Goal: Task Accomplishment & Management: Use online tool/utility

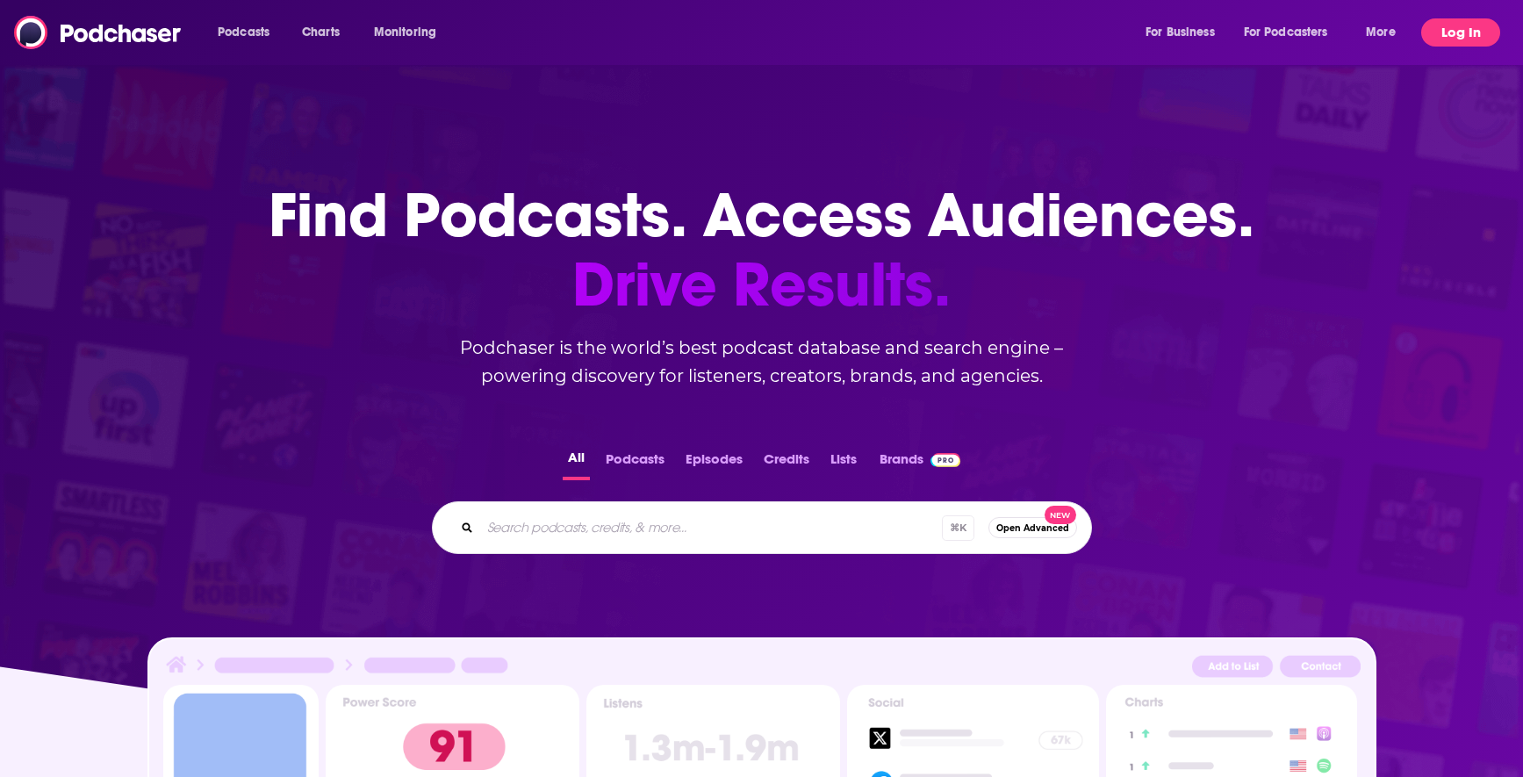
click at [1471, 18] on button "Log In" at bounding box center [1460, 32] width 79 height 28
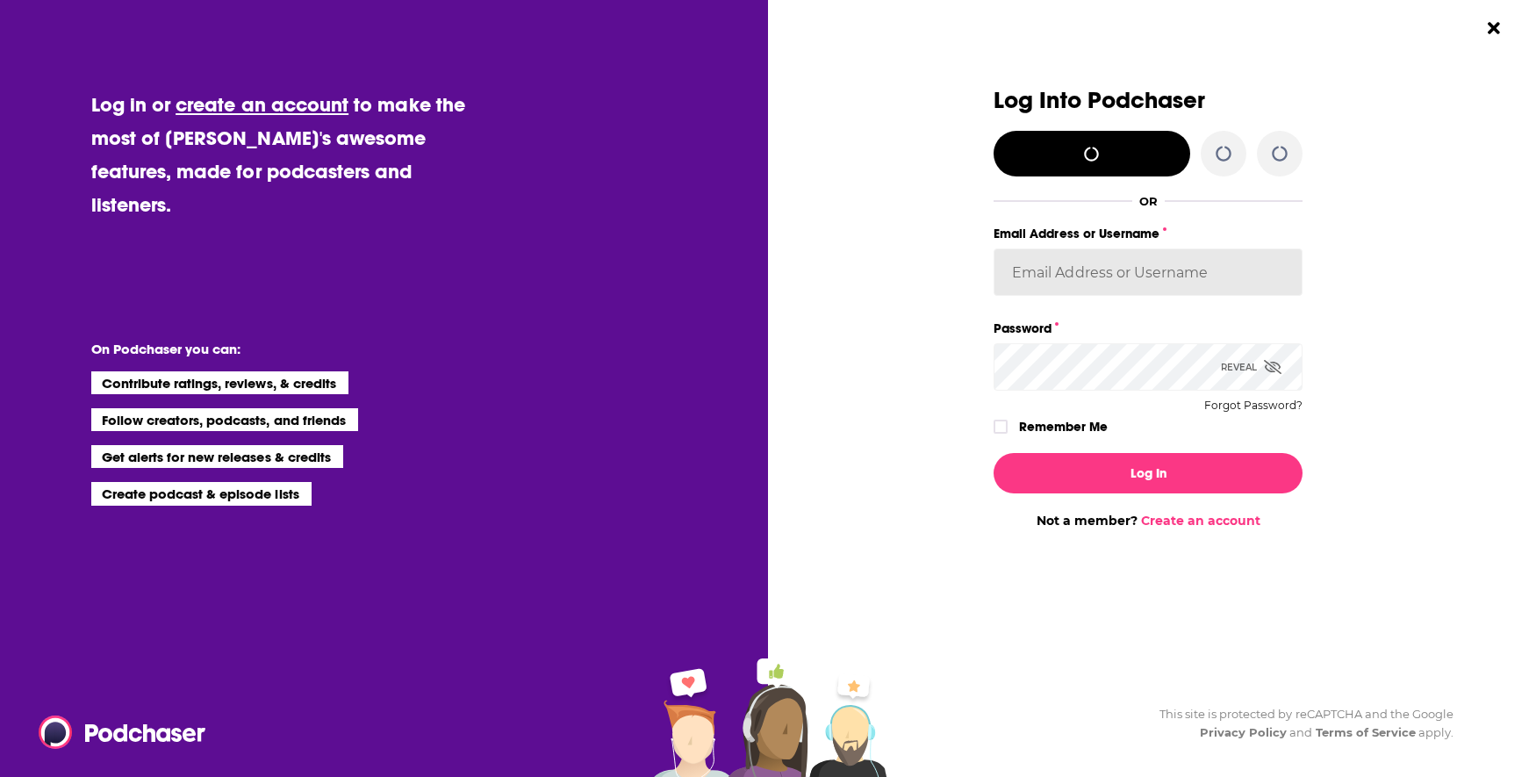
type input "jason@cultivize.com"
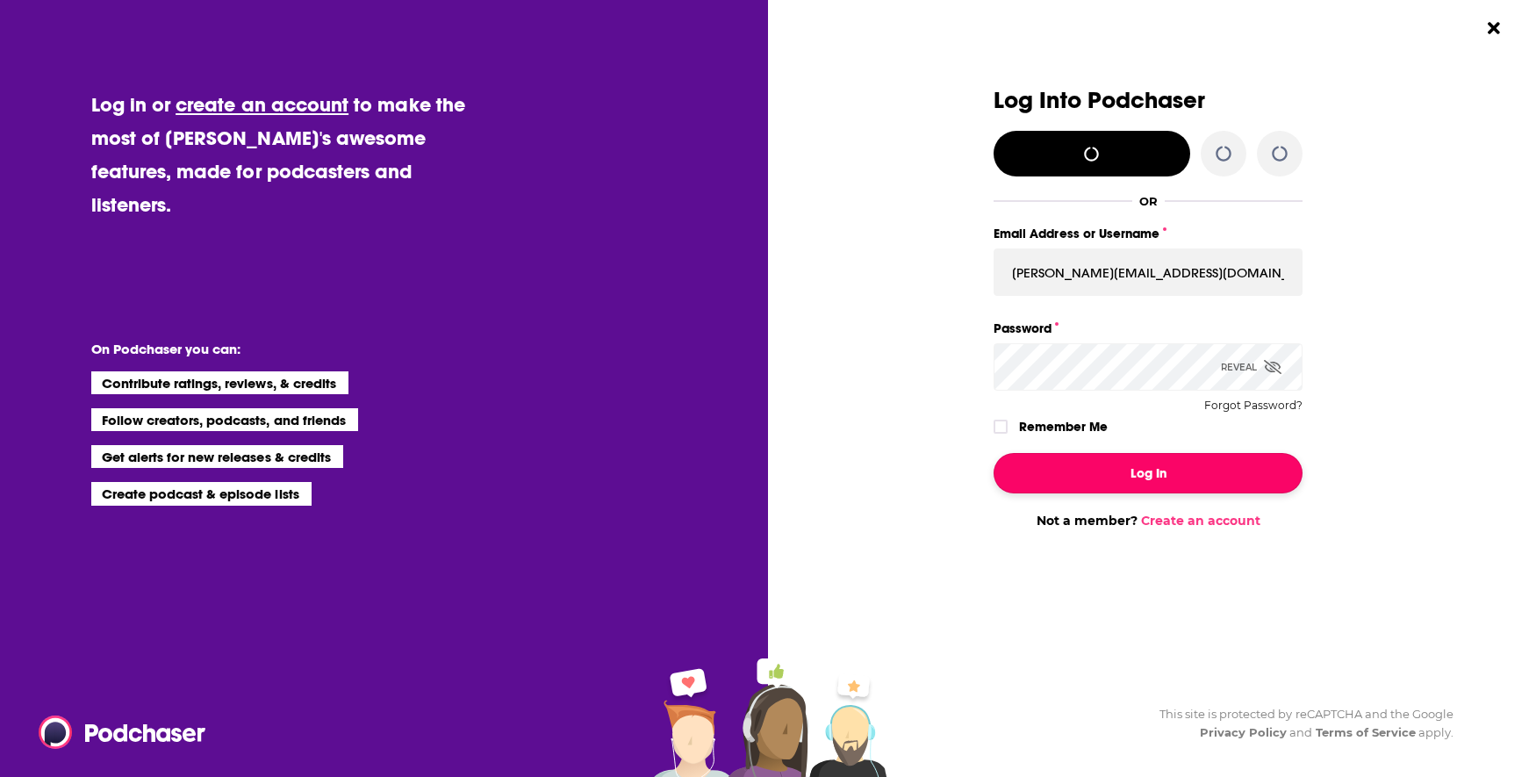
click at [1167, 484] on button "Log In" at bounding box center [1147, 473] width 309 height 40
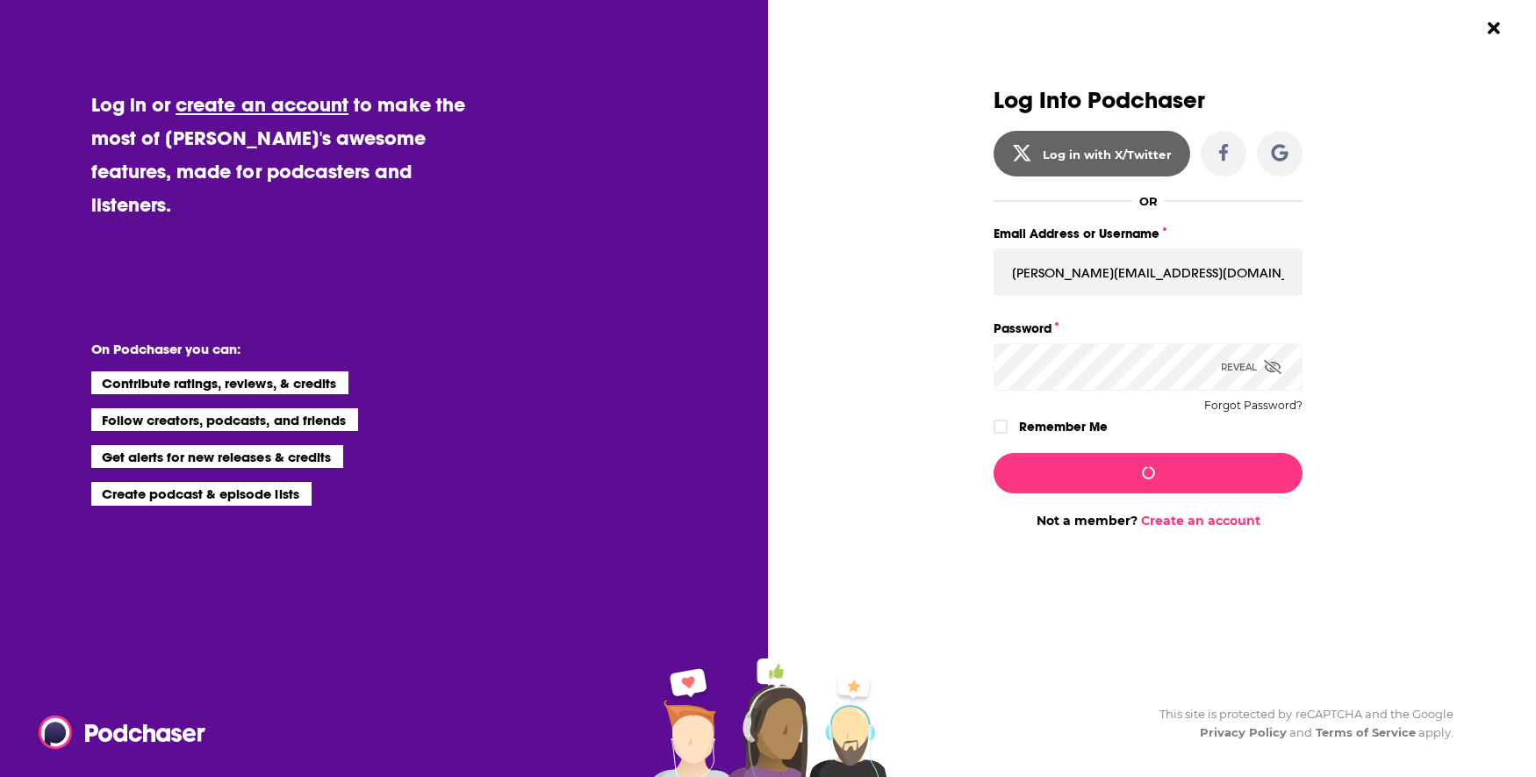
click at [935, 441] on div "Dialog" at bounding box center [838, 308] width 309 height 441
click at [1000, 422] on icon "Dialog" at bounding box center [1000, 426] width 11 height 11
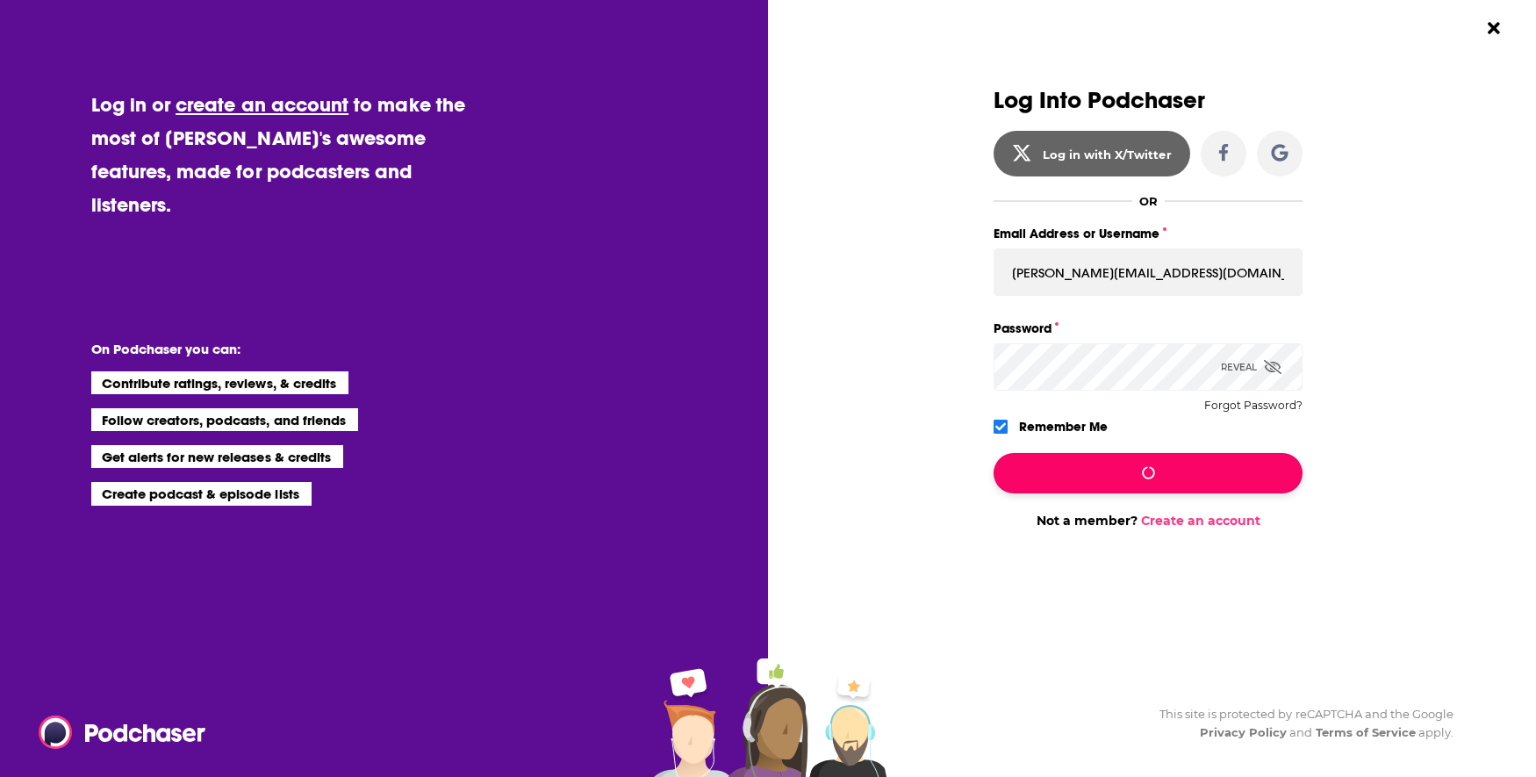
click at [1037, 472] on button "Dialog" at bounding box center [1147, 473] width 309 height 40
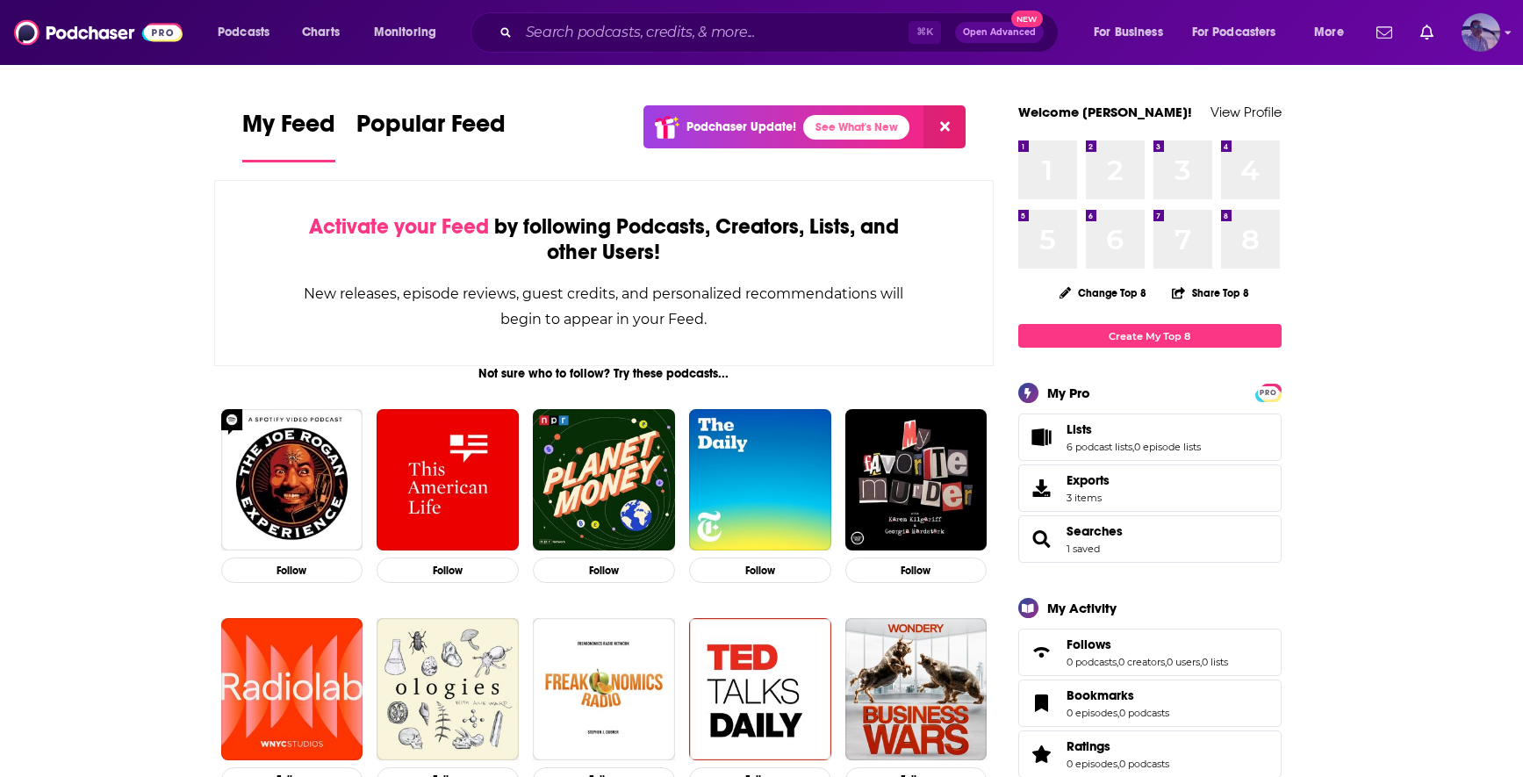
click at [1487, 34] on img "Logged in as JasonKramer_TheCRMguy" at bounding box center [1480, 32] width 39 height 39
click at [1409, 213] on span "My Creators" at bounding box center [1403, 213] width 64 height 13
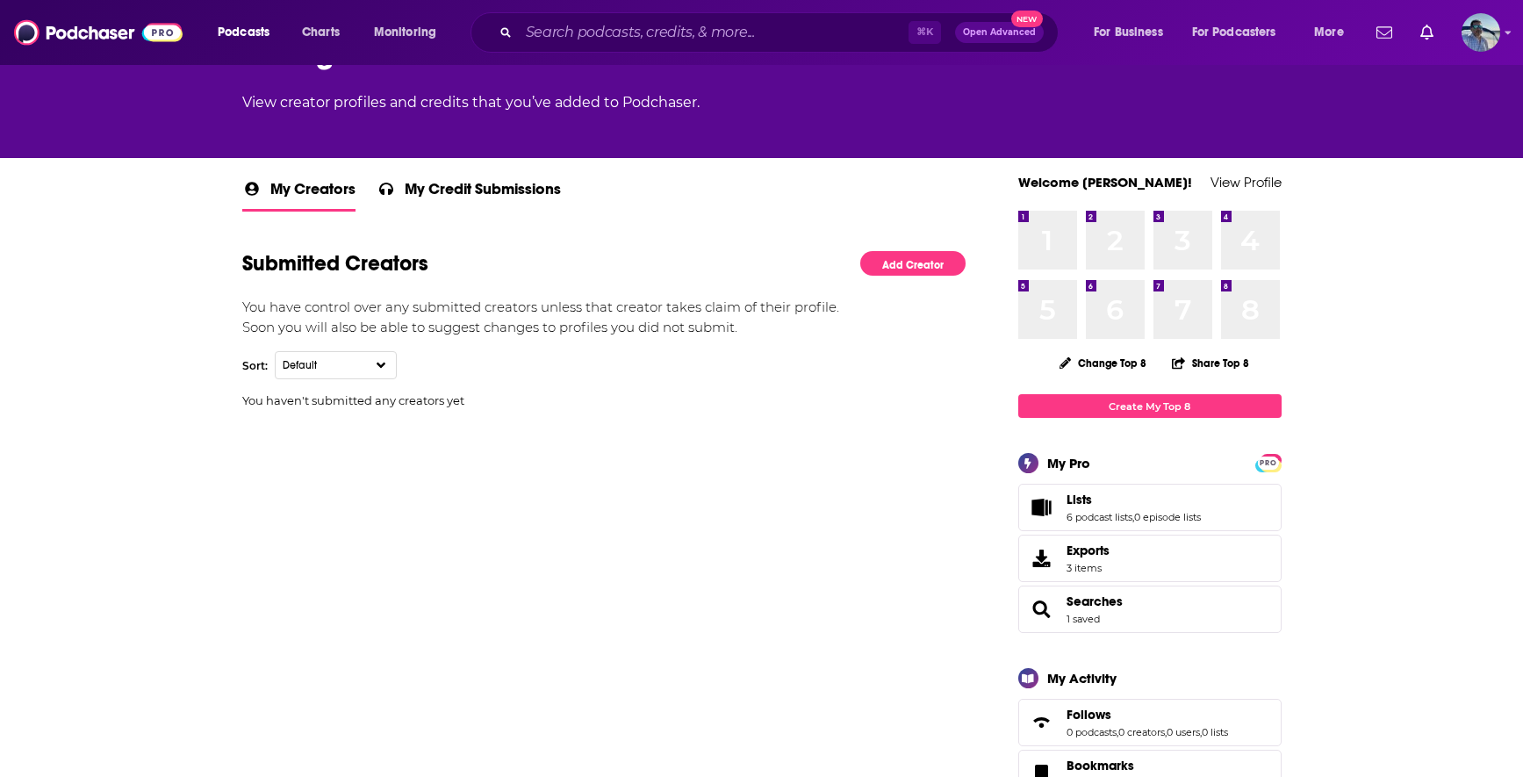
scroll to position [216, 0]
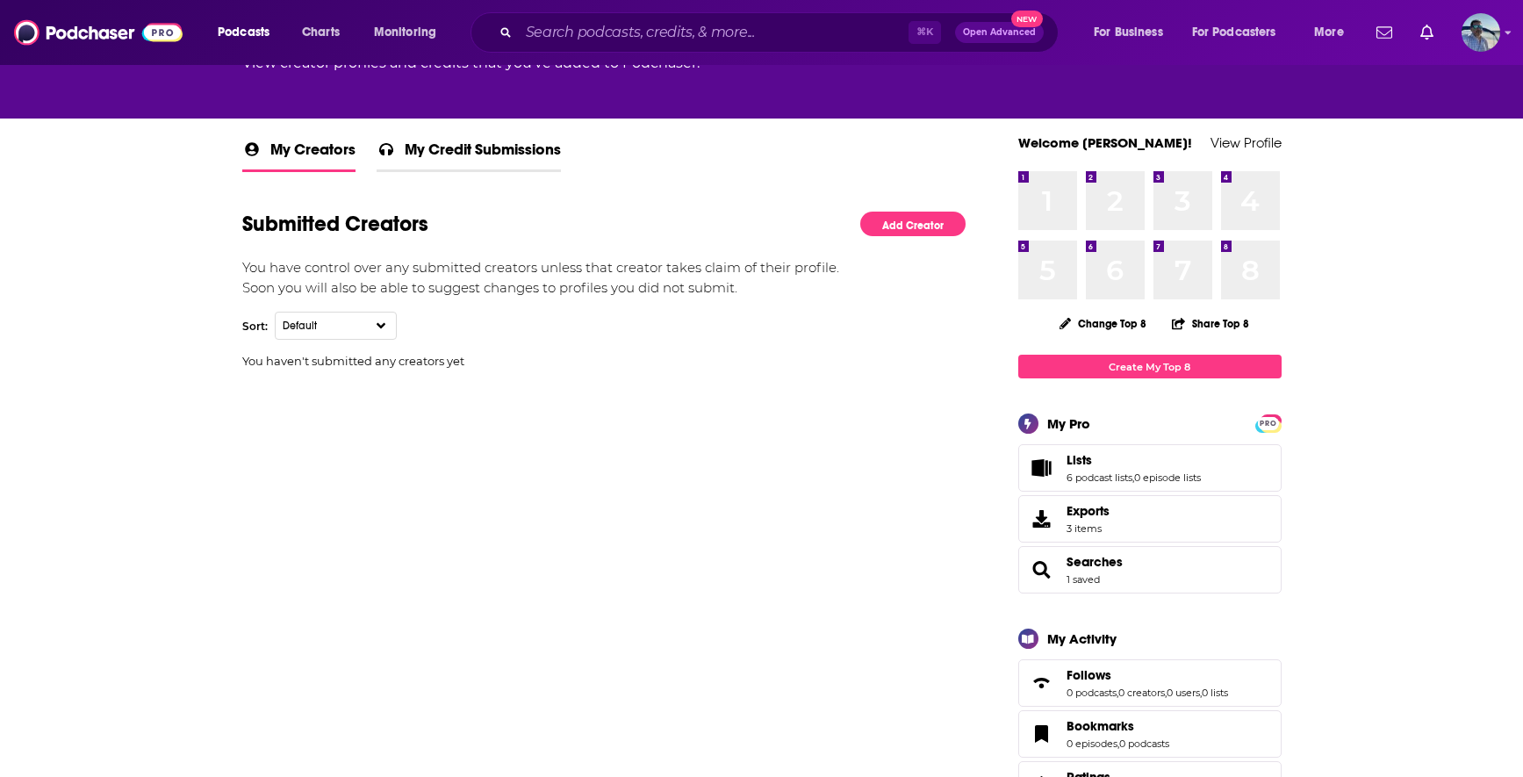
click at [487, 148] on span "My Credit Submissions" at bounding box center [483, 155] width 156 height 30
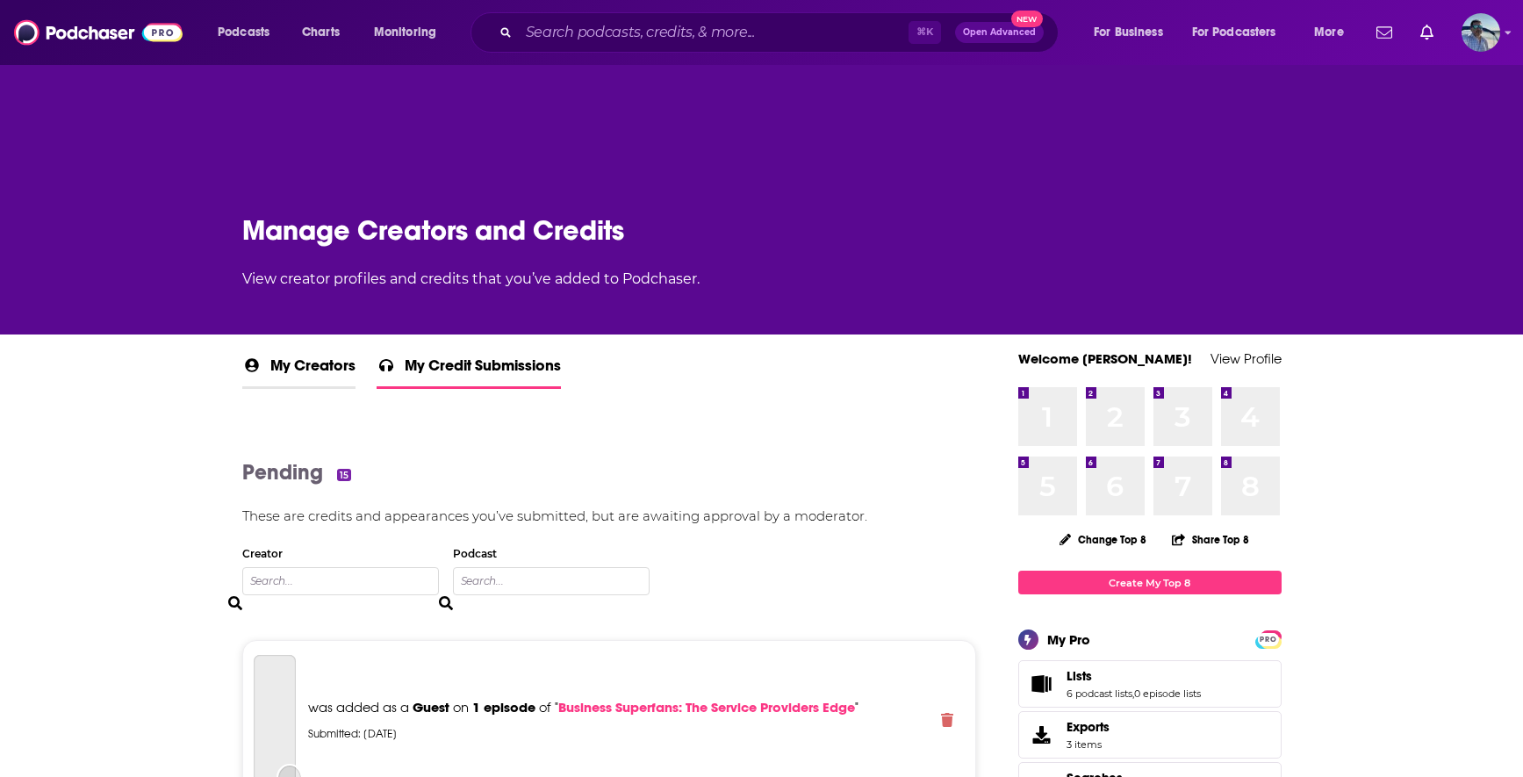
click at [324, 363] on span "My Creators" at bounding box center [312, 370] width 85 height 31
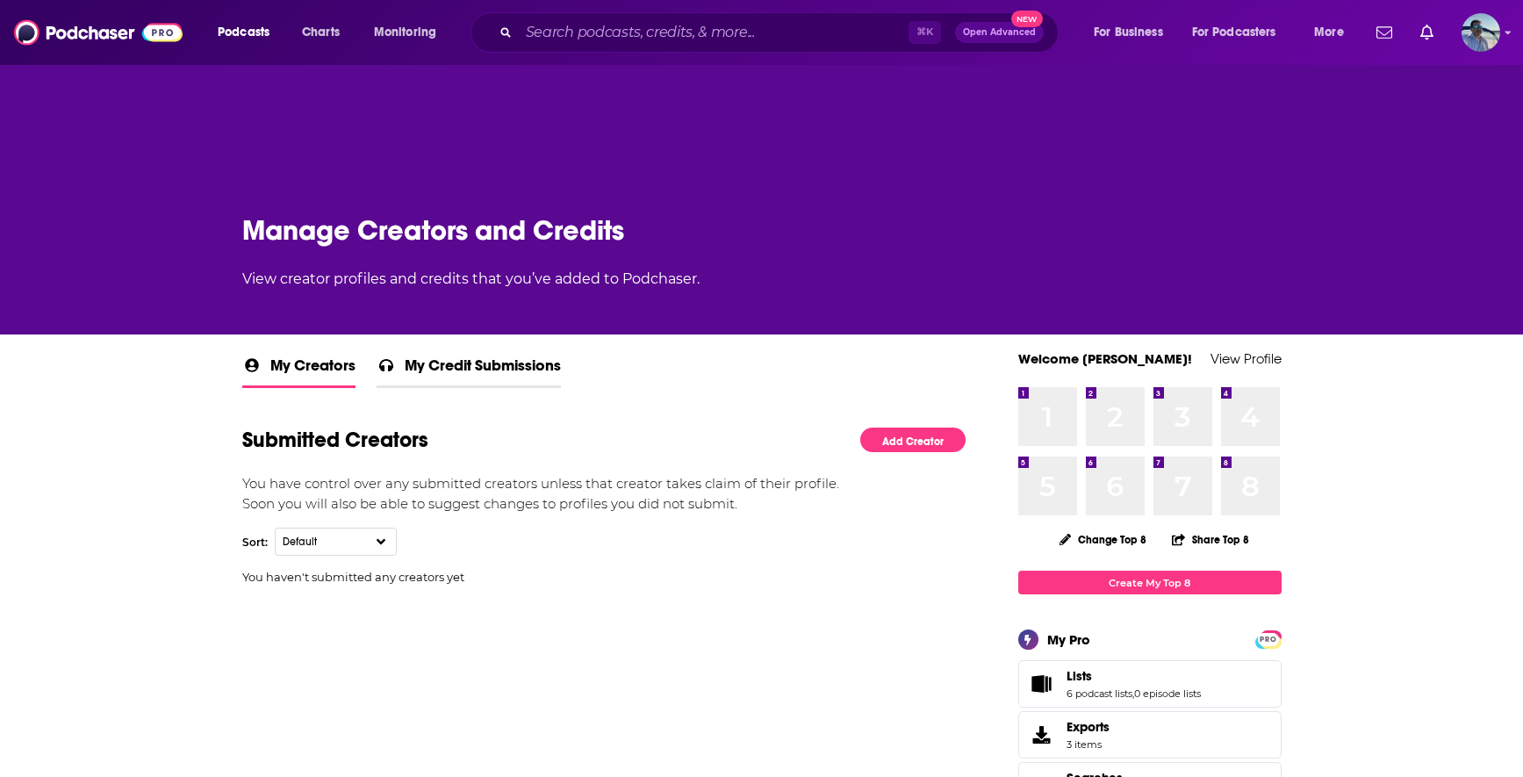
click at [443, 365] on span "My Credit Submissions" at bounding box center [483, 370] width 156 height 30
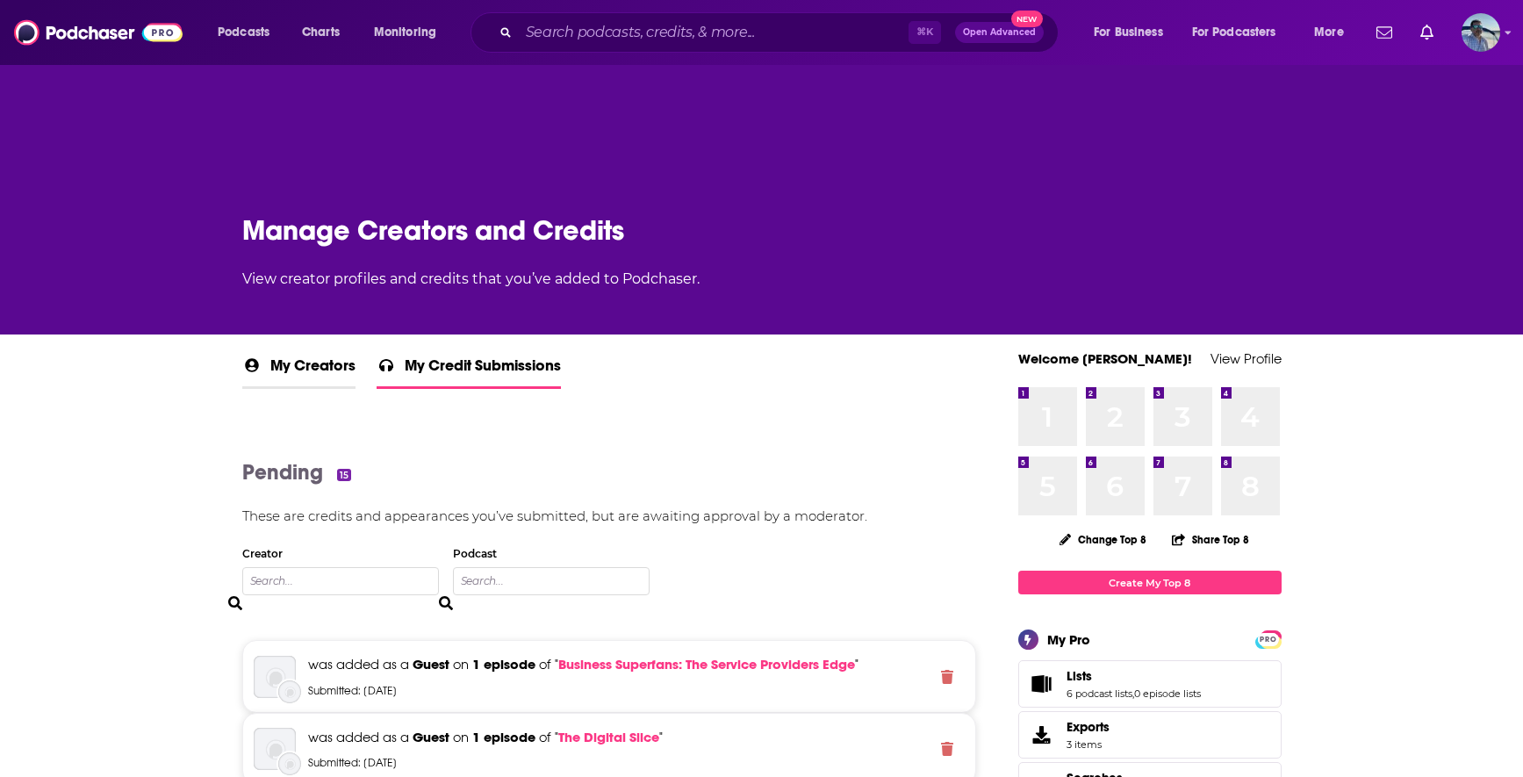
click at [311, 363] on span "My Creators" at bounding box center [312, 370] width 85 height 31
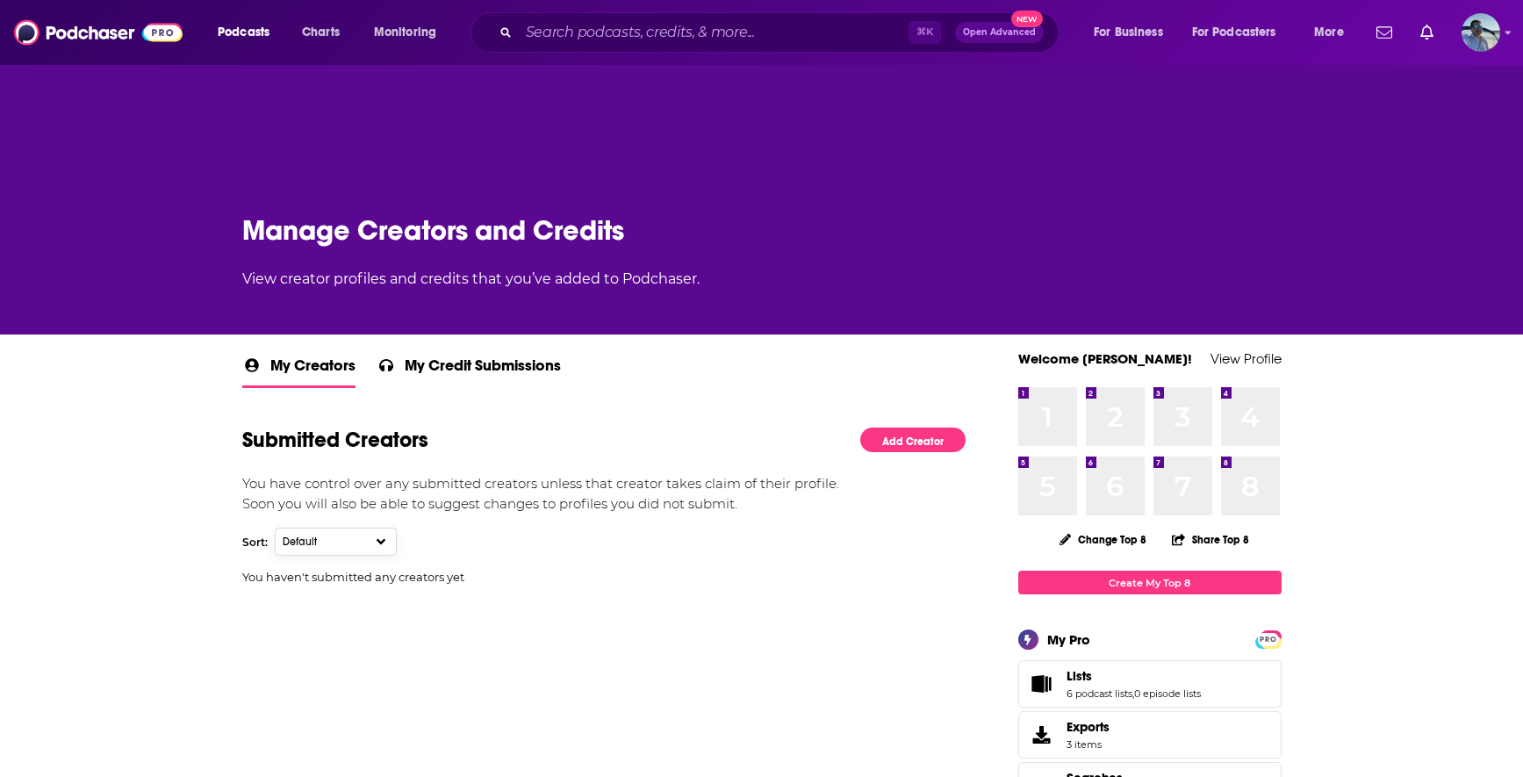
click at [337, 541] on span "Default" at bounding box center [317, 541] width 69 height 12
click at [342, 604] on div "Alphabetical" at bounding box center [320, 604] width 65 height 12
click at [403, 596] on div "You haven't submitted any creators yet" at bounding box center [604, 598] width 724 height 56
click at [720, 29] on input "Search podcasts, credits, & more..." at bounding box center [714, 32] width 390 height 28
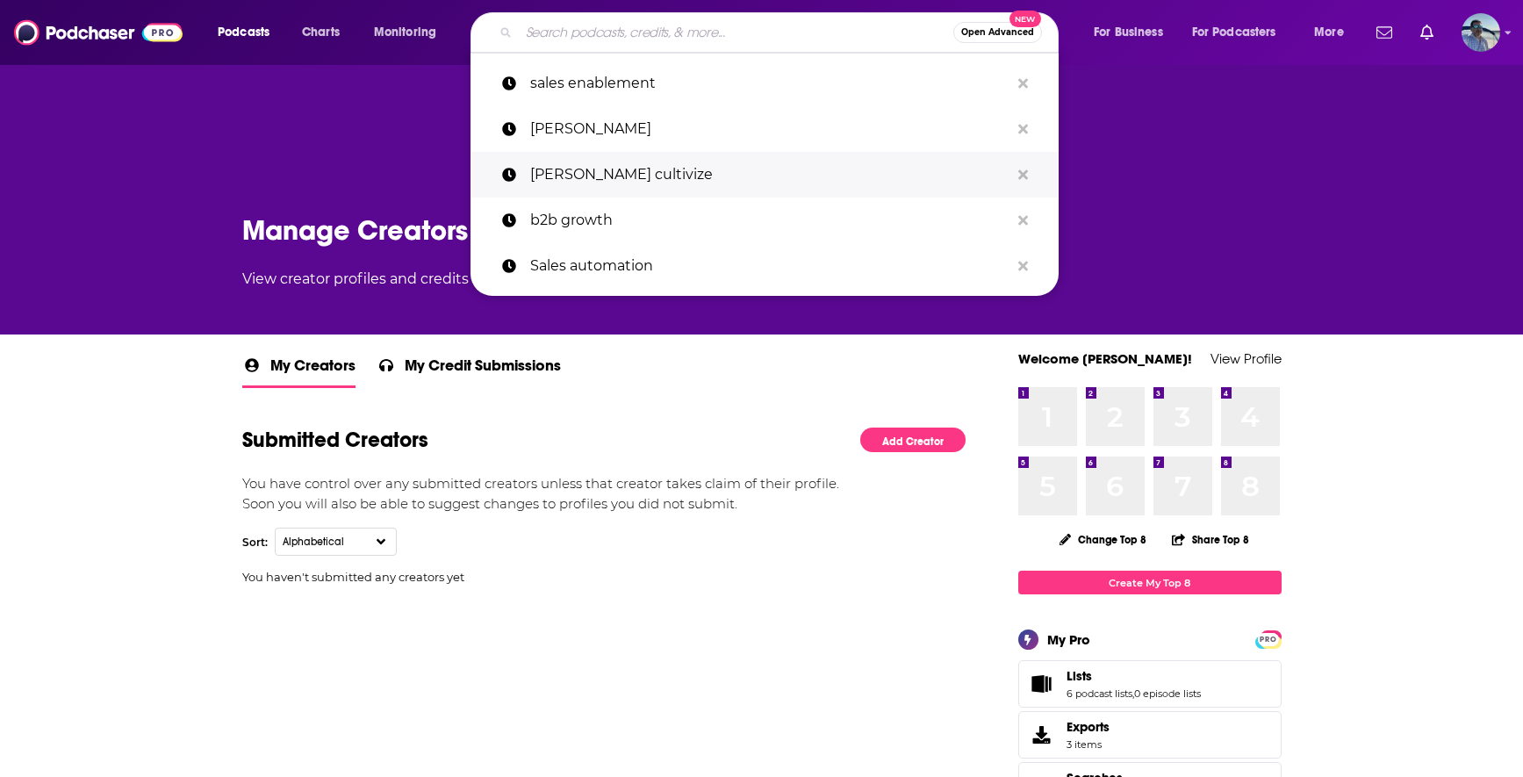
click at [628, 186] on p "[PERSON_NAME] cultivize" at bounding box center [769, 175] width 479 height 46
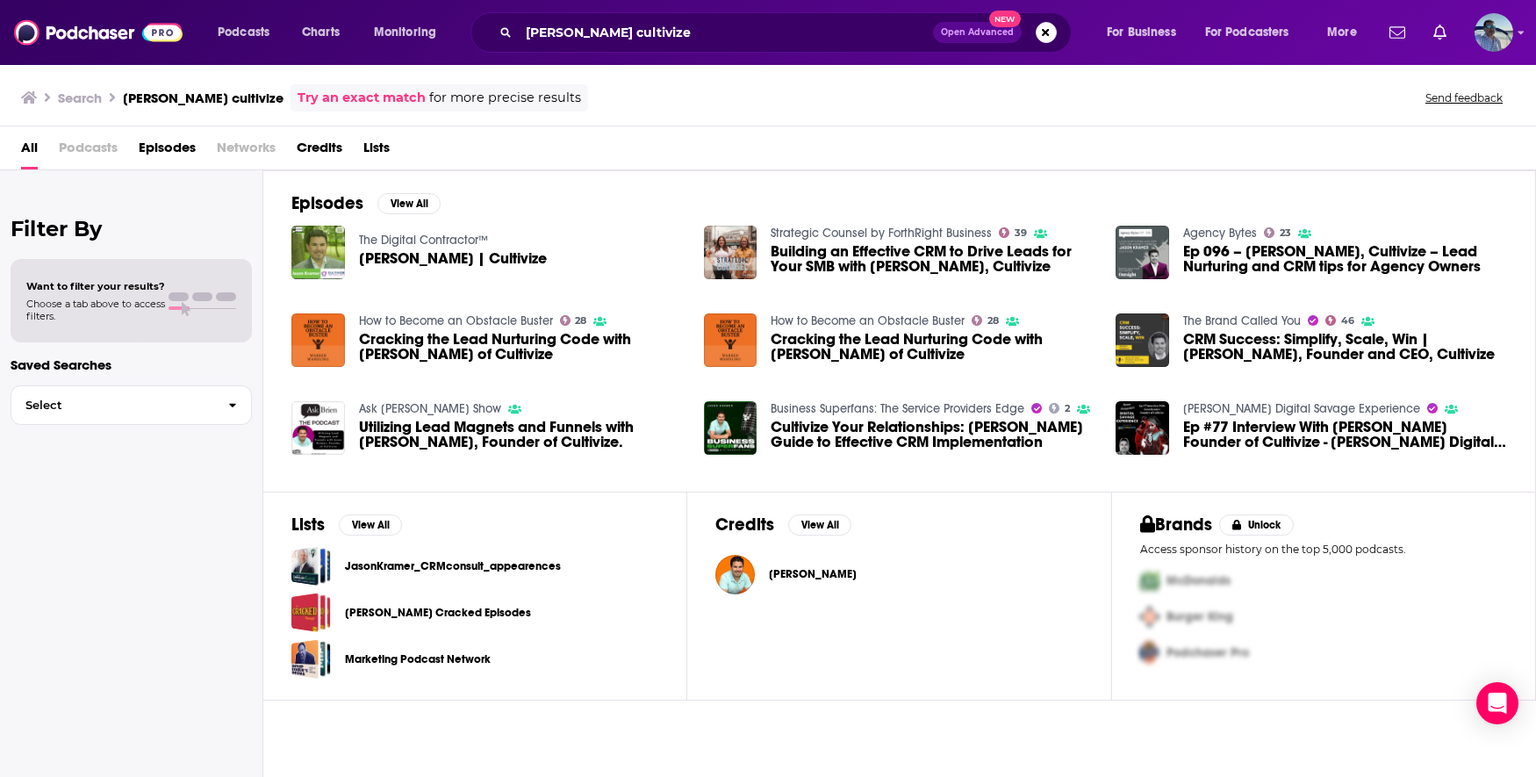
click at [315, 148] on span "Credits" at bounding box center [320, 151] width 46 height 36
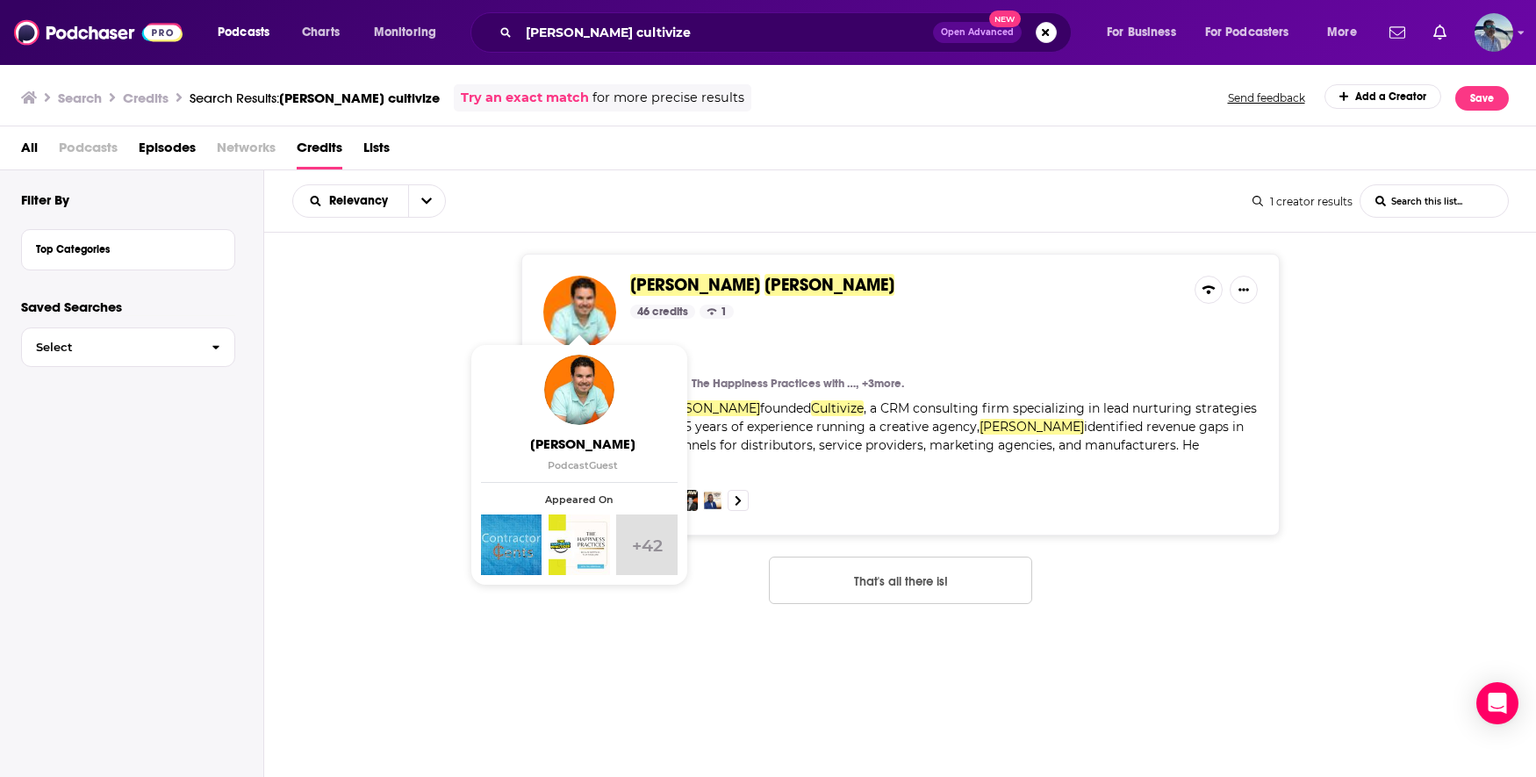
click at [590, 305] on img at bounding box center [579, 312] width 73 height 73
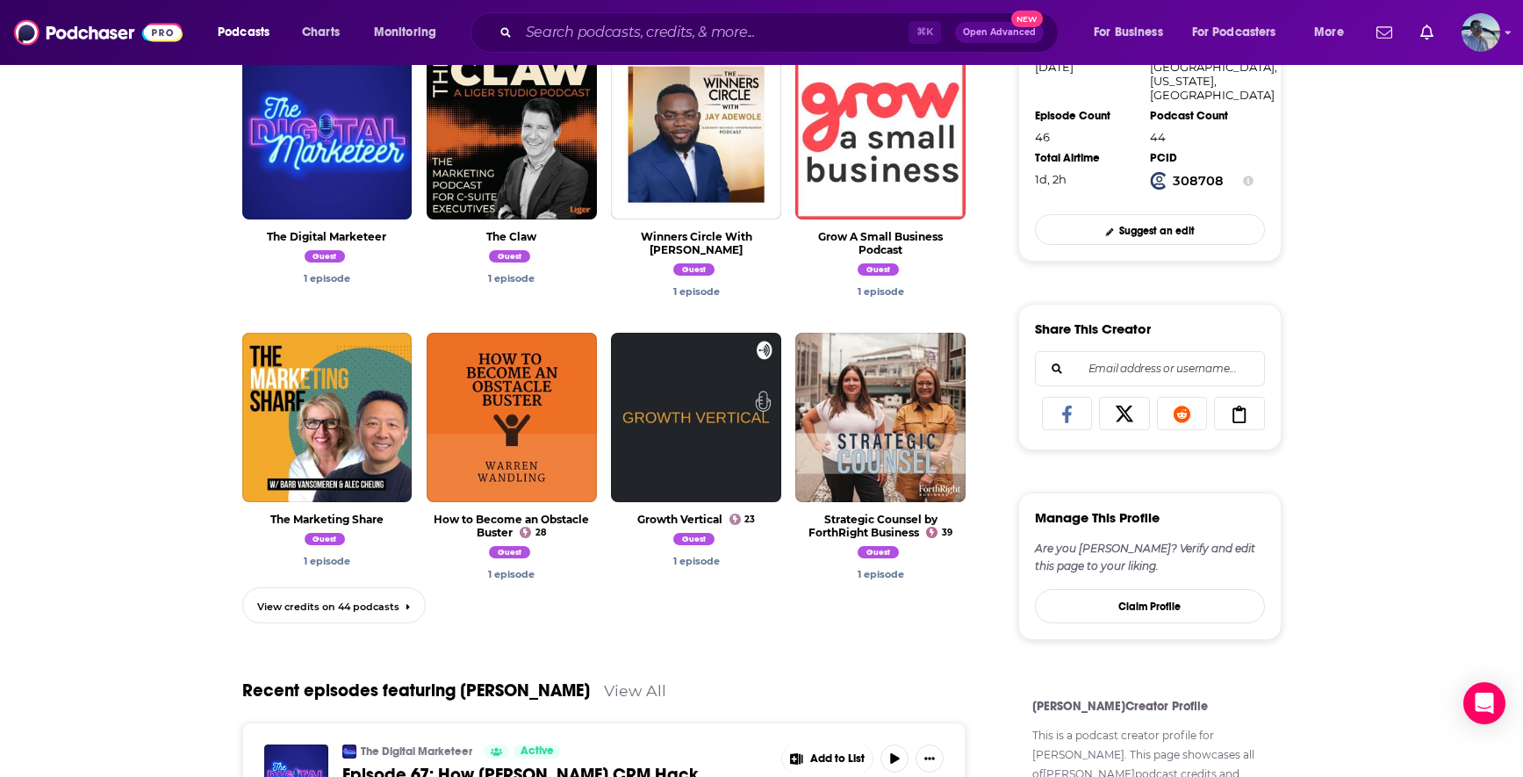
scroll to position [640, 0]
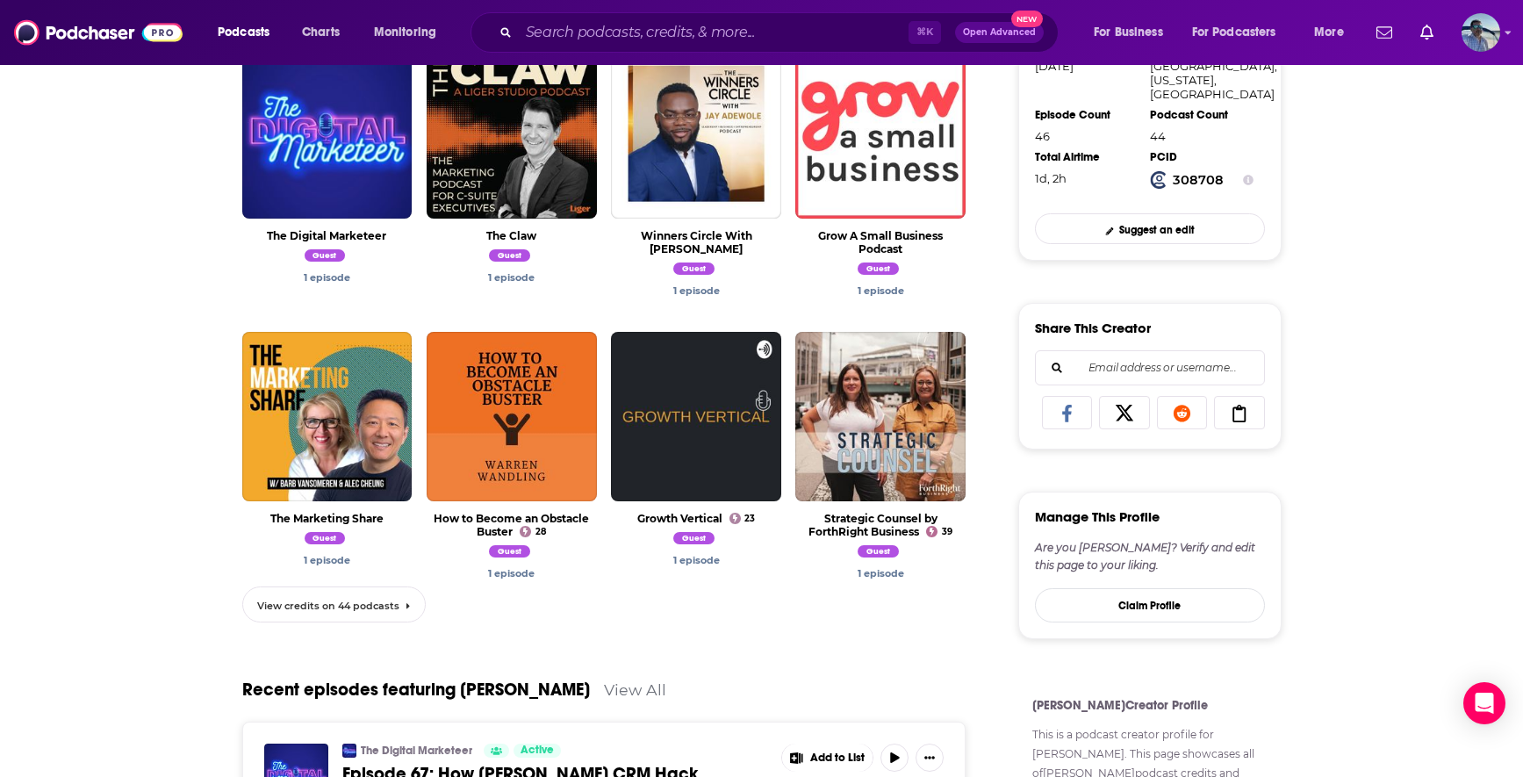
click at [376, 608] on span "View credits on 44 podcasts" at bounding box center [328, 605] width 142 height 12
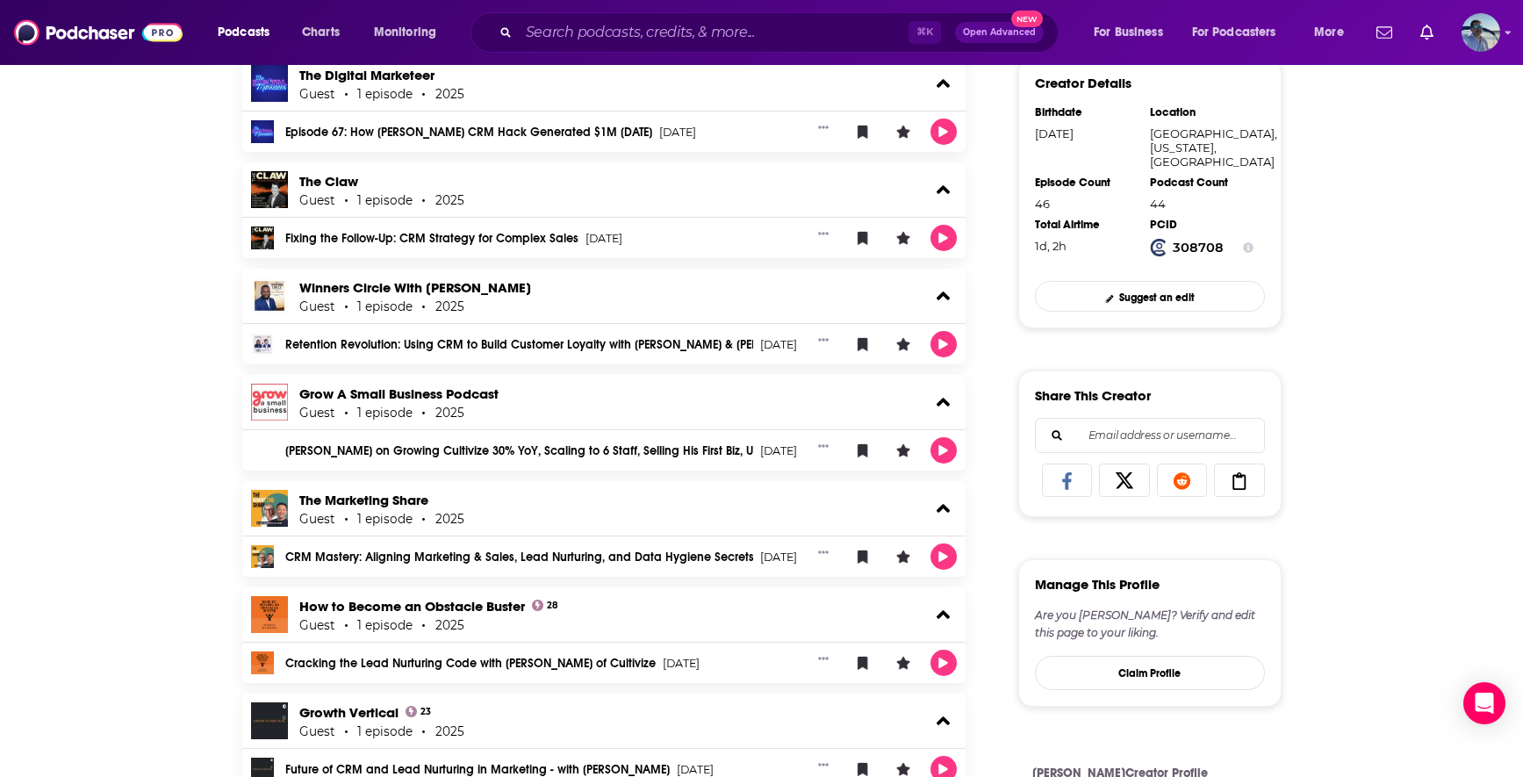
scroll to position [20, 0]
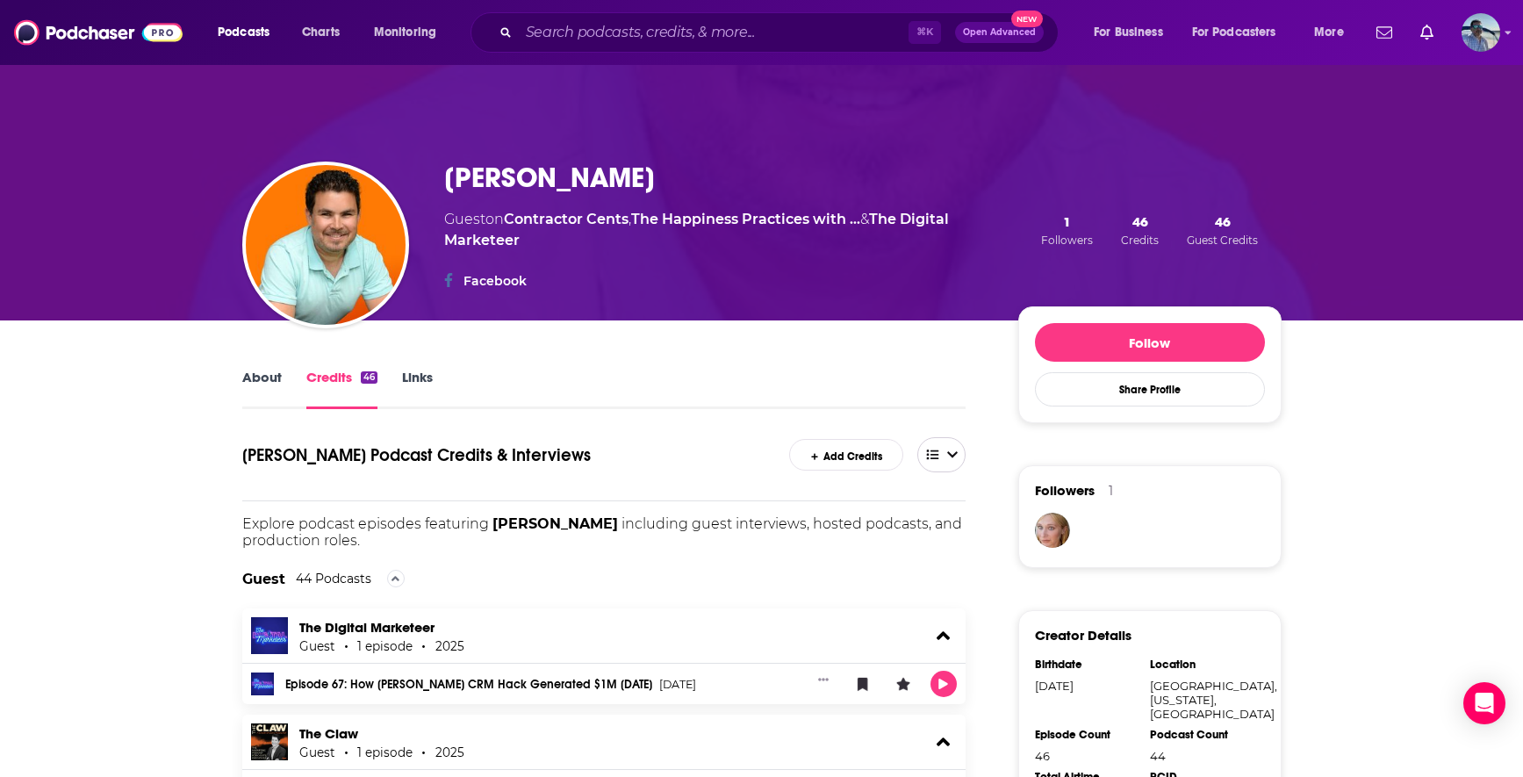
click at [945, 451] on span "open menu" at bounding box center [933, 455] width 30 height 30
click at [934, 534] on icon at bounding box center [942, 535] width 16 height 12
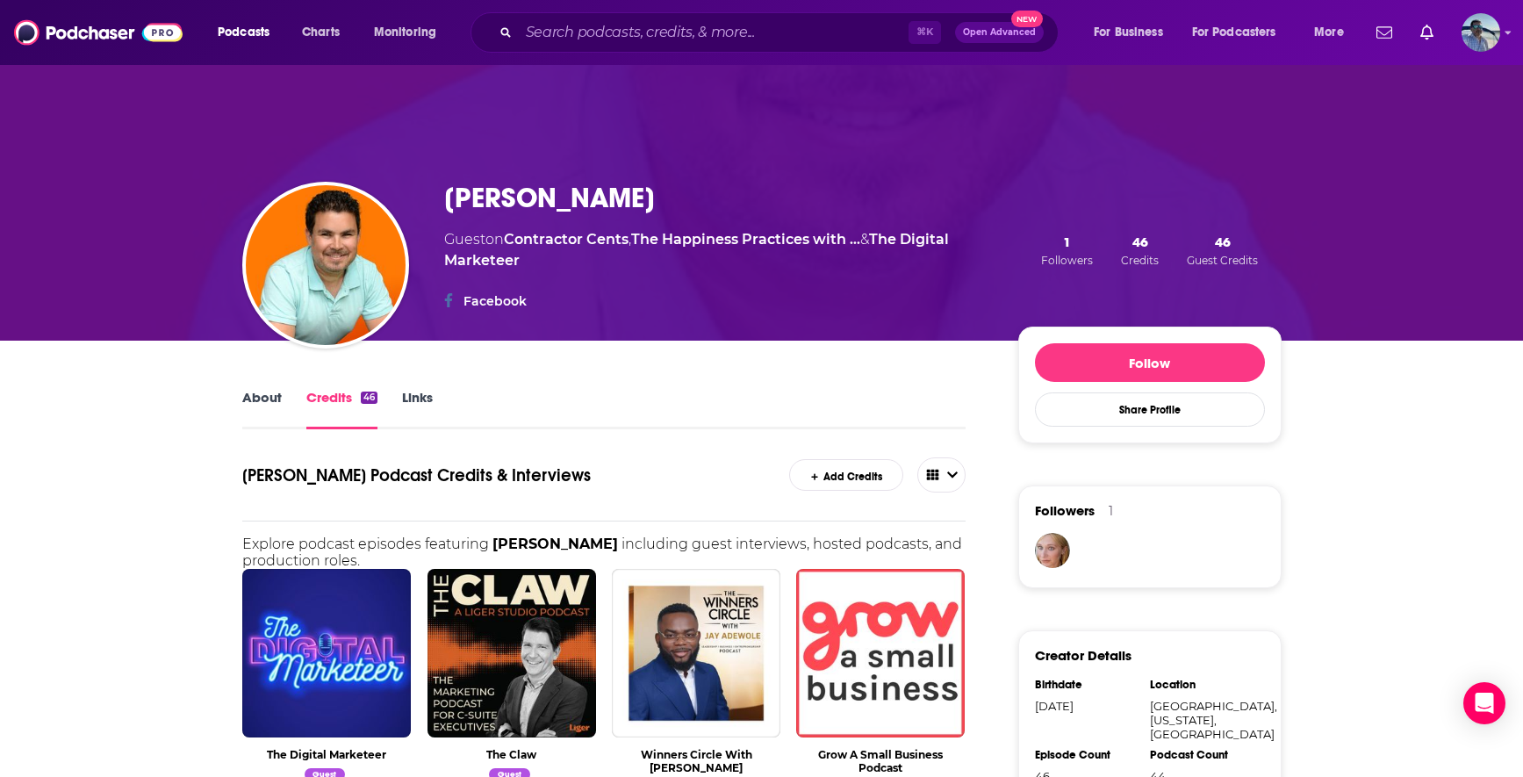
click at [435, 387] on div "About Credits 46 Links" at bounding box center [604, 407] width 724 height 43
click at [426, 396] on link "Links" at bounding box center [417, 409] width 31 height 40
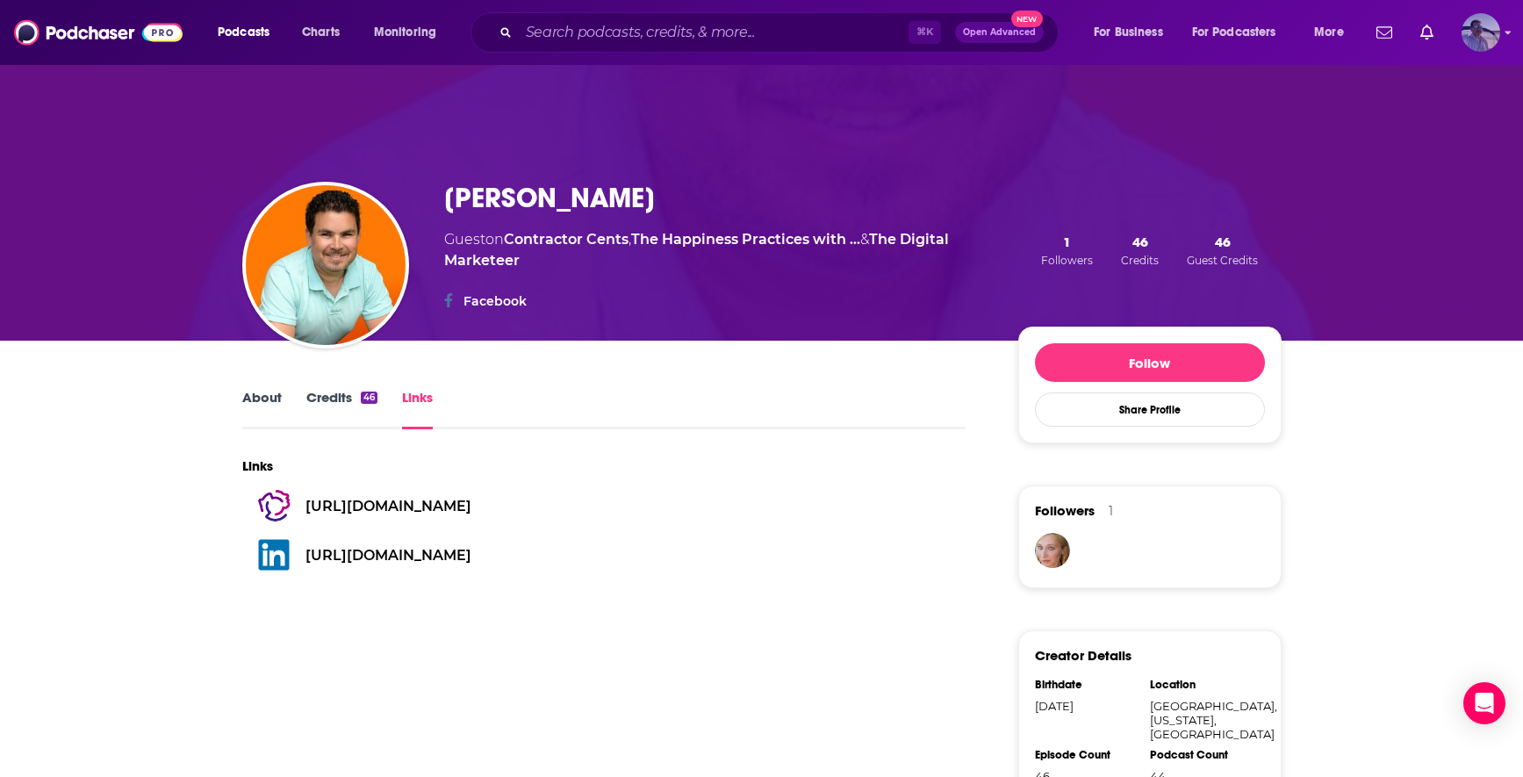
click at [1476, 38] on img "Logged in as JasonKramer_TheCRMguy" at bounding box center [1480, 32] width 39 height 39
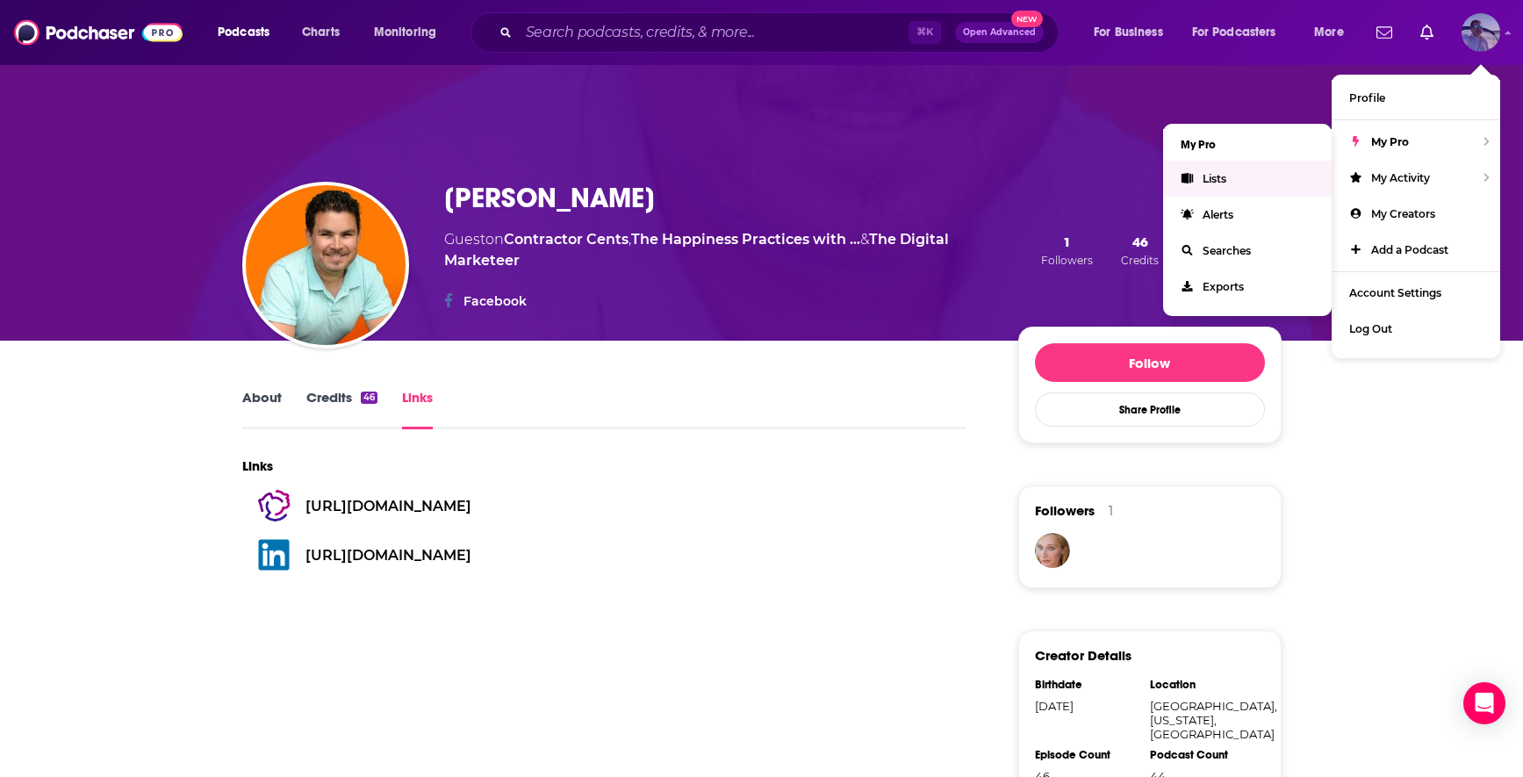
click at [1206, 183] on span "Lists" at bounding box center [1214, 178] width 24 height 13
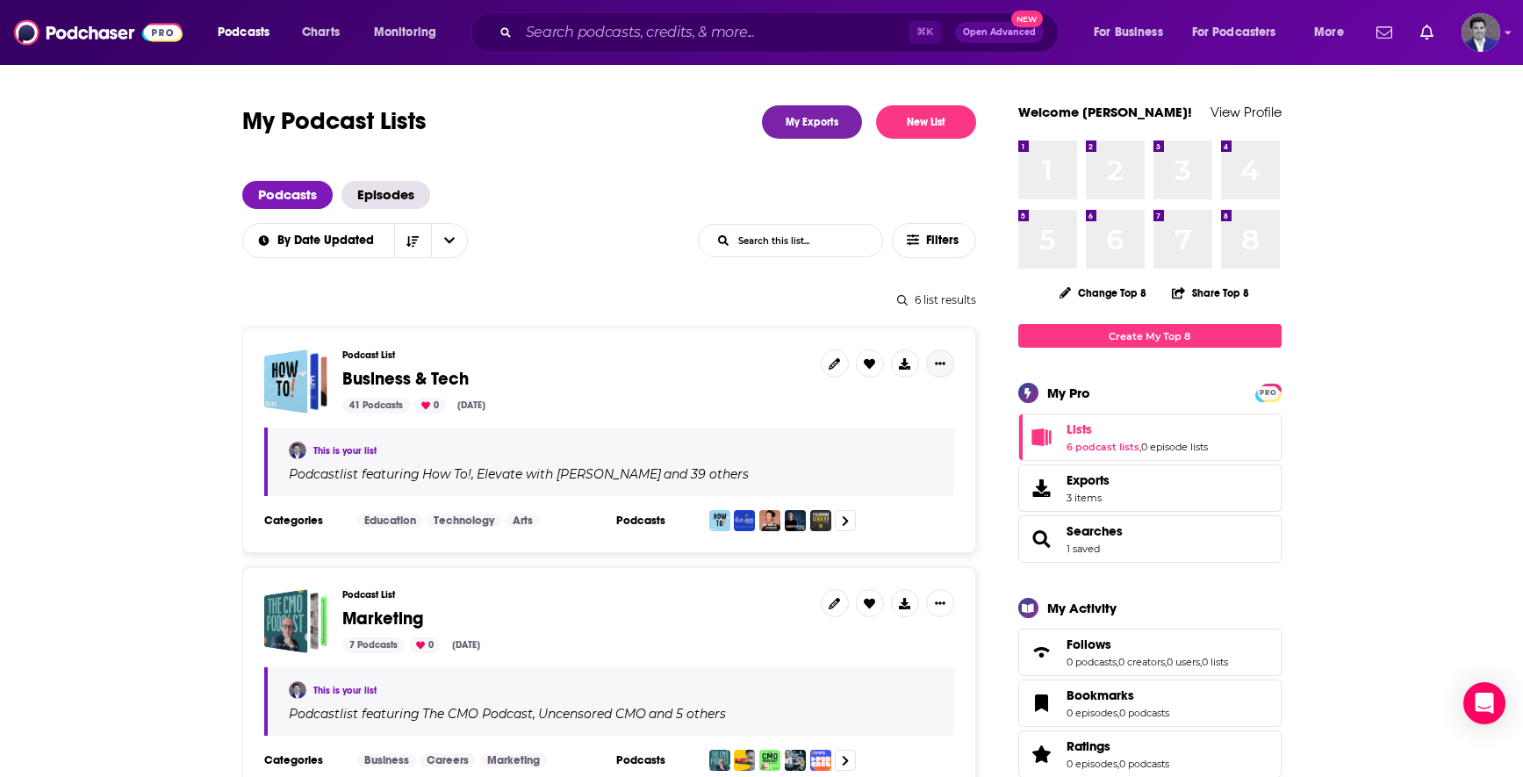
click at [935, 366] on icon "Show More Button" at bounding box center [940, 363] width 11 height 11
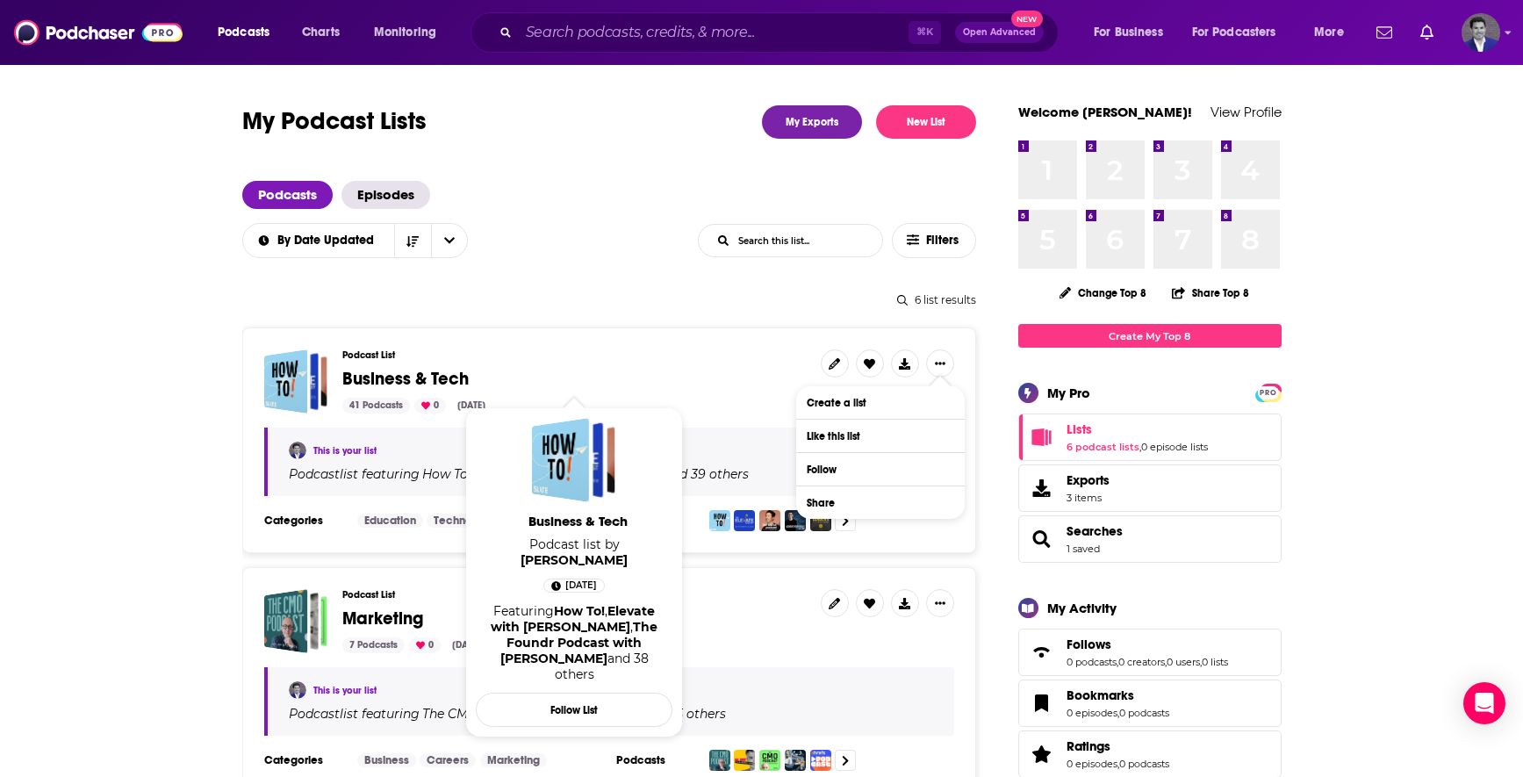
click at [389, 379] on span "Business & Tech" at bounding box center [405, 379] width 126 height 22
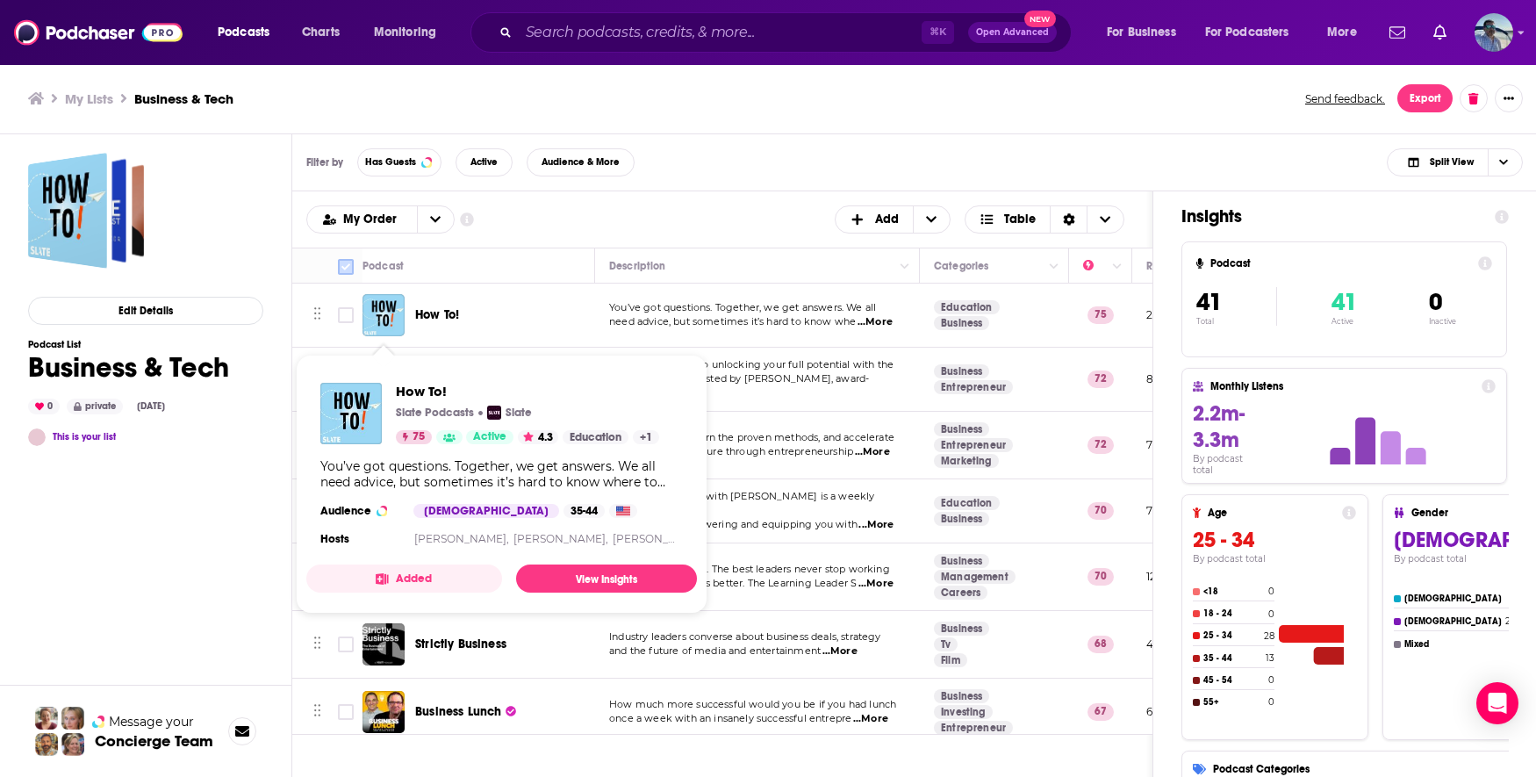
click at [350, 268] on input "Toggle select all" at bounding box center [346, 267] width 16 height 16
checkbox input "true"
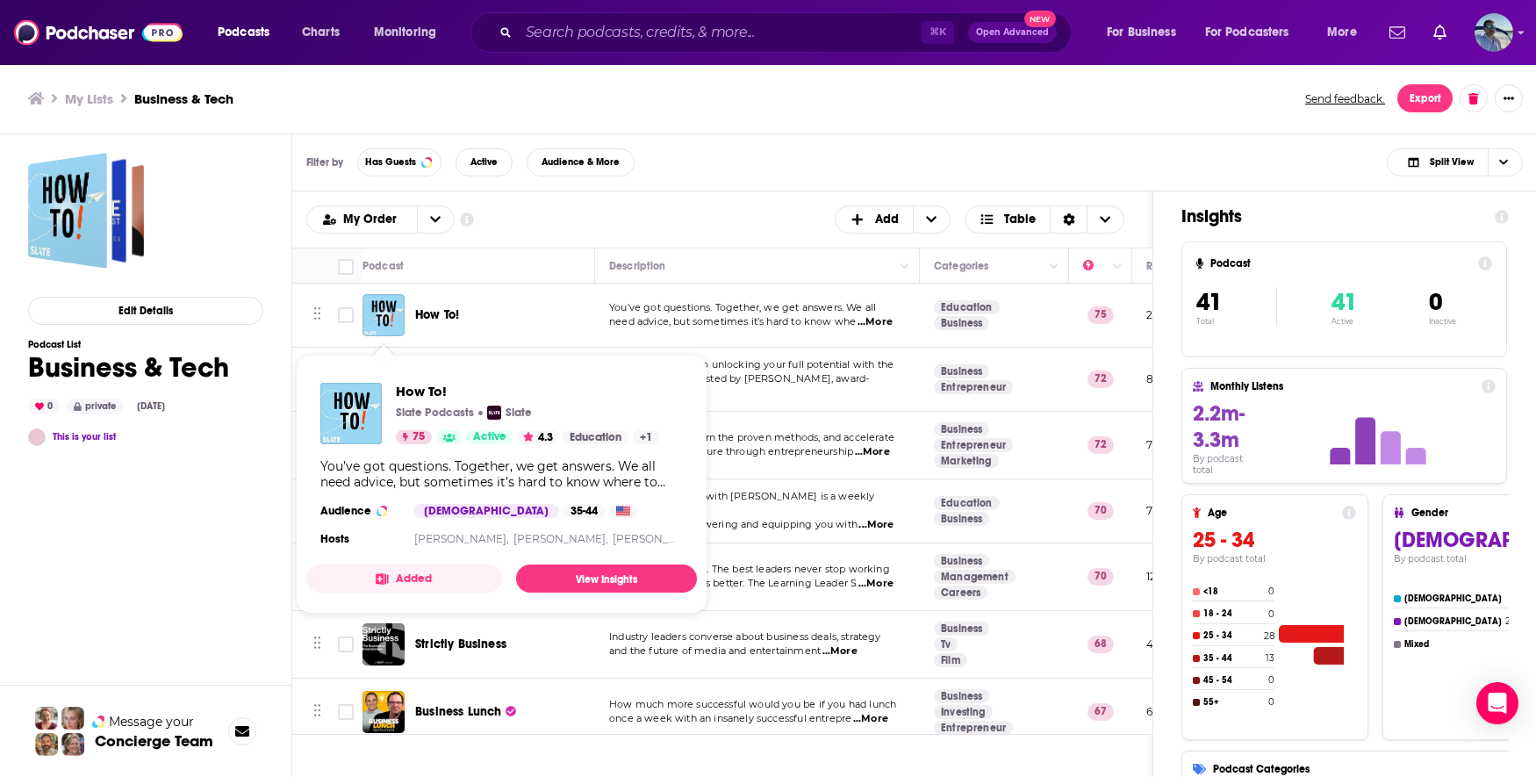
checkbox input "true"
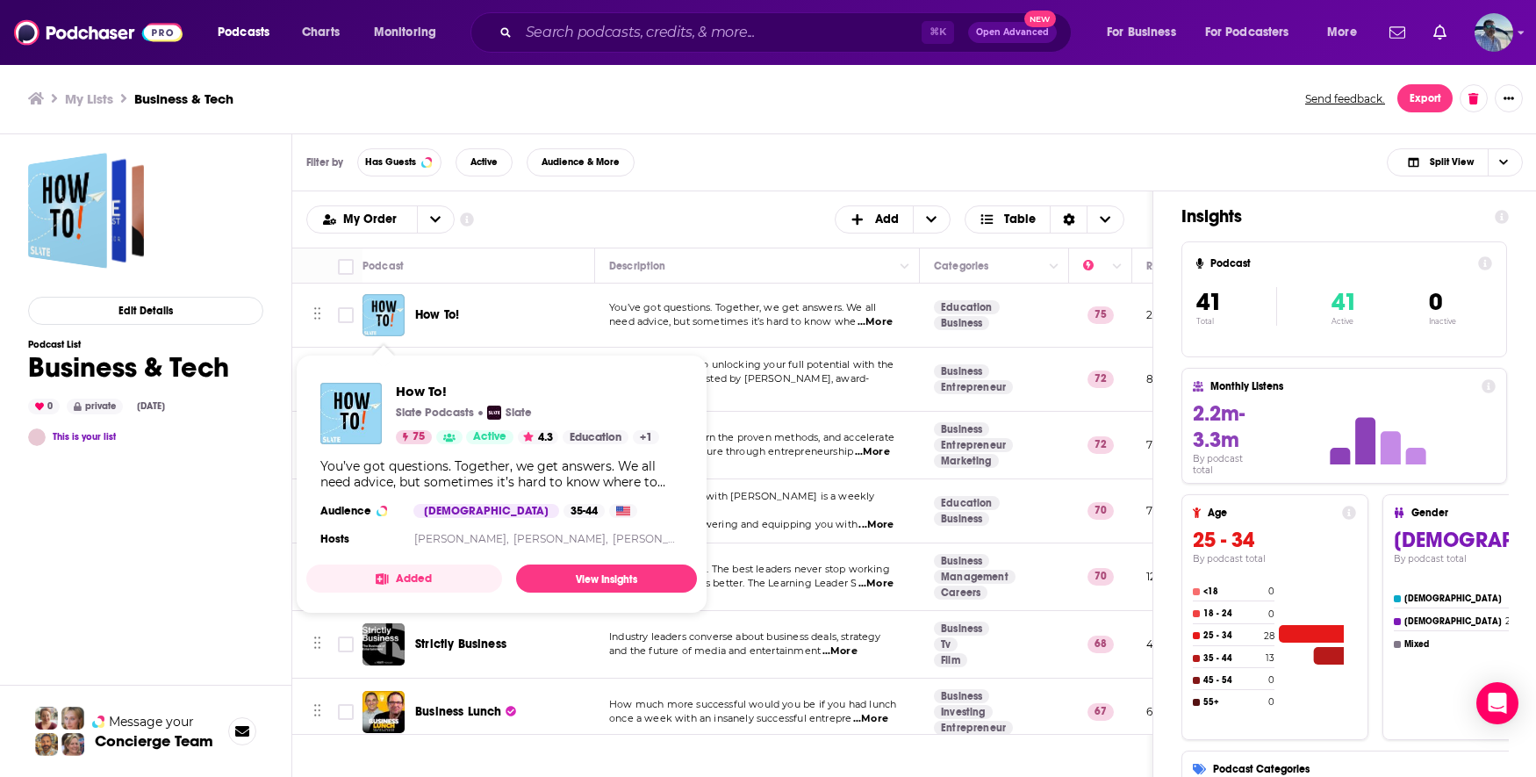
checkbox input "true"
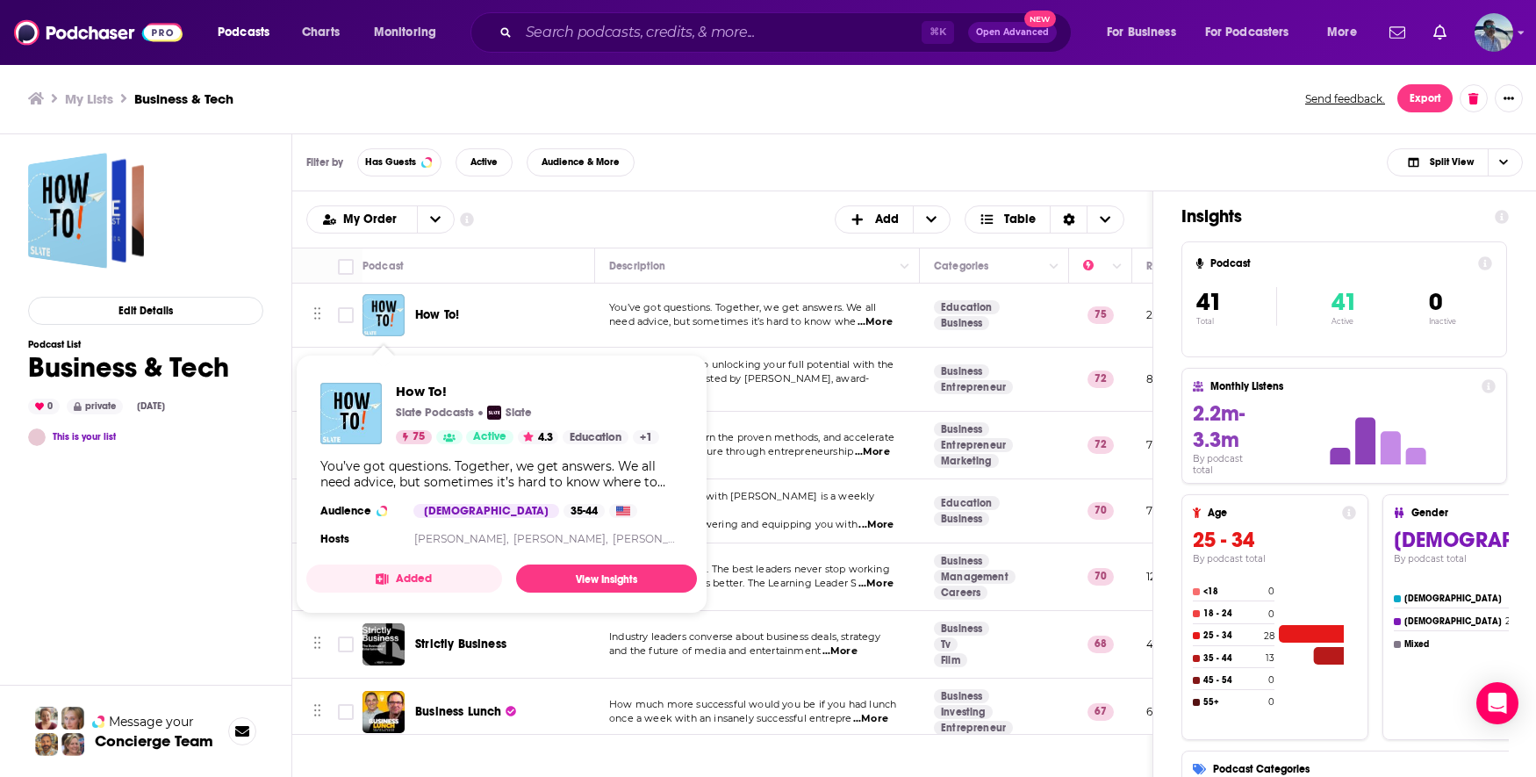
checkbox input "true"
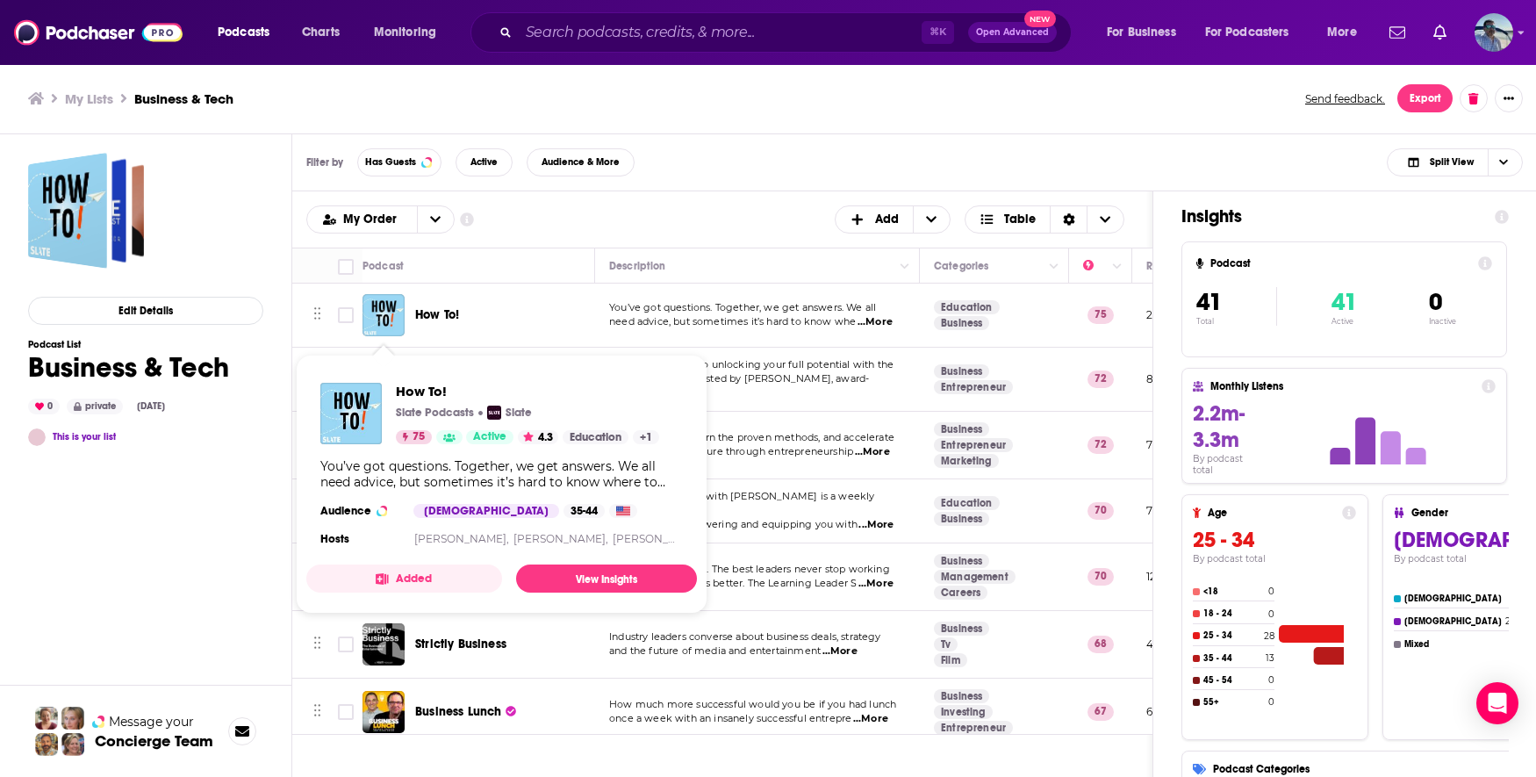
checkbox input "true"
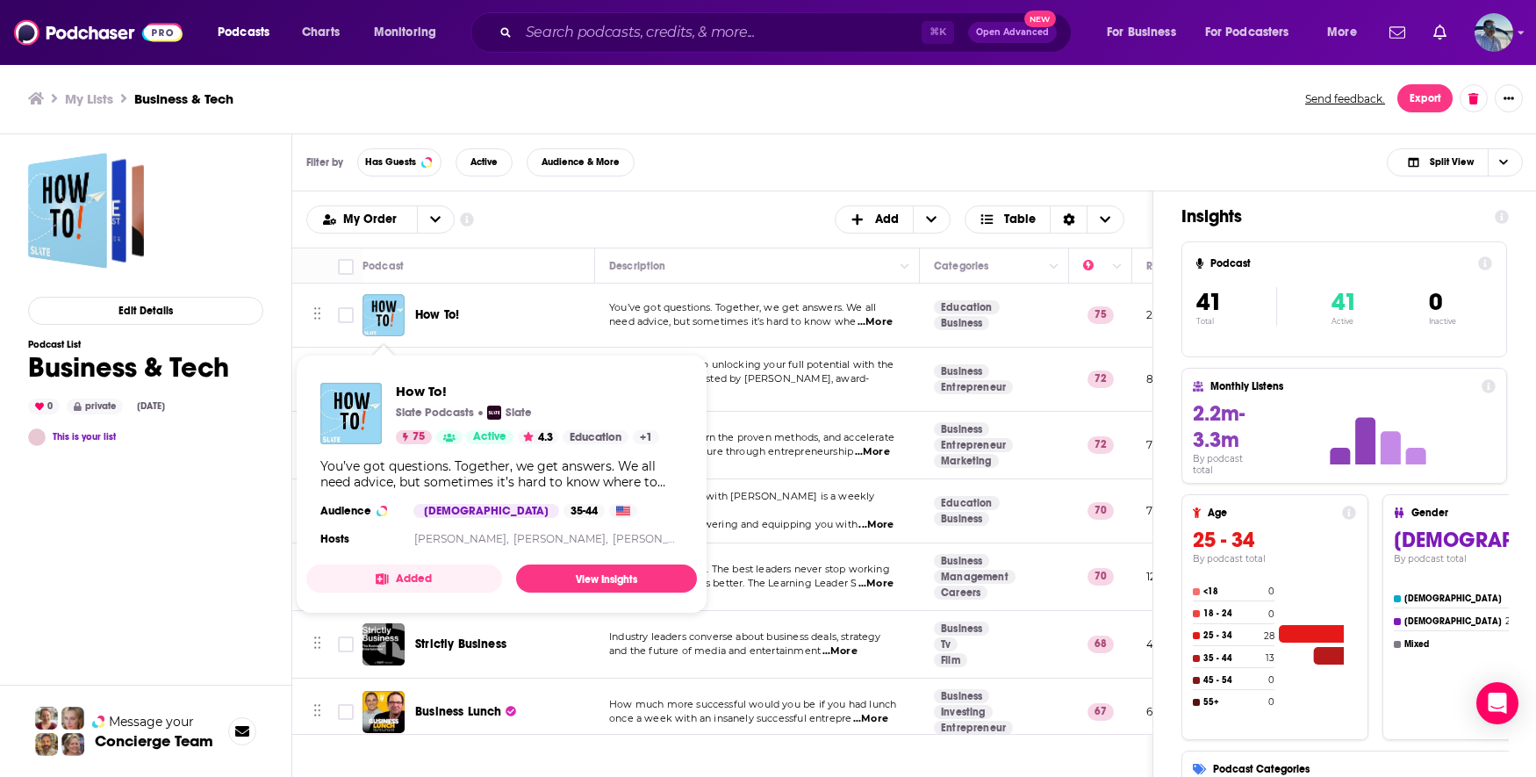
checkbox input "true"
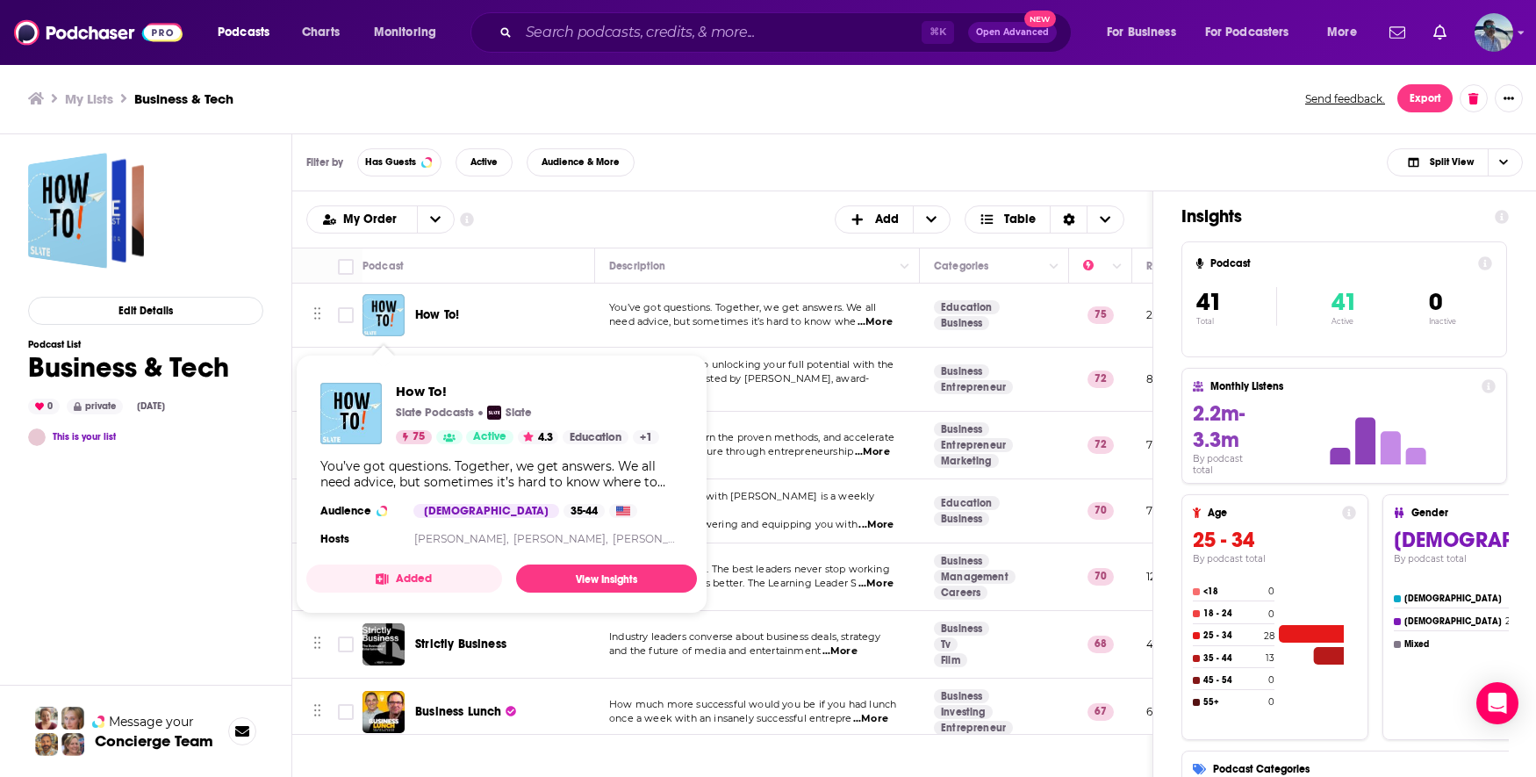
checkbox input "true"
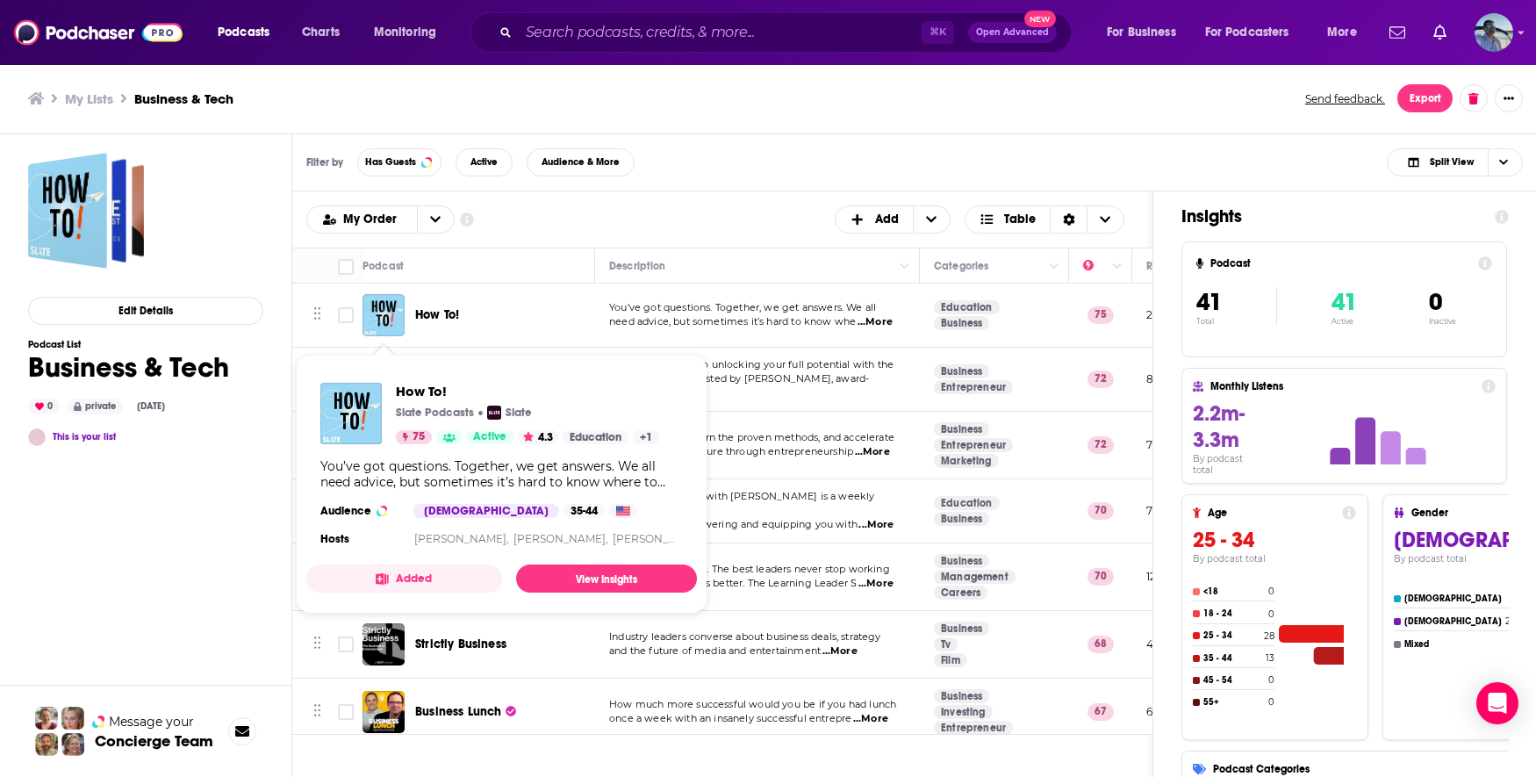
checkbox input "true"
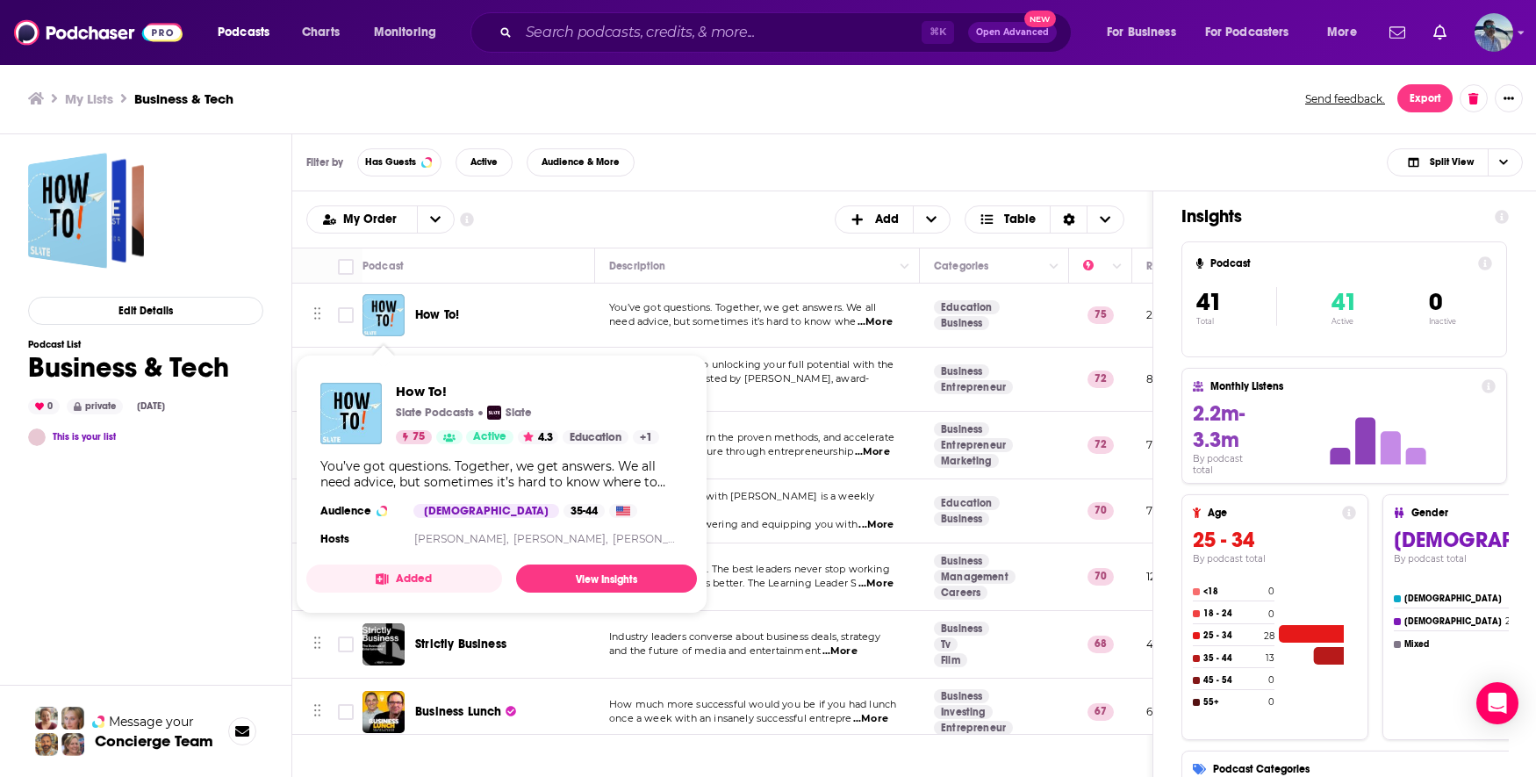
checkbox input "true"
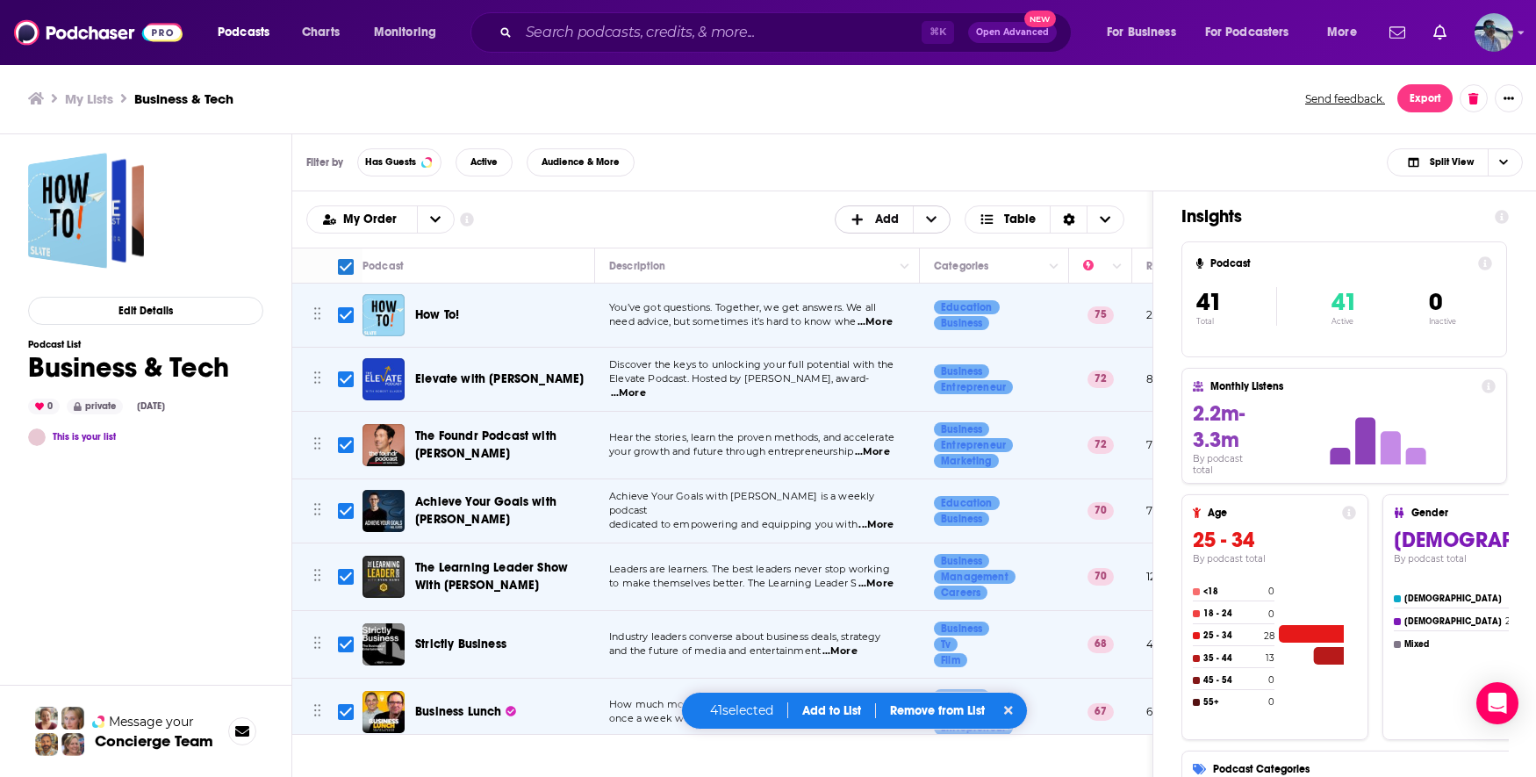
click at [933, 219] on icon "+ Add" at bounding box center [931, 219] width 11 height 12
click at [935, 194] on div "Podcasts Add My Order Customize Your List Order Select the “My Order” sort and …" at bounding box center [722, 219] width 860 height 56
click at [1068, 219] on icon "Sort Direction" at bounding box center [1069, 219] width 12 height 12
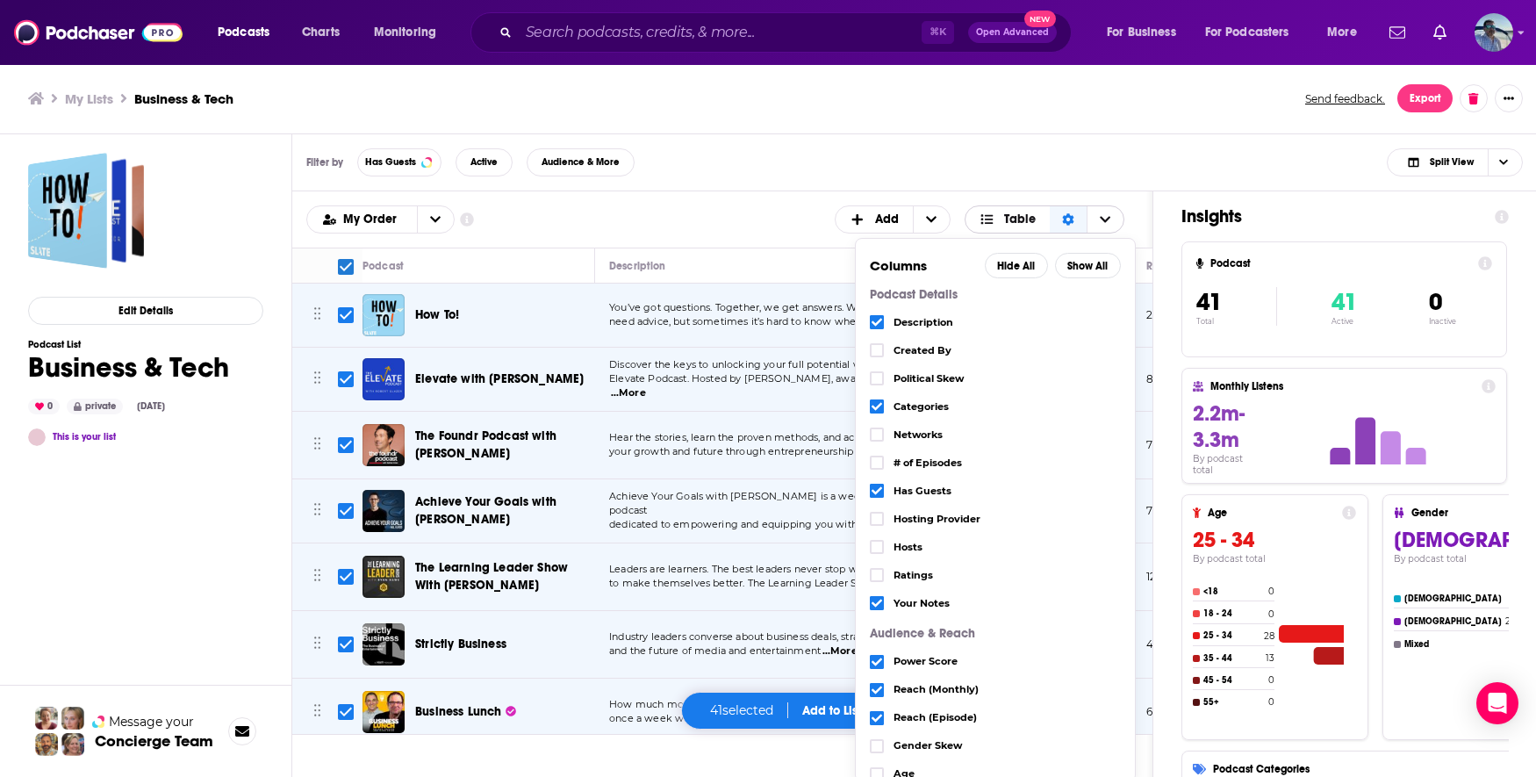
click at [1104, 219] on icon "Choose View" at bounding box center [1105, 219] width 11 height 12
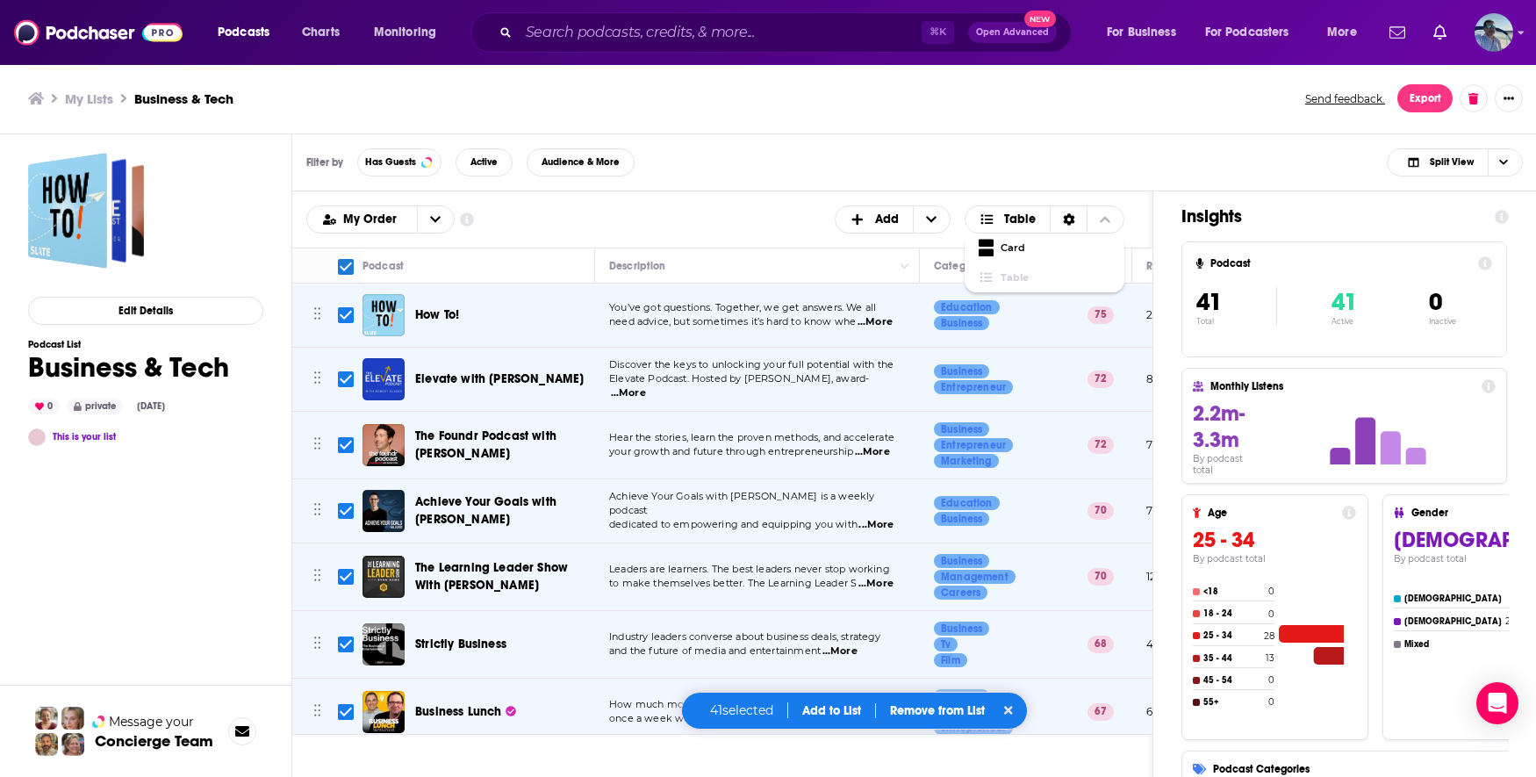
click at [1047, 194] on div "Podcasts Add My Order Customize Your List Order Select the “My Order” sort and …" at bounding box center [722, 219] width 860 height 56
click at [996, 220] on span "Choose View" at bounding box center [990, 219] width 23 height 12
click at [1072, 223] on icon "Sort Direction" at bounding box center [1068, 219] width 11 height 12
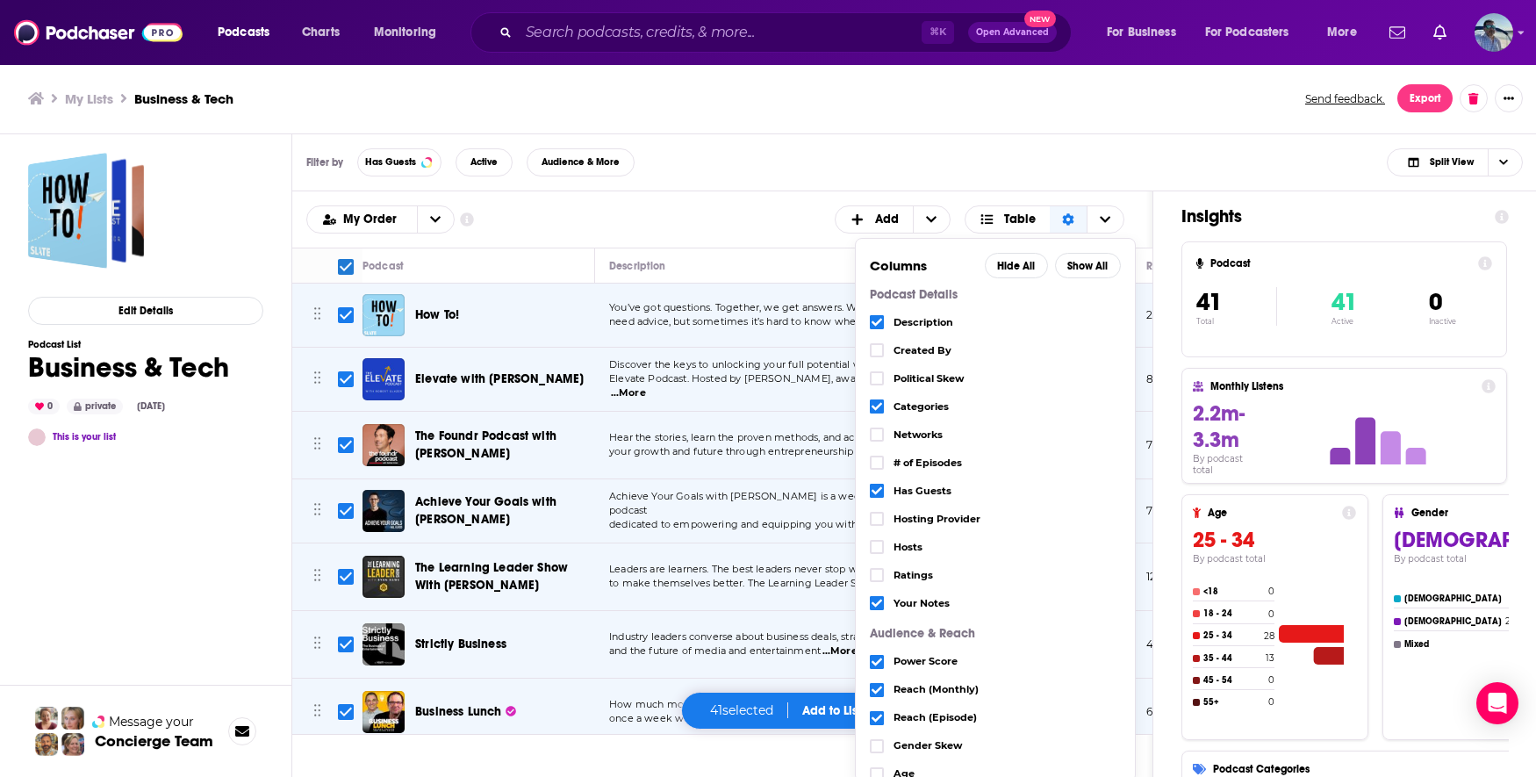
click at [978, 130] on div "My Lists Business & Tech Send feedback. Export" at bounding box center [768, 98] width 1537 height 71
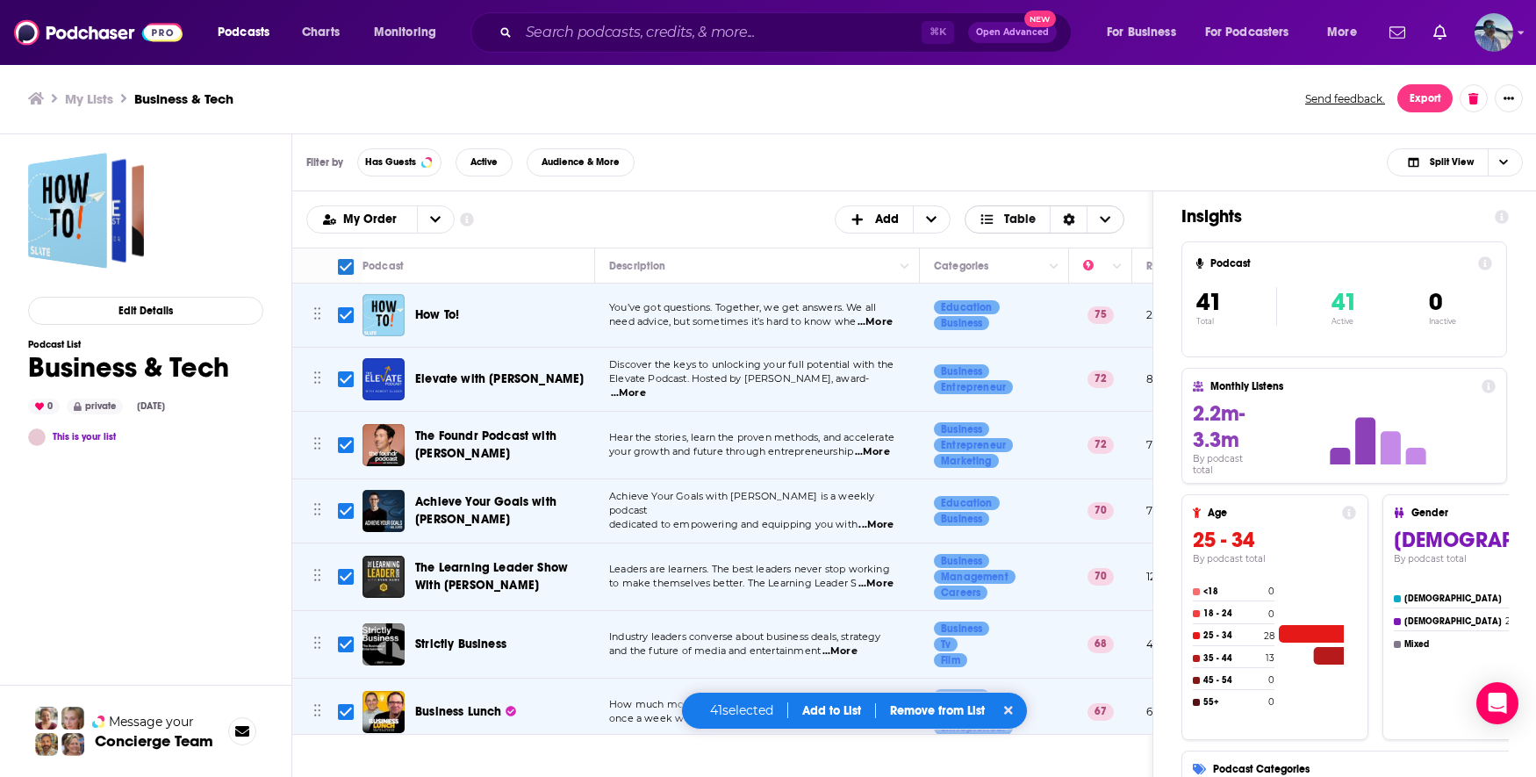
click at [988, 216] on icon "Choose View" at bounding box center [986, 219] width 12 height 10
click at [1064, 225] on icon "Sort Direction" at bounding box center [1069, 219] width 12 height 12
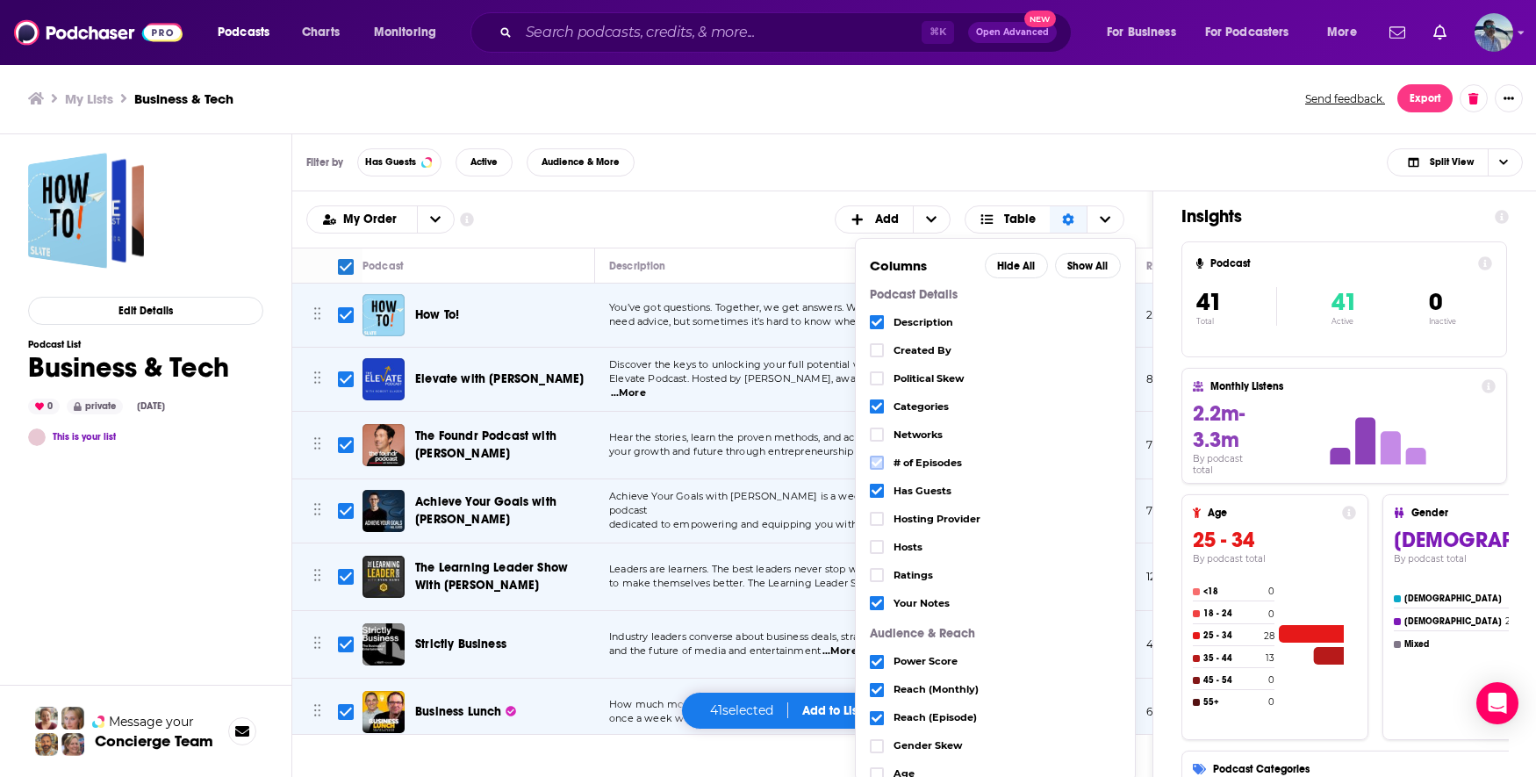
click at [878, 459] on icon "Choose View" at bounding box center [876, 462] width 11 height 11
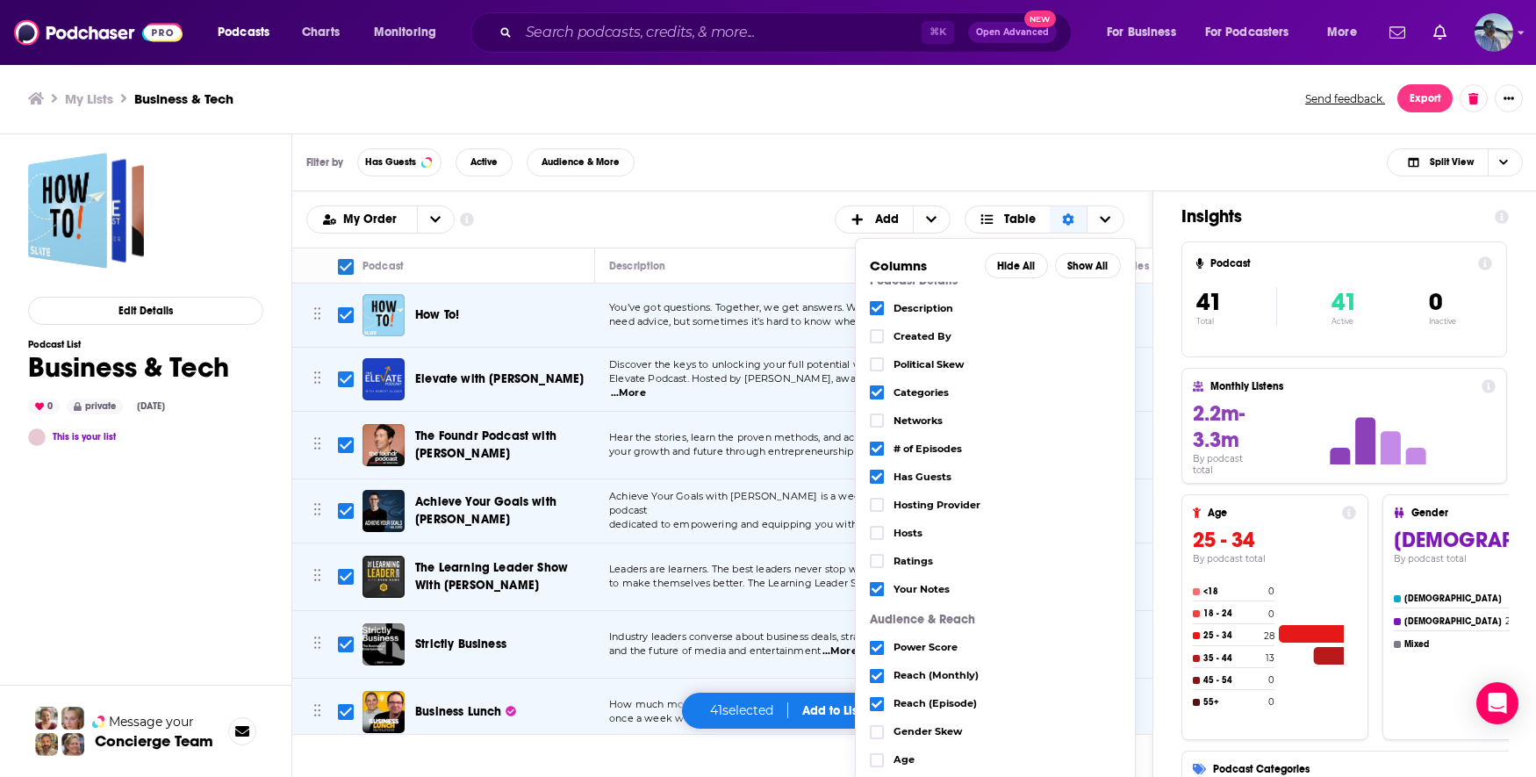
scroll to position [18, 0]
click at [878, 552] on icon "Choose View" at bounding box center [876, 557] width 11 height 11
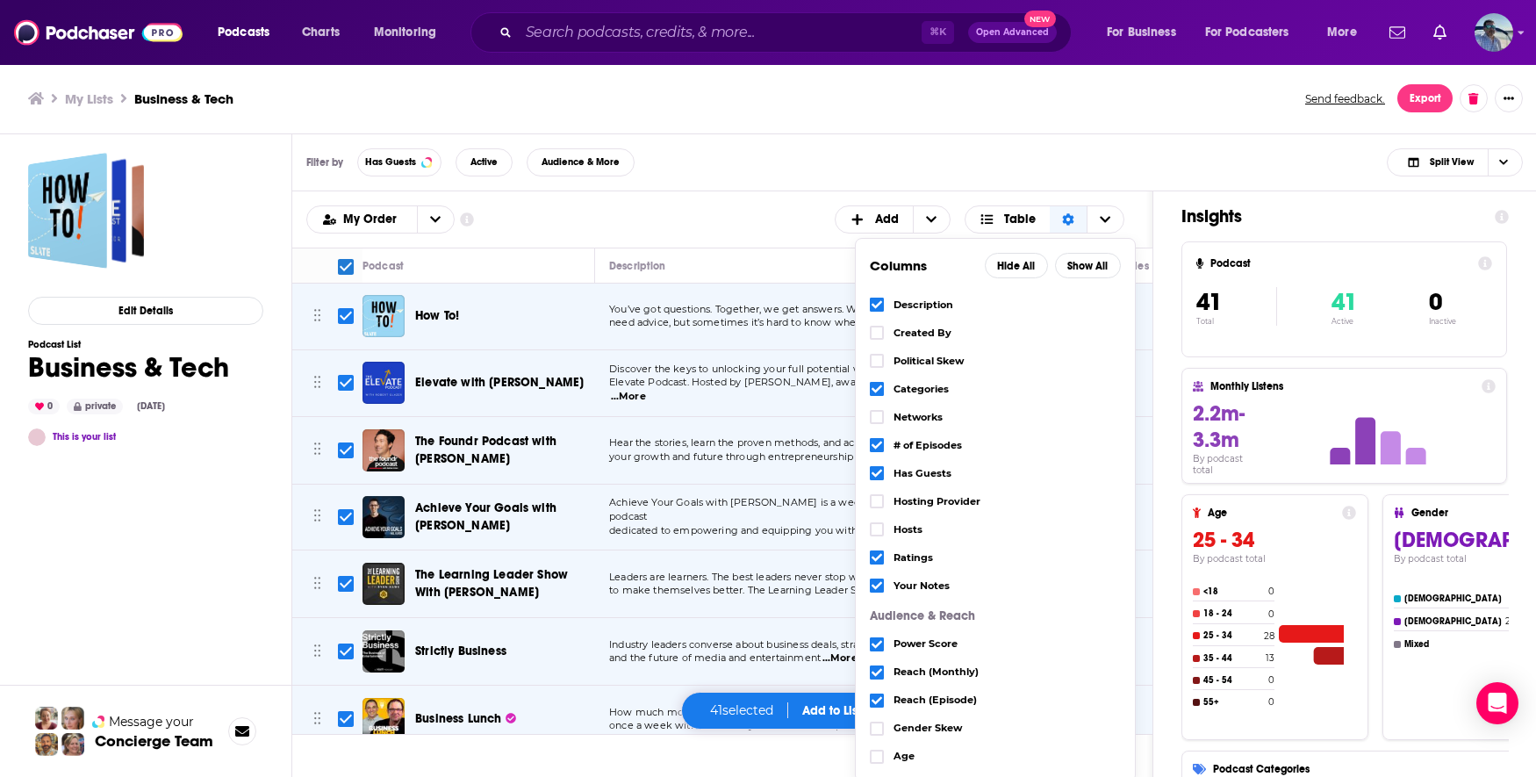
scroll to position [109, 0]
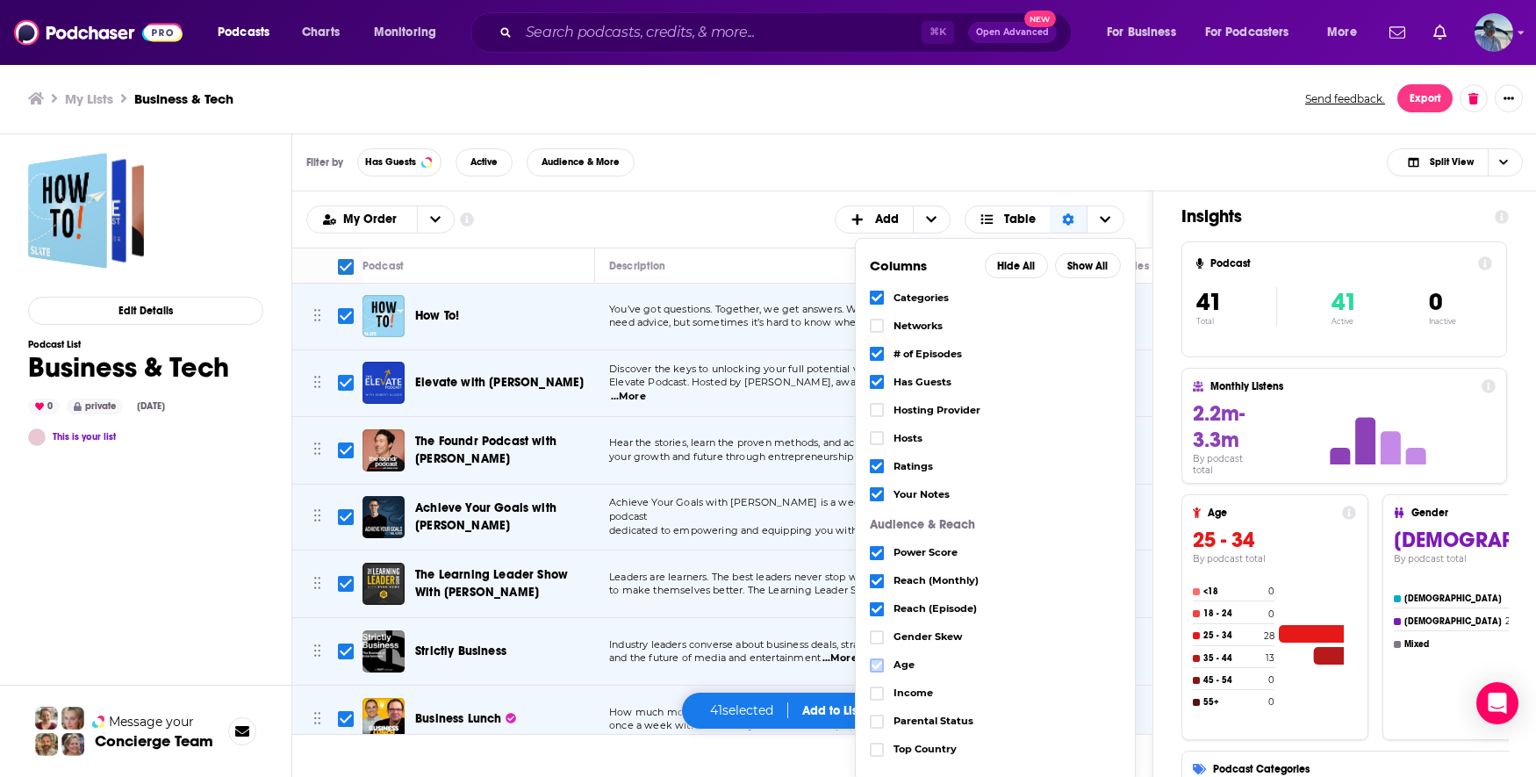
click at [872, 661] on icon "Choose View" at bounding box center [876, 665] width 11 height 11
click at [878, 692] on icon "Choose View" at bounding box center [876, 693] width 11 height 8
click at [878, 577] on icon "Choose View" at bounding box center [876, 581] width 11 height 11
click at [942, 137] on div "Filter by Has Guests Active Audience & More Split View" at bounding box center [914, 162] width 1244 height 57
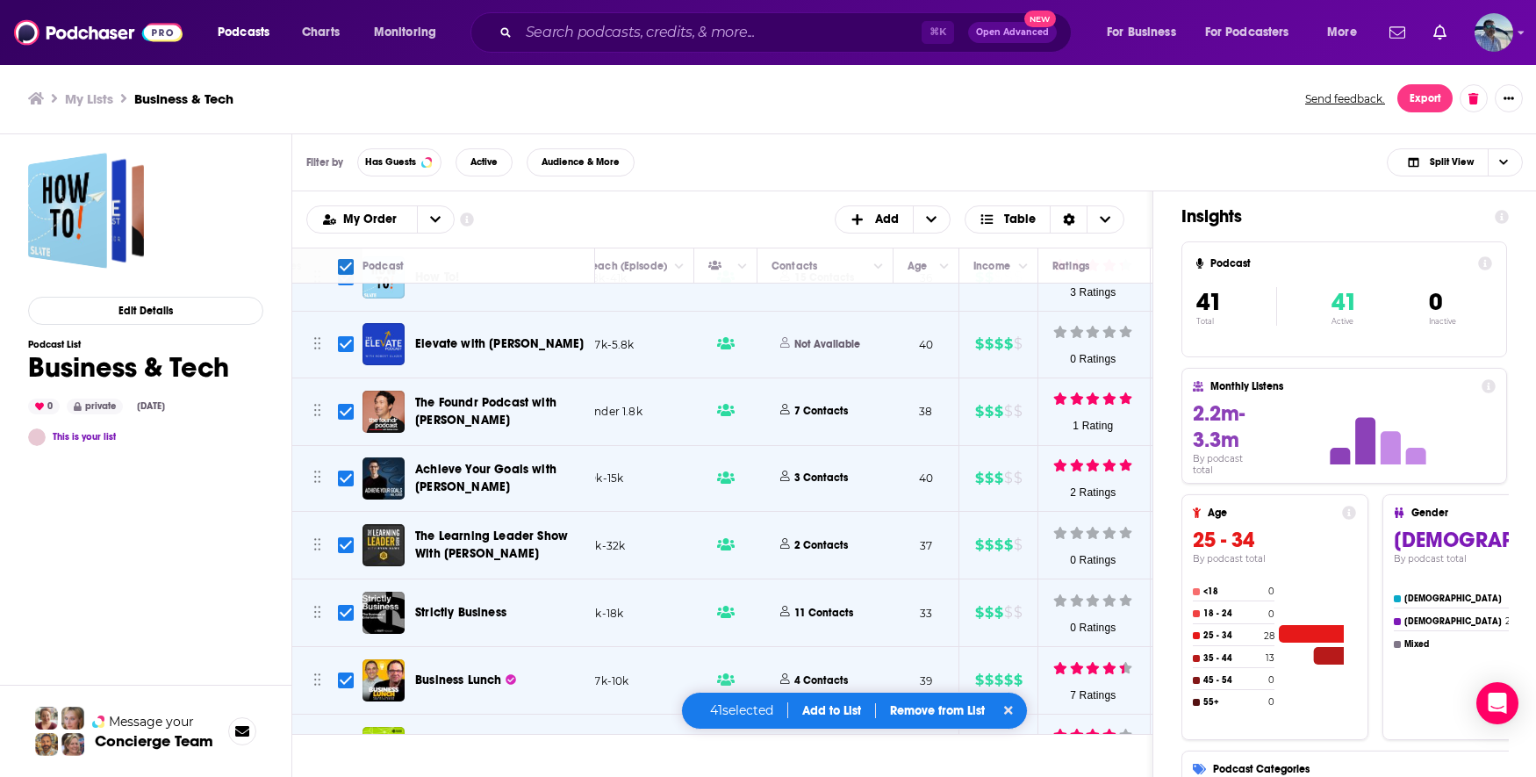
scroll to position [0, 687]
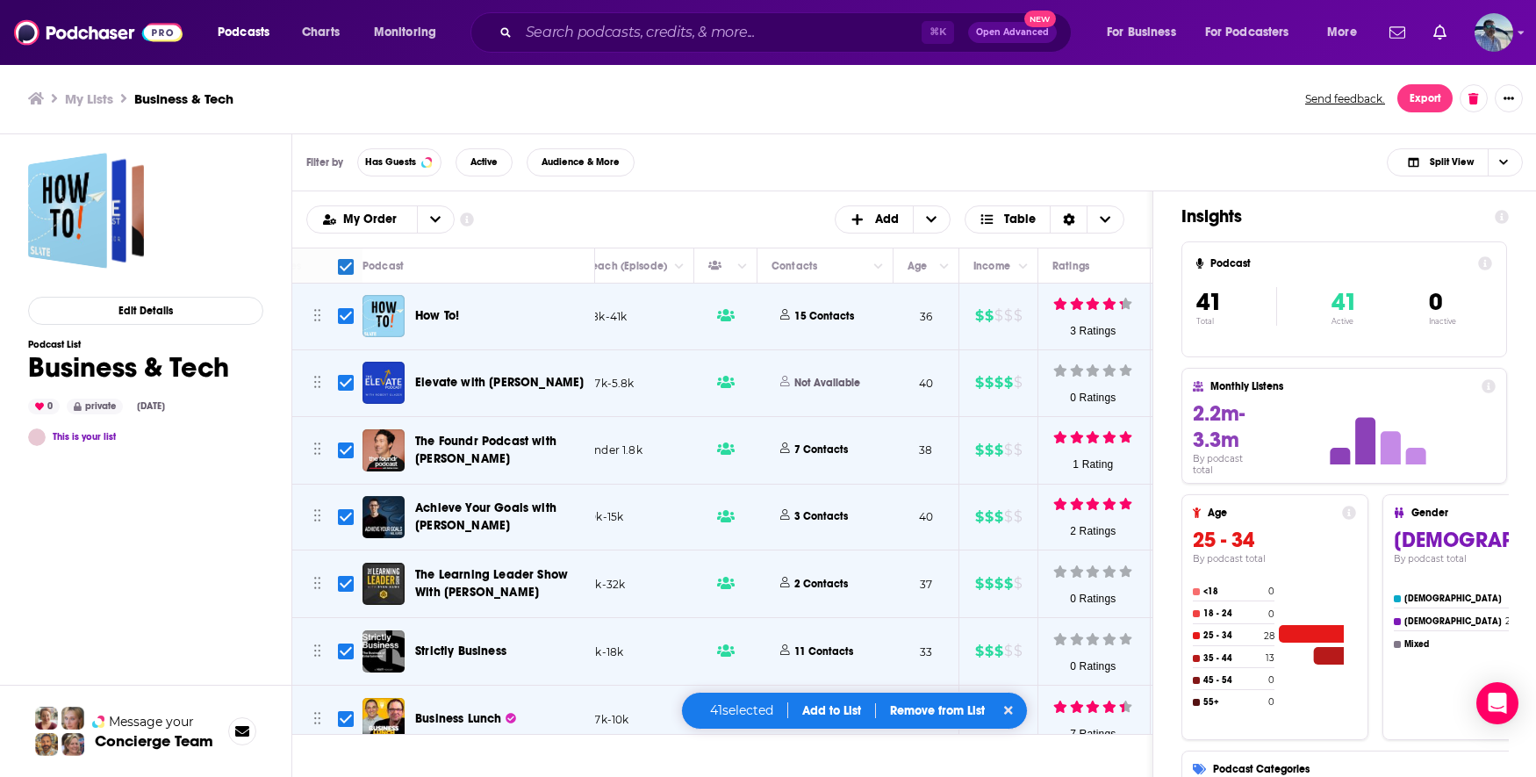
click at [725, 101] on ul "My Lists Business & Tech" at bounding box center [657, 98] width 1258 height 17
click at [712, 40] on input "Search podcasts, credits, & more..." at bounding box center [720, 32] width 403 height 28
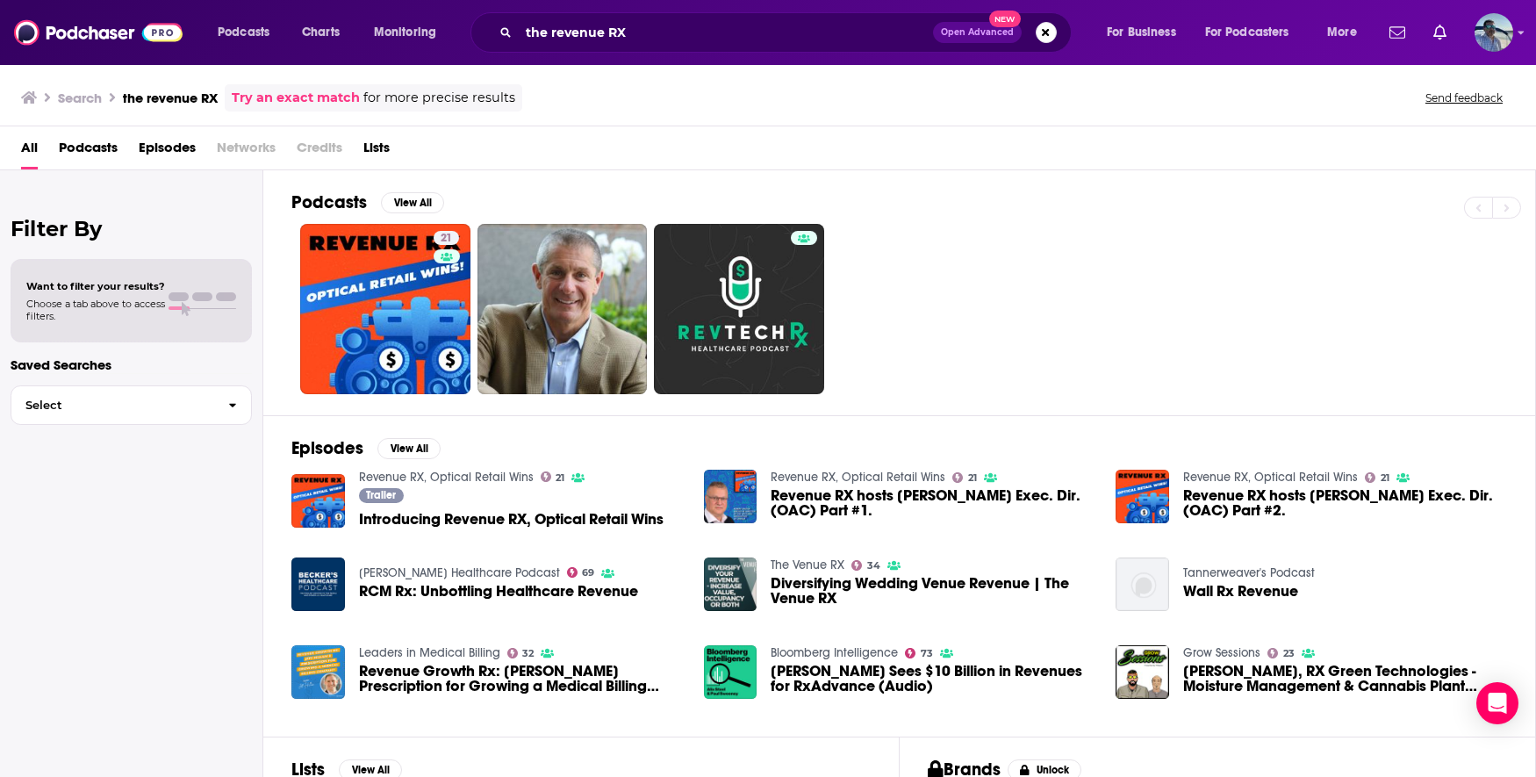
click at [79, 143] on span "Podcasts" at bounding box center [88, 151] width 59 height 36
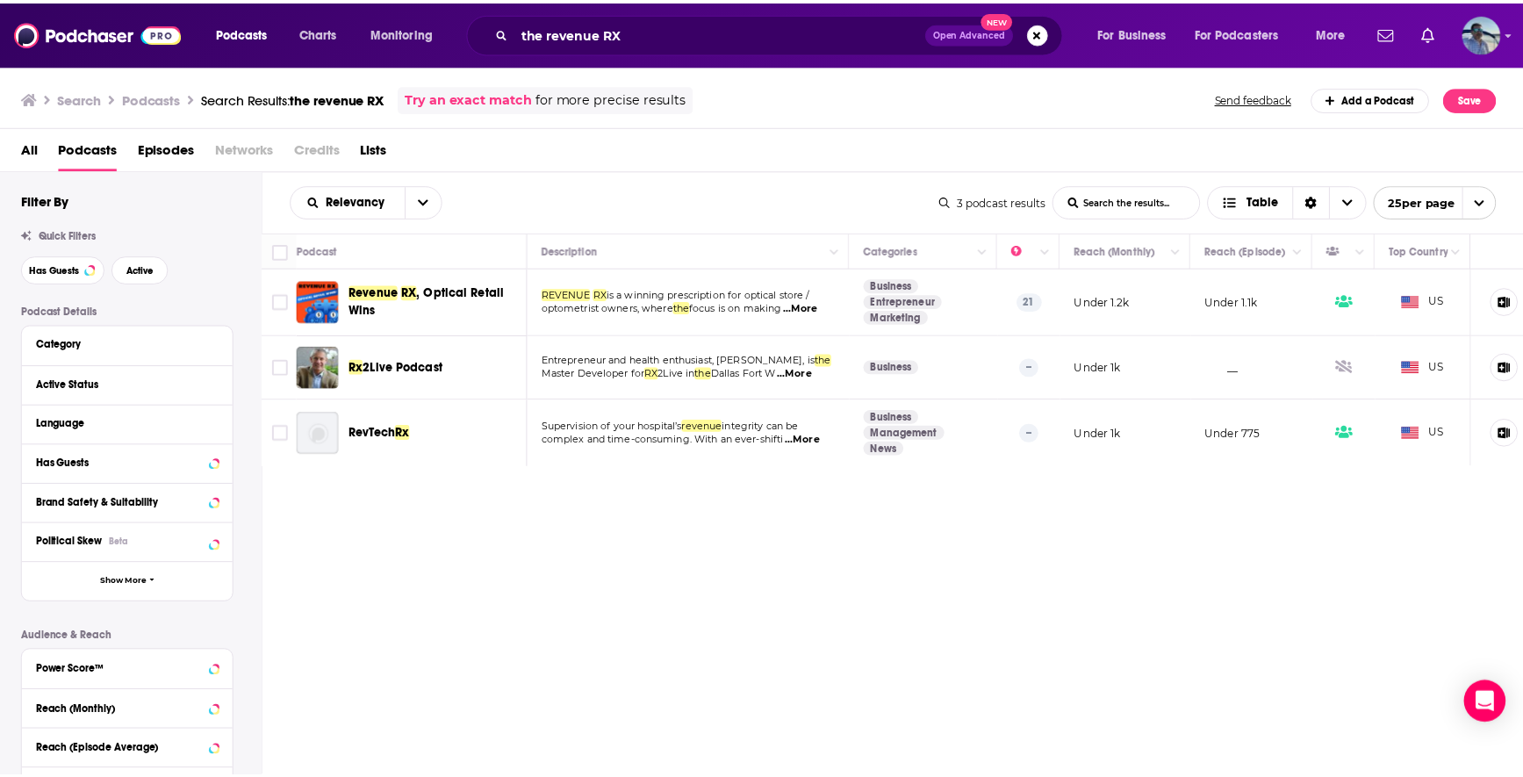
scroll to position [0, 47]
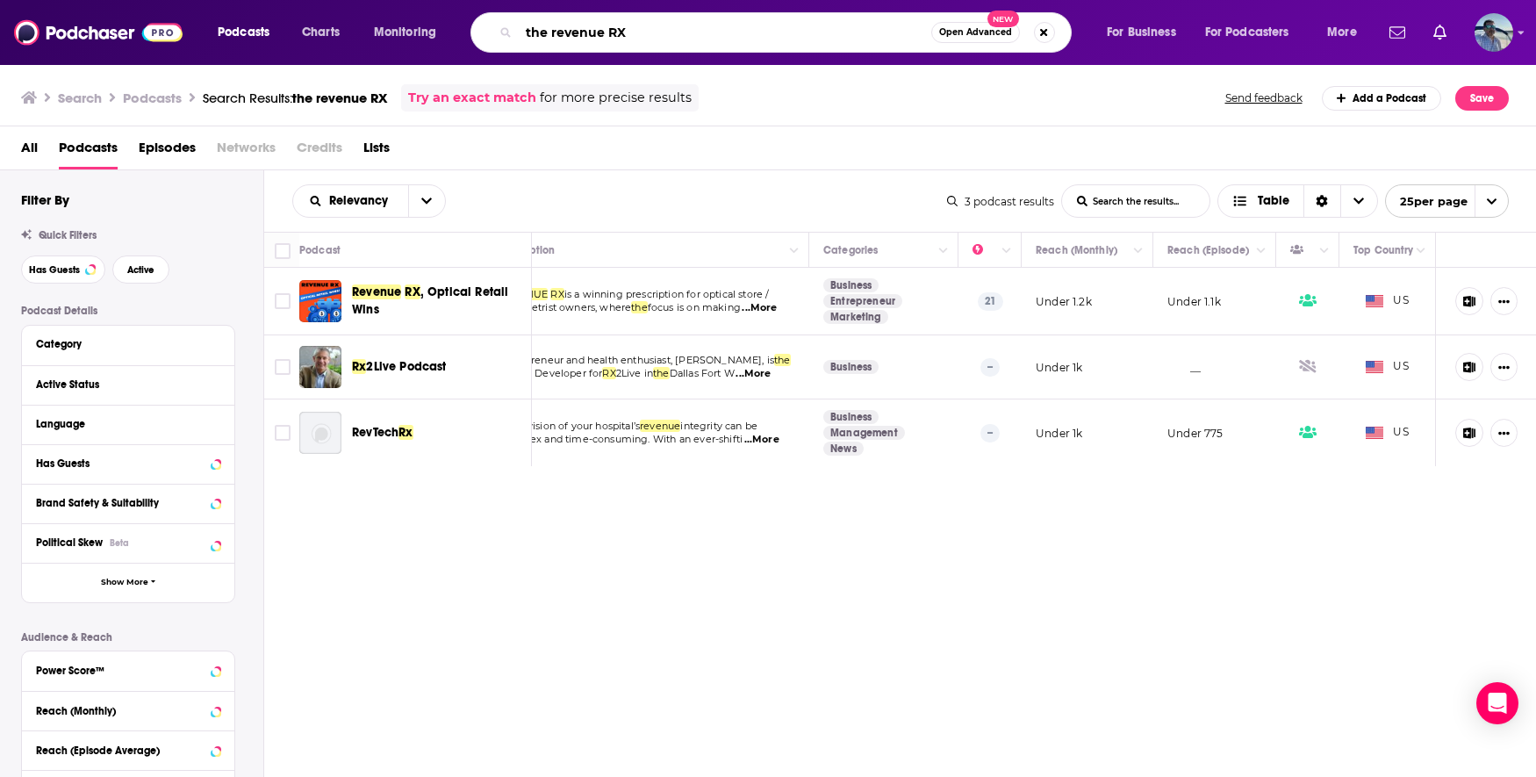
click at [566, 32] on input "the revenue RX" at bounding box center [725, 32] width 412 height 28
type input "the venue RX"
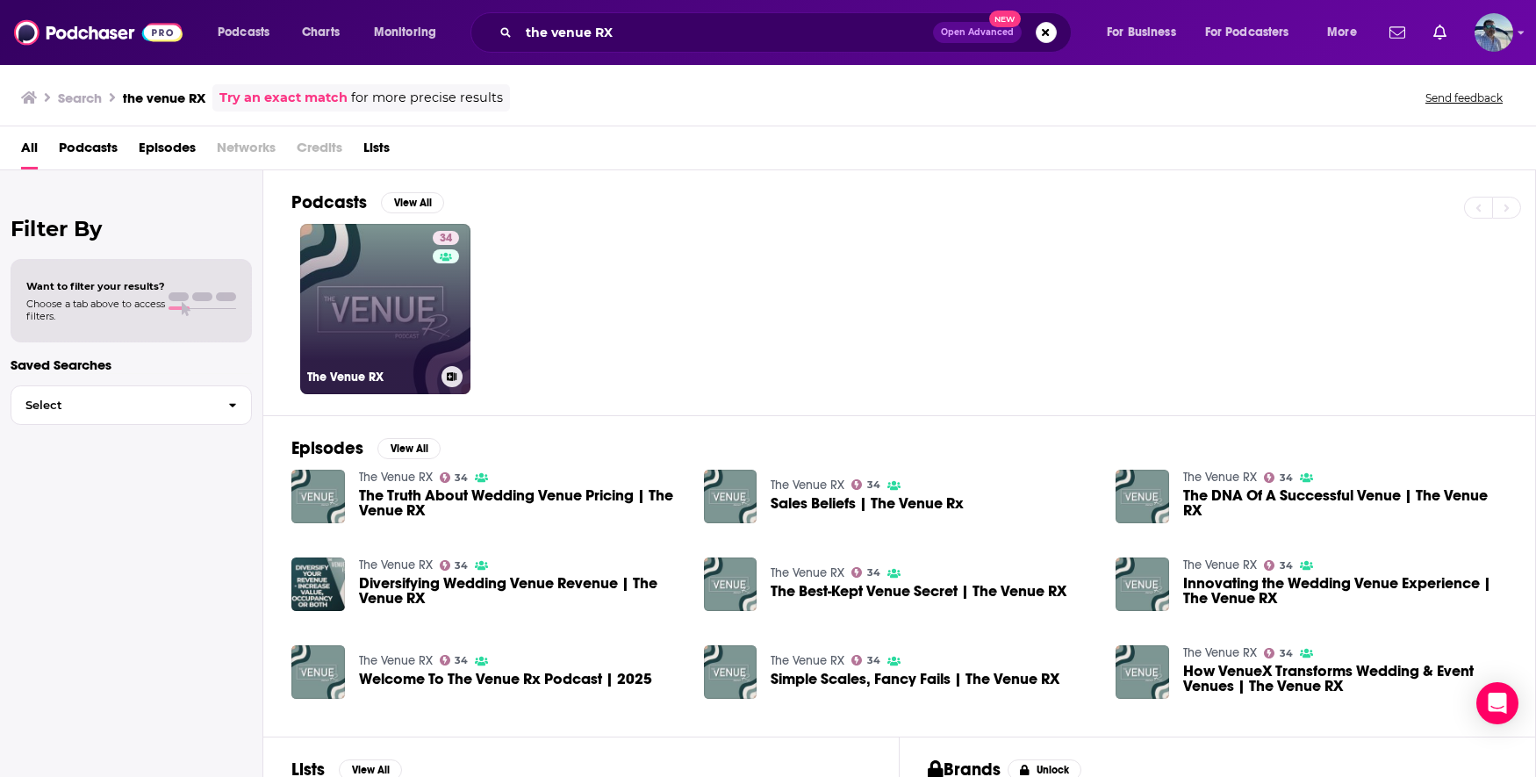
click at [372, 296] on link "34 The Venue RX" at bounding box center [385, 309] width 170 height 170
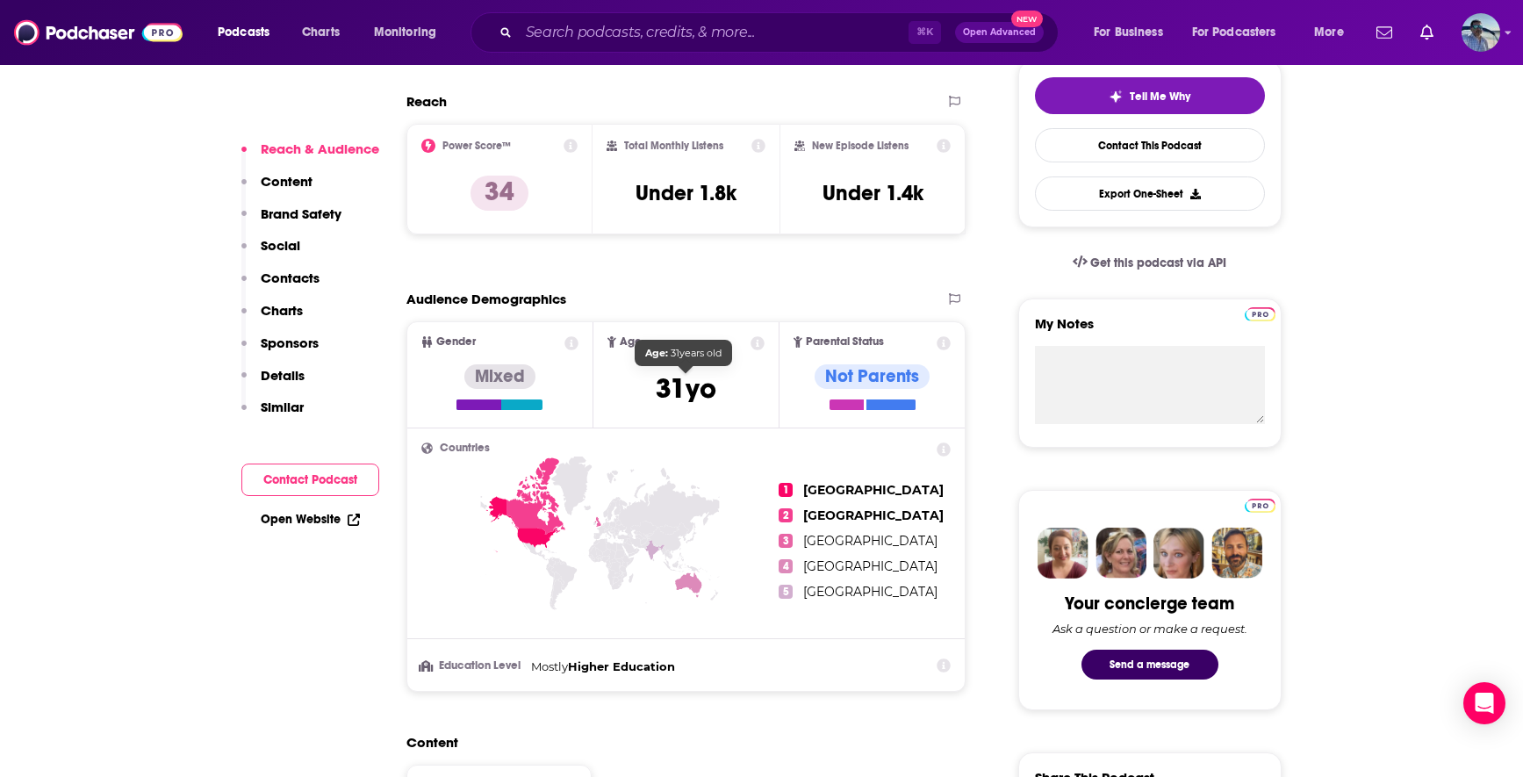
scroll to position [365, 0]
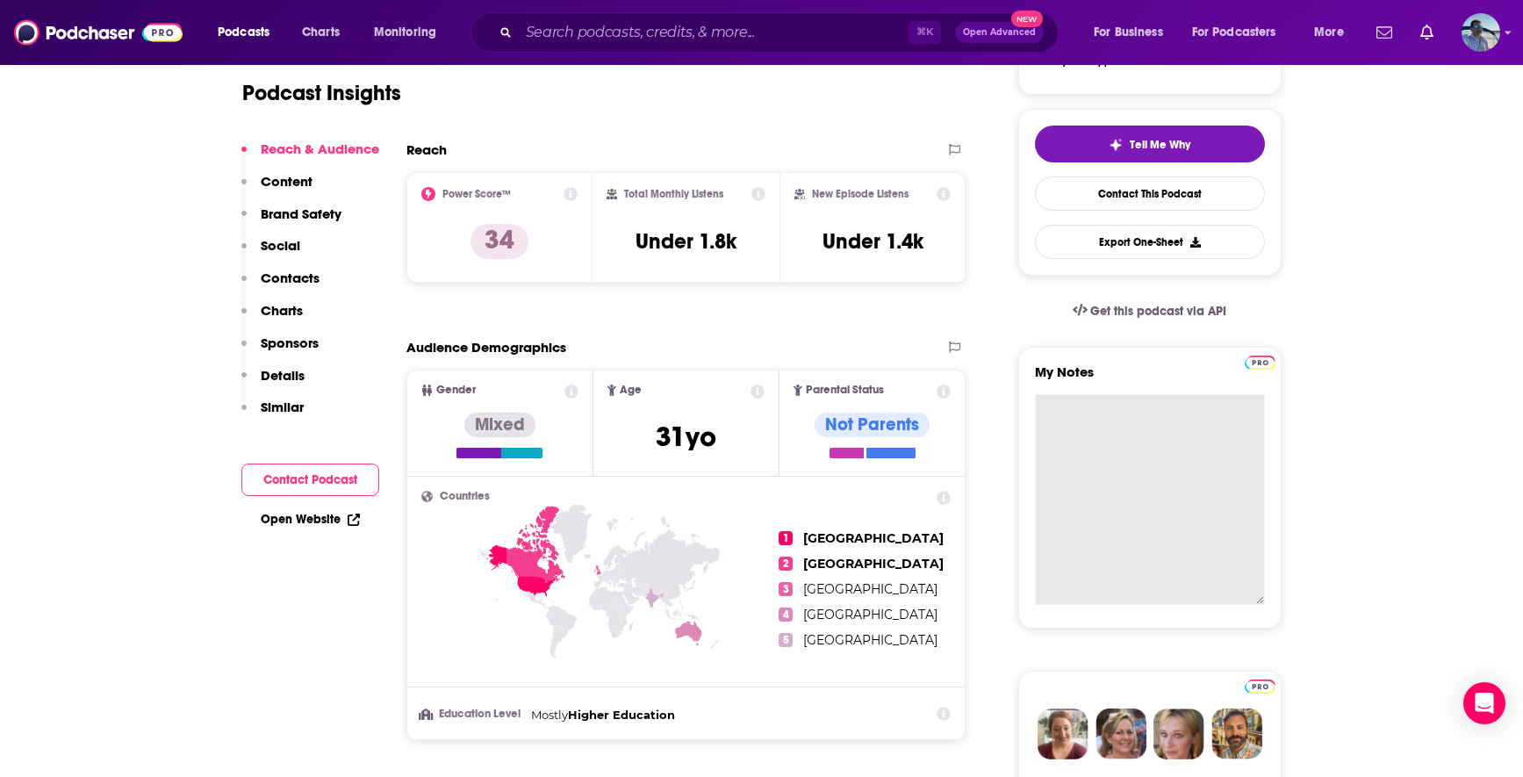
click at [1129, 425] on textarea "My Notes" at bounding box center [1150, 499] width 230 height 211
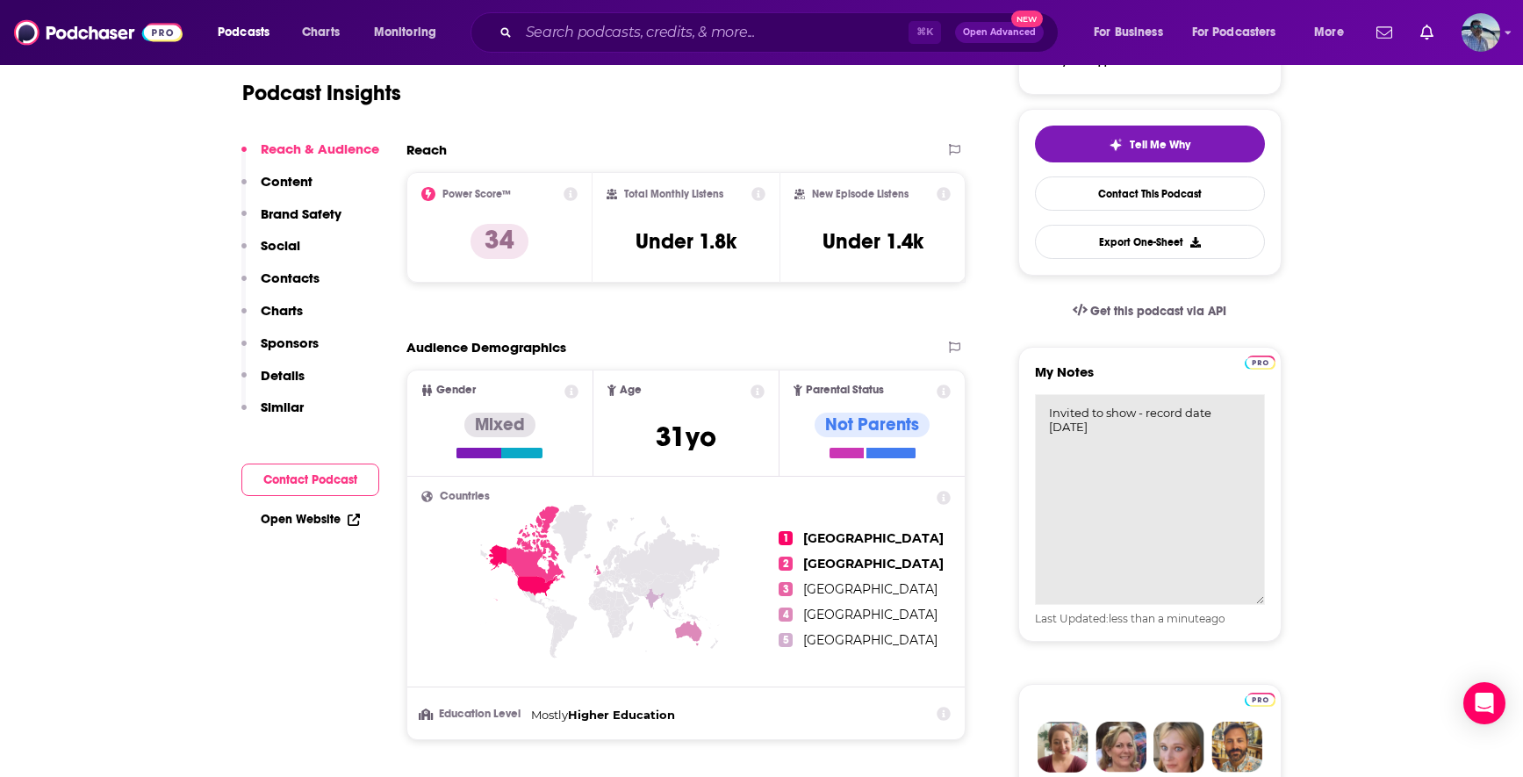
paste textarea "You'll receive an invite with the Riverside link from the host. This link has i…"
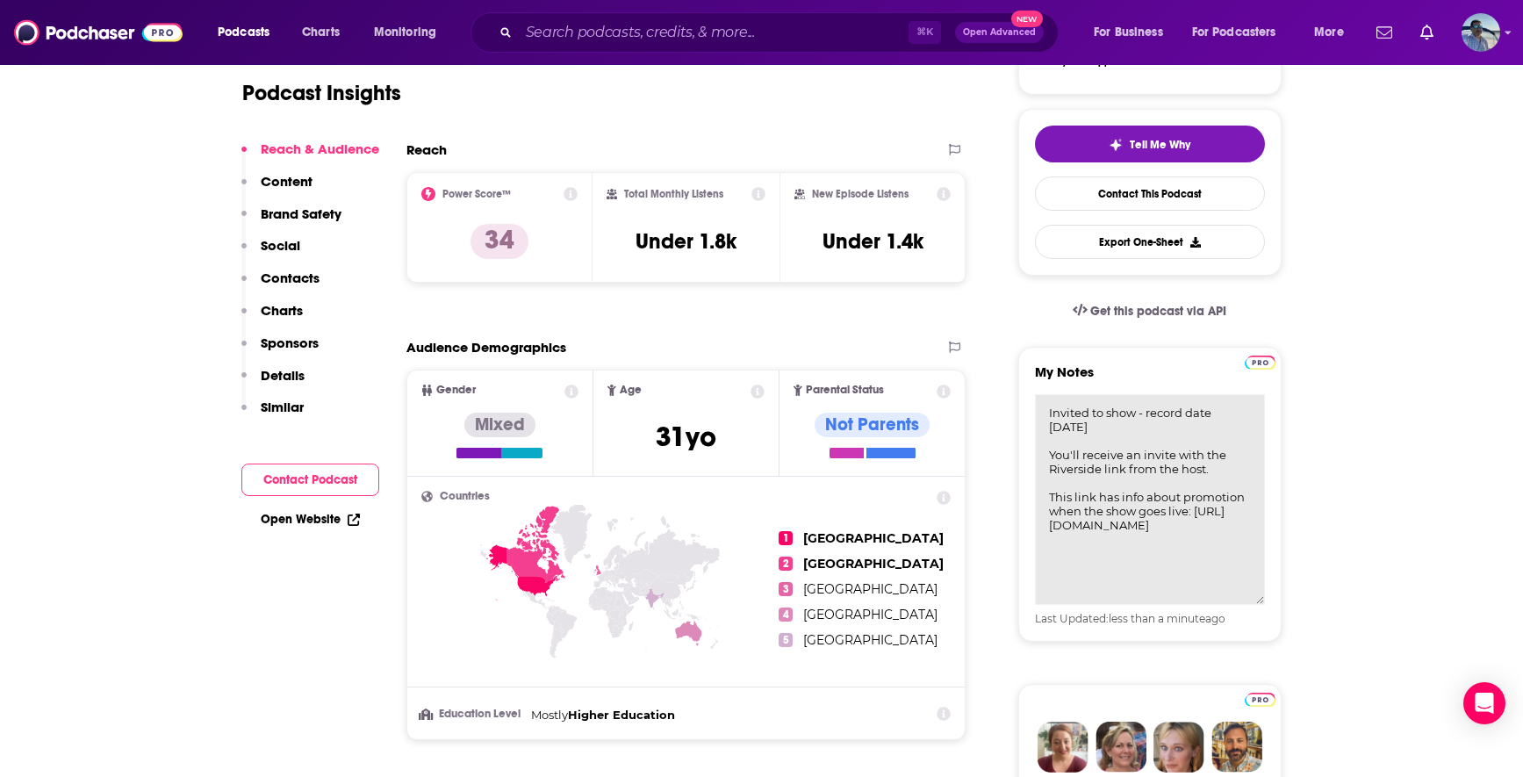
click at [1240, 448] on textarea "Invited to show - record date [DATE] You'll receive an invite with the Riversid…" at bounding box center [1150, 499] width 230 height 211
click at [1201, 549] on textarea "Invited to show - record date [DATE] You'll receive an invite with the Riversid…" at bounding box center [1150, 499] width 230 height 211
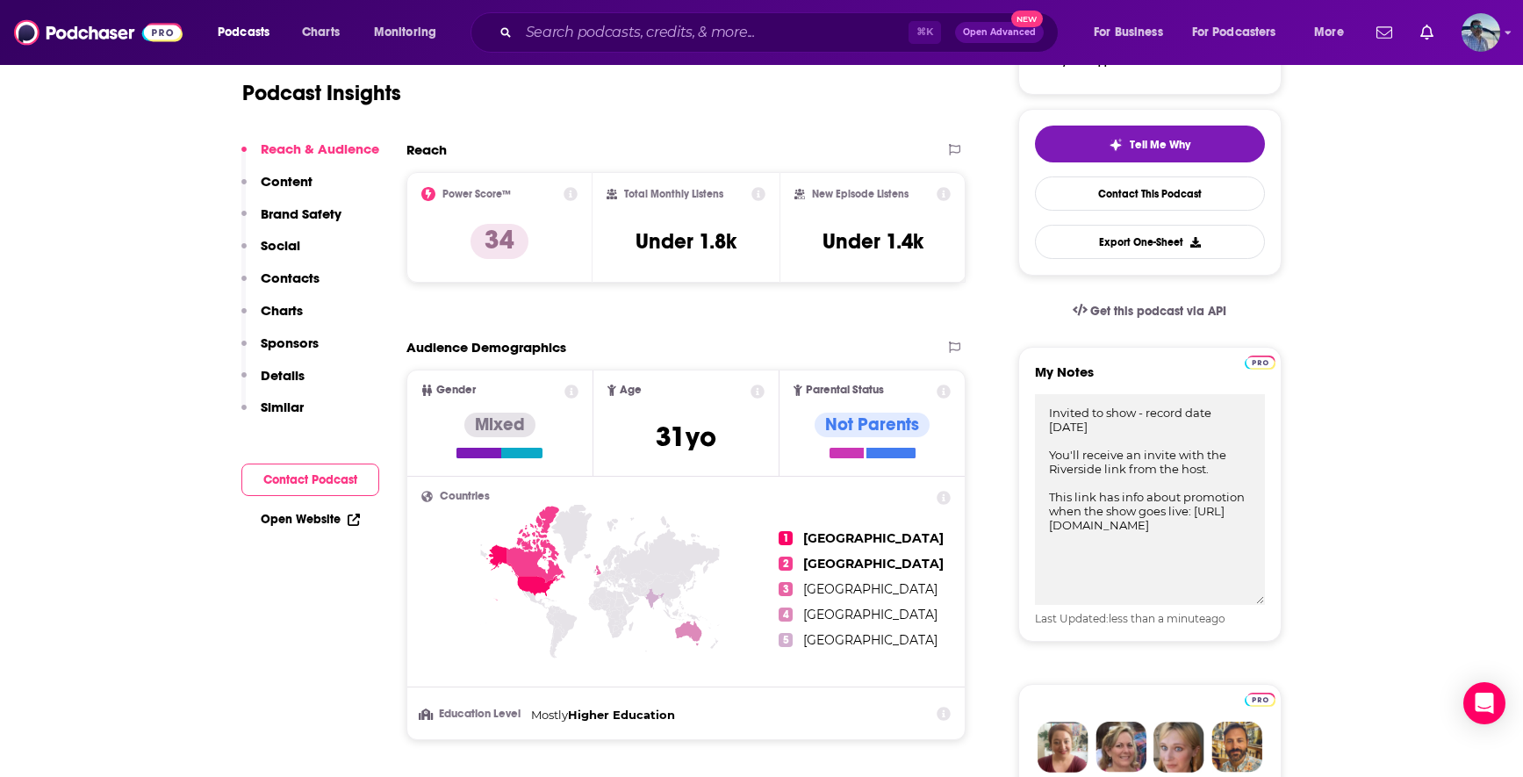
type textarea "Invited to show - record date [DATE] You'll receive an invite with the Riversid…"
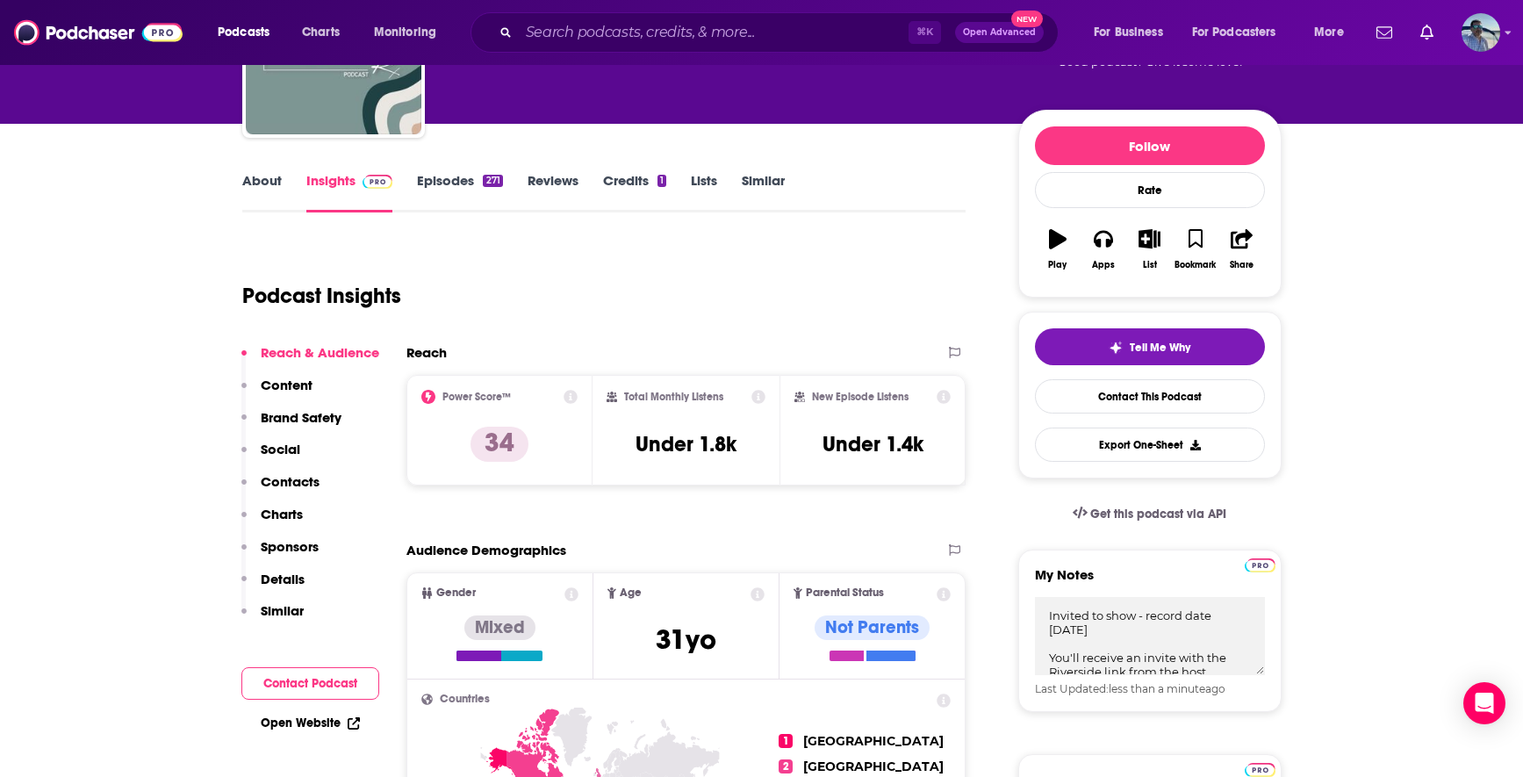
scroll to position [161, 0]
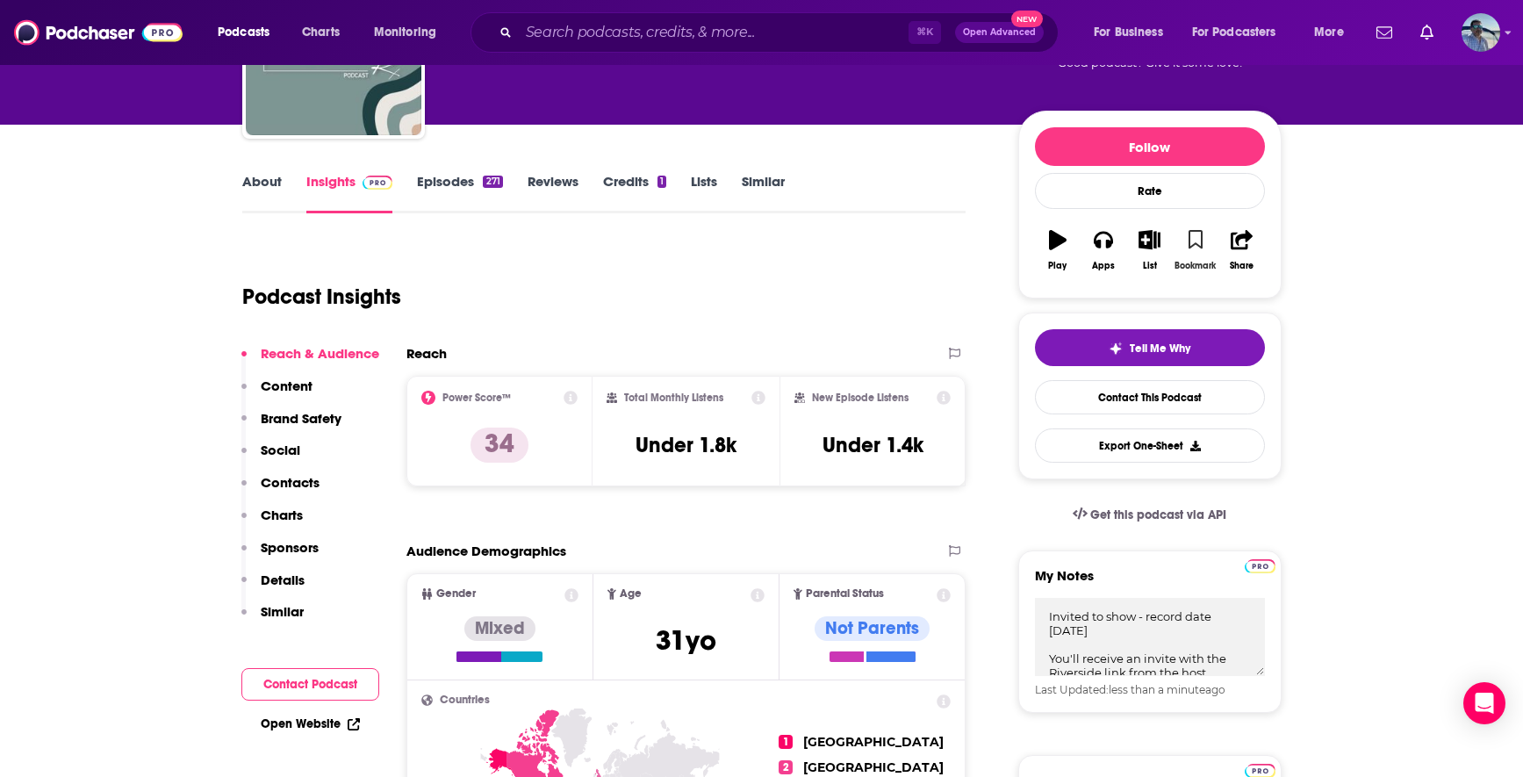
click at [1191, 240] on icon "button" at bounding box center [1195, 239] width 15 height 19
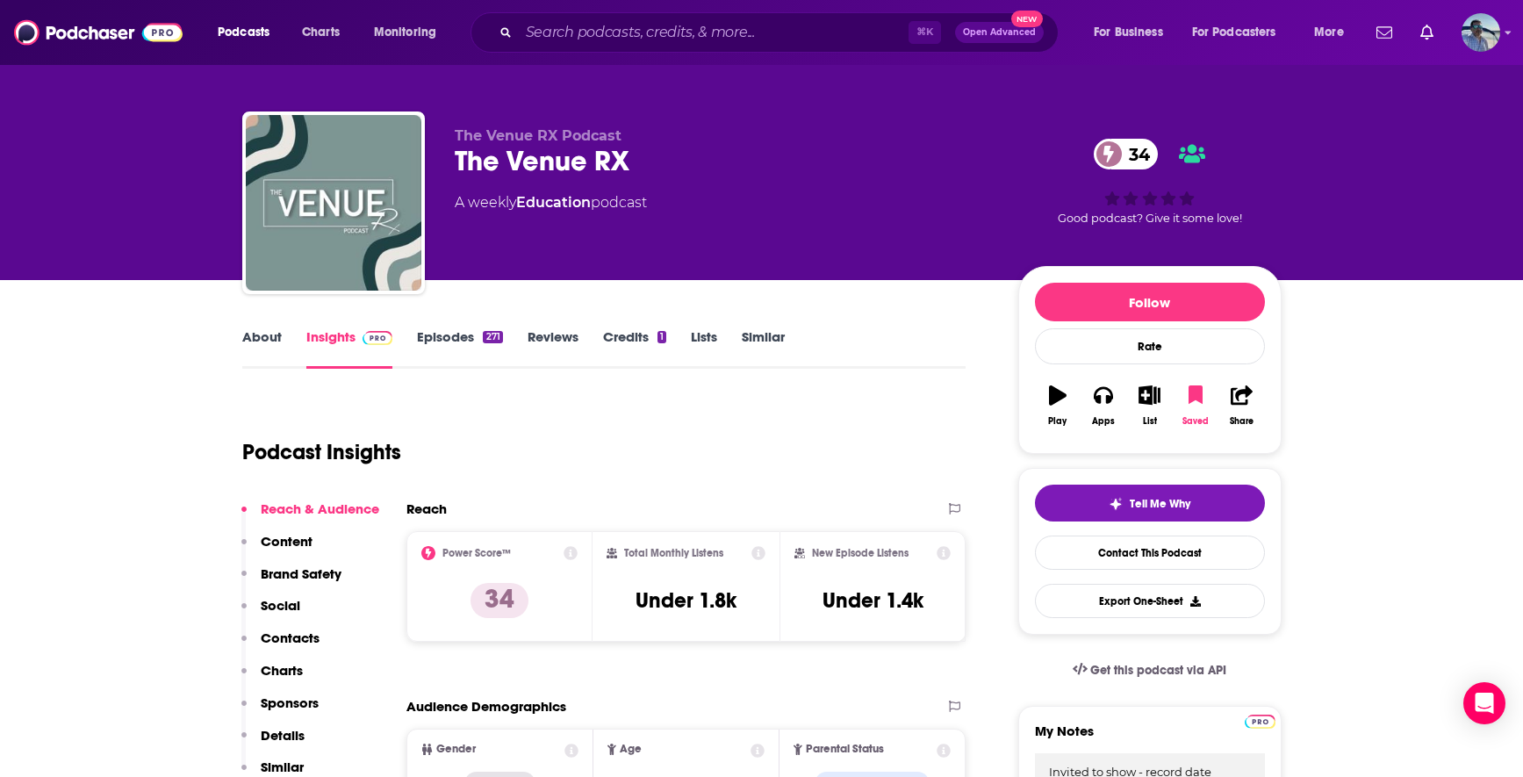
scroll to position [3, 0]
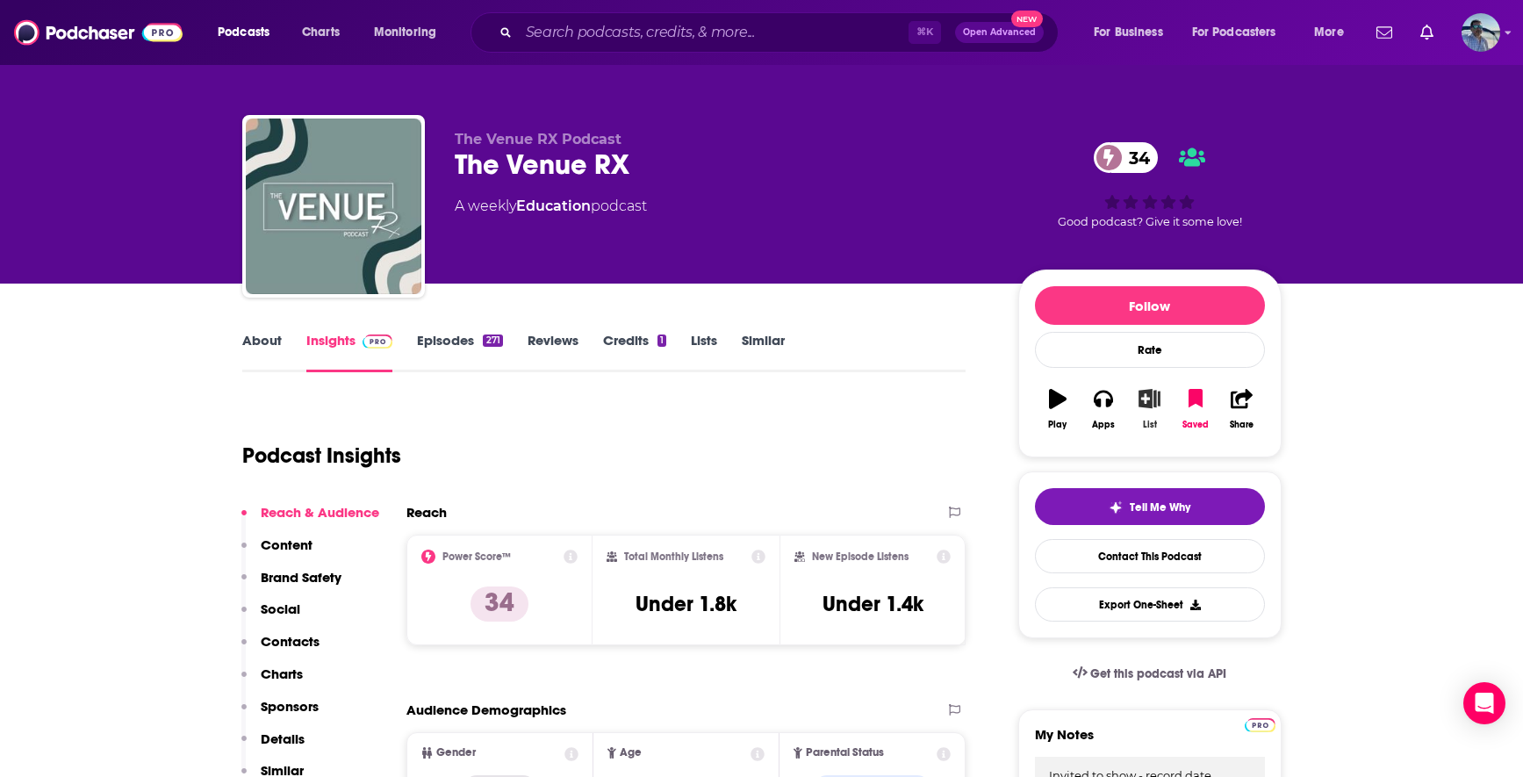
click at [1148, 397] on icon "button" at bounding box center [1149, 398] width 22 height 19
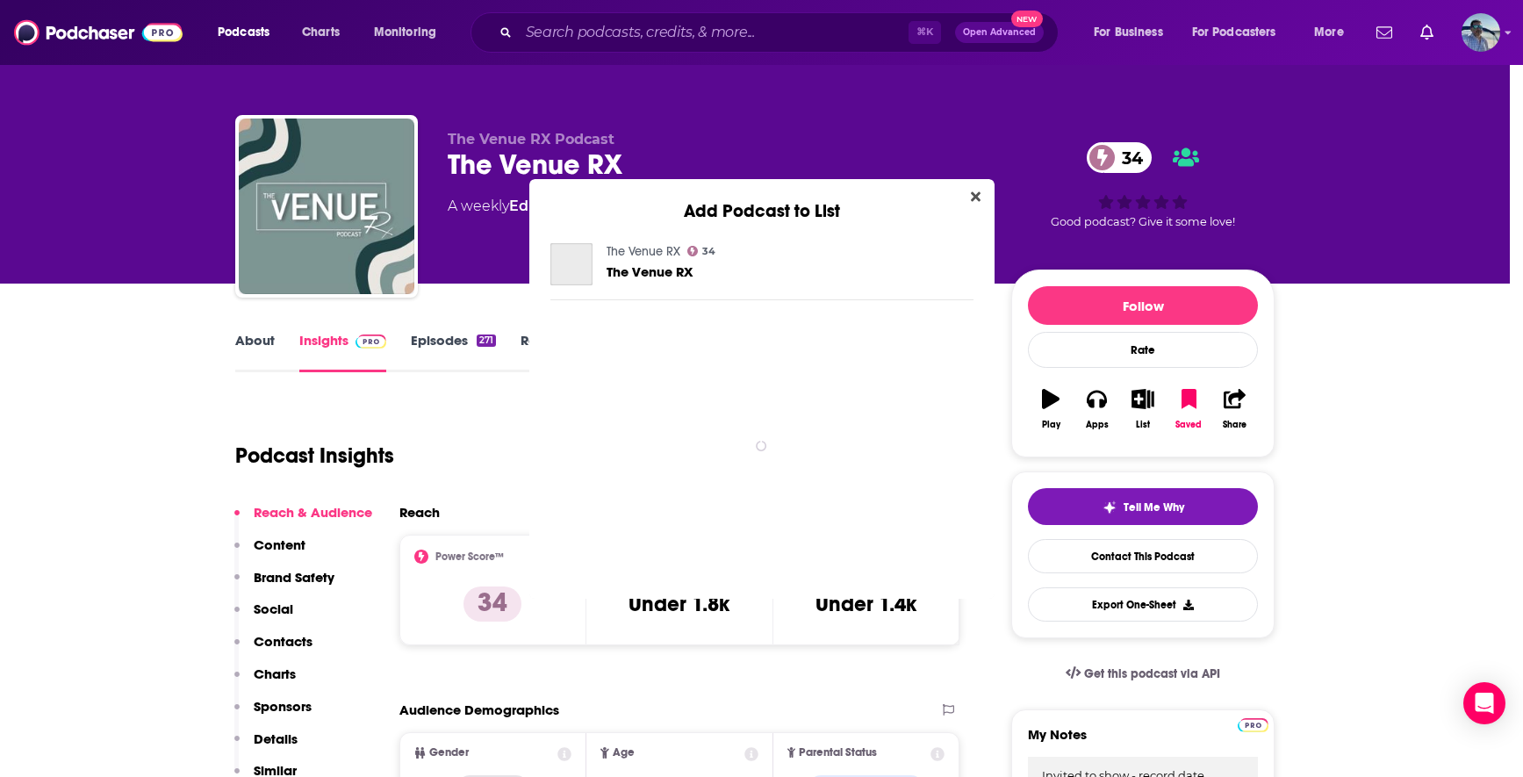
scroll to position [0, 0]
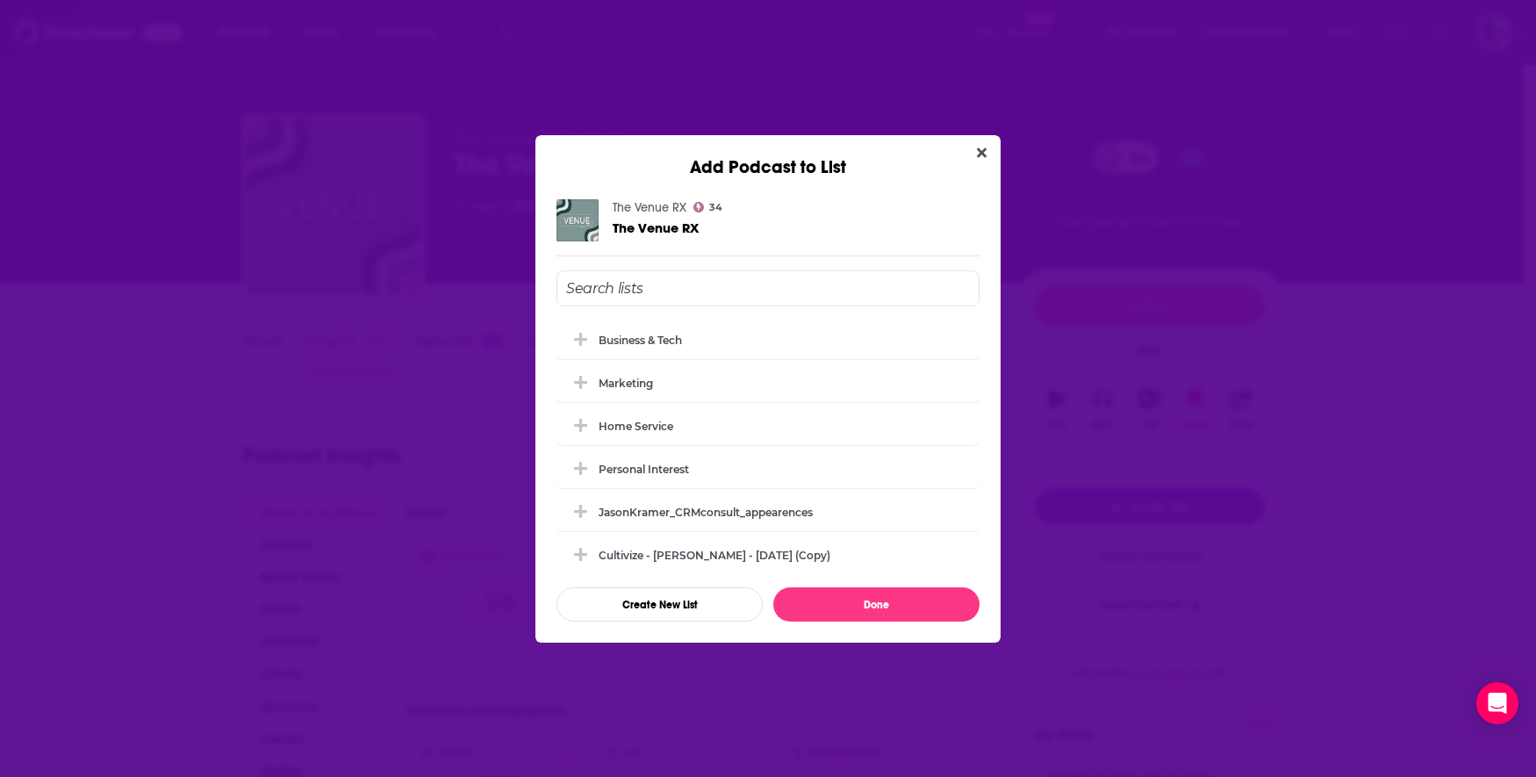
click at [639, 284] on input "Add Podcast To List" at bounding box center [767, 288] width 423 height 36
click at [668, 617] on button "Create New List" at bounding box center [659, 604] width 206 height 34
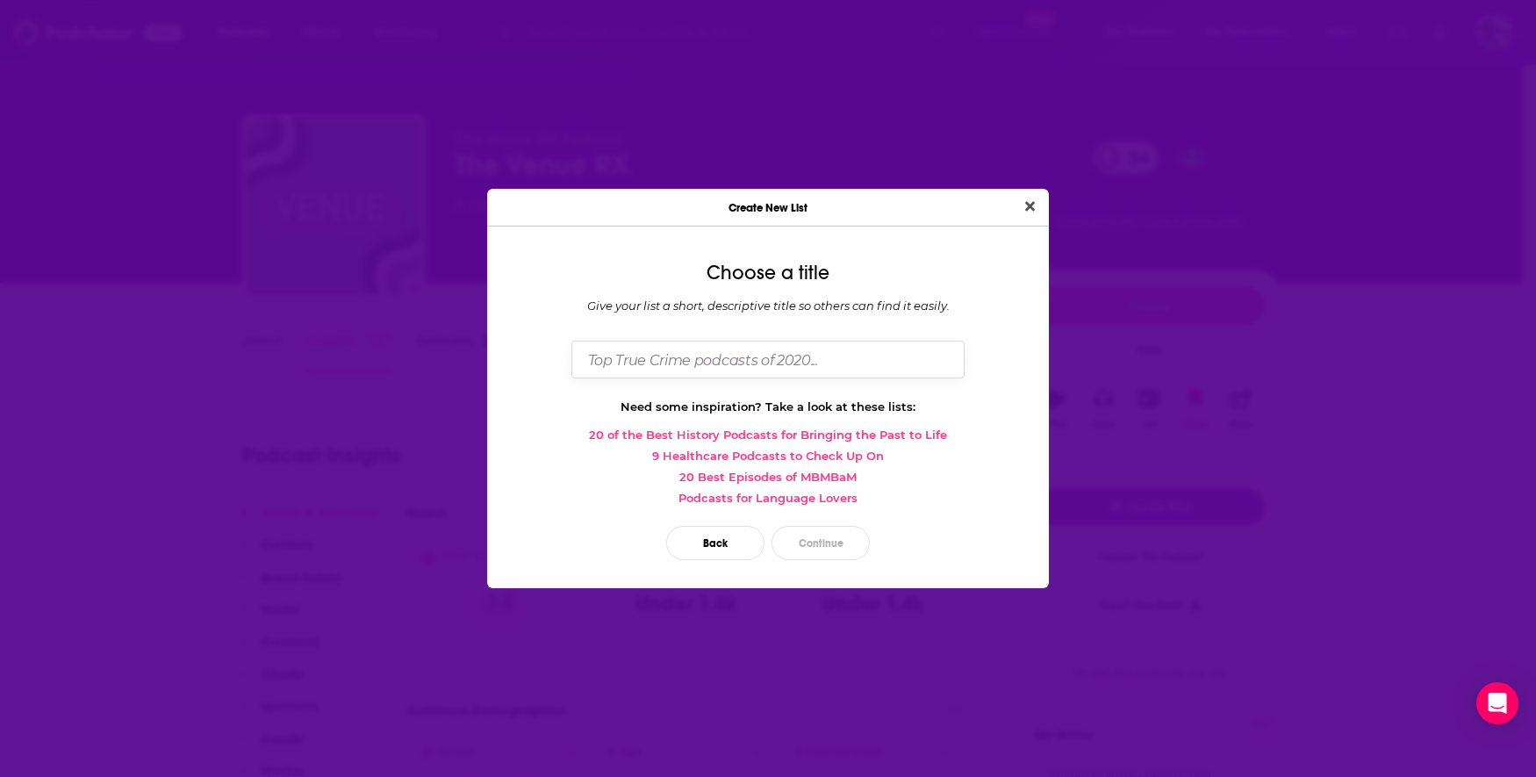
click at [763, 360] on input "Dialog" at bounding box center [767, 359] width 393 height 38
type input "Scheduled Shows"
click at [831, 545] on button "Continue" at bounding box center [820, 543] width 98 height 34
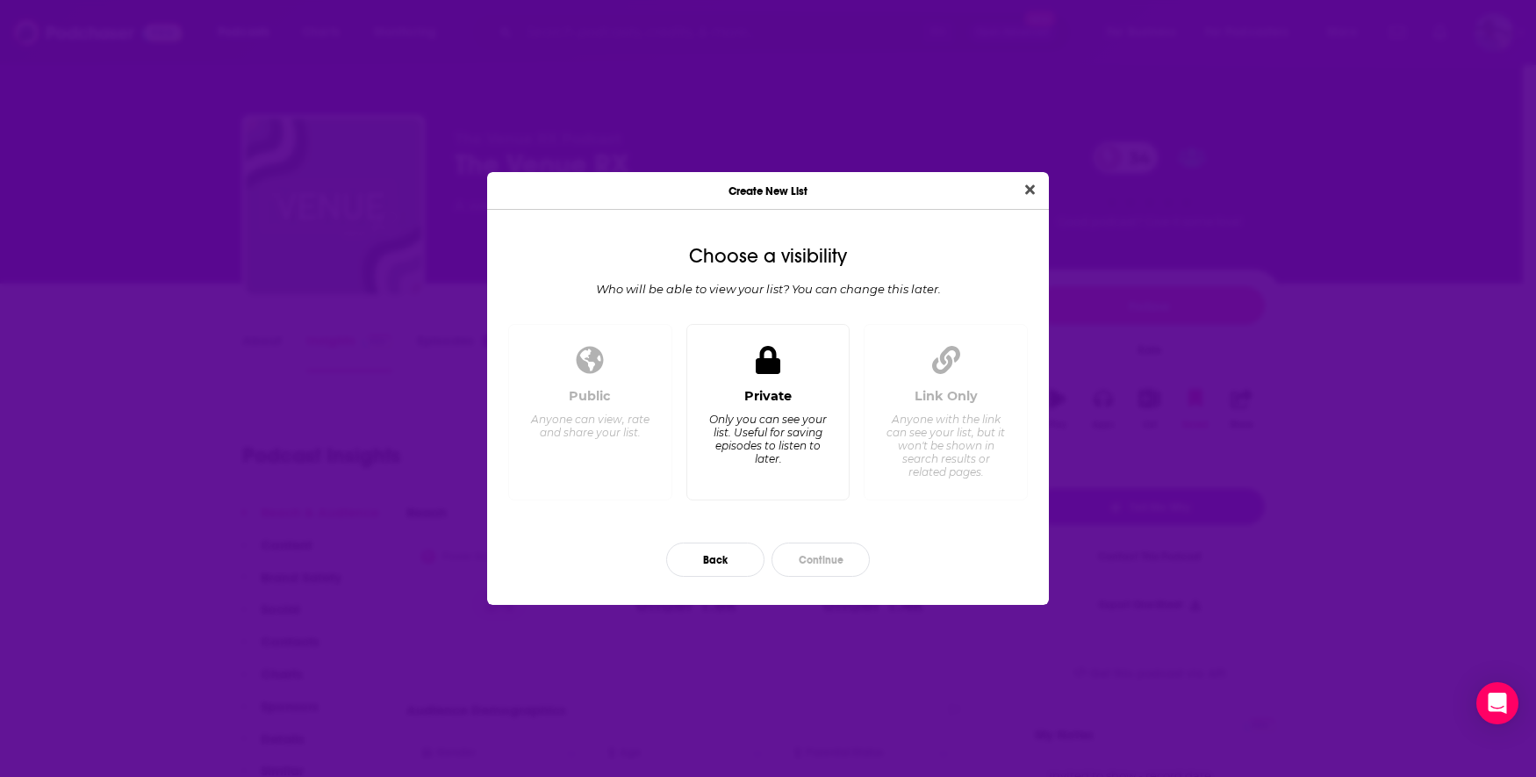
click at [784, 410] on div "Private Only you can see your list. Useful for saving episodes to listen to lat…" at bounding box center [768, 436] width 134 height 97
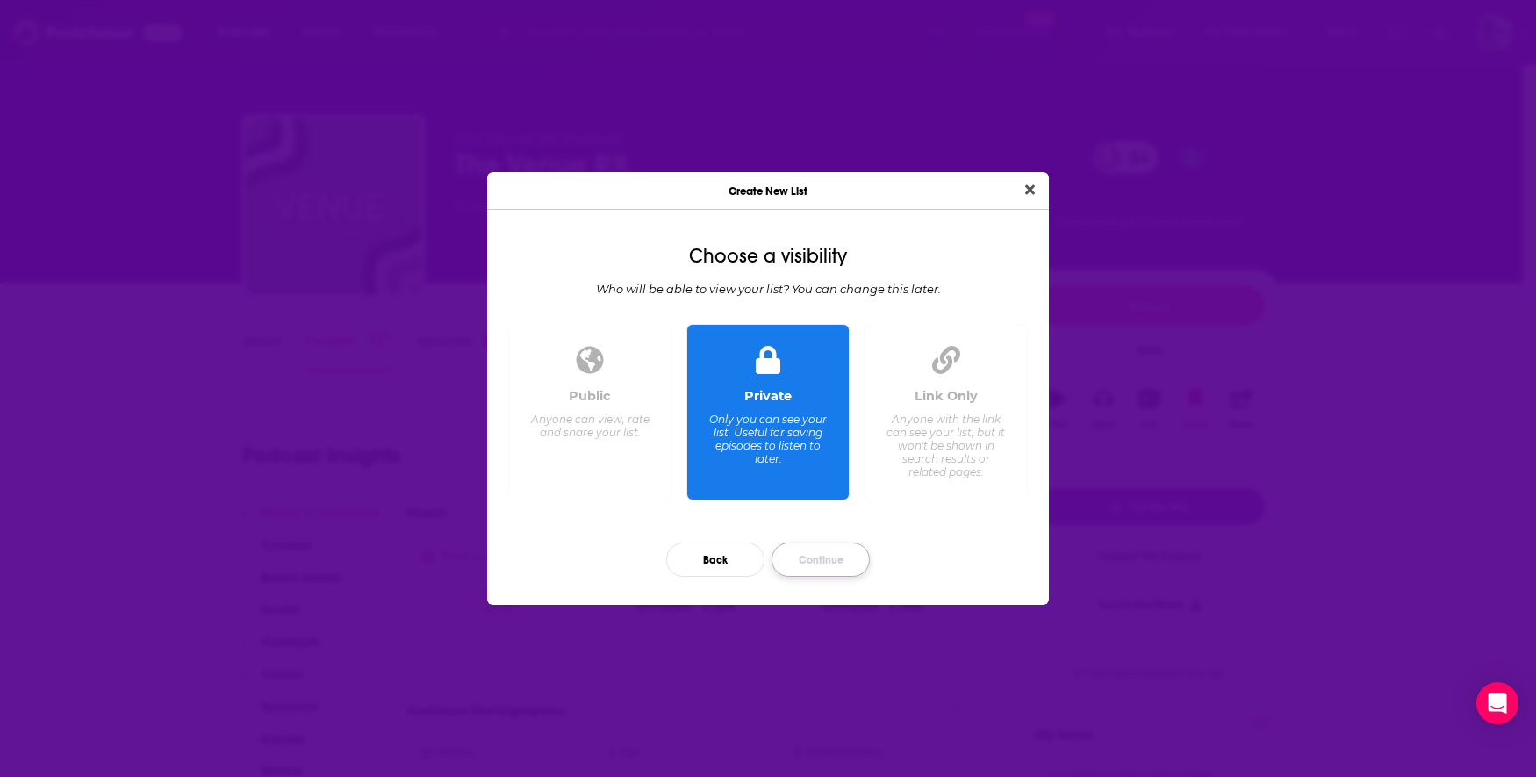
click at [813, 556] on button "Continue" at bounding box center [820, 559] width 98 height 34
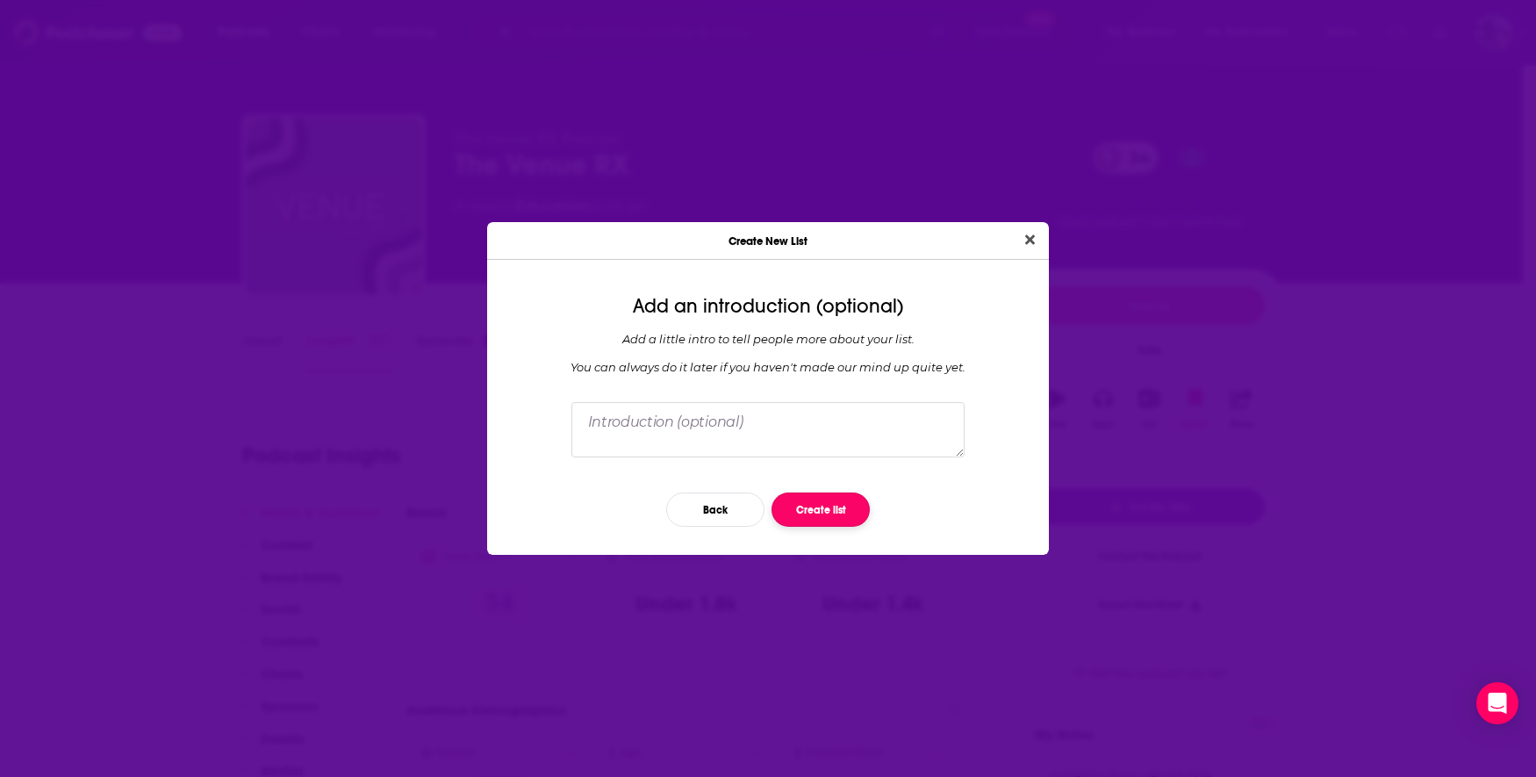
click at [819, 511] on button "Create list" at bounding box center [820, 509] width 98 height 34
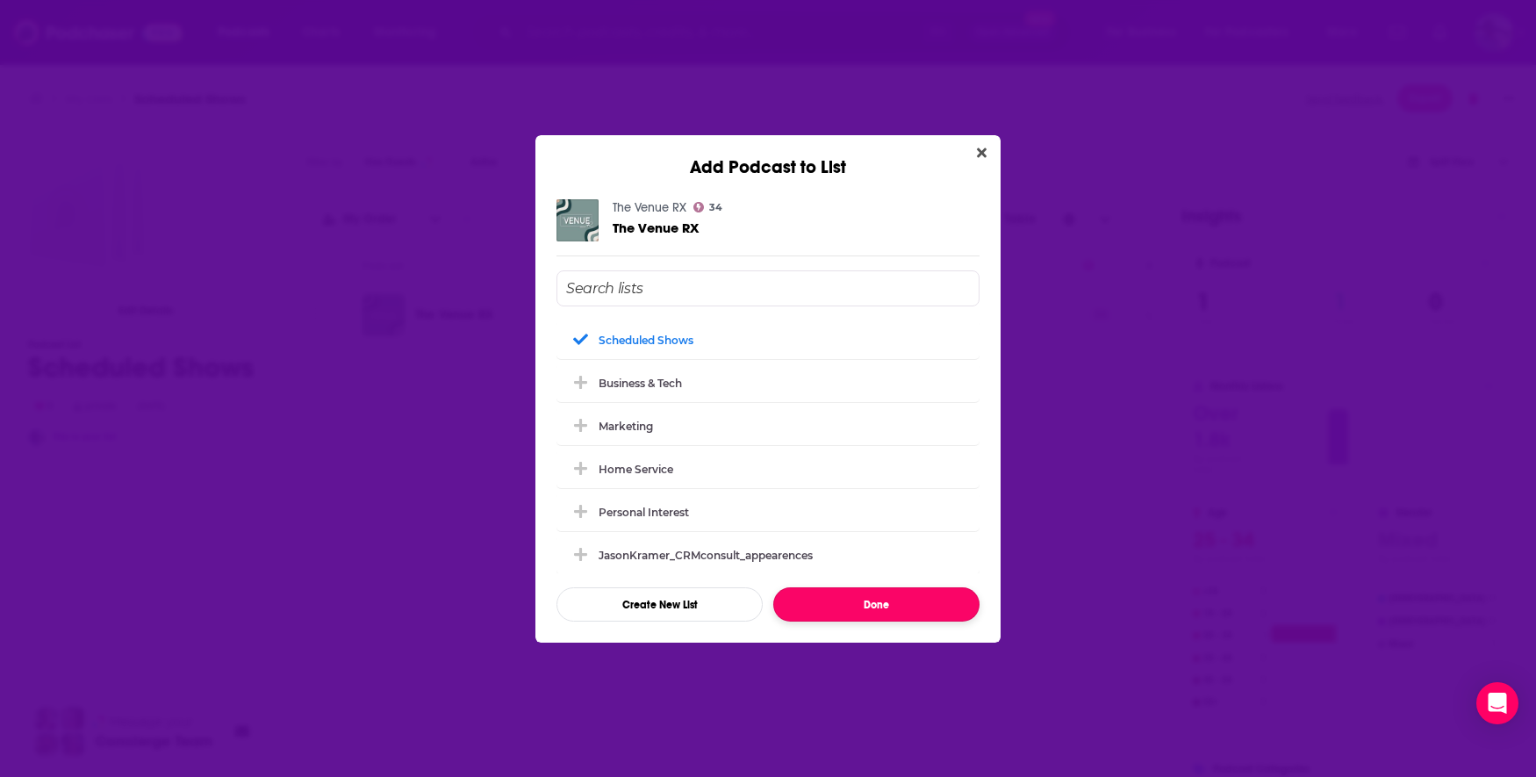
click at [849, 608] on button "Done" at bounding box center [876, 604] width 206 height 34
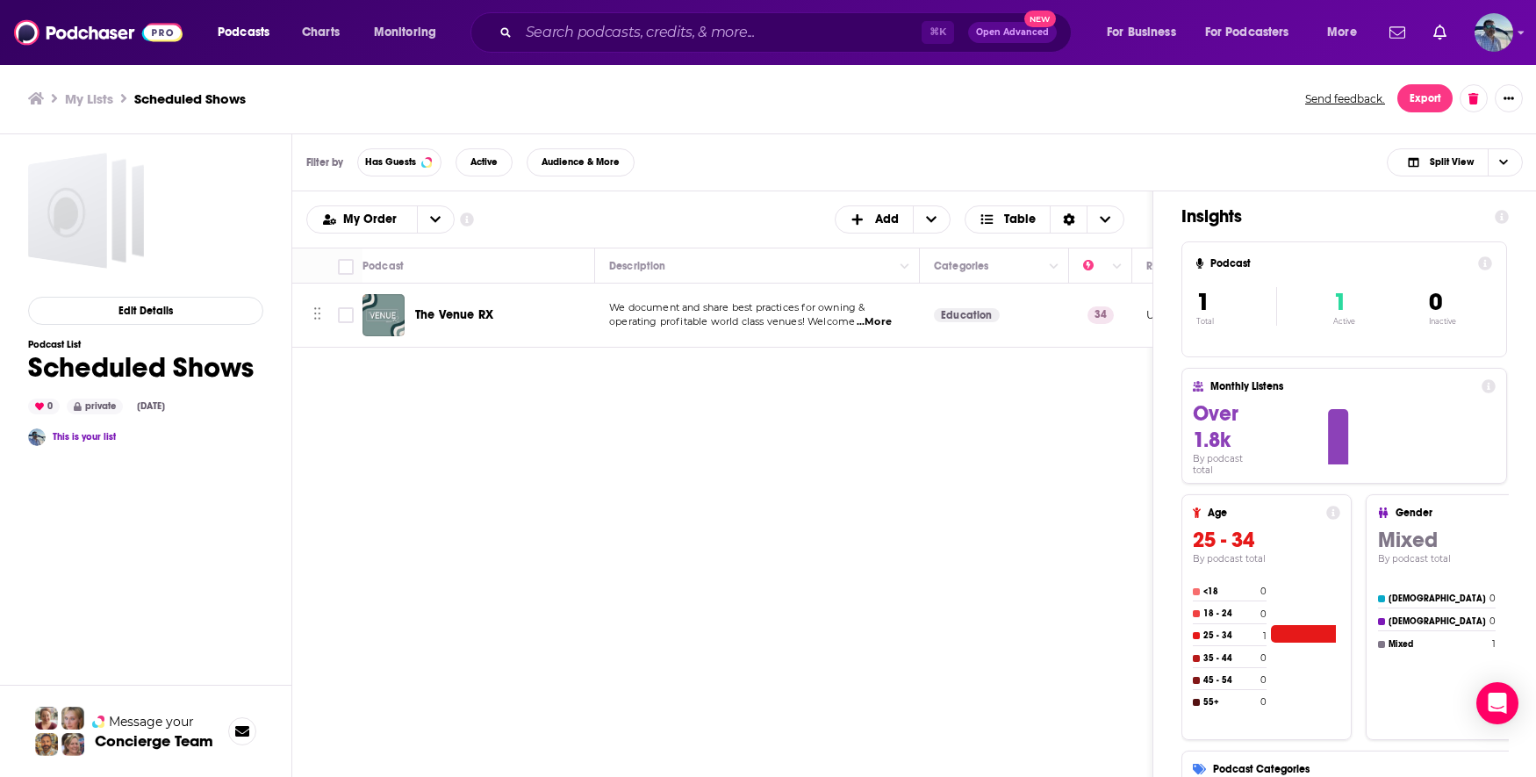
click at [591, 17] on div "⌘ K Open Advanced New" at bounding box center [770, 32] width 601 height 40
click at [589, 46] on input "Search podcasts, credits, & more..." at bounding box center [720, 32] width 403 height 28
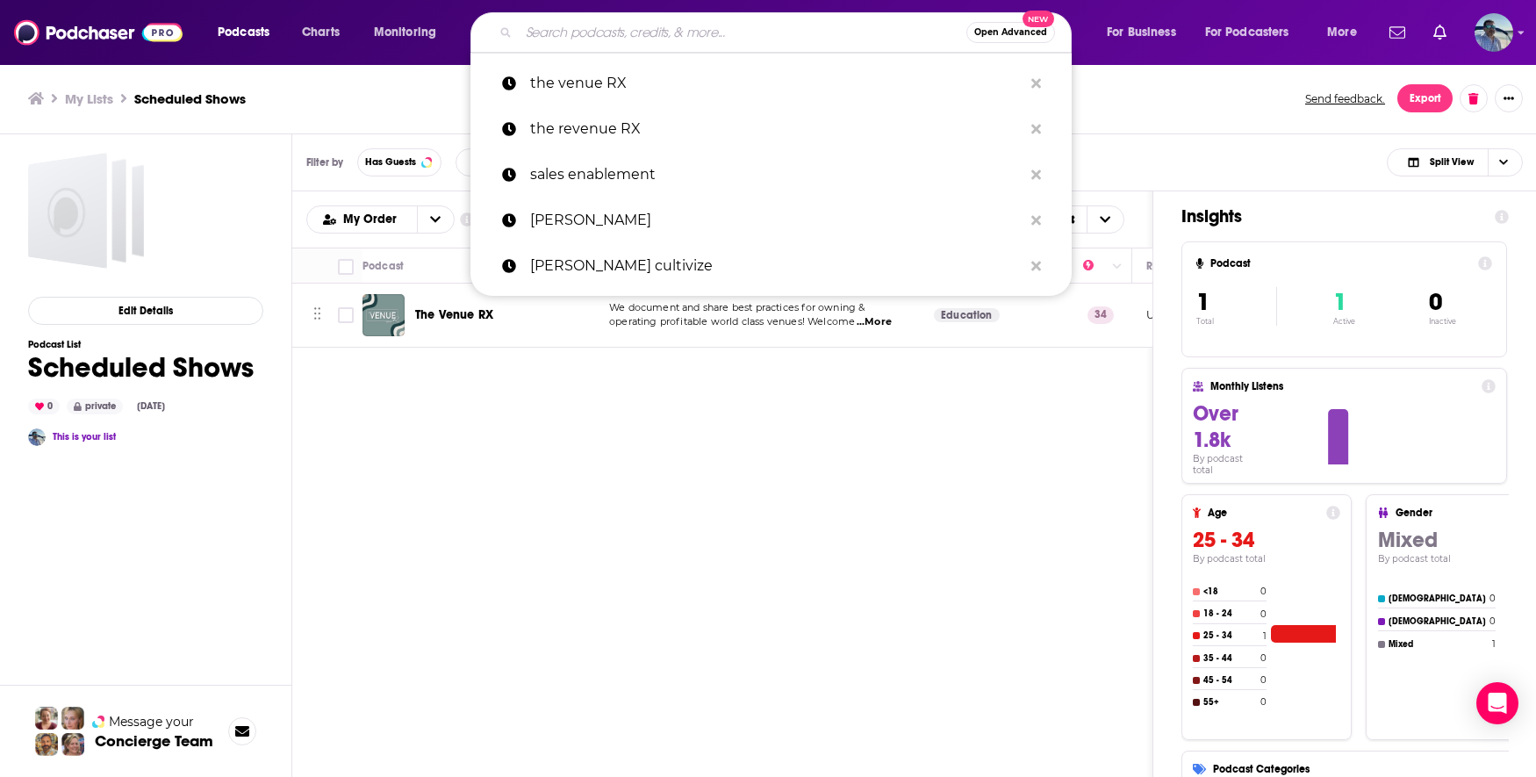
paste input "Vital Strategie"
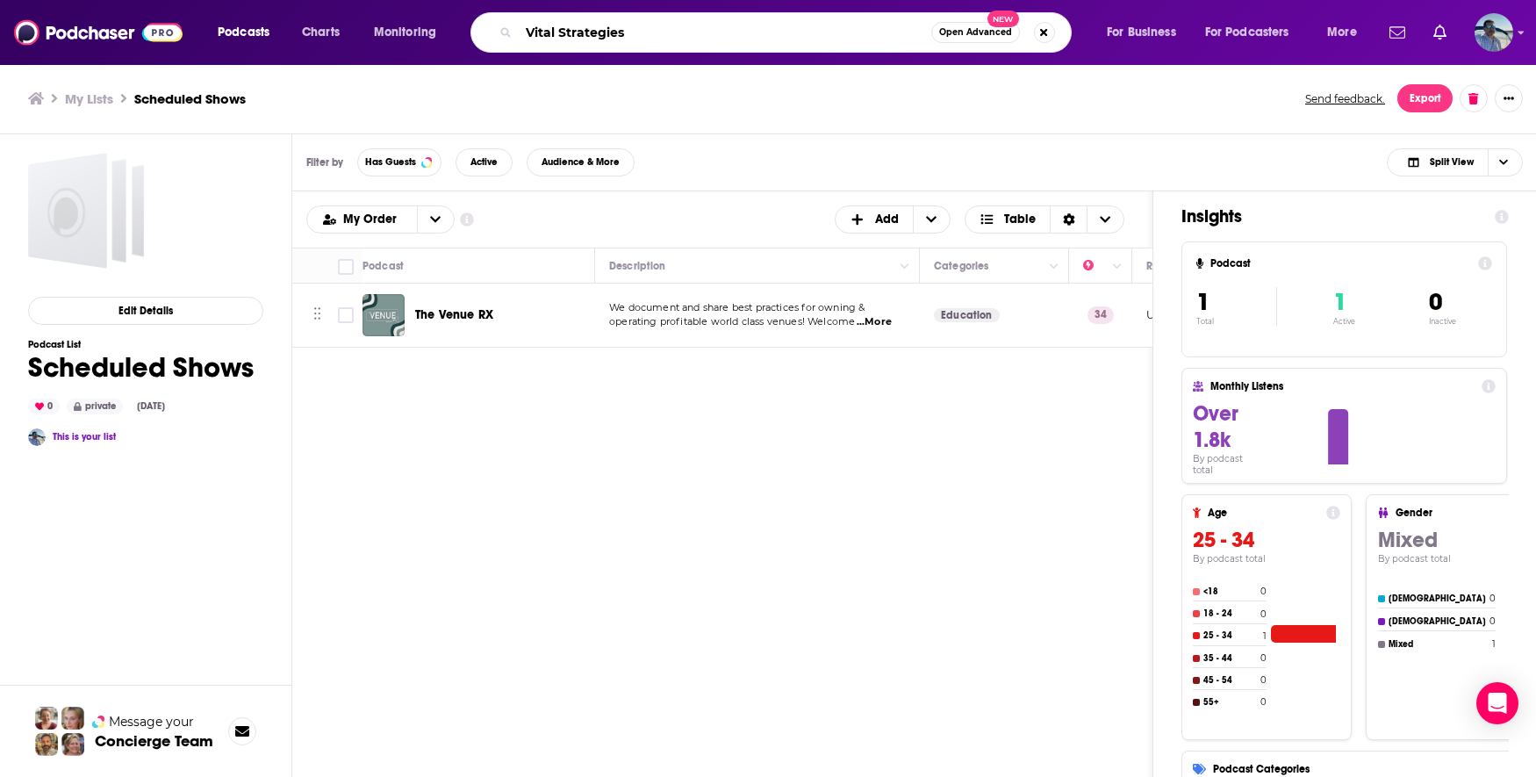
type input "Vital Strategies"
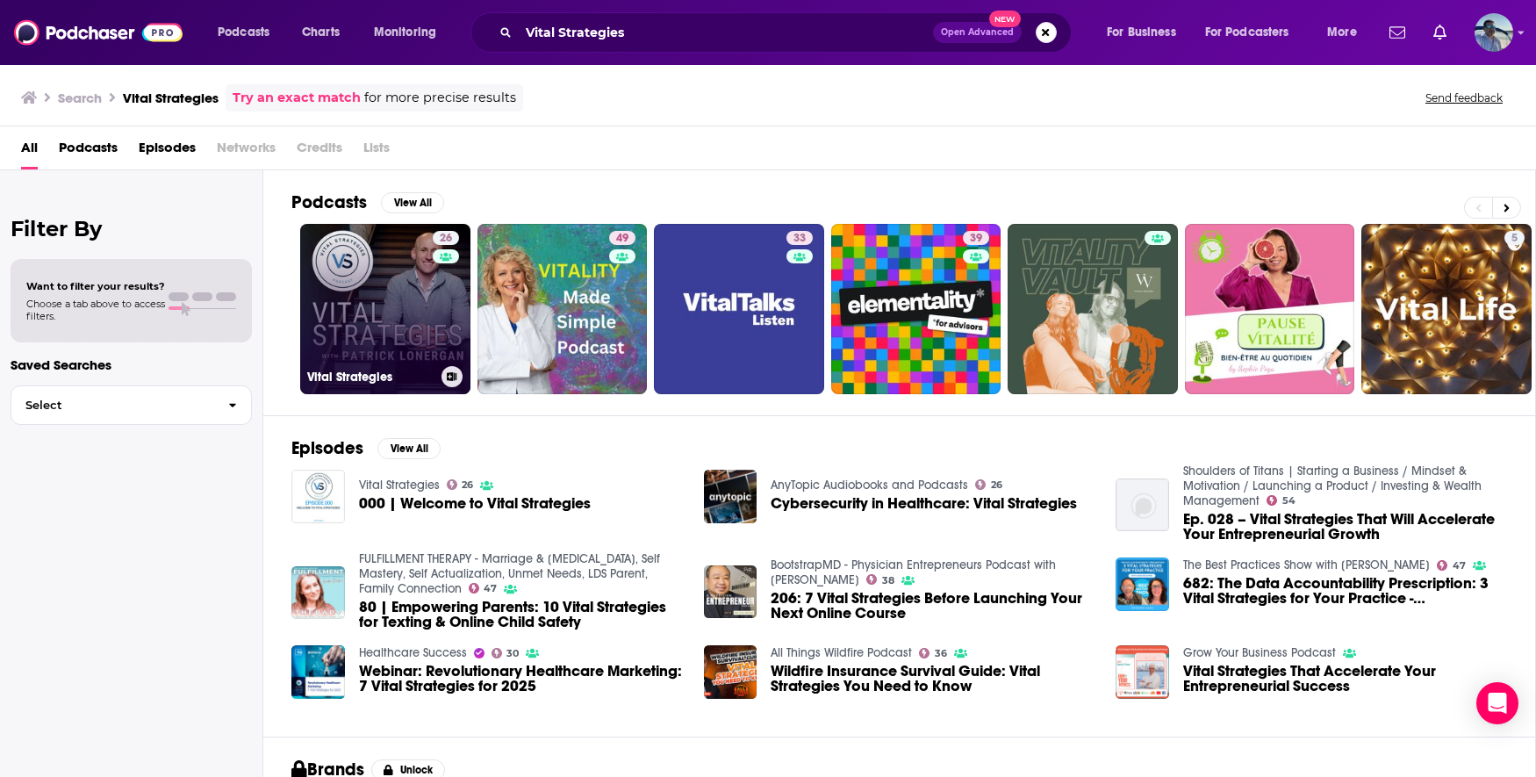
click at [371, 302] on link "26 Vital Strategies" at bounding box center [385, 309] width 170 height 170
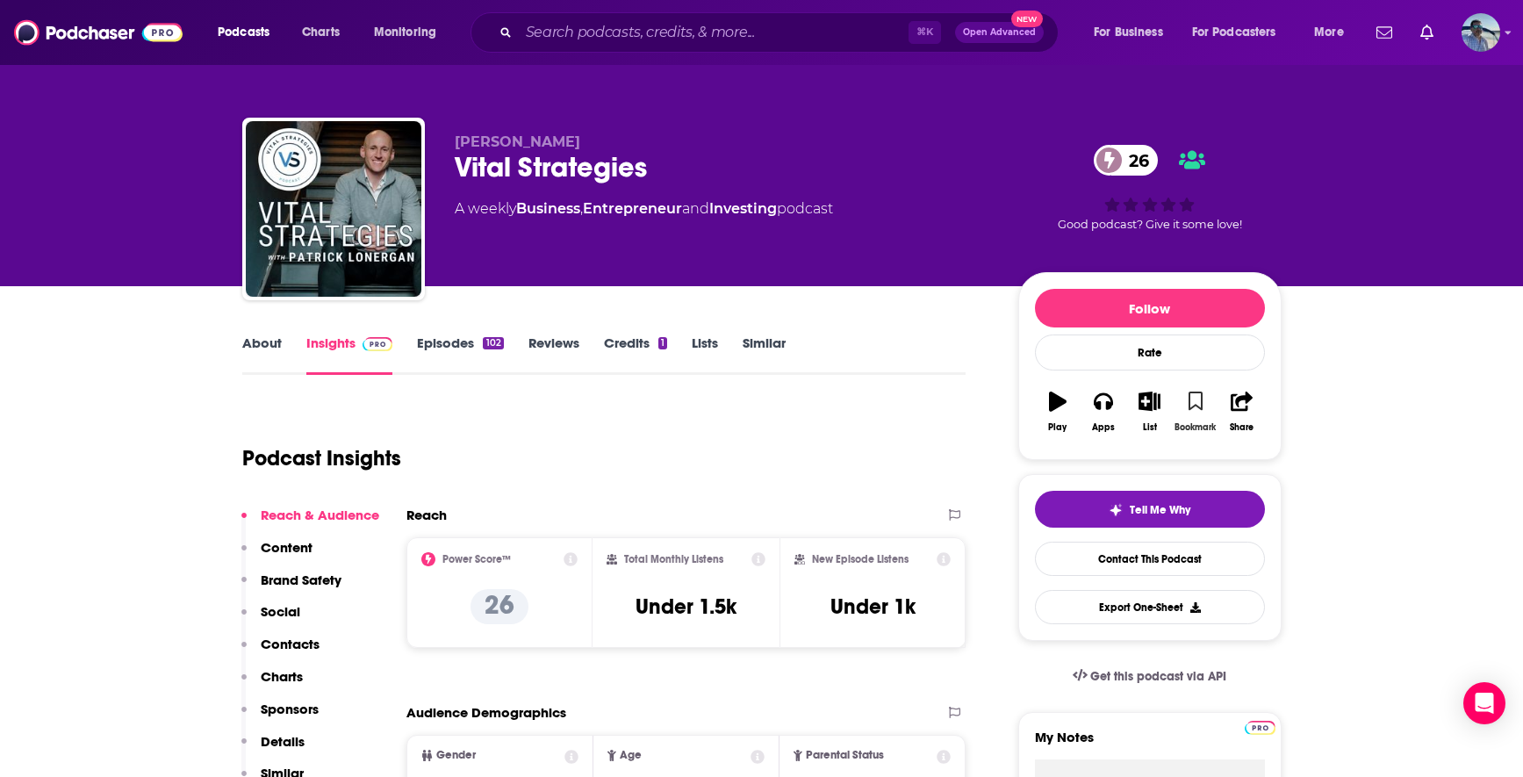
click at [1196, 401] on icon "button" at bounding box center [1195, 400] width 15 height 19
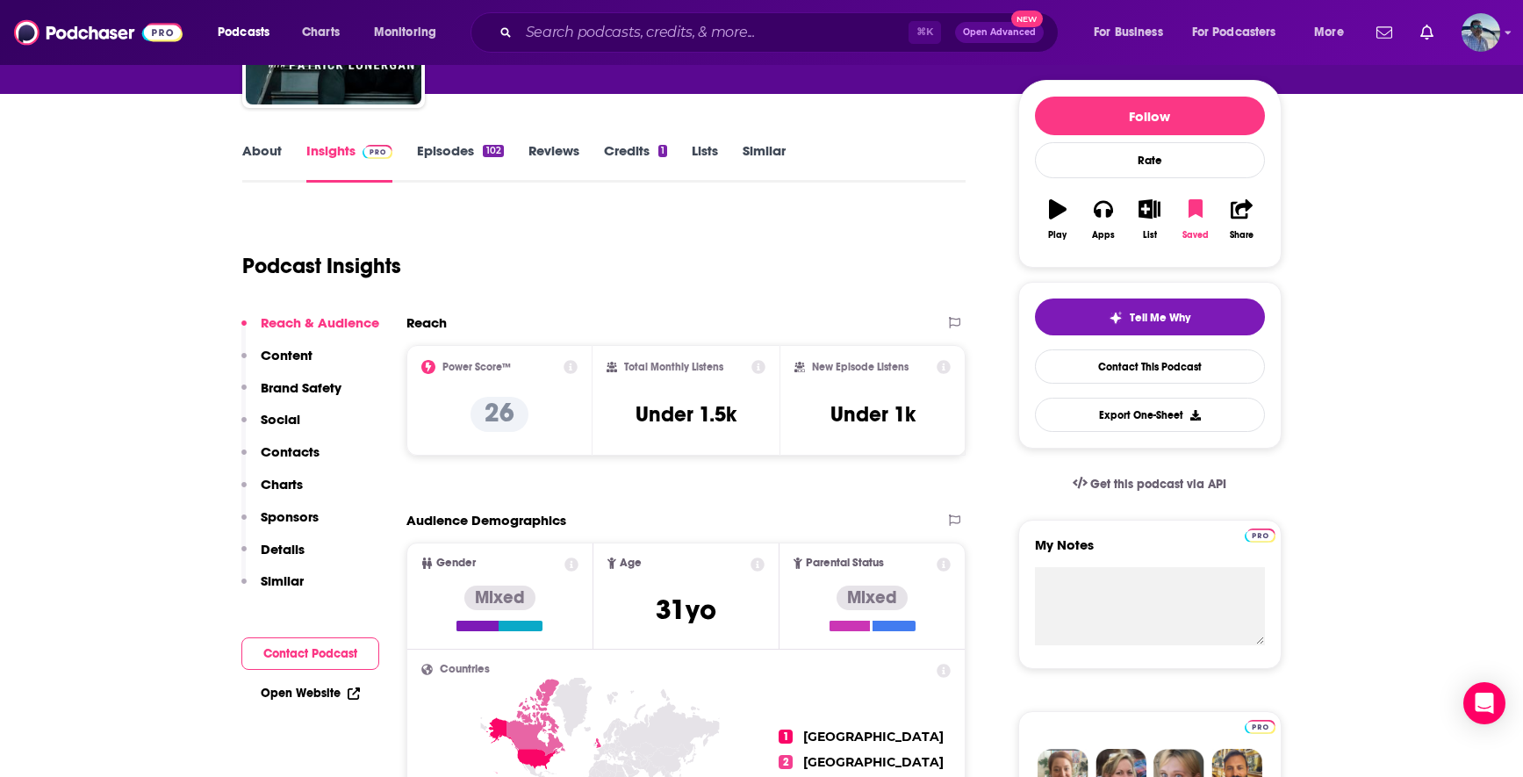
scroll to position [197, 0]
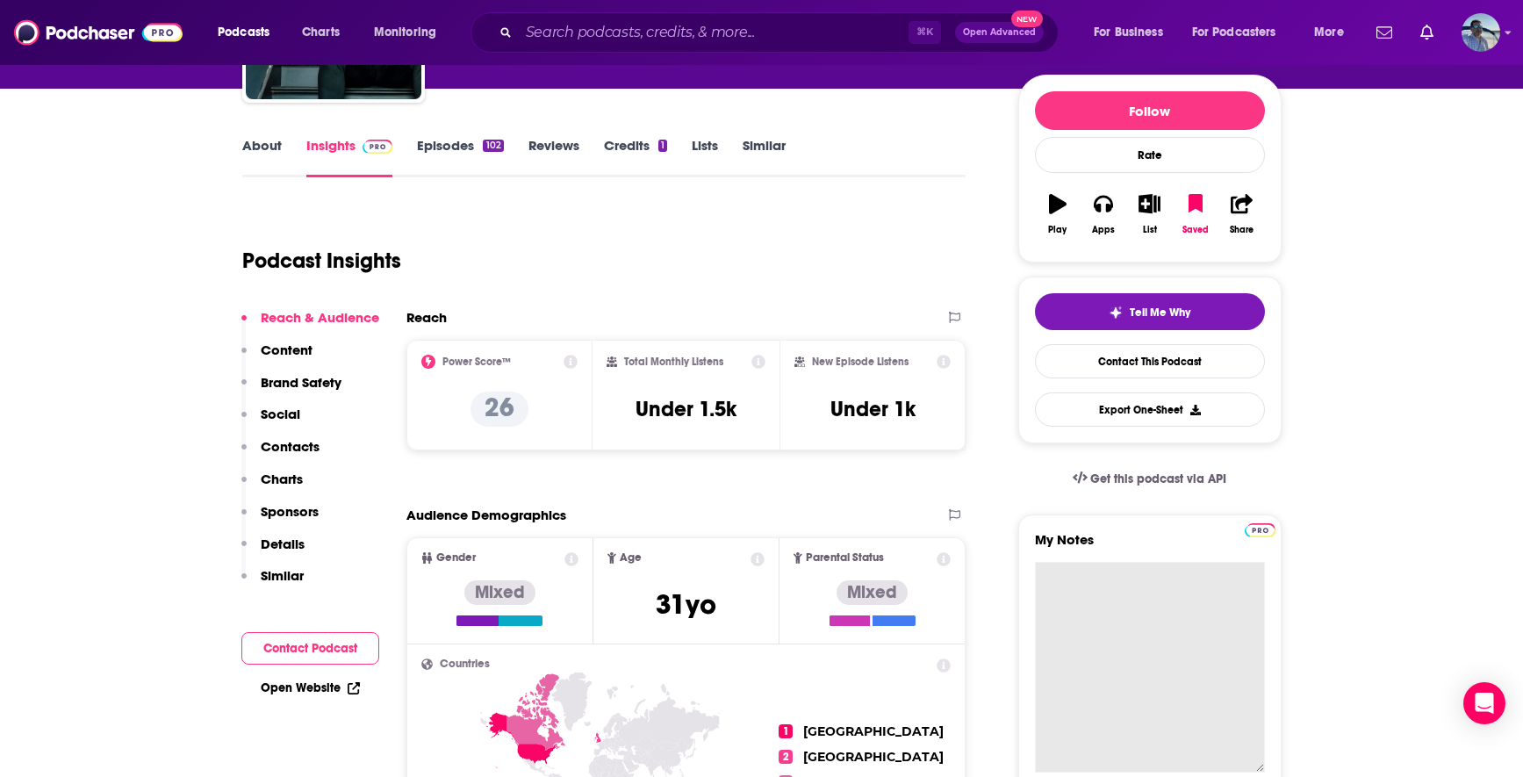
click at [1116, 606] on textarea "My Notes" at bounding box center [1150, 667] width 230 height 211
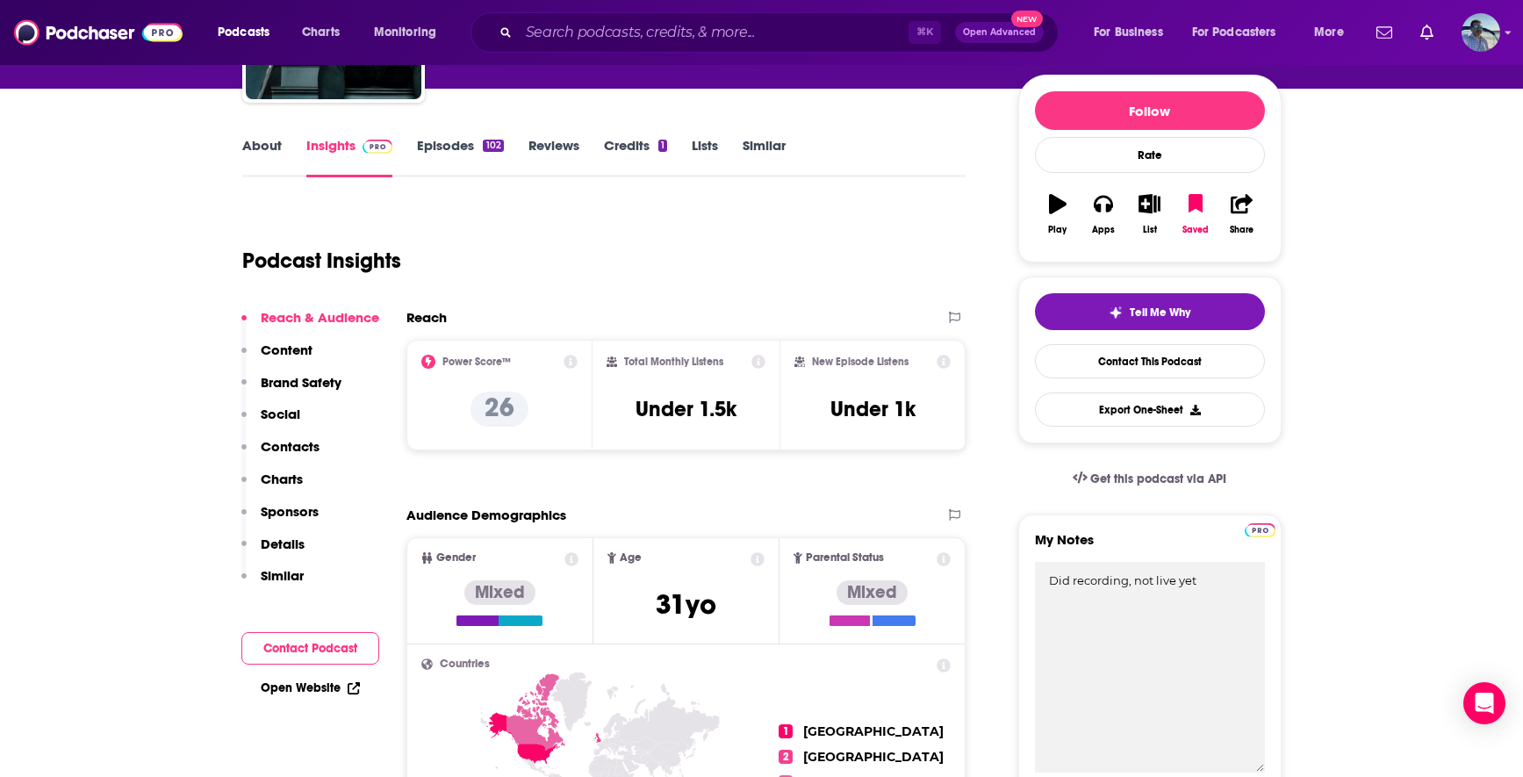
type textarea "Did recording, not live yet"
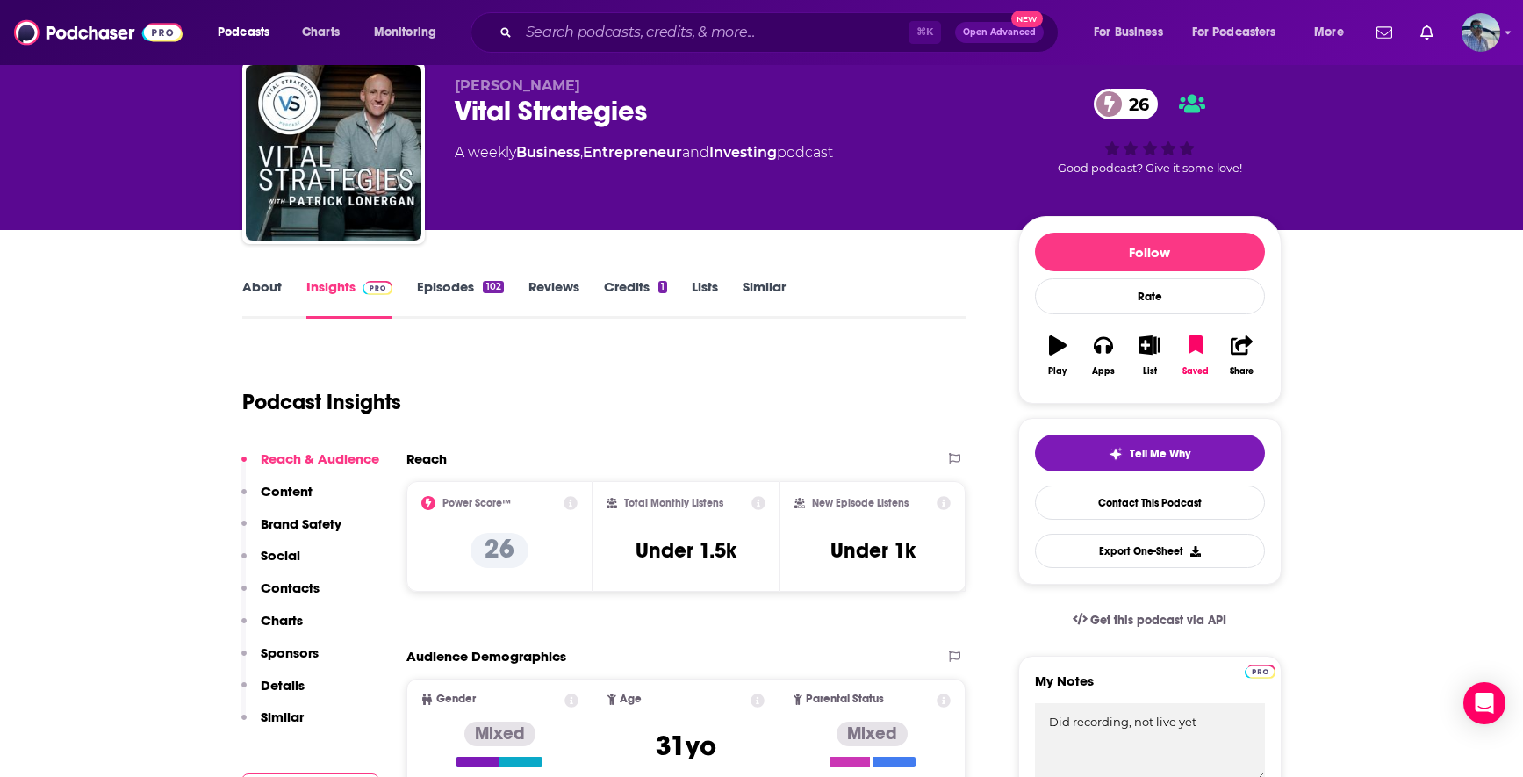
scroll to position [53, 0]
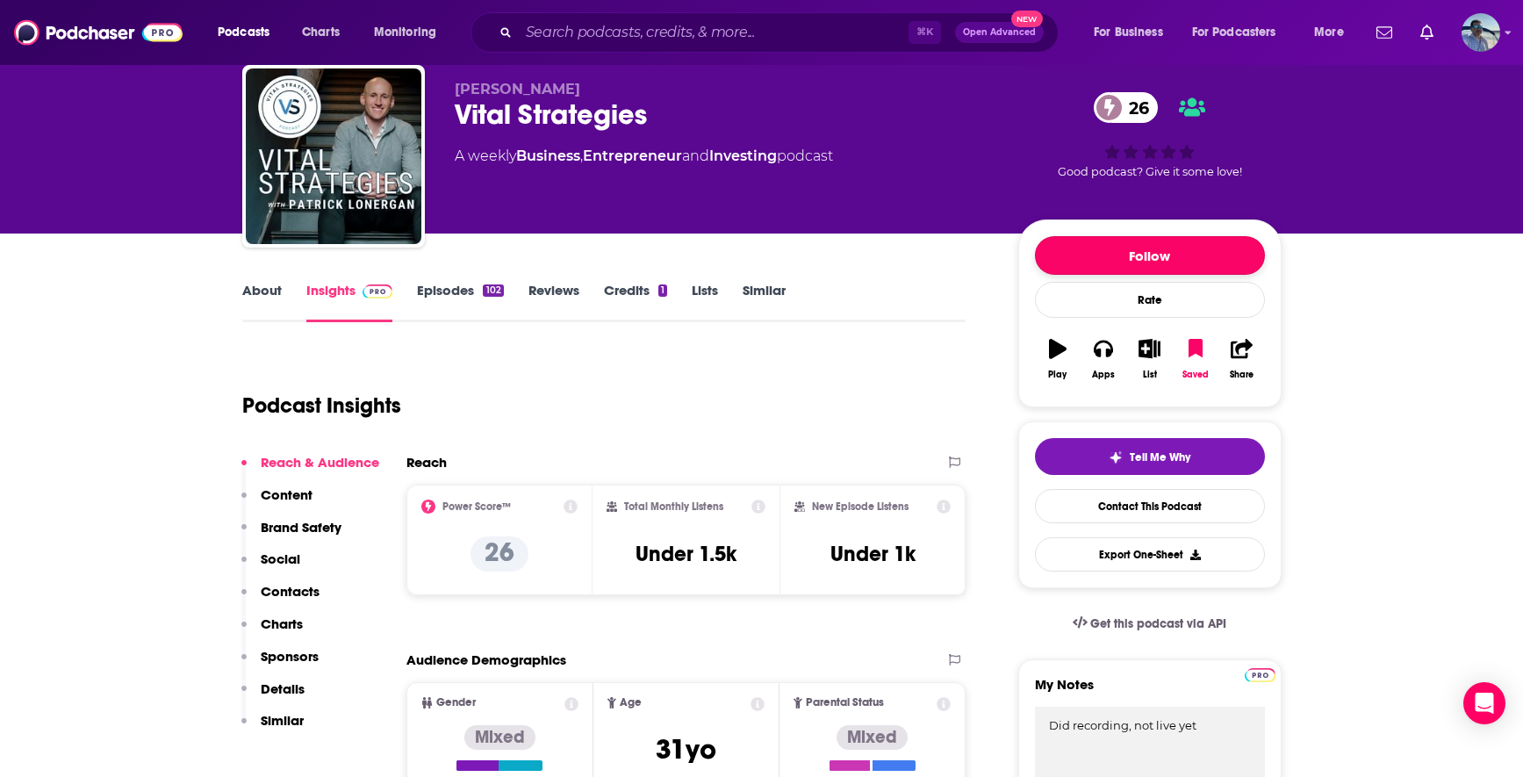
click at [1164, 253] on button "Follow" at bounding box center [1150, 255] width 230 height 39
click at [1186, 258] on button "Following" at bounding box center [1150, 255] width 230 height 39
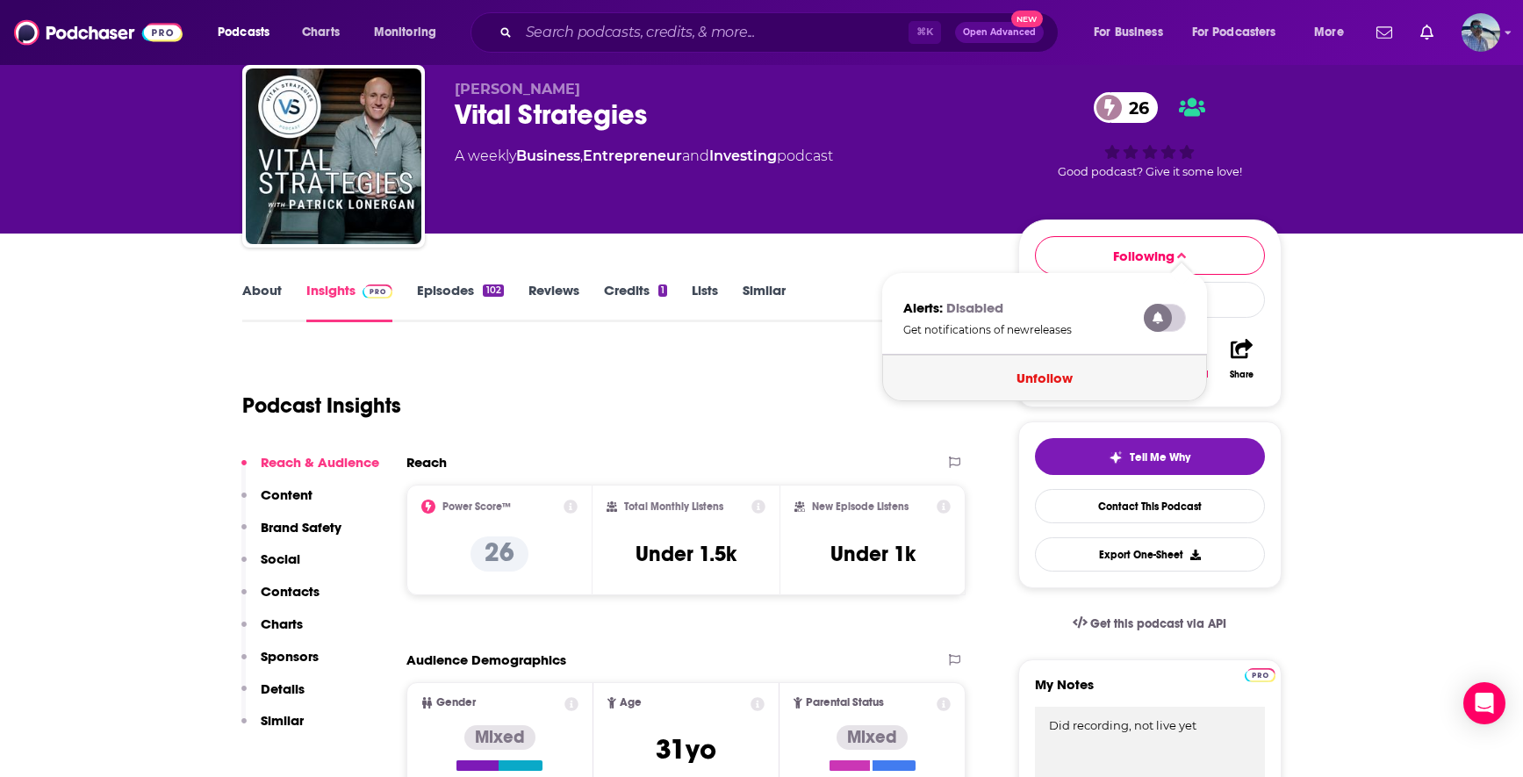
click at [1064, 376] on button "Unfollow" at bounding box center [1044, 378] width 325 height 47
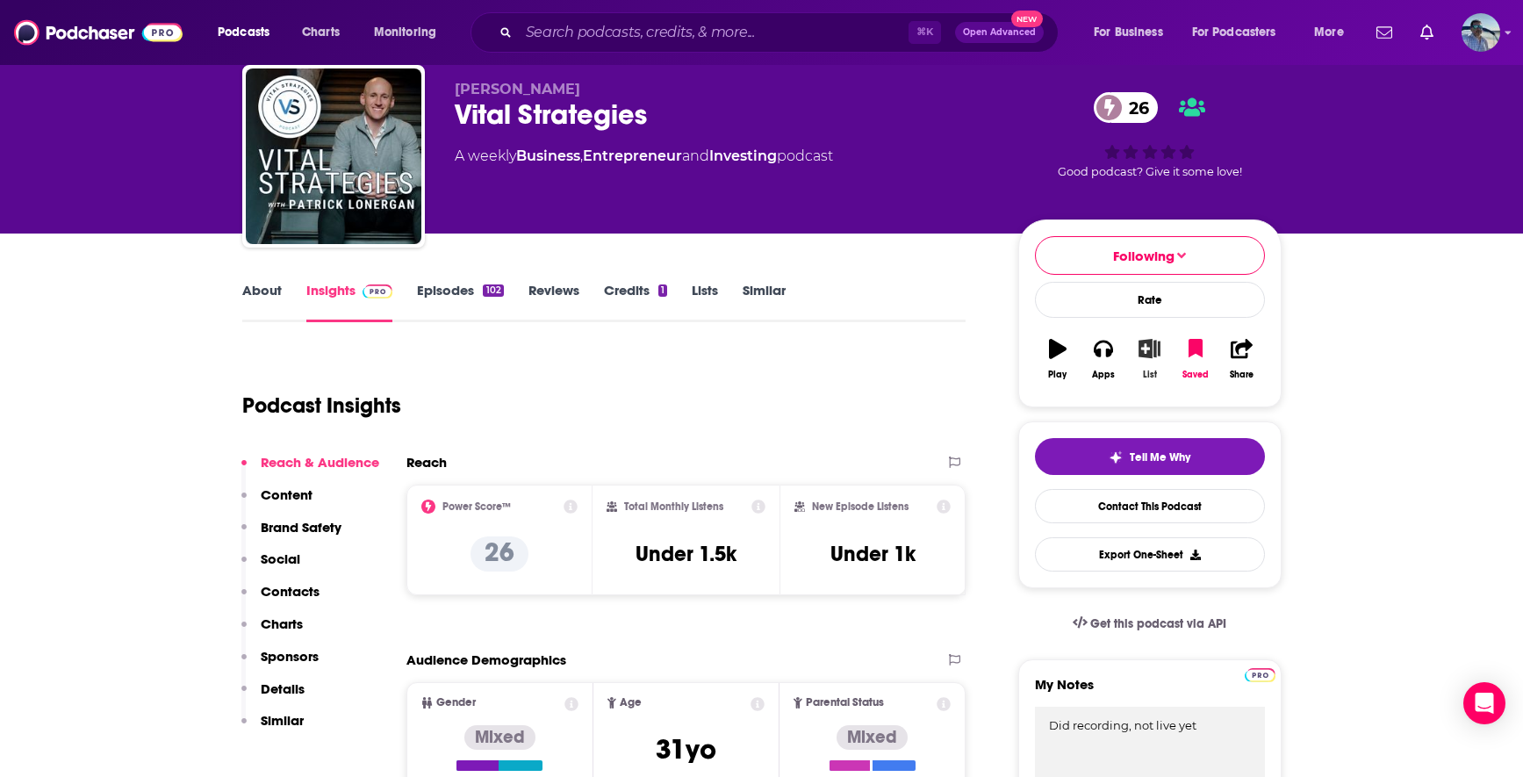
click at [1143, 347] on icon "button" at bounding box center [1149, 348] width 22 height 19
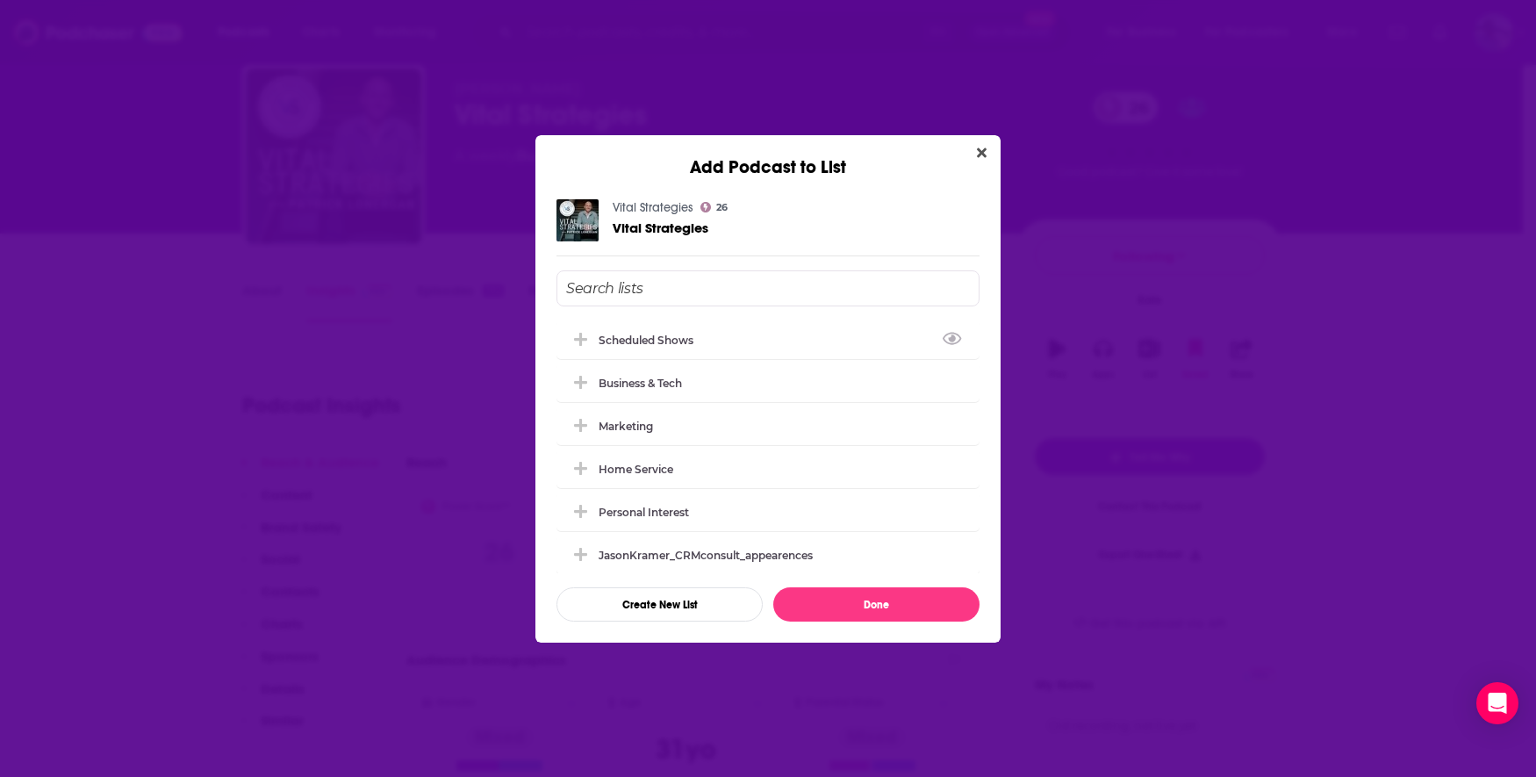
click at [628, 286] on input "Add Podcast To List" at bounding box center [767, 288] width 423 height 36
click at [678, 598] on button "Create New List" at bounding box center [659, 604] width 206 height 34
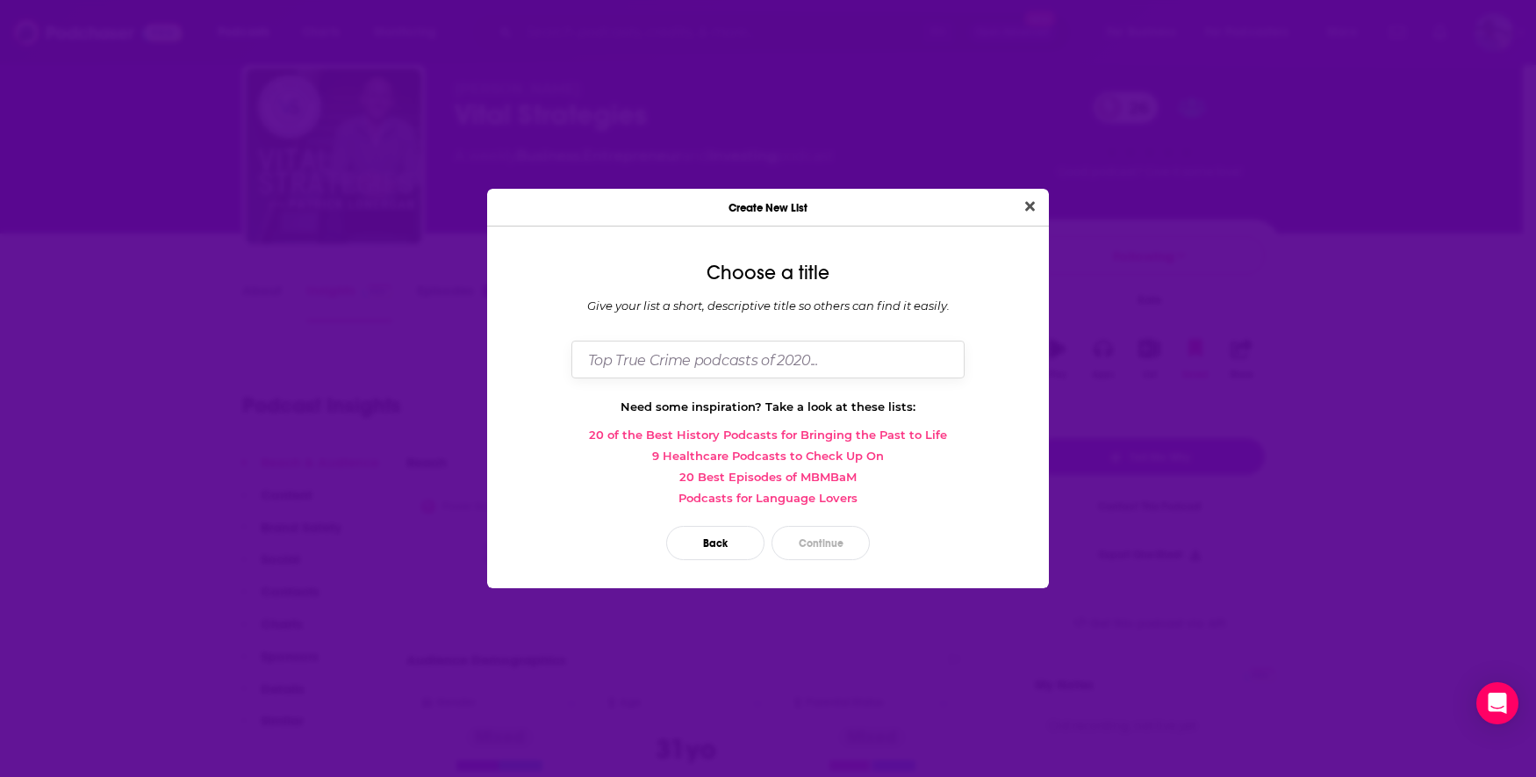
click at [649, 371] on input "Dialog" at bounding box center [767, 359] width 393 height 38
type input "Recorded Not Live"
click at [825, 551] on button "Continue" at bounding box center [820, 543] width 98 height 34
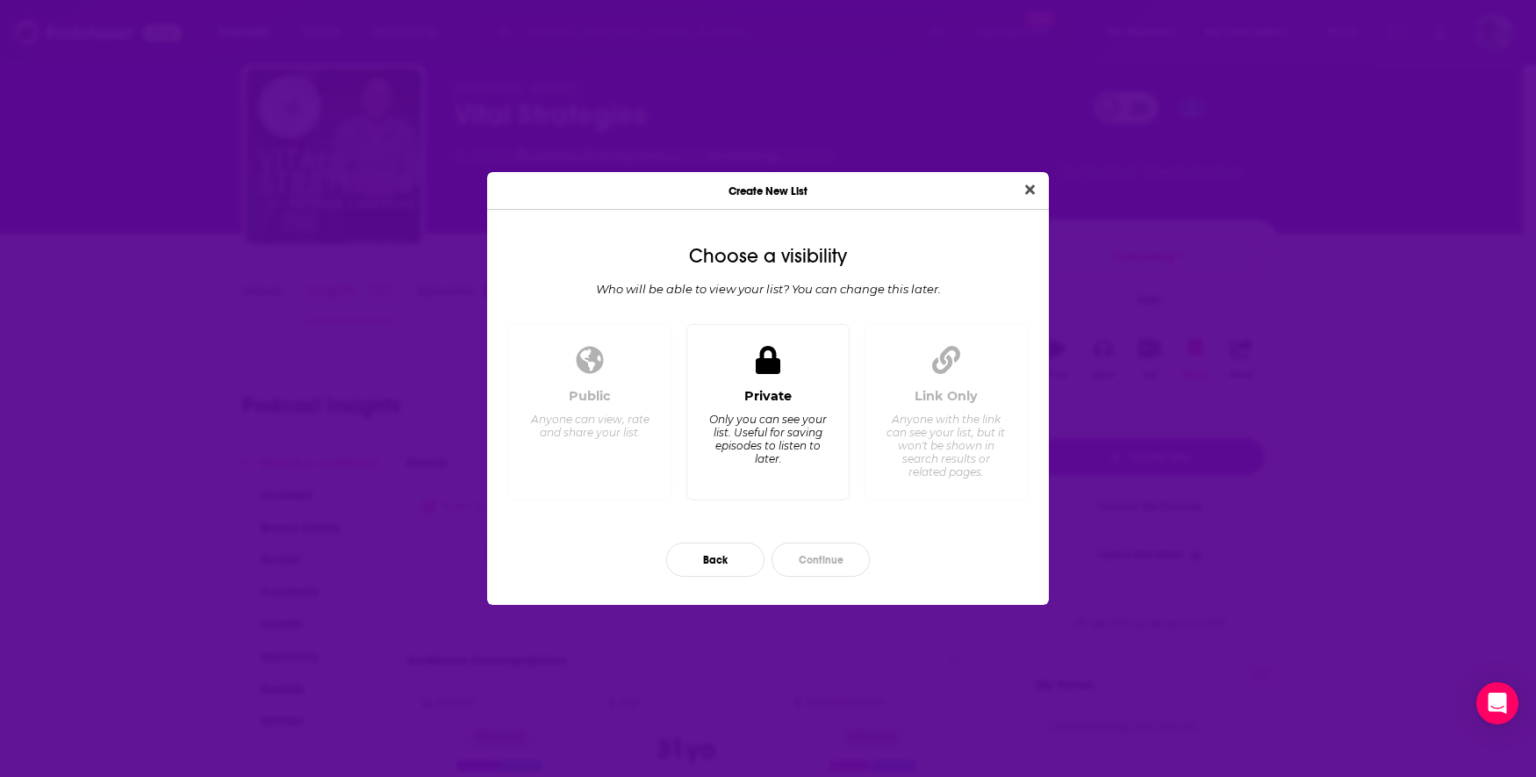
click at [742, 380] on div "Private Only you can see your list. Useful for saving episodes to listen to lat…" at bounding box center [768, 412] width 164 height 176
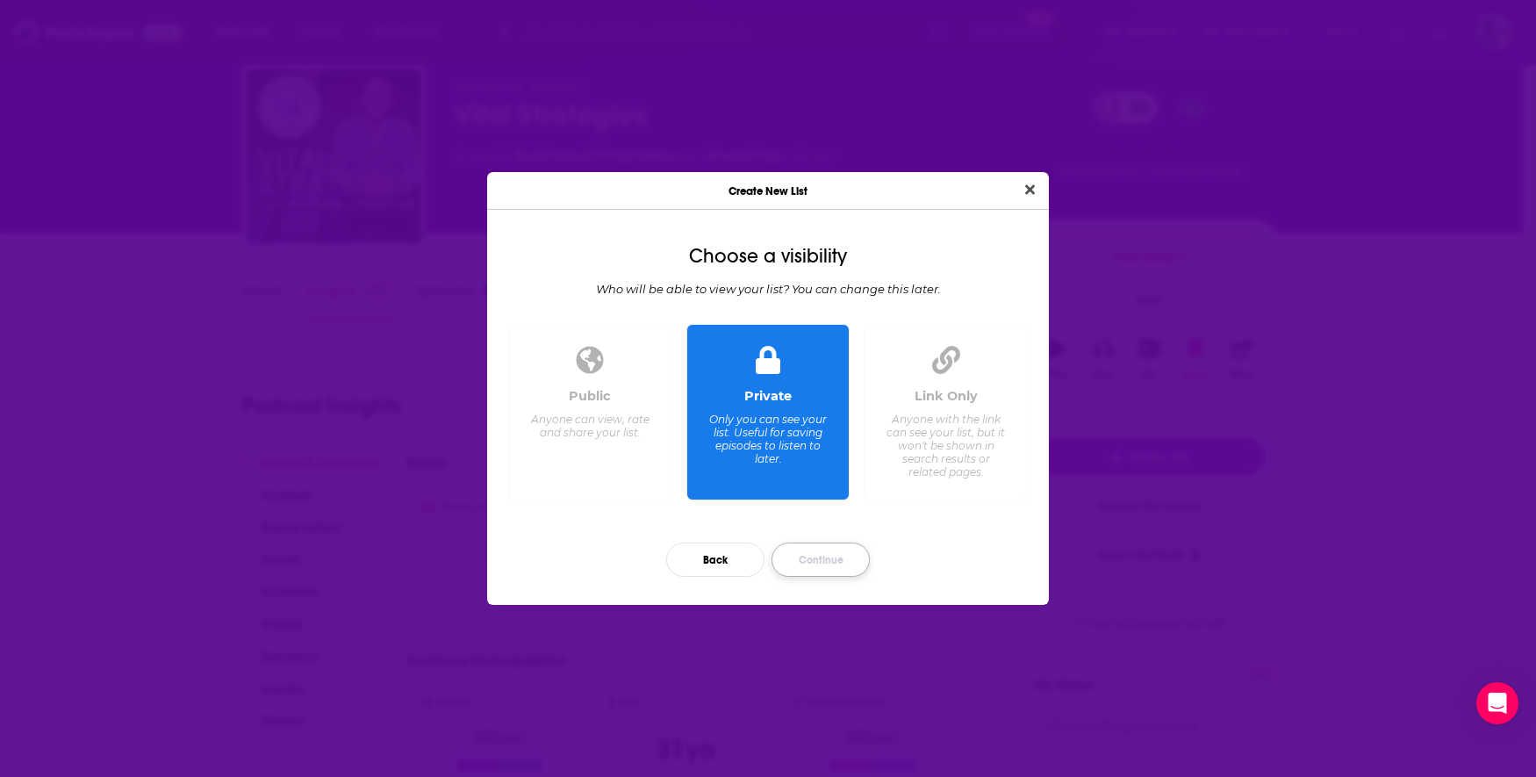
click at [806, 558] on button "Continue" at bounding box center [820, 559] width 98 height 34
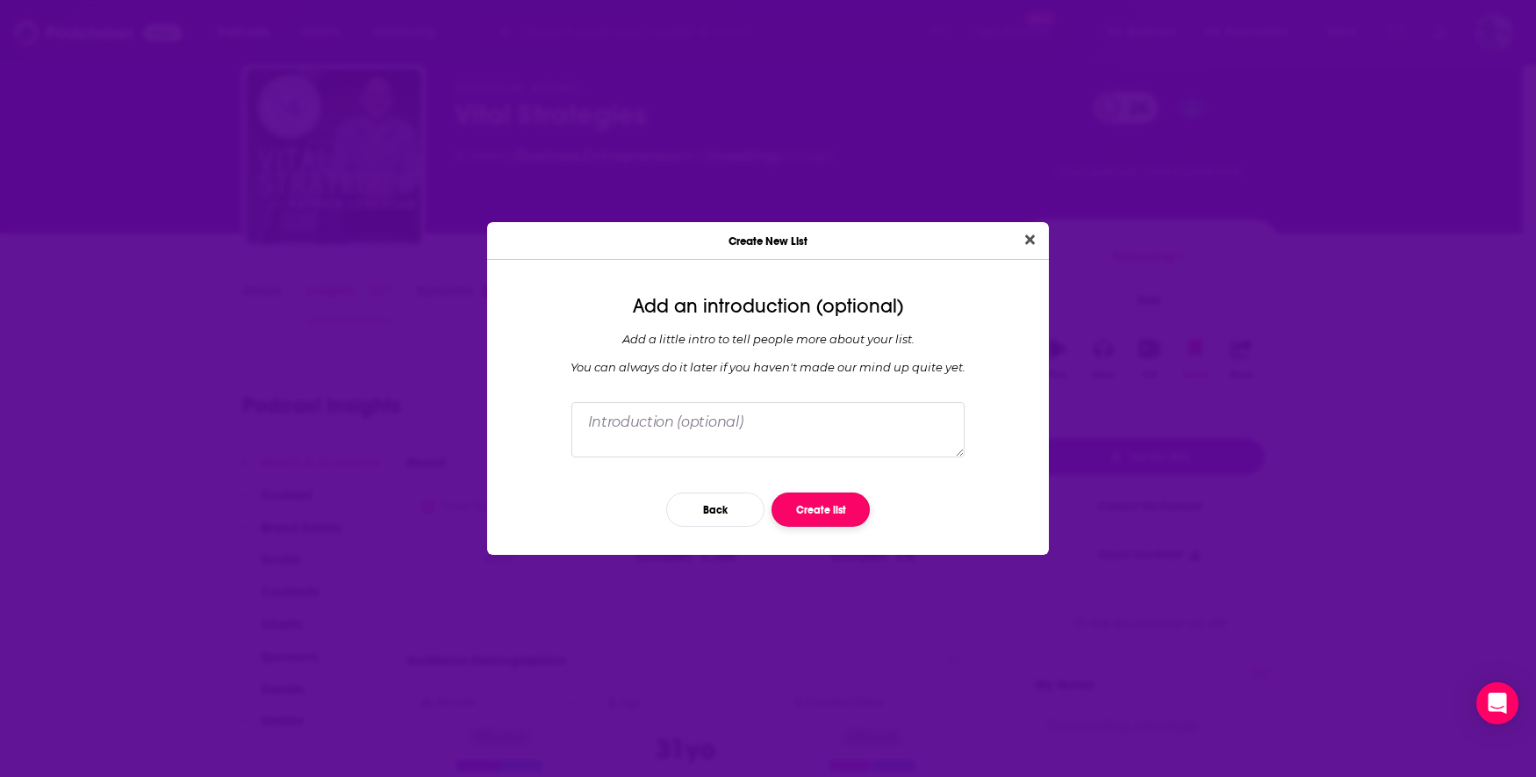
click at [826, 509] on button "Create list" at bounding box center [820, 509] width 98 height 34
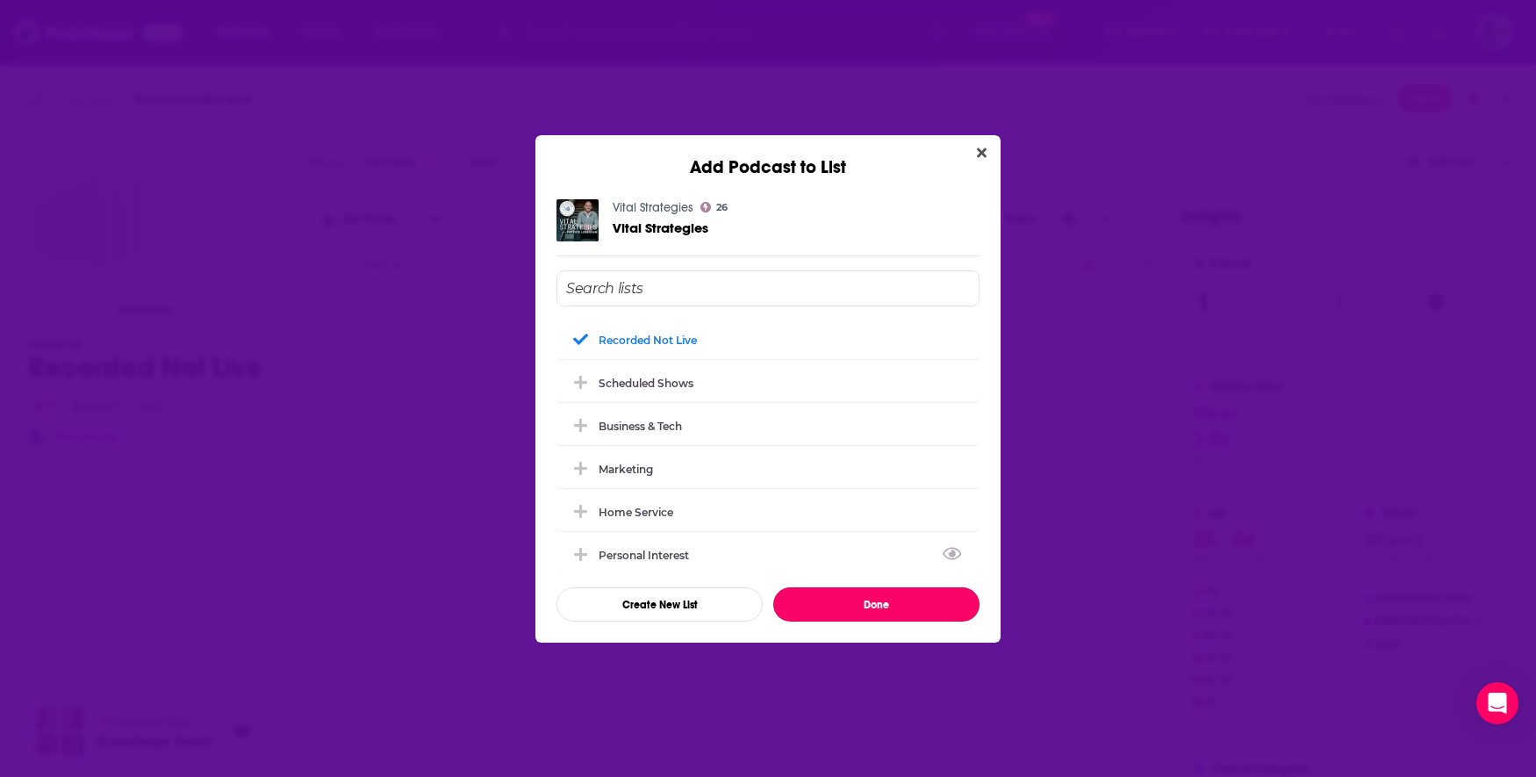
click at [853, 598] on button "Done" at bounding box center [876, 604] width 206 height 34
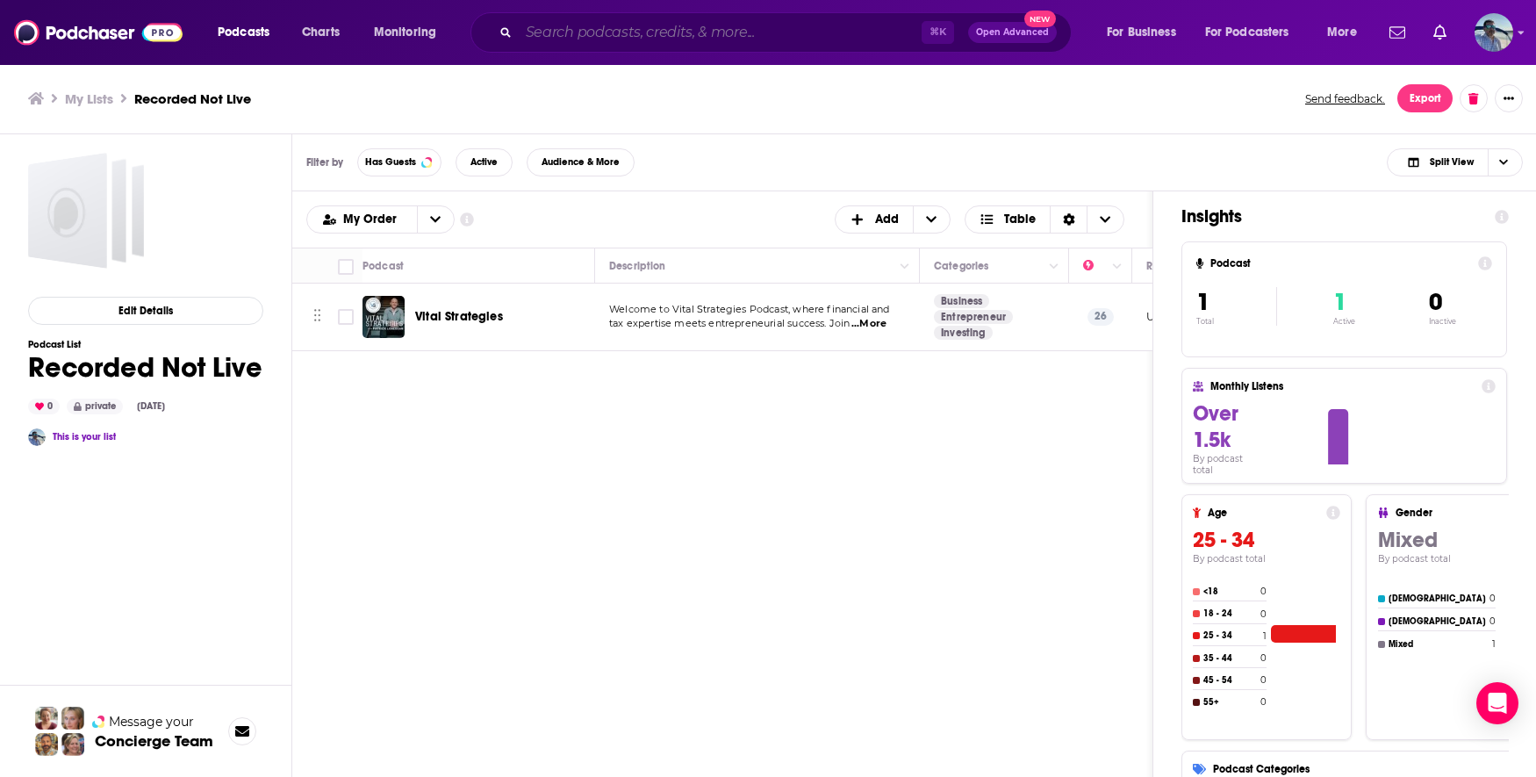
click at [585, 21] on input "Search podcasts, credits, & more..." at bounding box center [720, 32] width 403 height 28
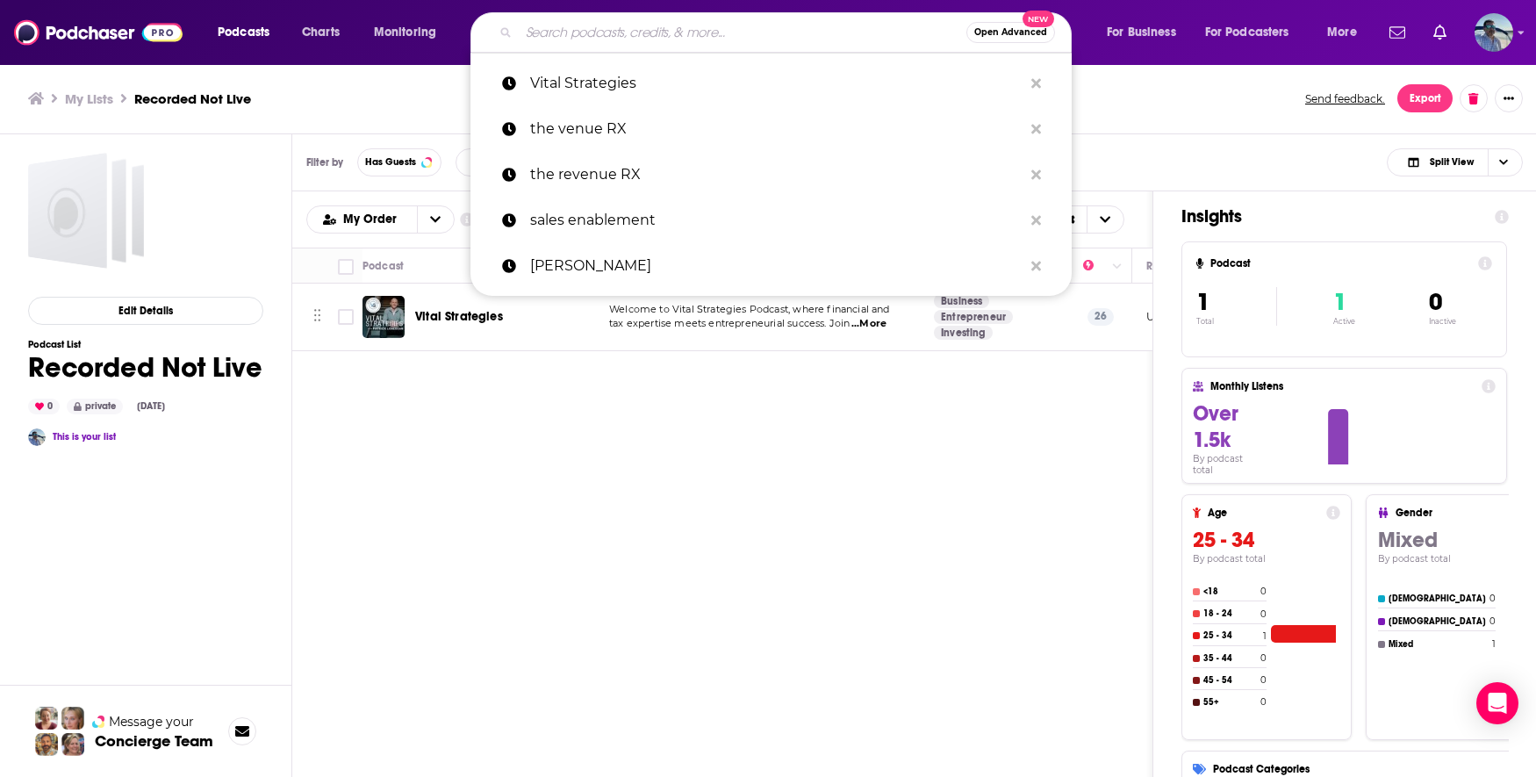
paste input "DIY For Business"
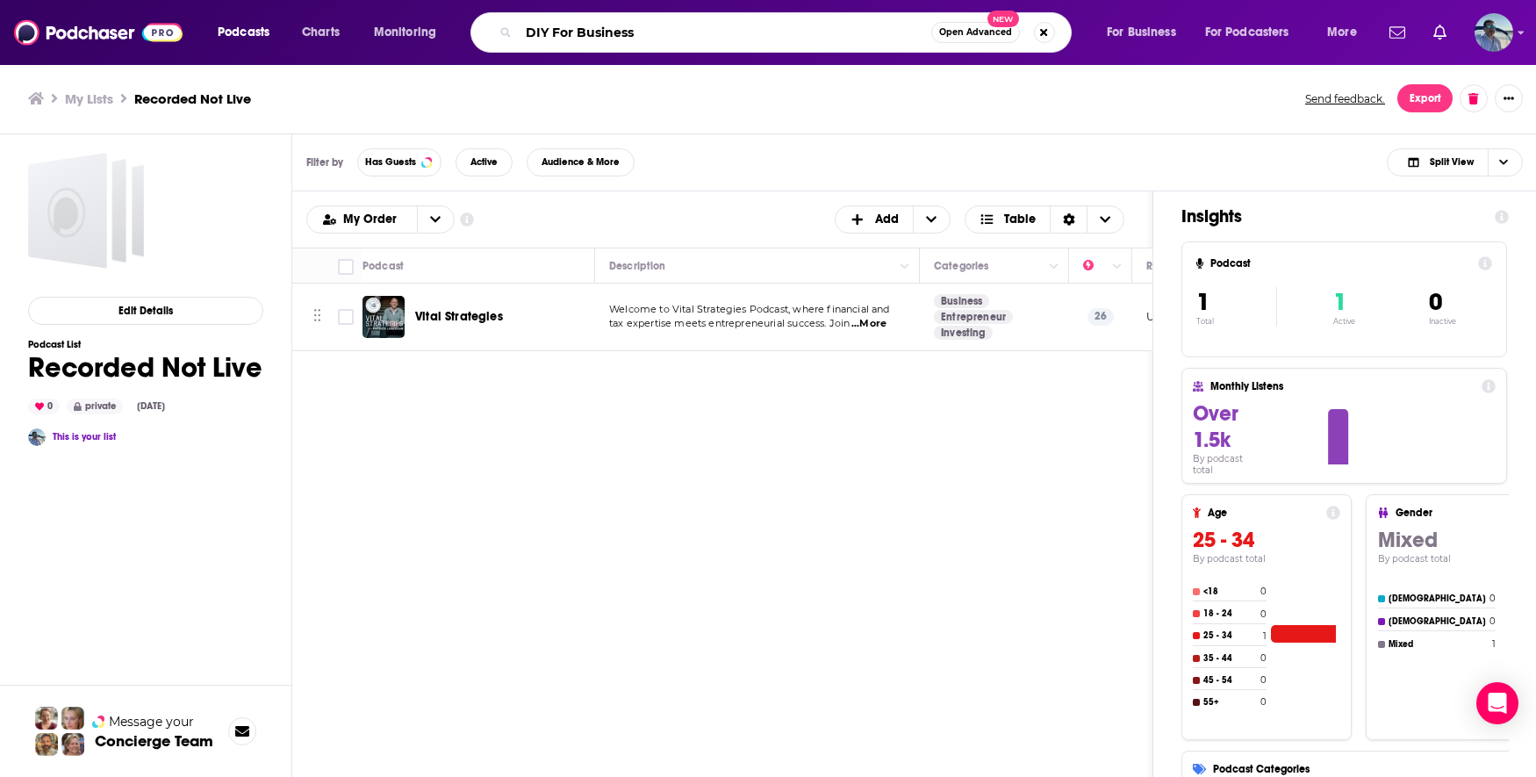
type input "DIY For Business"
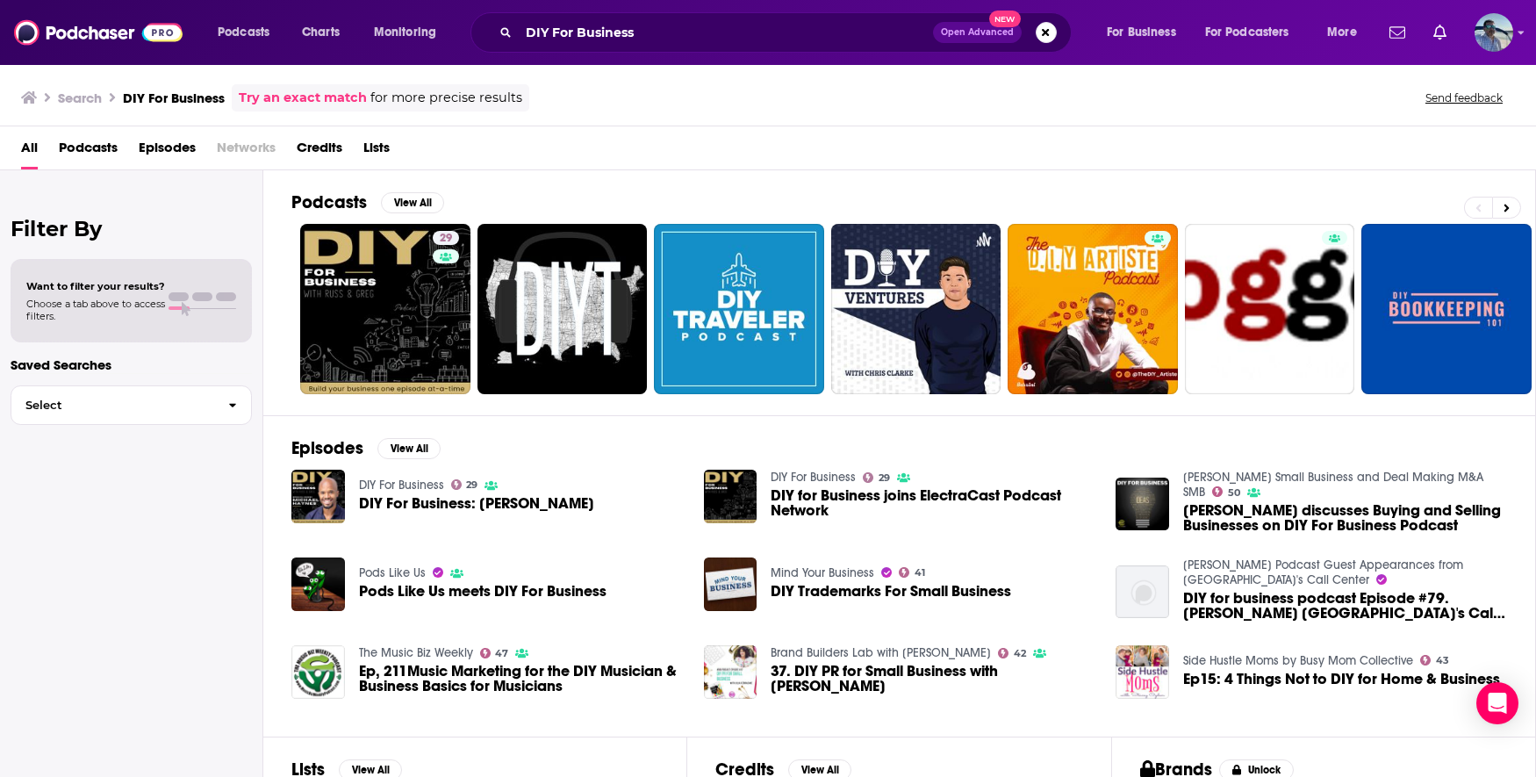
click at [334, 92] on link "Try an exact match" at bounding box center [303, 98] width 128 height 20
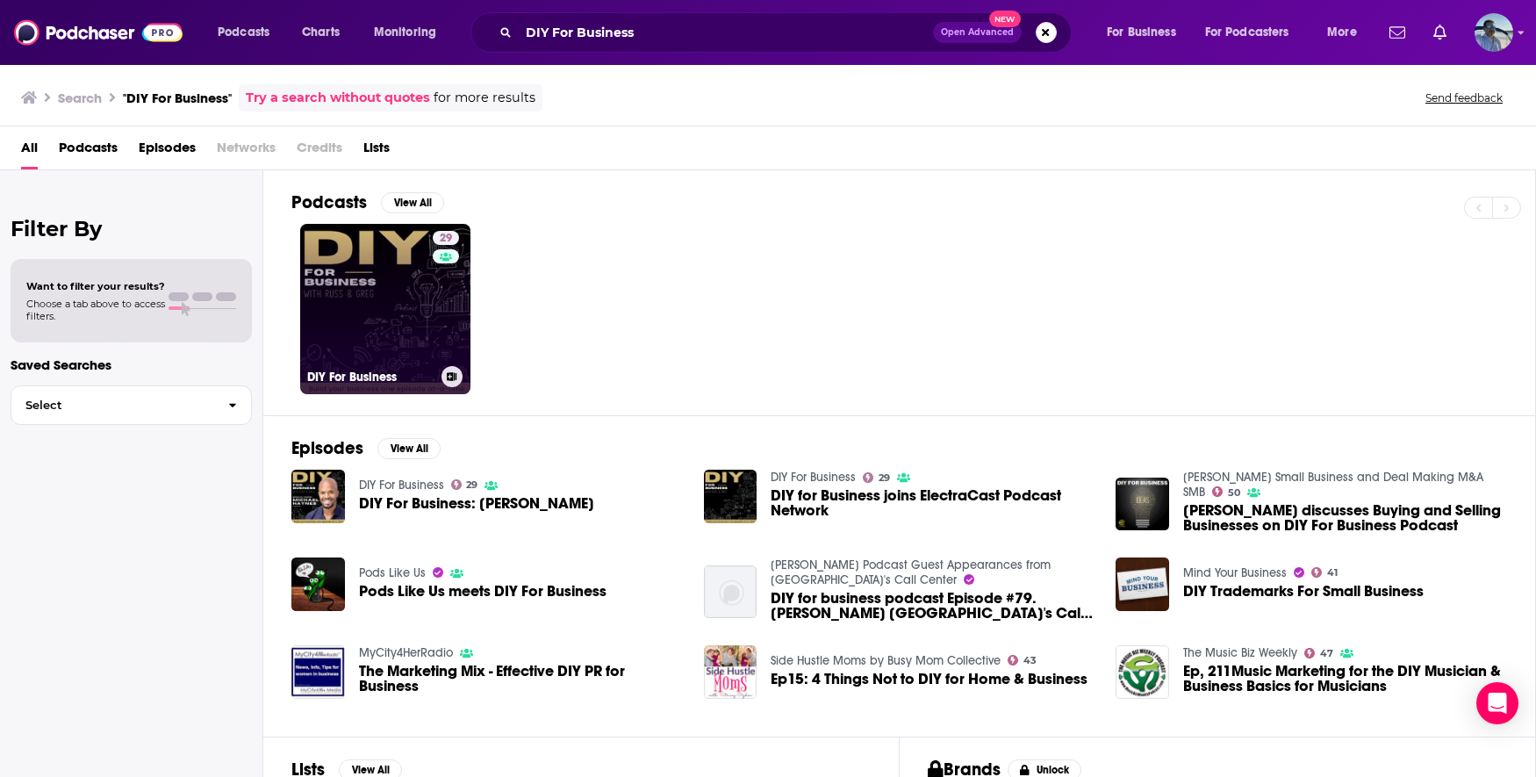
click at [380, 320] on link "29 DIY For Business" at bounding box center [385, 309] width 170 height 170
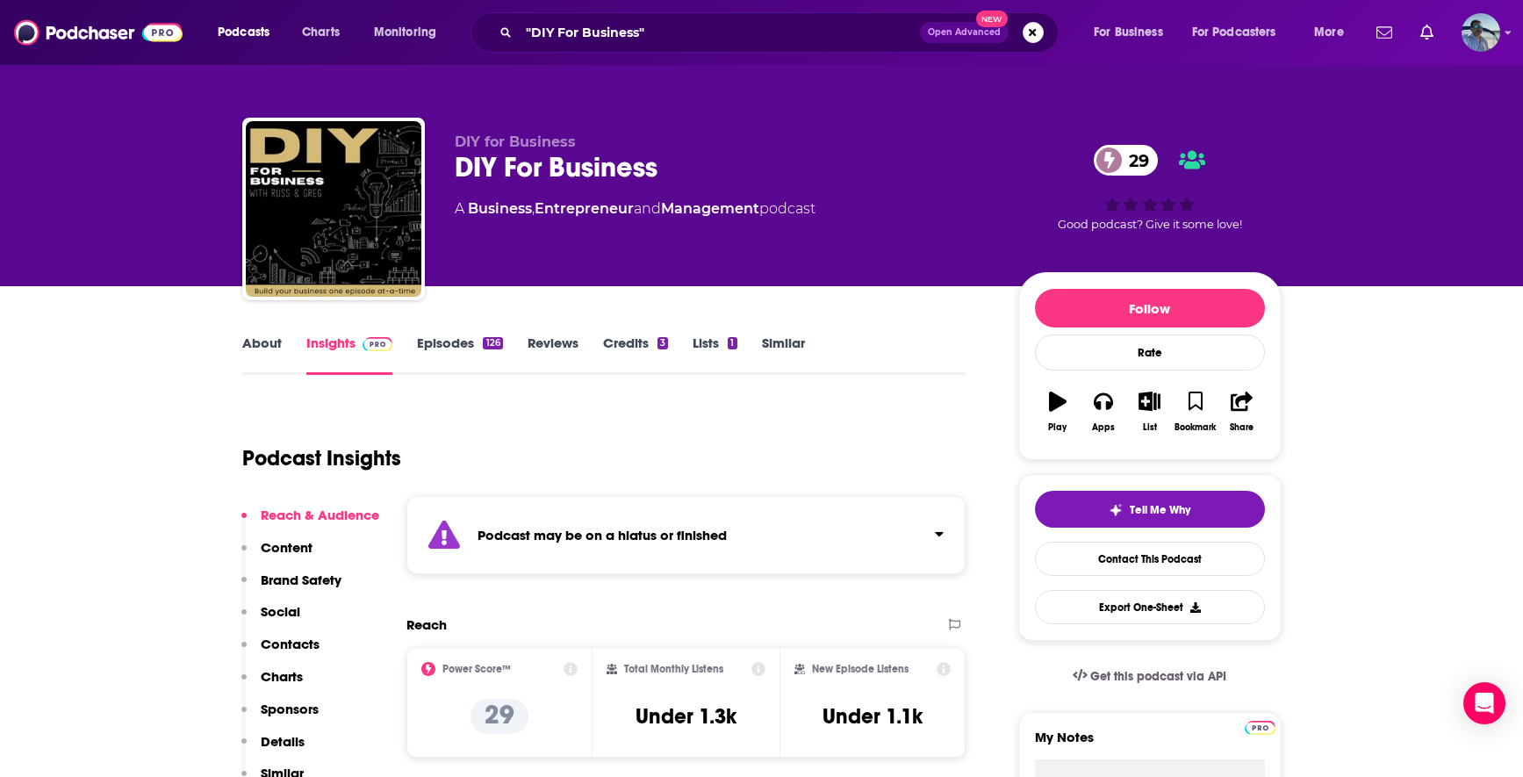
click at [472, 349] on link "Episodes 126" at bounding box center [459, 354] width 85 height 40
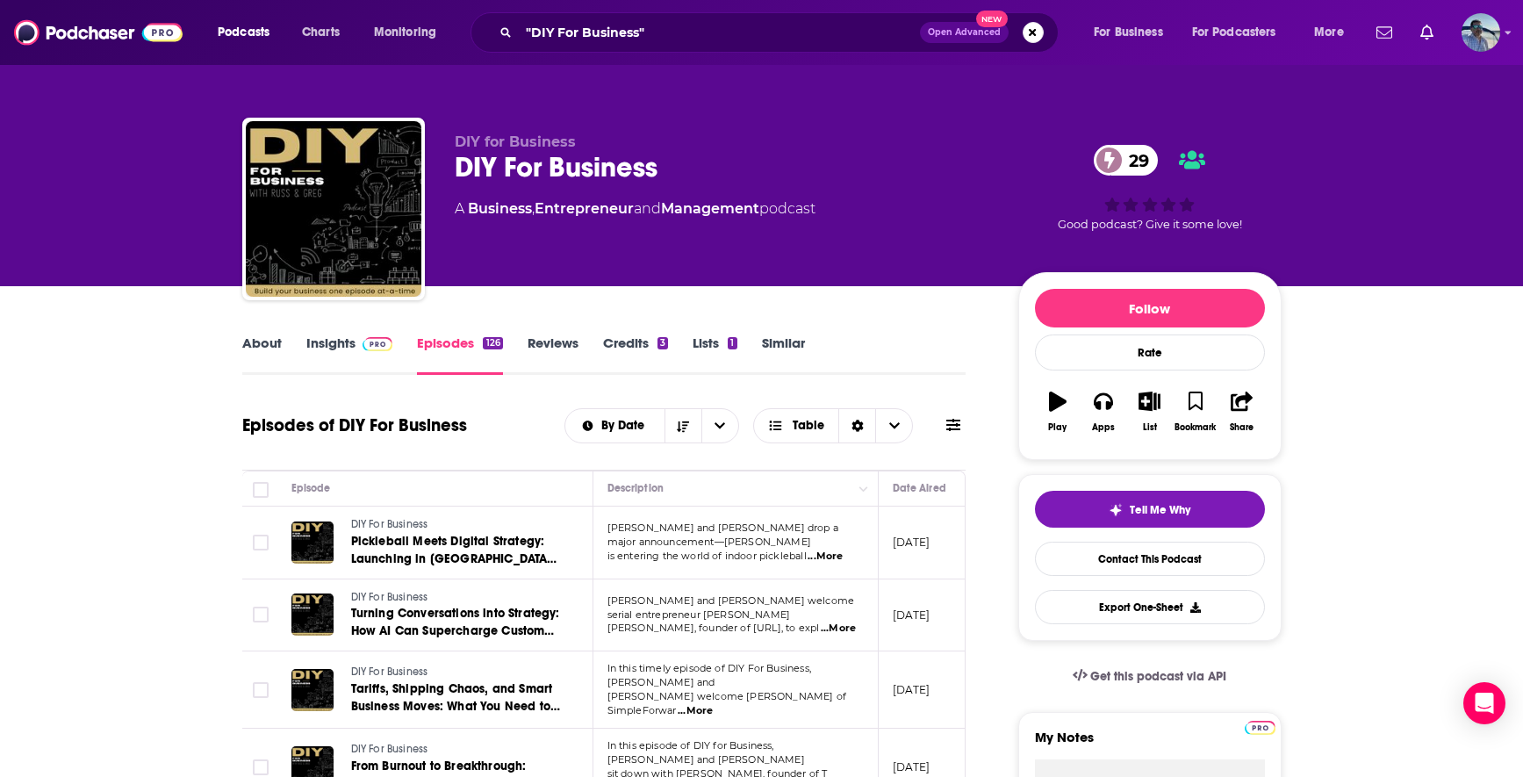
click at [823, 549] on span "...More" at bounding box center [824, 556] width 35 height 14
click at [875, 337] on div "About Insights Episodes 126 Reviews Credits 3 Lists 1 Similar" at bounding box center [604, 353] width 724 height 43
click at [1150, 406] on icon "button" at bounding box center [1149, 400] width 22 height 19
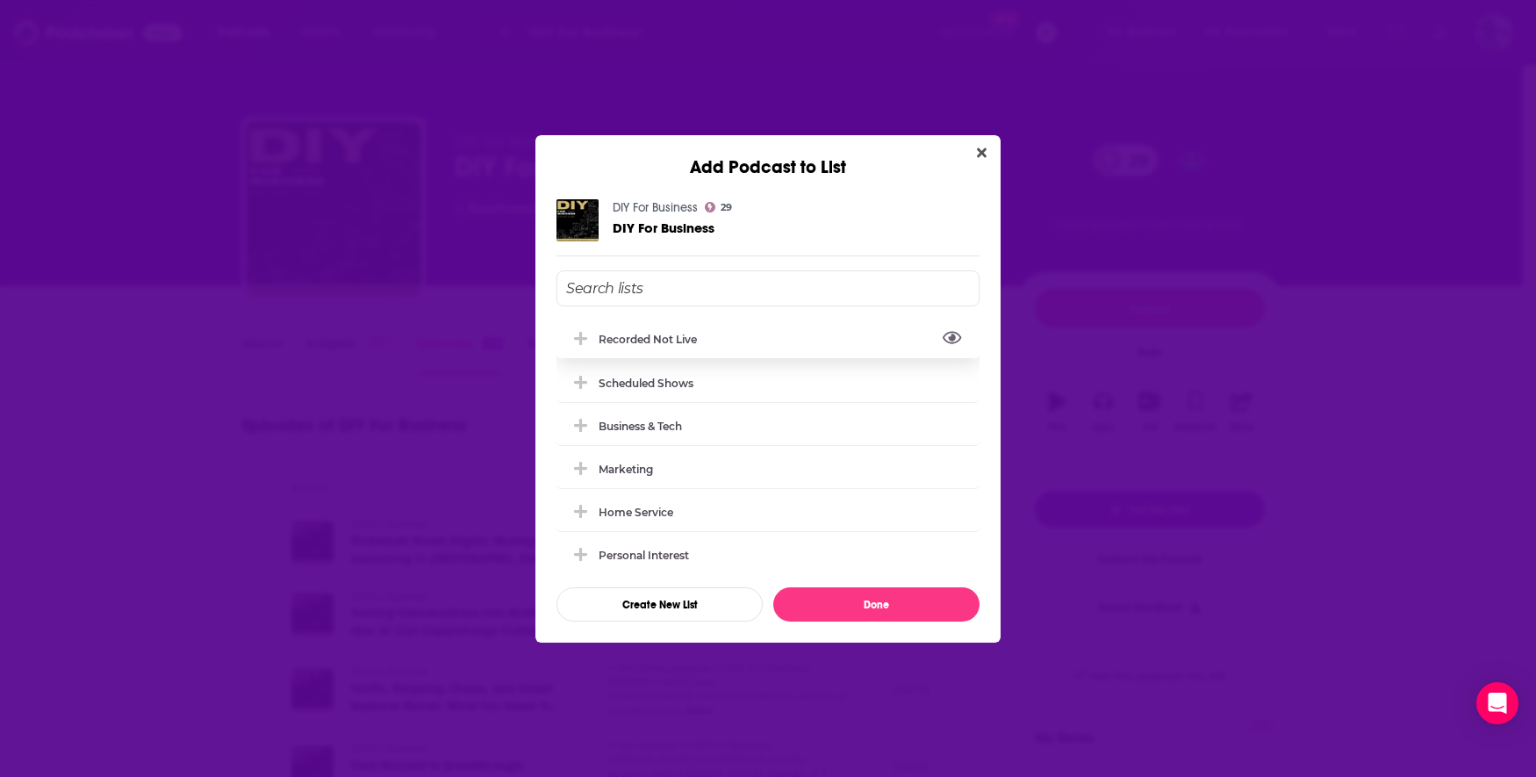
click at [691, 339] on div "Recorded Not Live" at bounding box center [652, 339] width 109 height 13
click at [878, 596] on button "Done" at bounding box center [876, 604] width 206 height 34
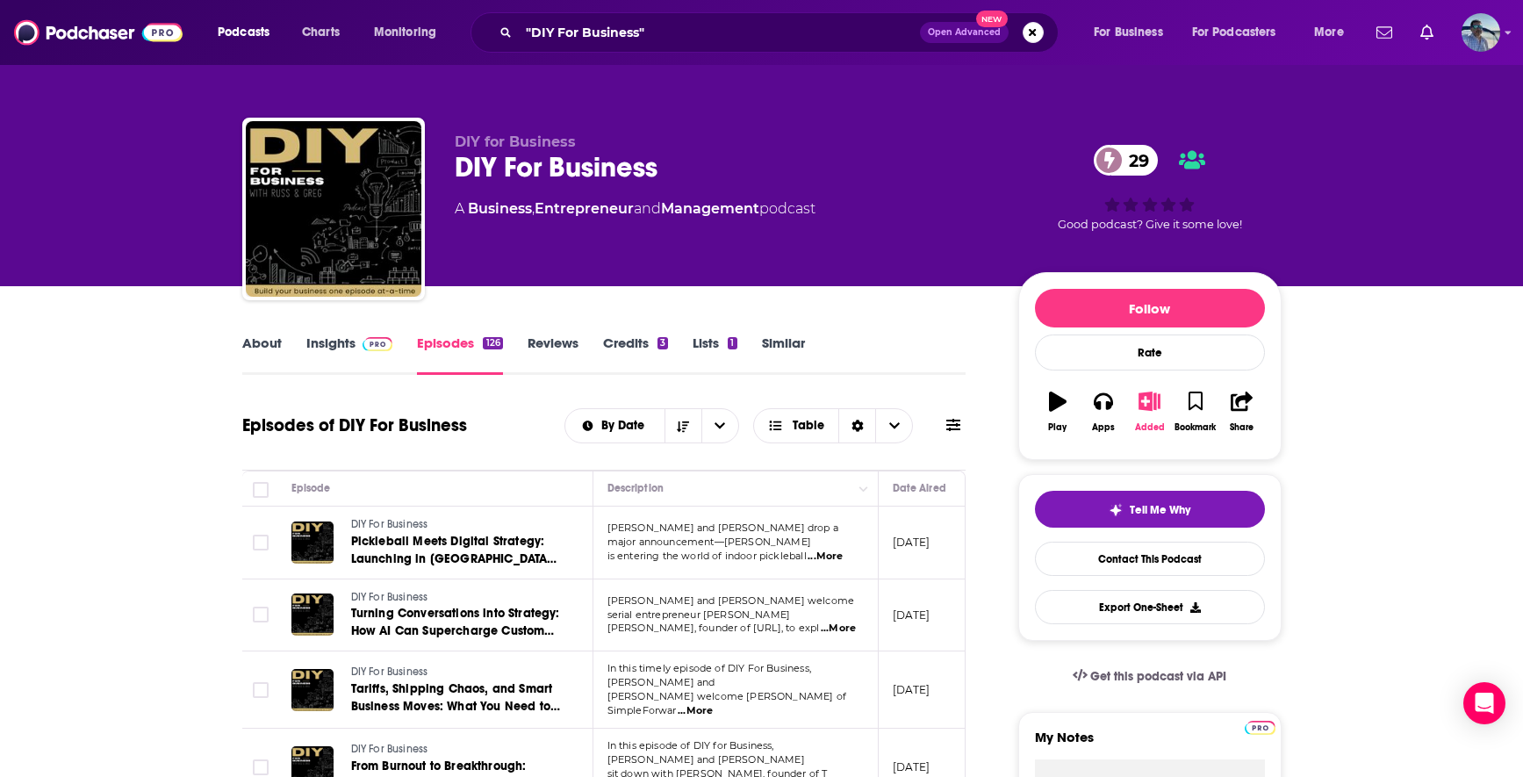
scroll to position [52, 0]
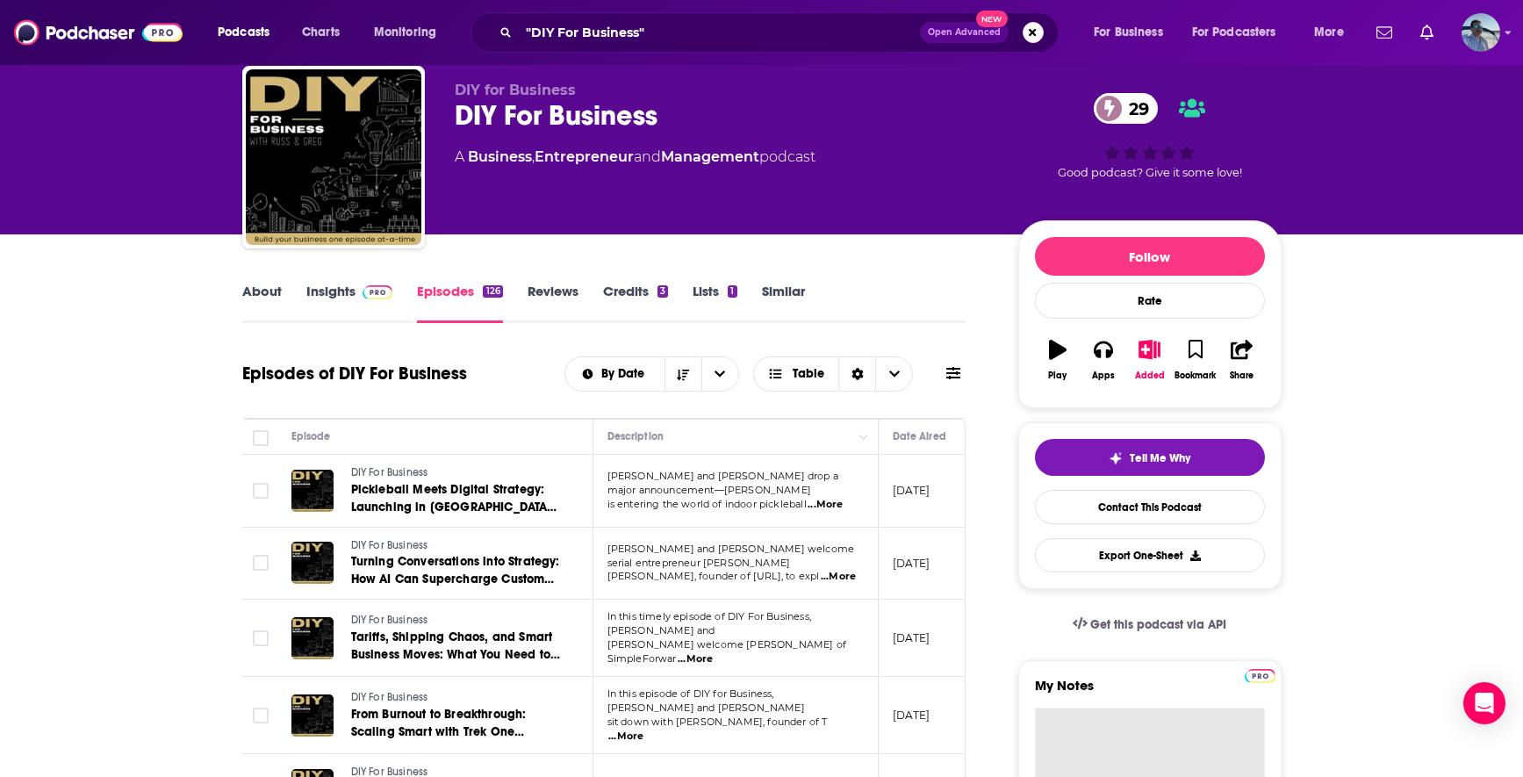
paste textarea "[DATE]"
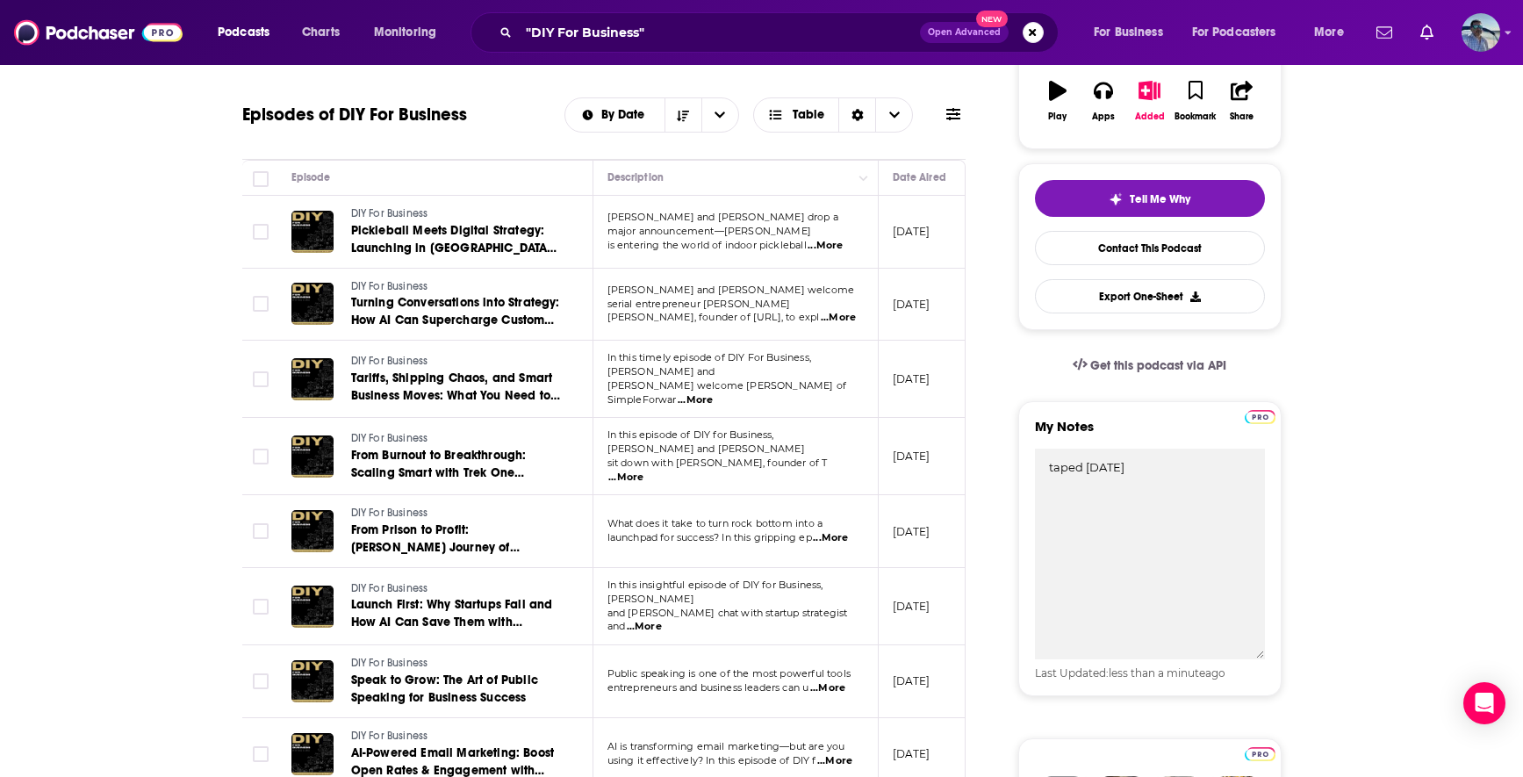
scroll to position [376, 0]
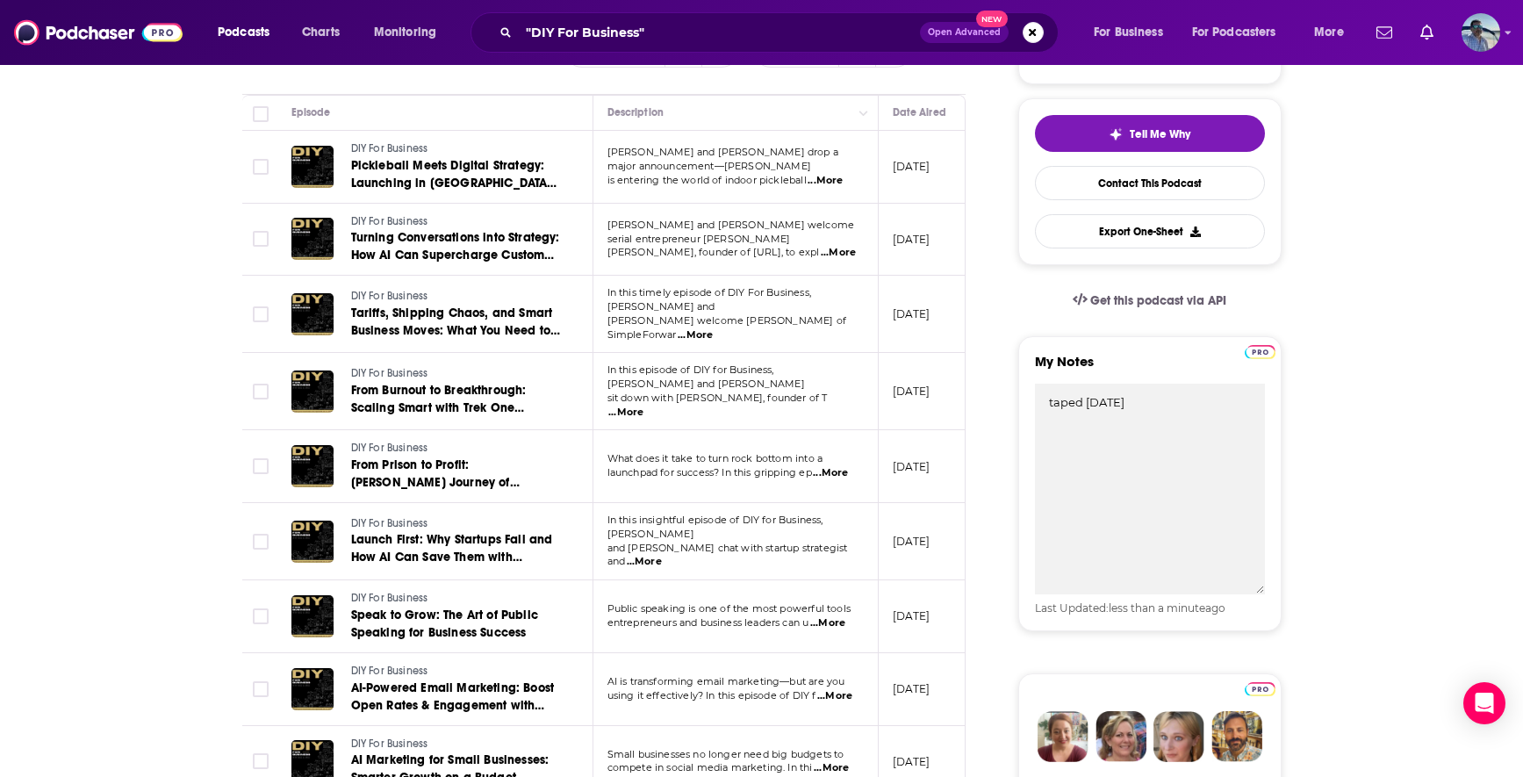
type textarea "taped [DATE]"
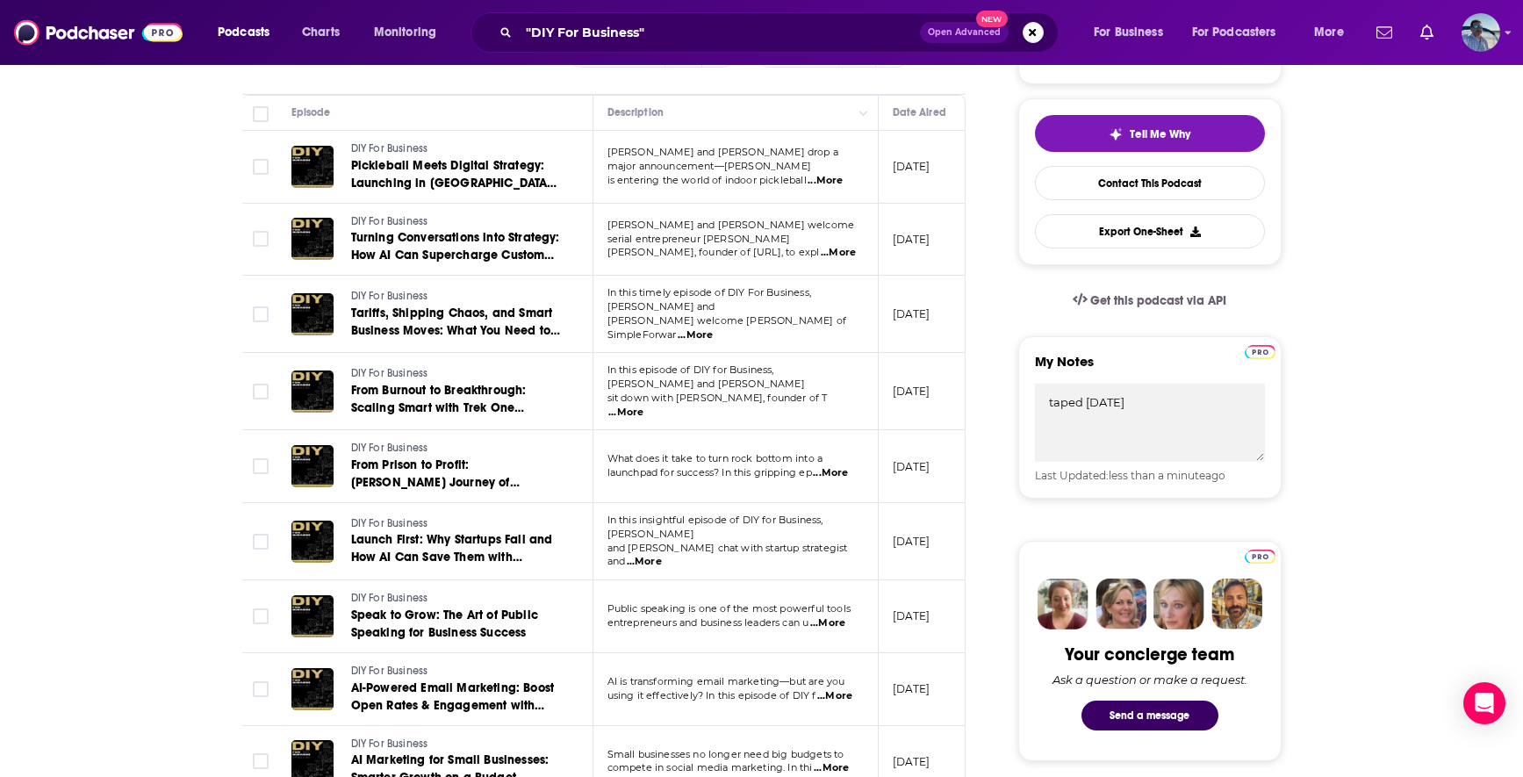
click at [683, 32] on input ""DIY For Business"" at bounding box center [719, 32] width 401 height 28
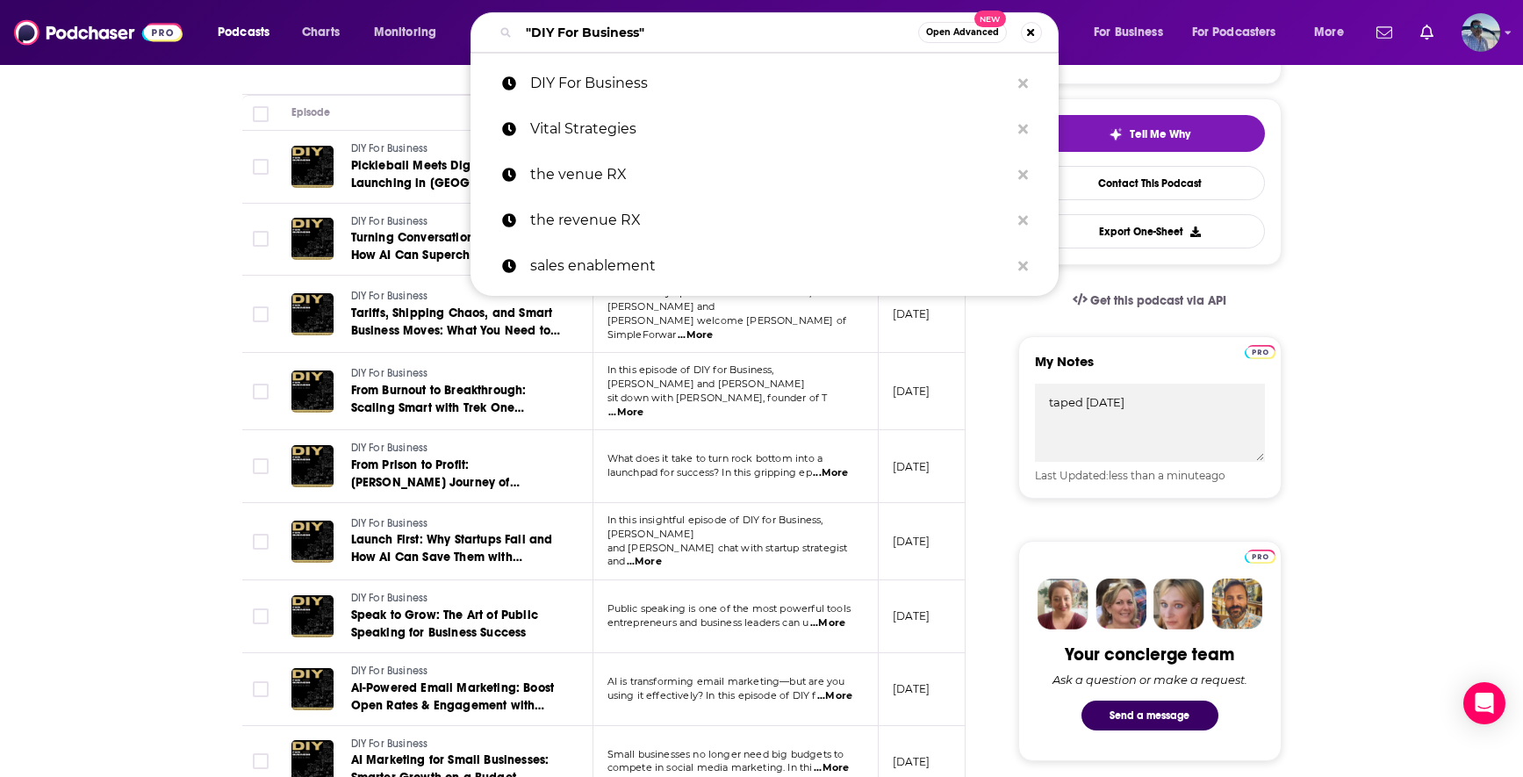
drag, startPoint x: 672, startPoint y: 34, endPoint x: 529, endPoint y: 3, distance: 146.5
click at [530, 2] on div "Podcasts Charts Monitoring "DIY For Business" Open Advanced New DIY For Busines…" at bounding box center [761, 32] width 1523 height 65
paste input "En Factor Podcast"
type input "En Factor Podcast"
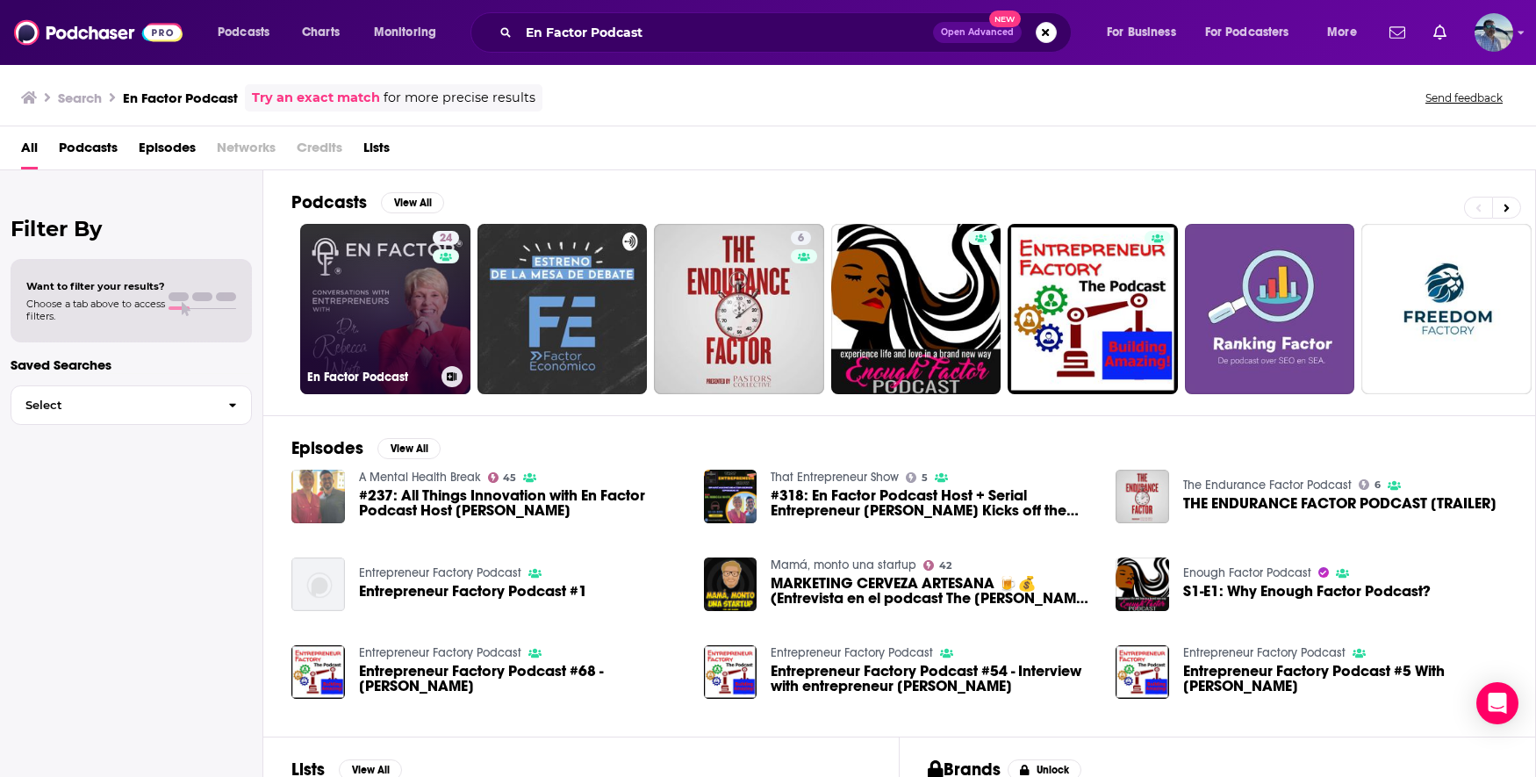
click at [355, 303] on link "24 En Factor Podcast" at bounding box center [385, 309] width 170 height 170
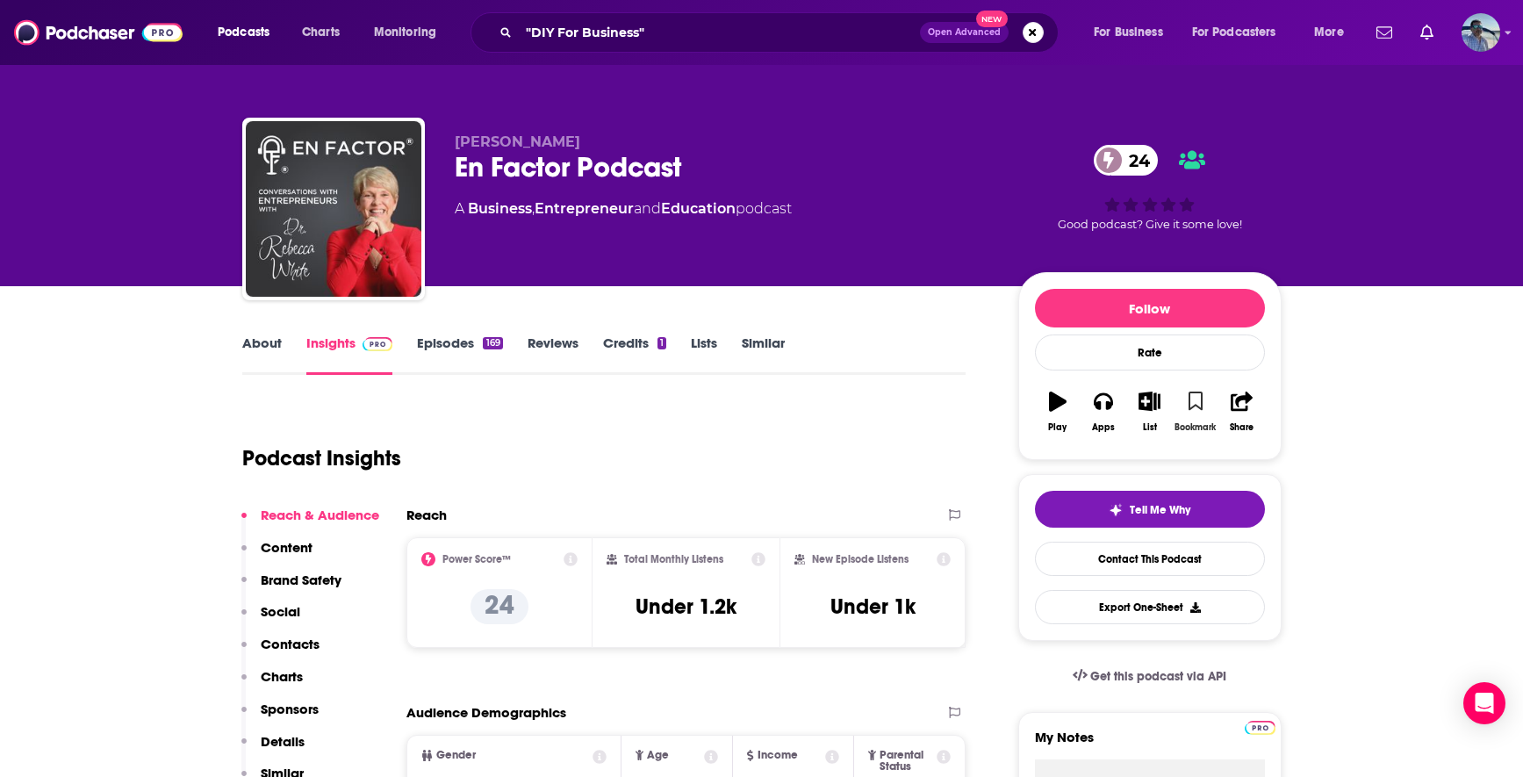
click at [1188, 403] on icon "button" at bounding box center [1195, 400] width 15 height 19
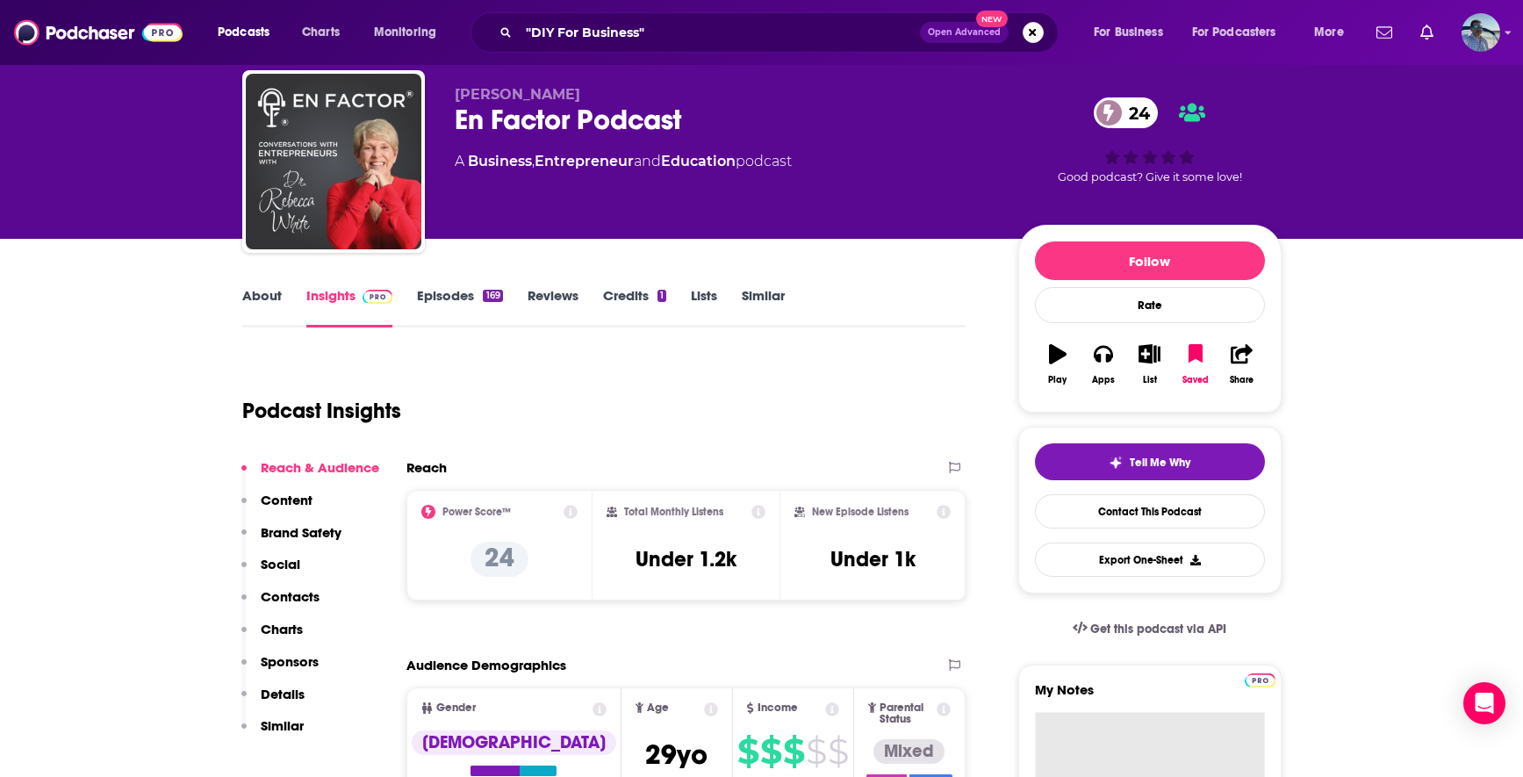
paste textarea "scheduled for [DATE] at 12pmET"
type textarea "scheduled for [DATE] at 12pmET"
click at [1142, 357] on icon "button" at bounding box center [1149, 353] width 22 height 19
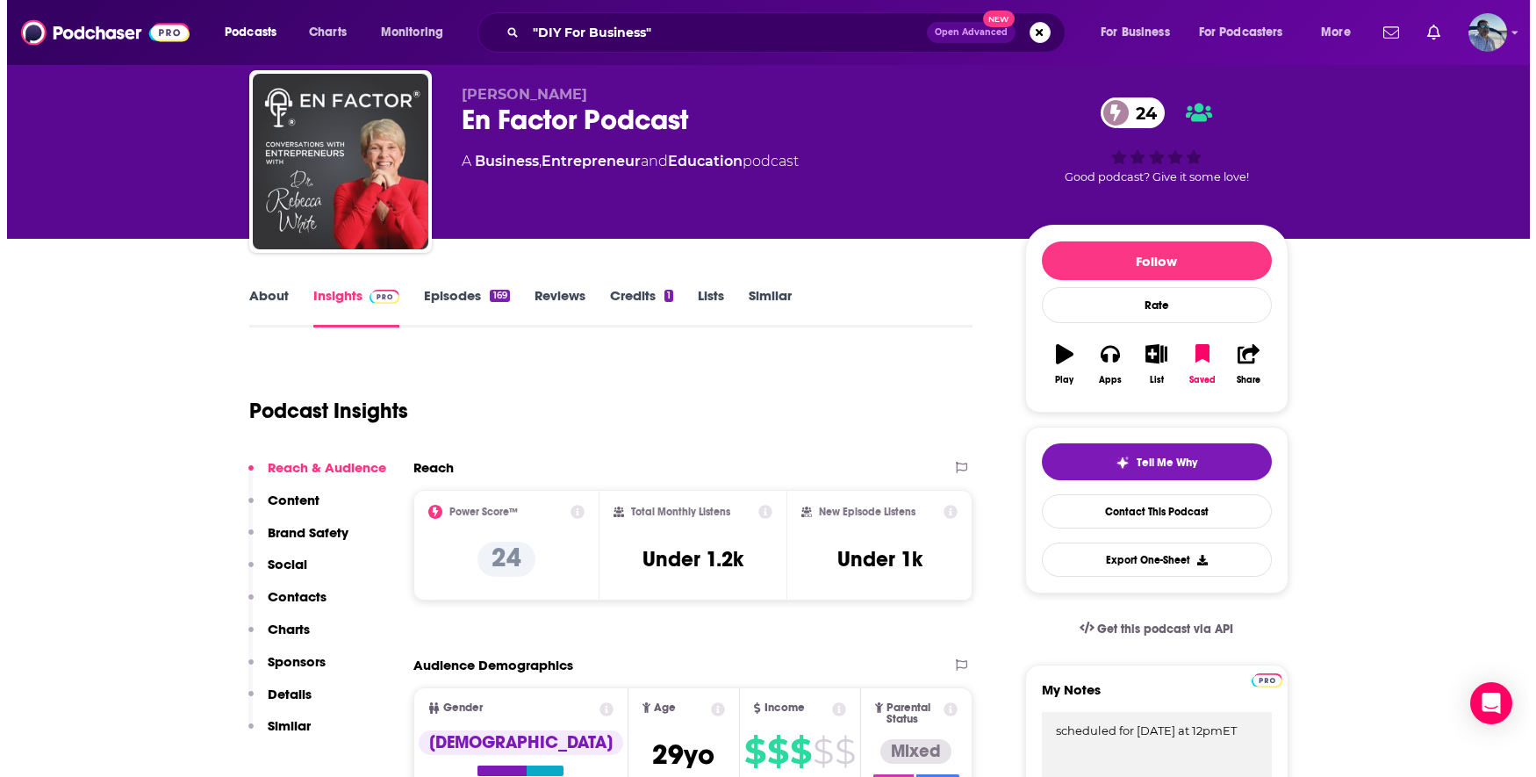
scroll to position [0, 0]
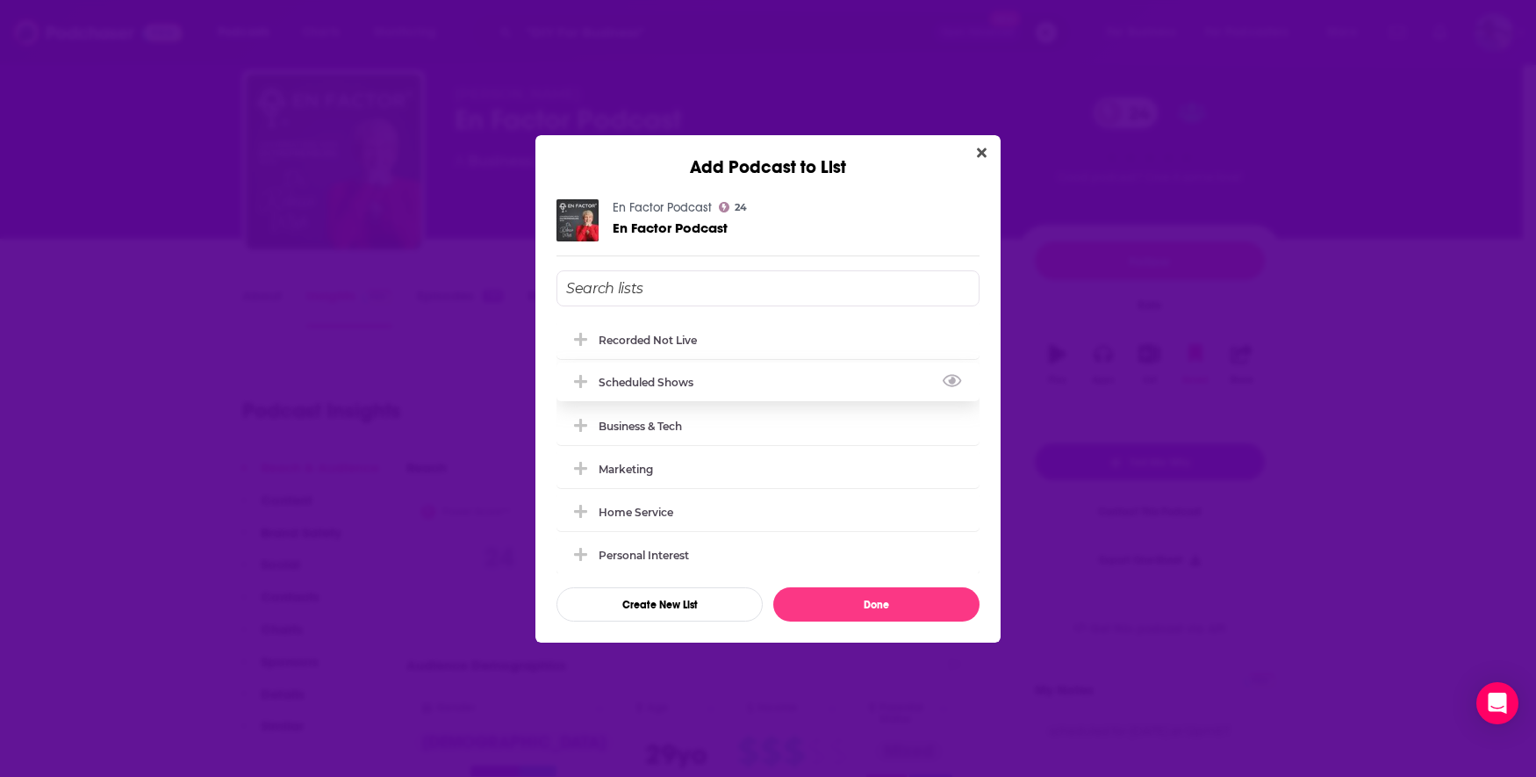
click at [662, 379] on div "Scheduled Shows" at bounding box center [650, 382] width 105 height 13
click at [868, 605] on button "Done" at bounding box center [876, 604] width 206 height 34
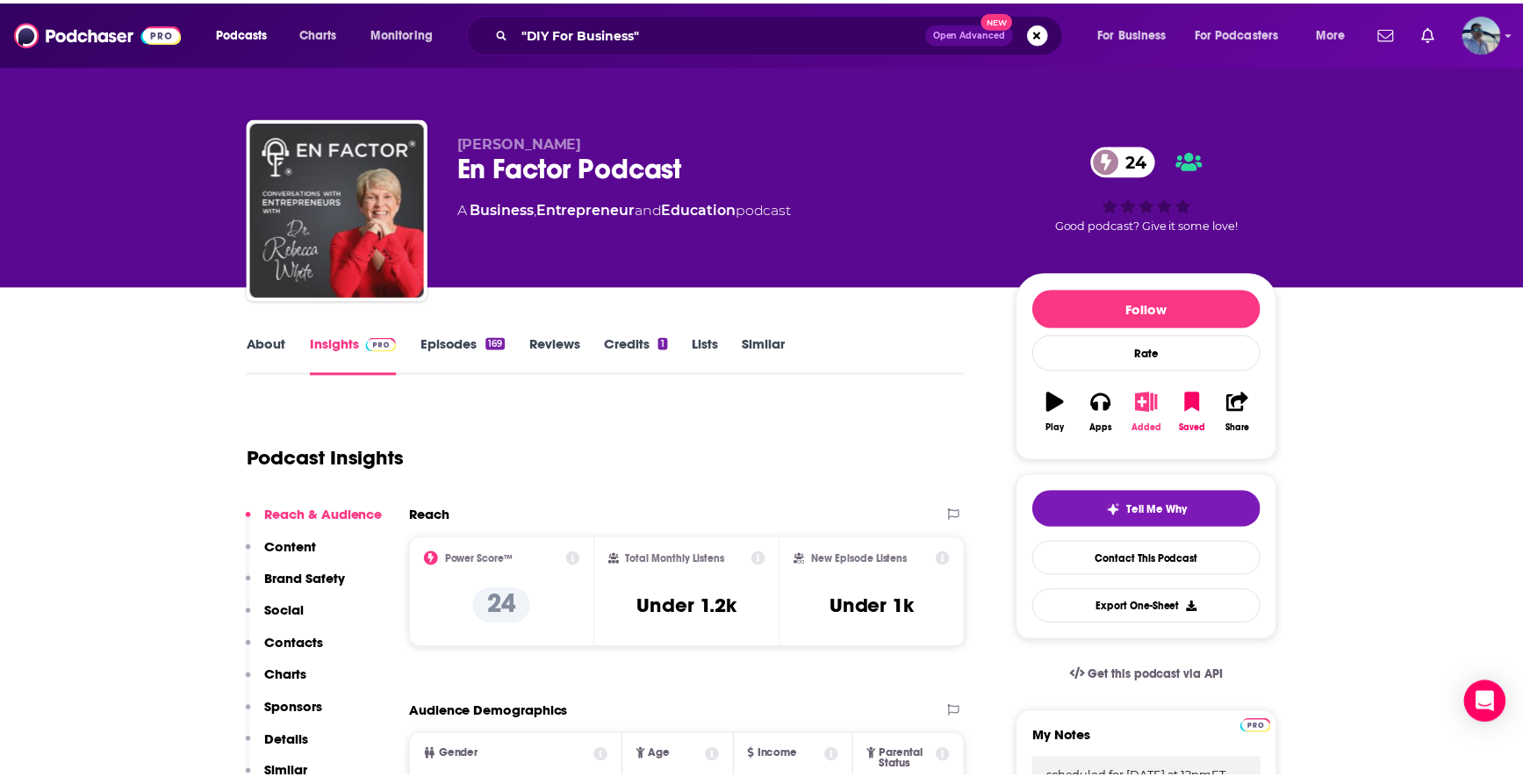
scroll to position [47, 0]
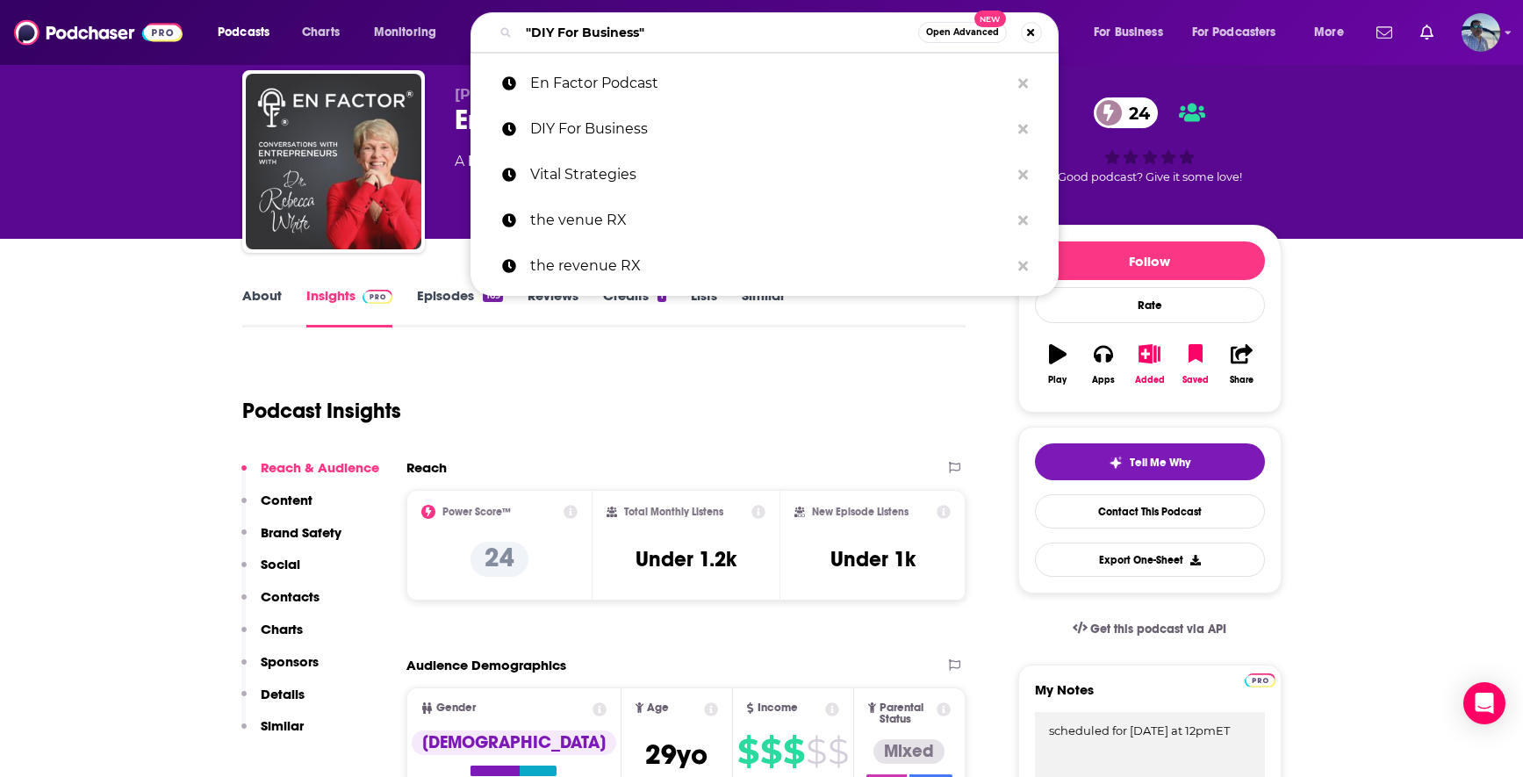
drag, startPoint x: 705, startPoint y: 35, endPoint x: 529, endPoint y: 0, distance: 179.0
click at [532, 0] on div "Podcasts Charts Monitoring "DIY For Business" Open Advanced New En Factor Podca…" at bounding box center [761, 32] width 1523 height 65
paste input "Uncharted Entrepreneurship"
type input "Uncharted Entrepreneurship"
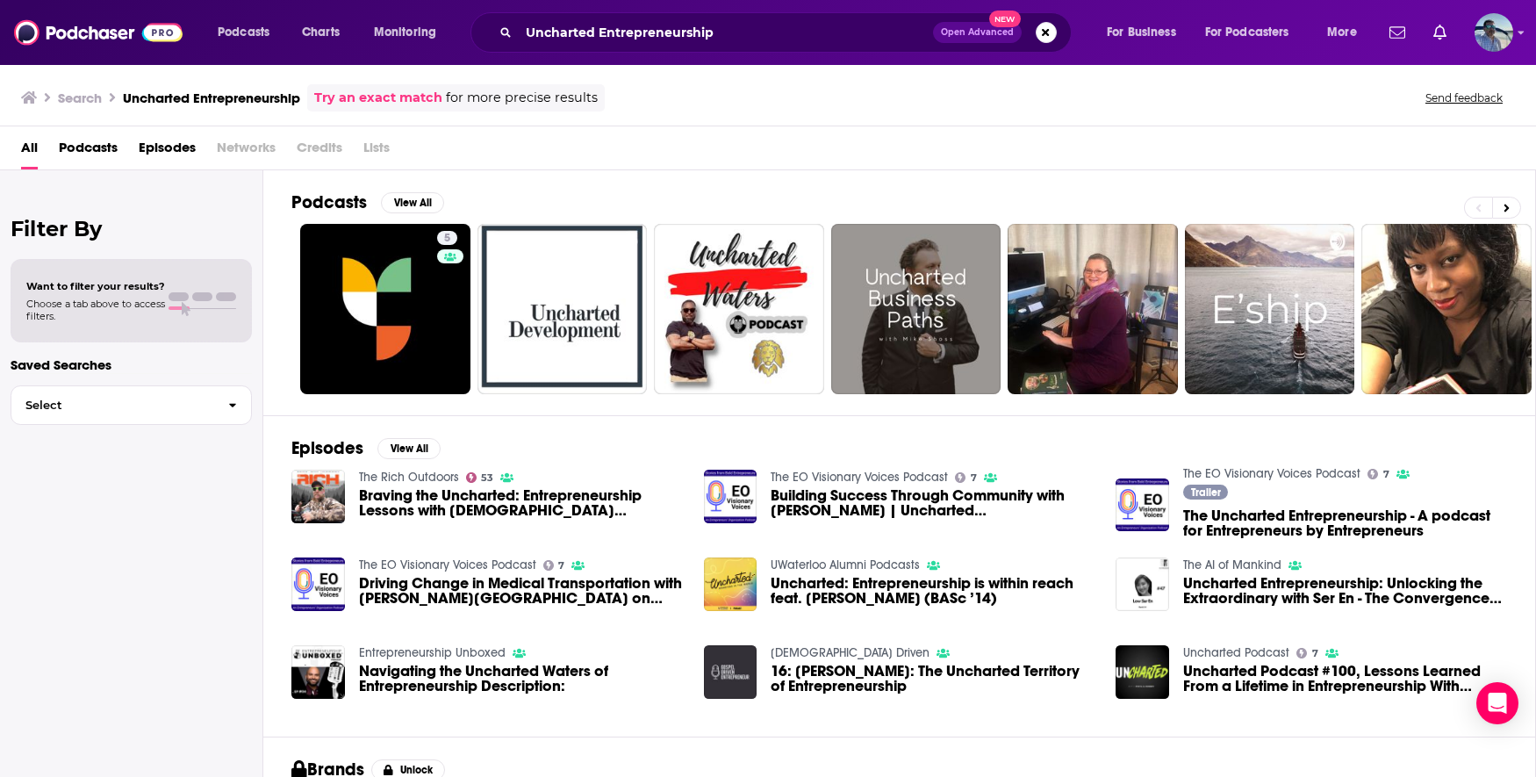
click at [388, 94] on link "Try an exact match" at bounding box center [378, 98] width 128 height 20
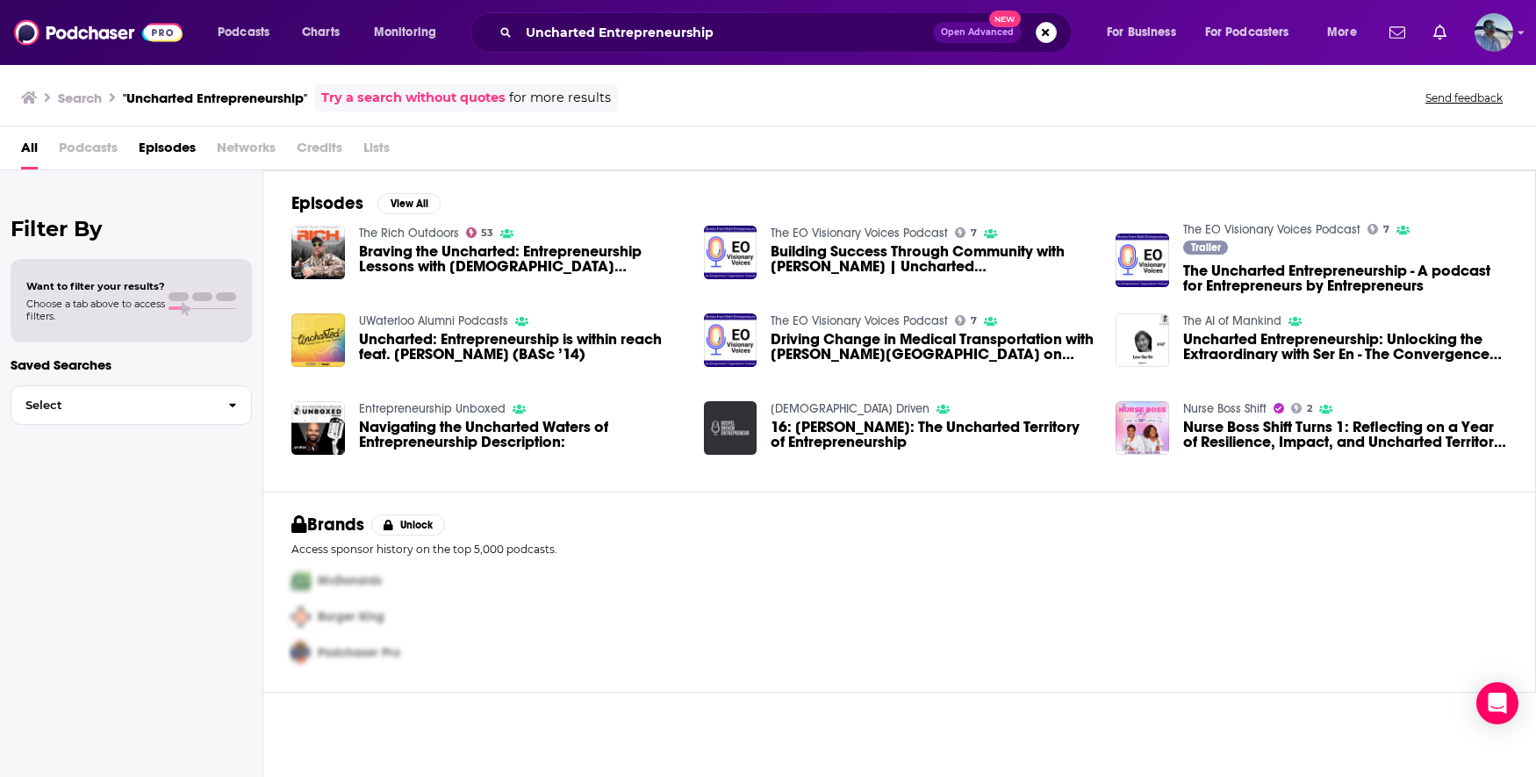
click at [83, 147] on span "Podcasts" at bounding box center [88, 151] width 59 height 36
click at [84, 147] on span "Podcasts" at bounding box center [88, 151] width 59 height 36
click at [85, 147] on span "Podcasts" at bounding box center [88, 151] width 59 height 36
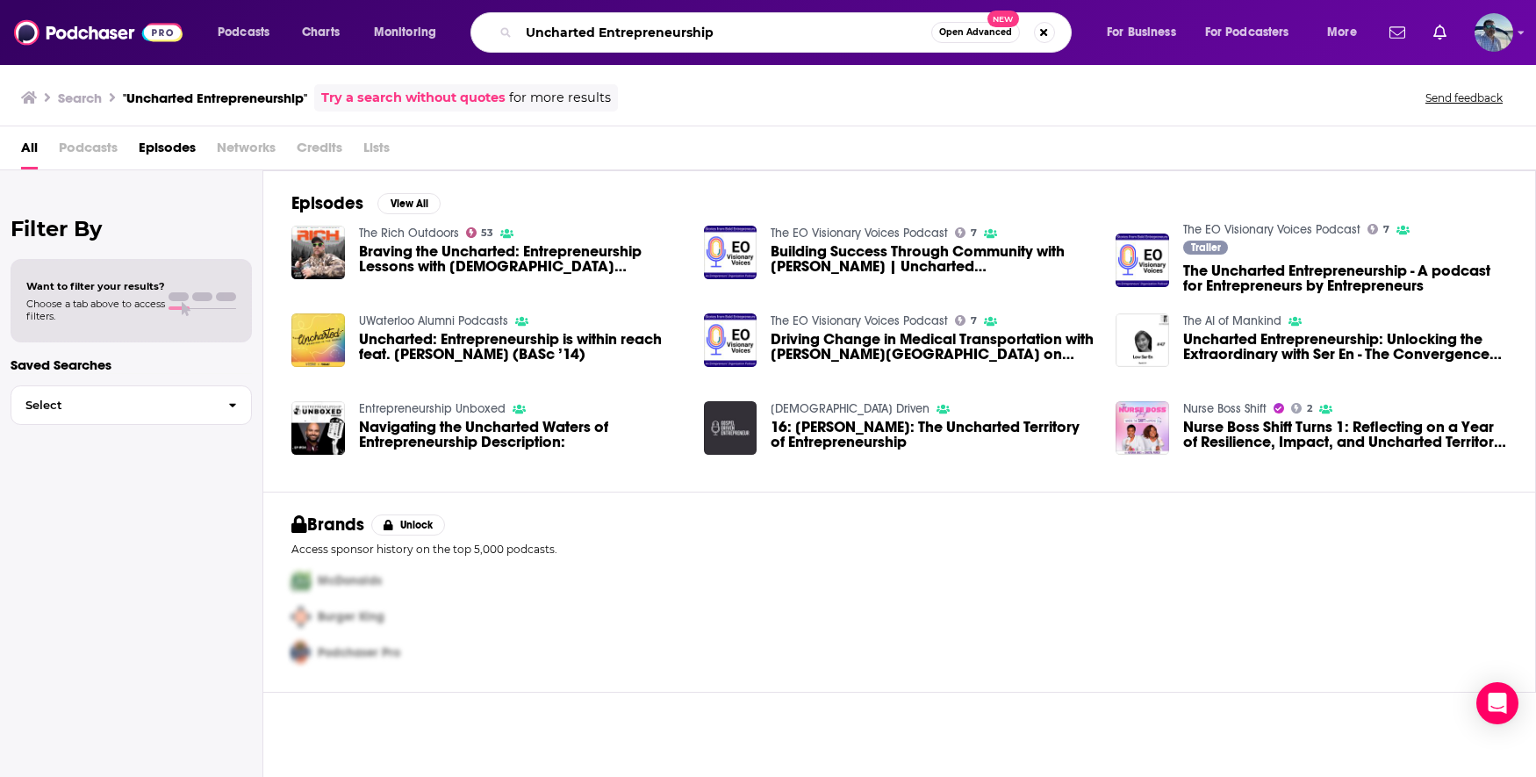
drag, startPoint x: 751, startPoint y: 44, endPoint x: 549, endPoint y: 0, distance: 206.5
click at [552, 0] on div "Podcasts Charts Monitoring Uncharted Entrepreneurship Open Advanced New For Bus…" at bounding box center [768, 32] width 1536 height 65
paste input "[PERSON_NAME]"
type input "[PERSON_NAME]"
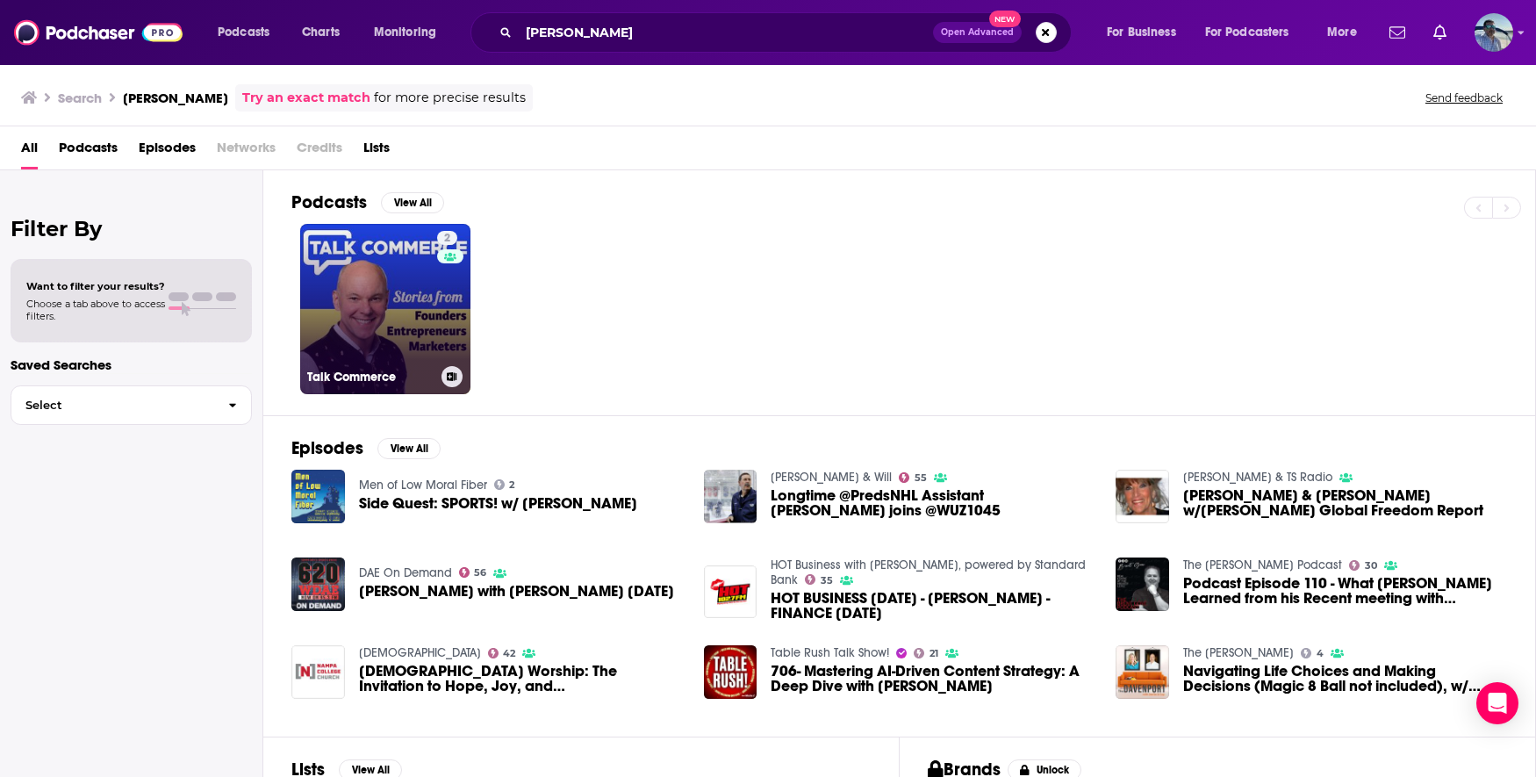
click at [369, 319] on link "2 Talk Commerce" at bounding box center [385, 309] width 170 height 170
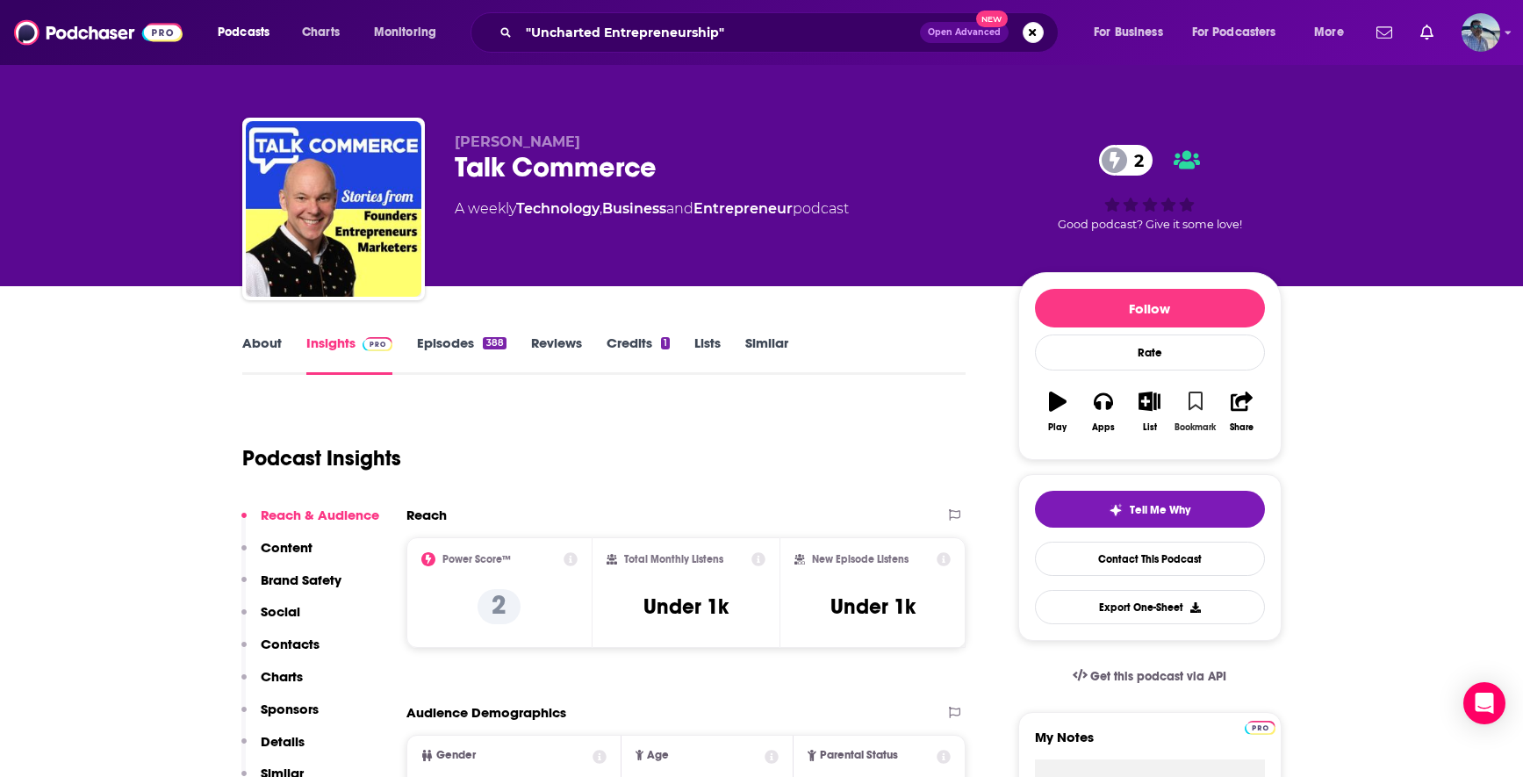
click at [1193, 399] on icon "button" at bounding box center [1195, 400] width 15 height 19
click at [1150, 398] on icon "button" at bounding box center [1149, 400] width 22 height 19
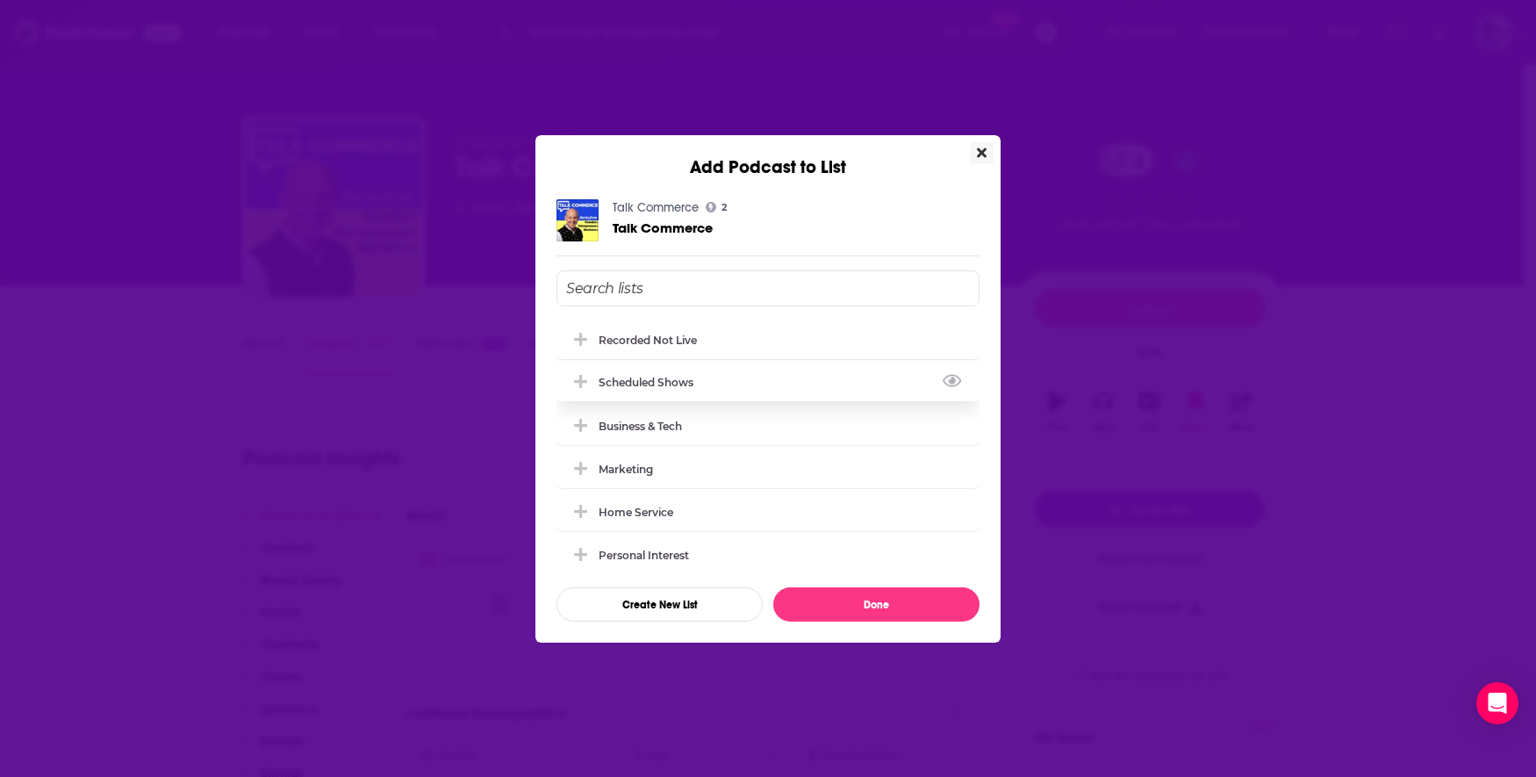
click at [724, 382] on div "Scheduled Shows" at bounding box center [767, 381] width 423 height 39
click at [852, 614] on button "Done" at bounding box center [876, 604] width 206 height 34
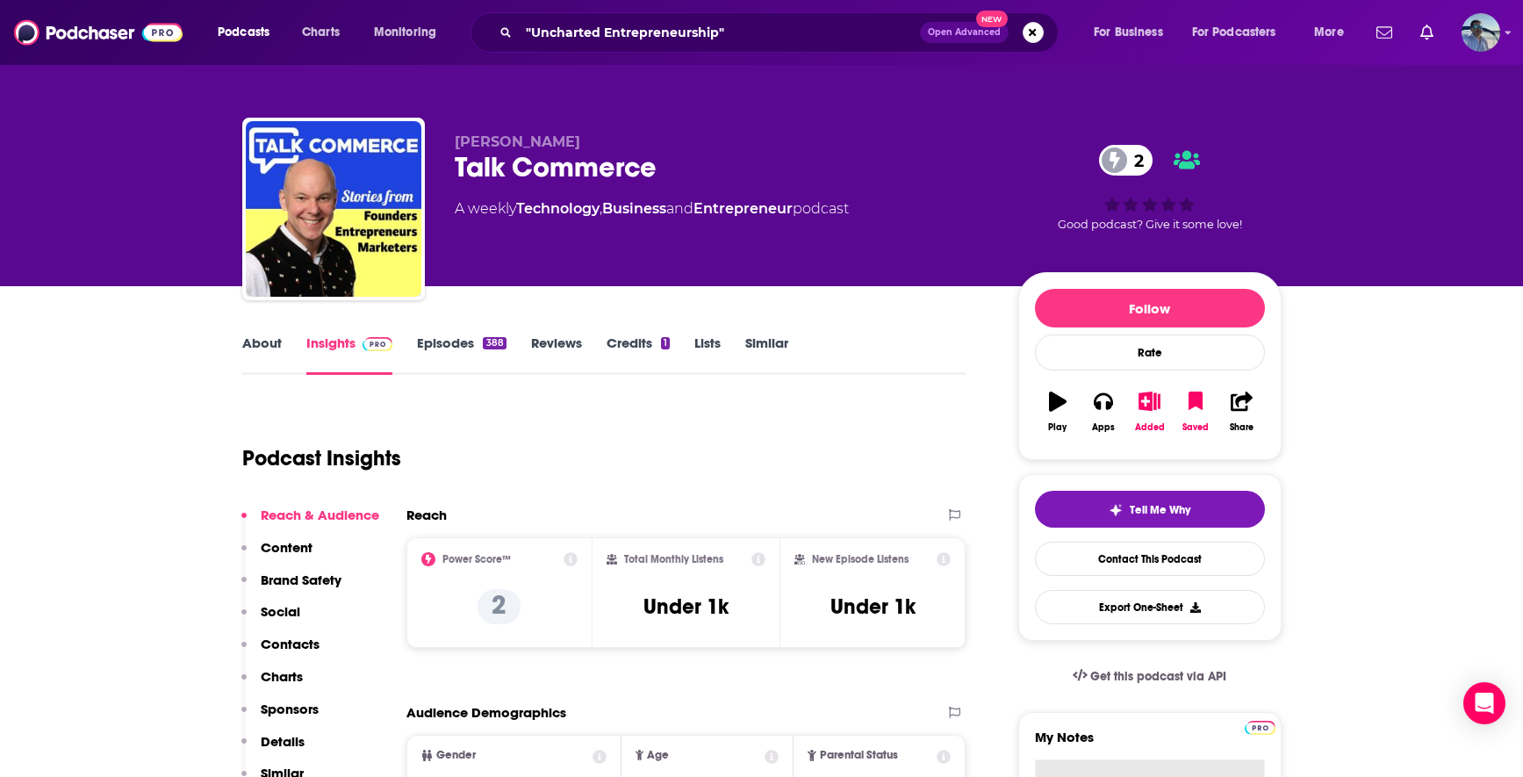
scroll to position [172, 0]
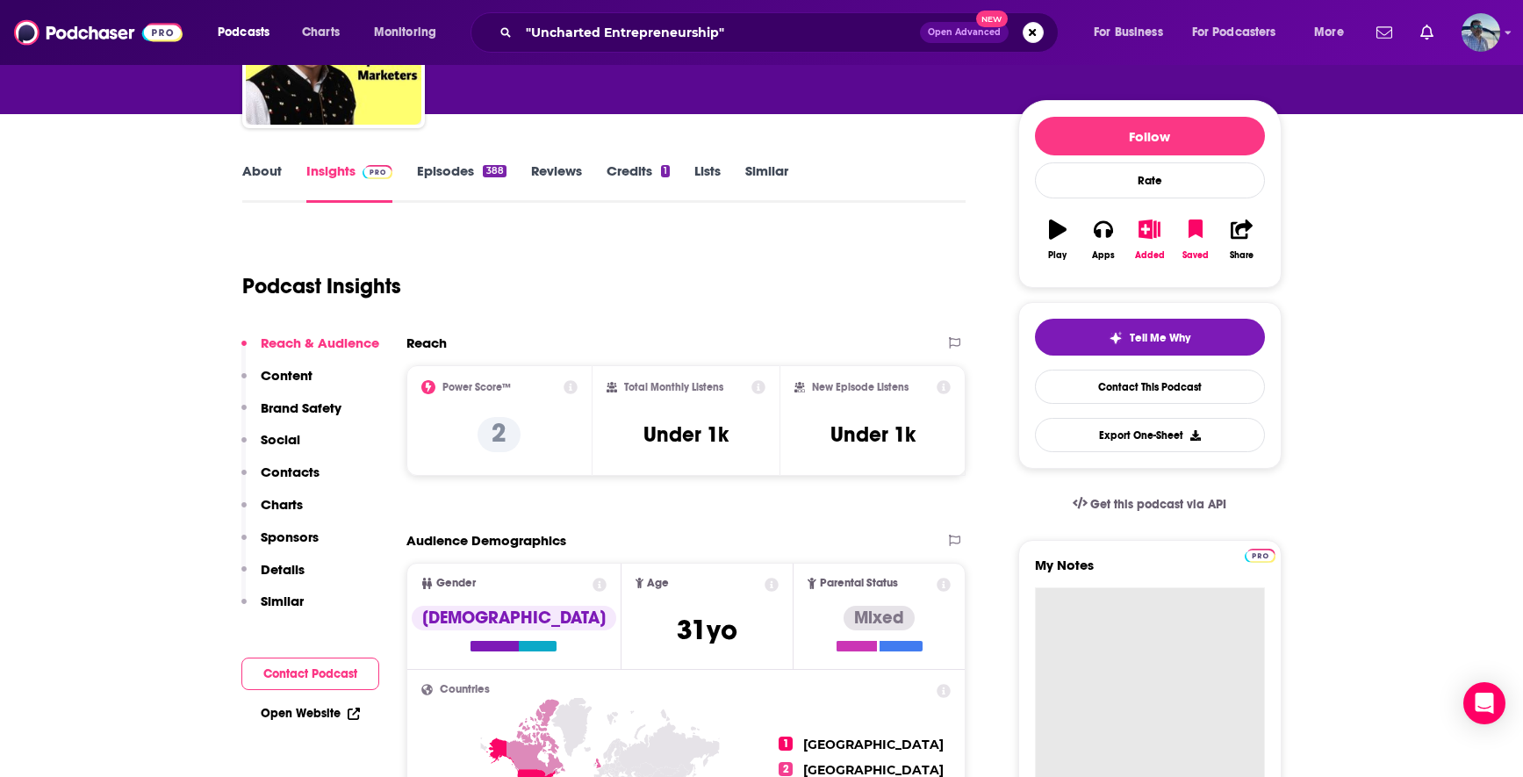
click at [1111, 604] on textarea "My Notes" at bounding box center [1150, 692] width 230 height 211
paste textarea "scheduled for [DATE] at 10amET"
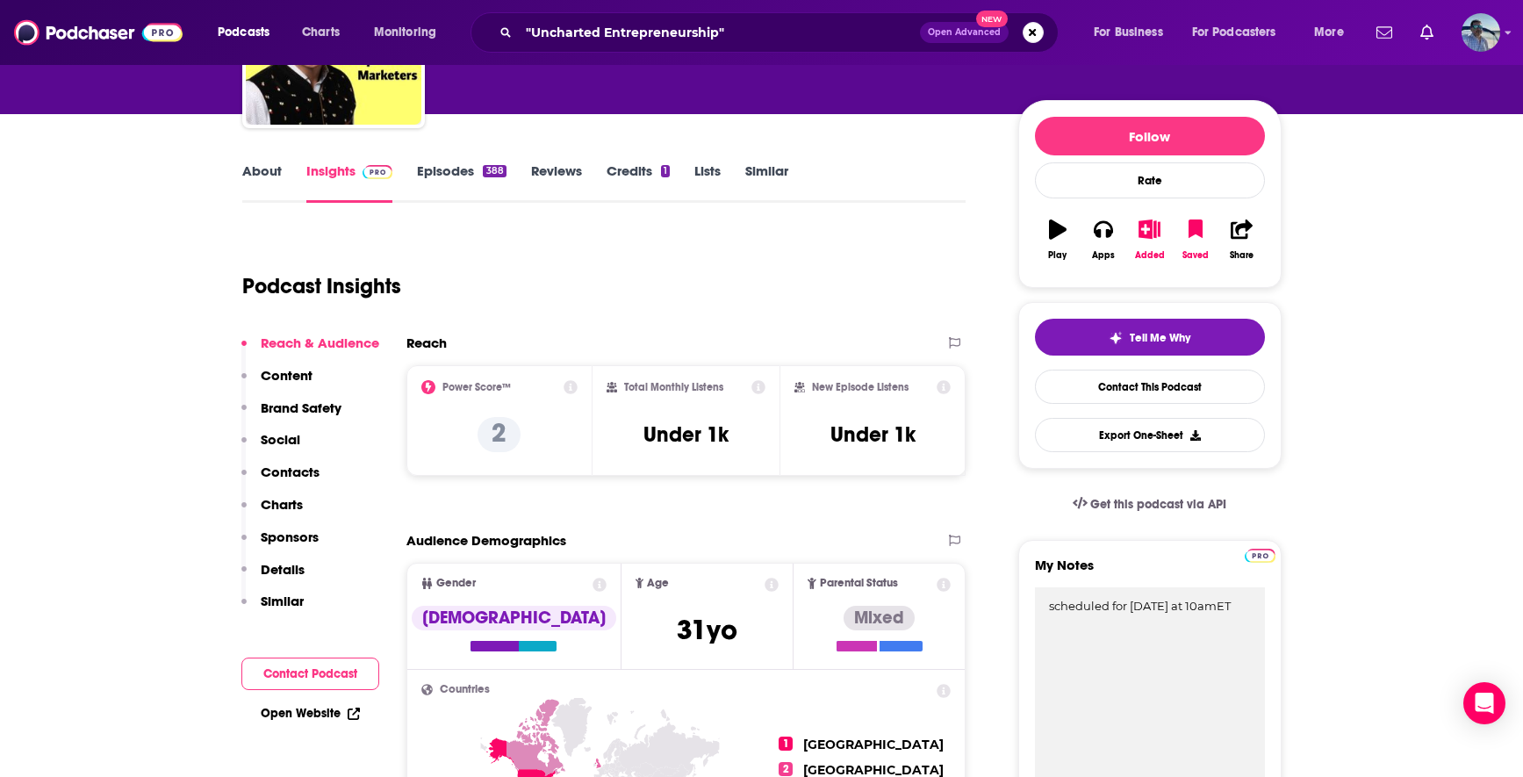
type textarea "scheduled for [DATE] at 10amET"
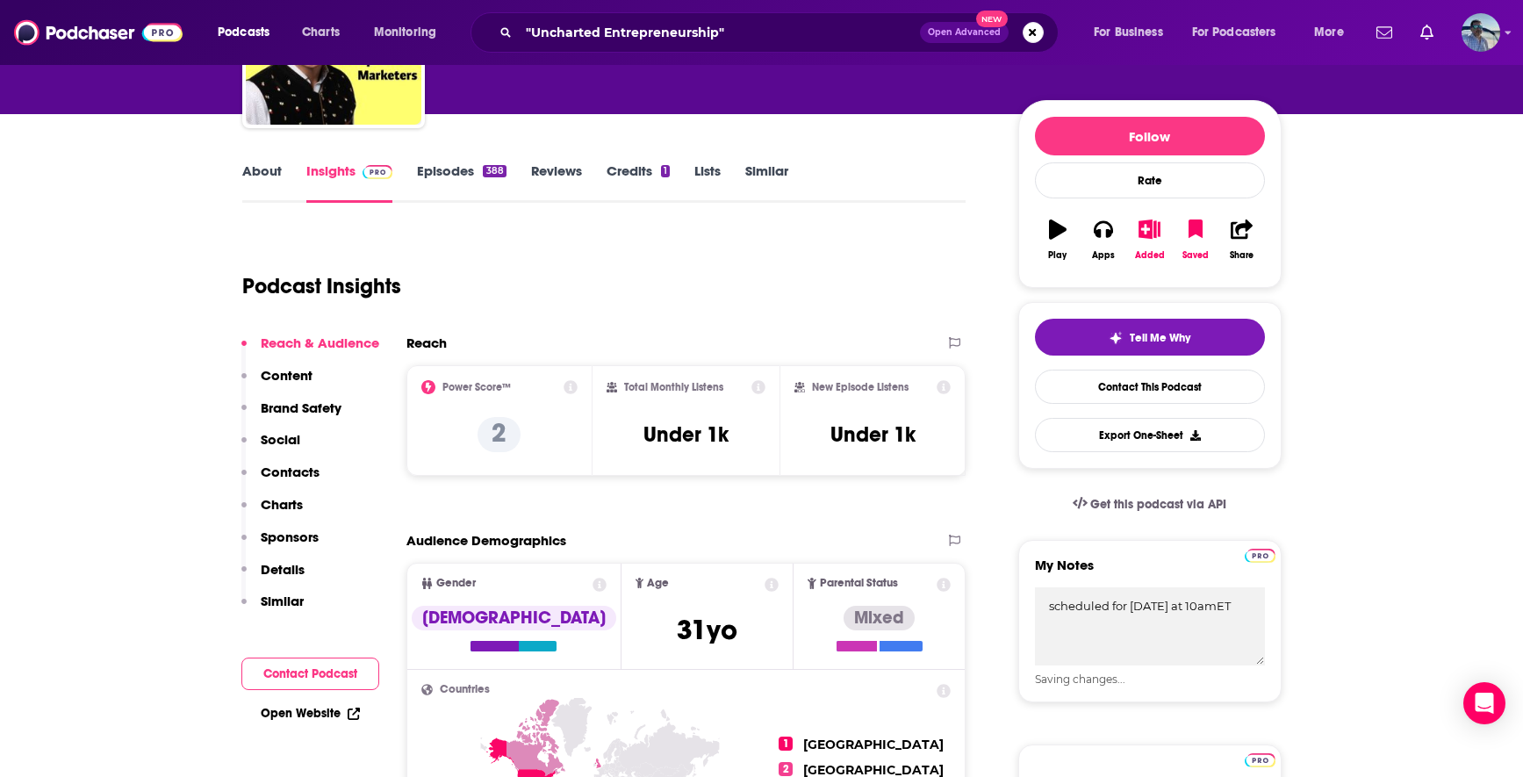
drag, startPoint x: 765, startPoint y: 34, endPoint x: 459, endPoint y: -32, distance: 313.3
click at [459, 0] on html "Podcasts Charts Monitoring "Uncharted Entrepreneurship" Open Advanced New For B…" at bounding box center [761, 216] width 1523 height 777
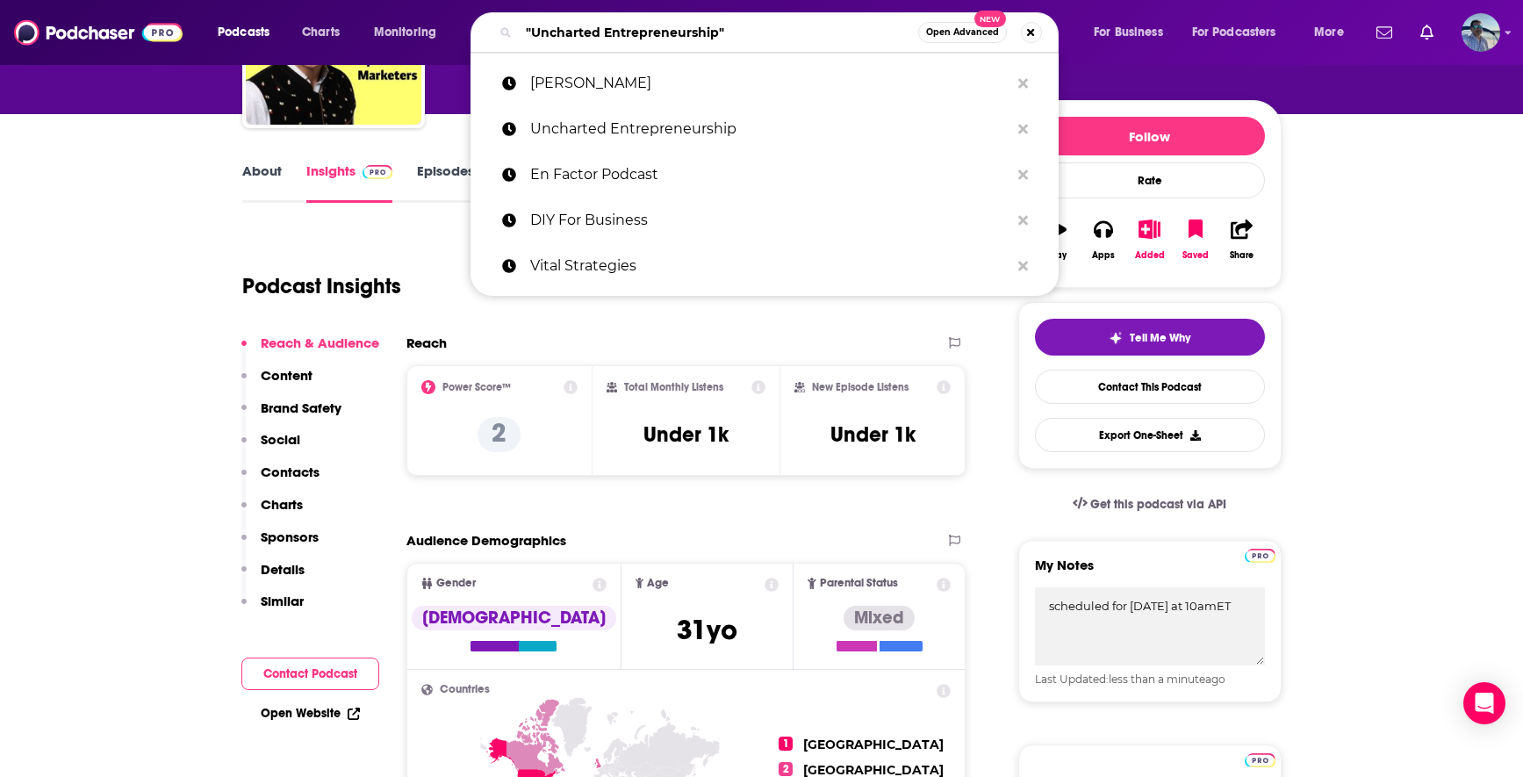
paste input "10x Your Team"
type input "10x Your Team"
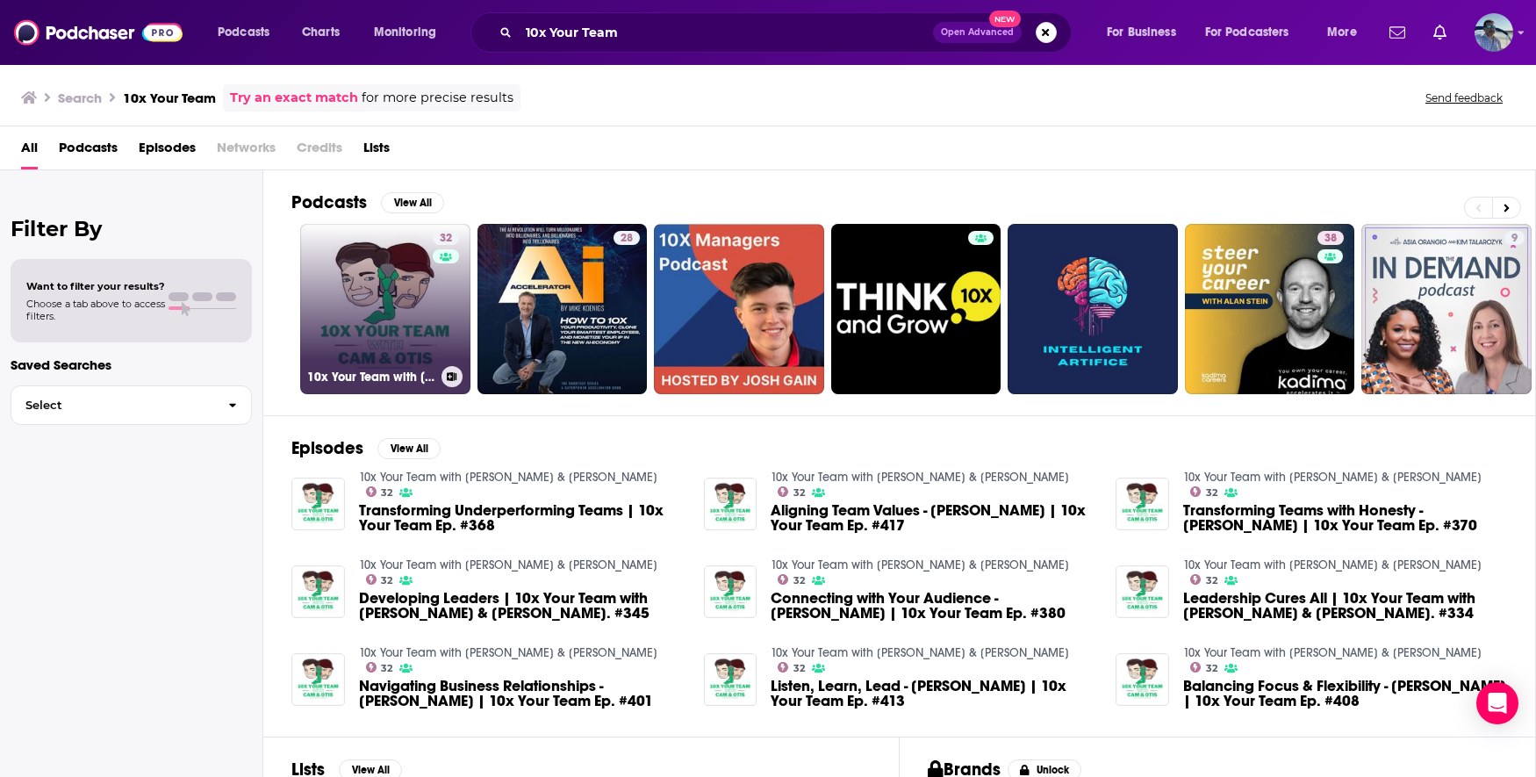
click at [421, 307] on link "32 10x Your Team with Cam & [PERSON_NAME]" at bounding box center [385, 309] width 170 height 170
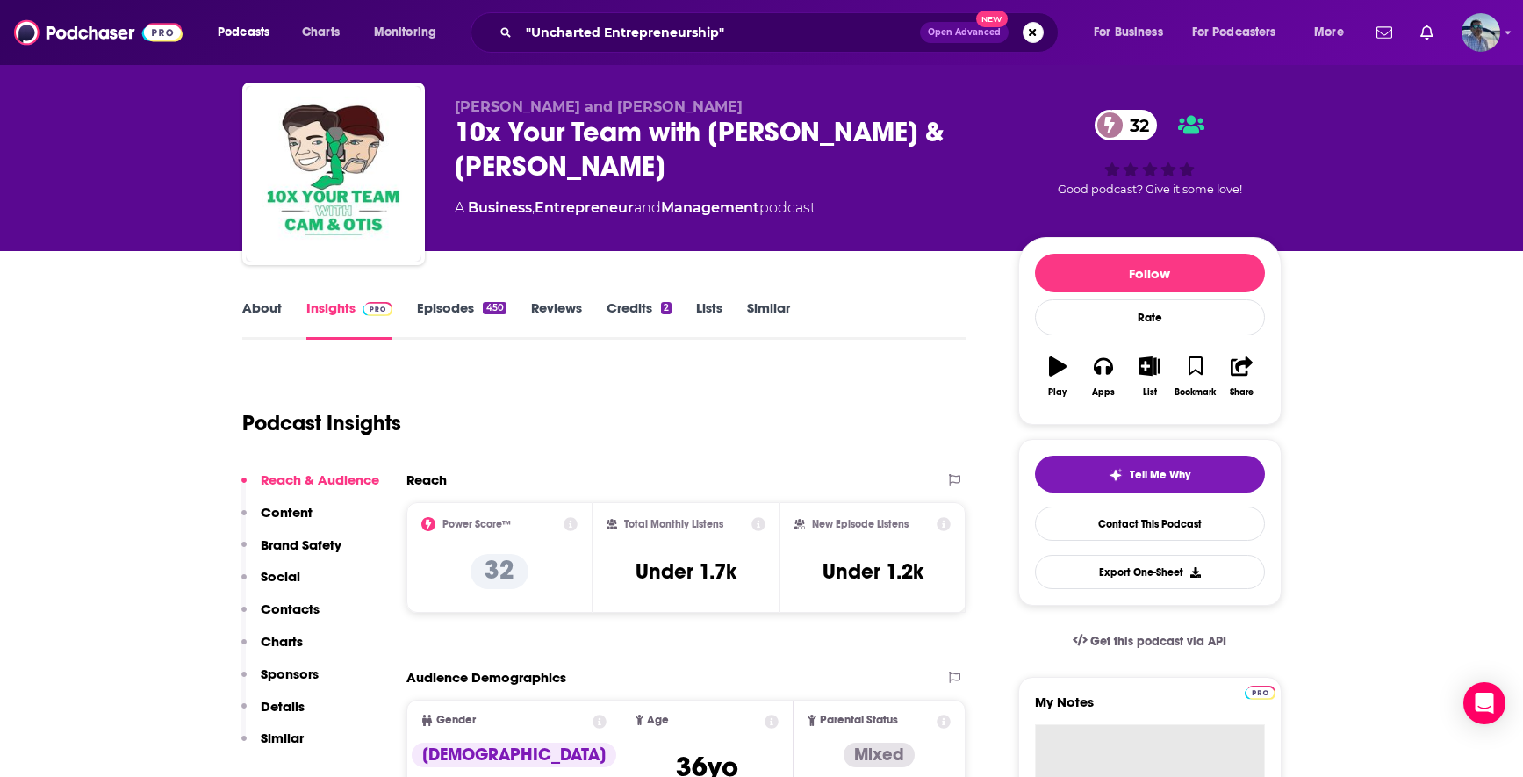
scroll to position [39, 0]
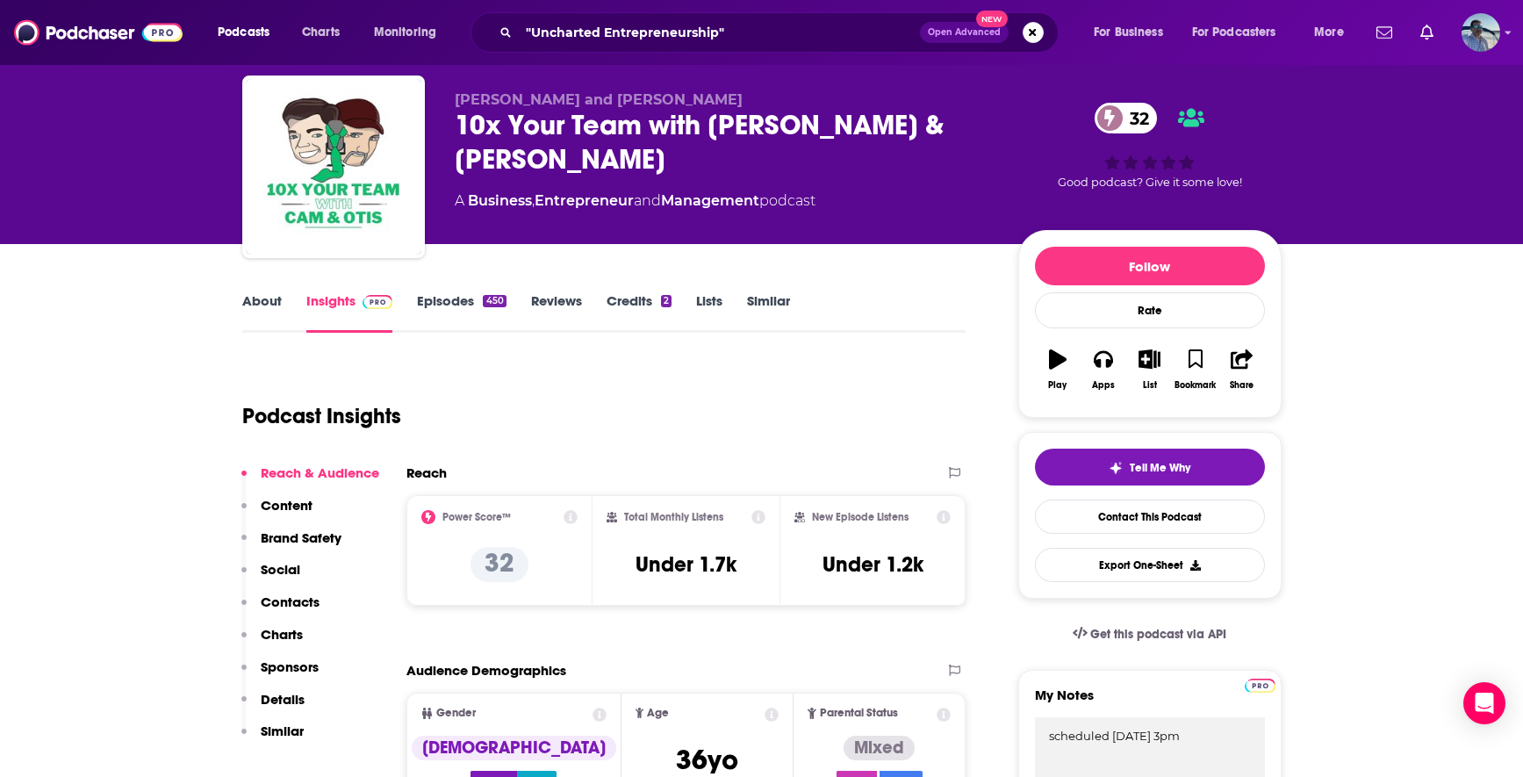
type textarea "scheduled [DATE] 3pm"
click at [1190, 356] on icon "button" at bounding box center [1195, 358] width 15 height 19
click at [1150, 355] on icon "button" at bounding box center [1149, 358] width 22 height 19
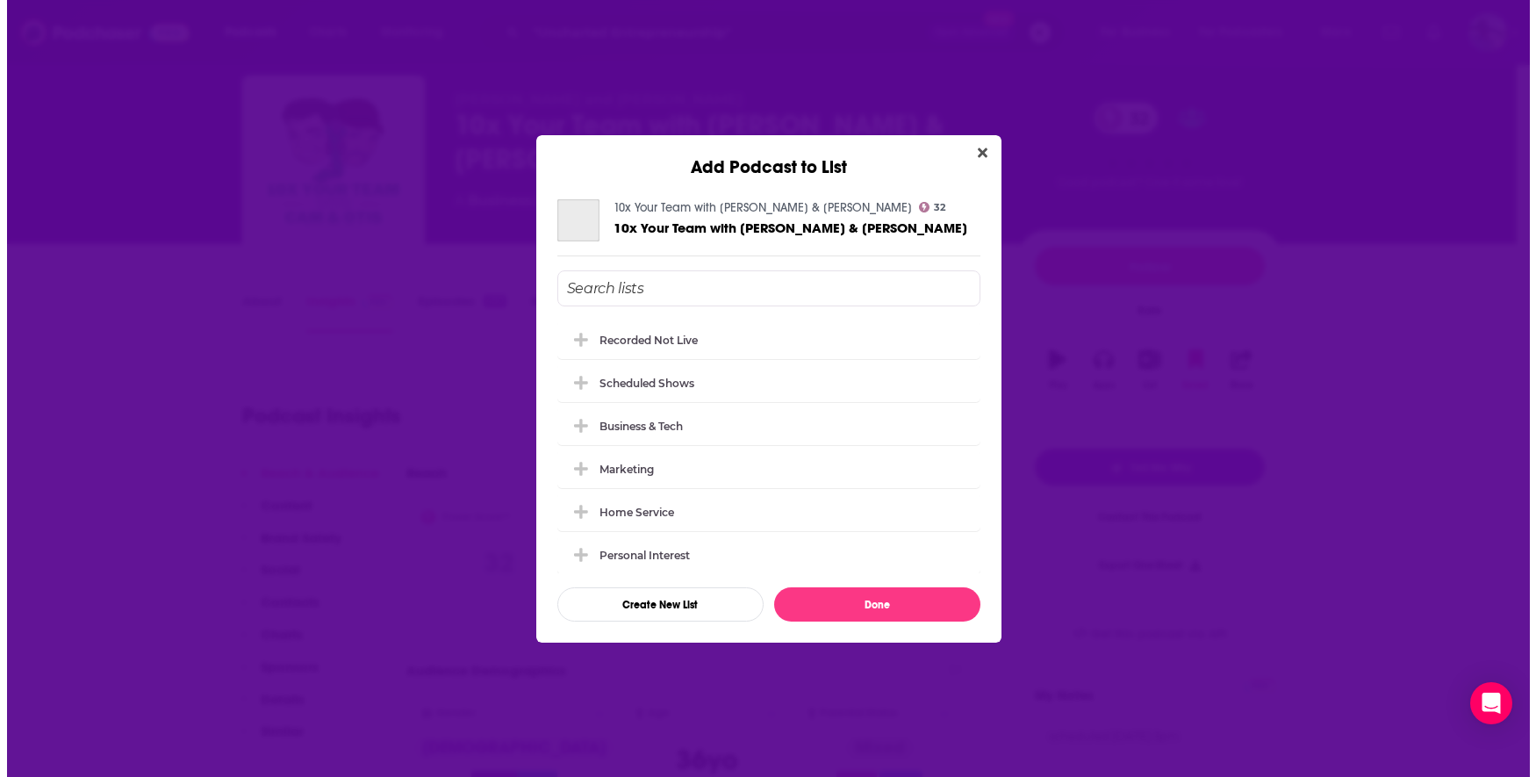
scroll to position [0, 0]
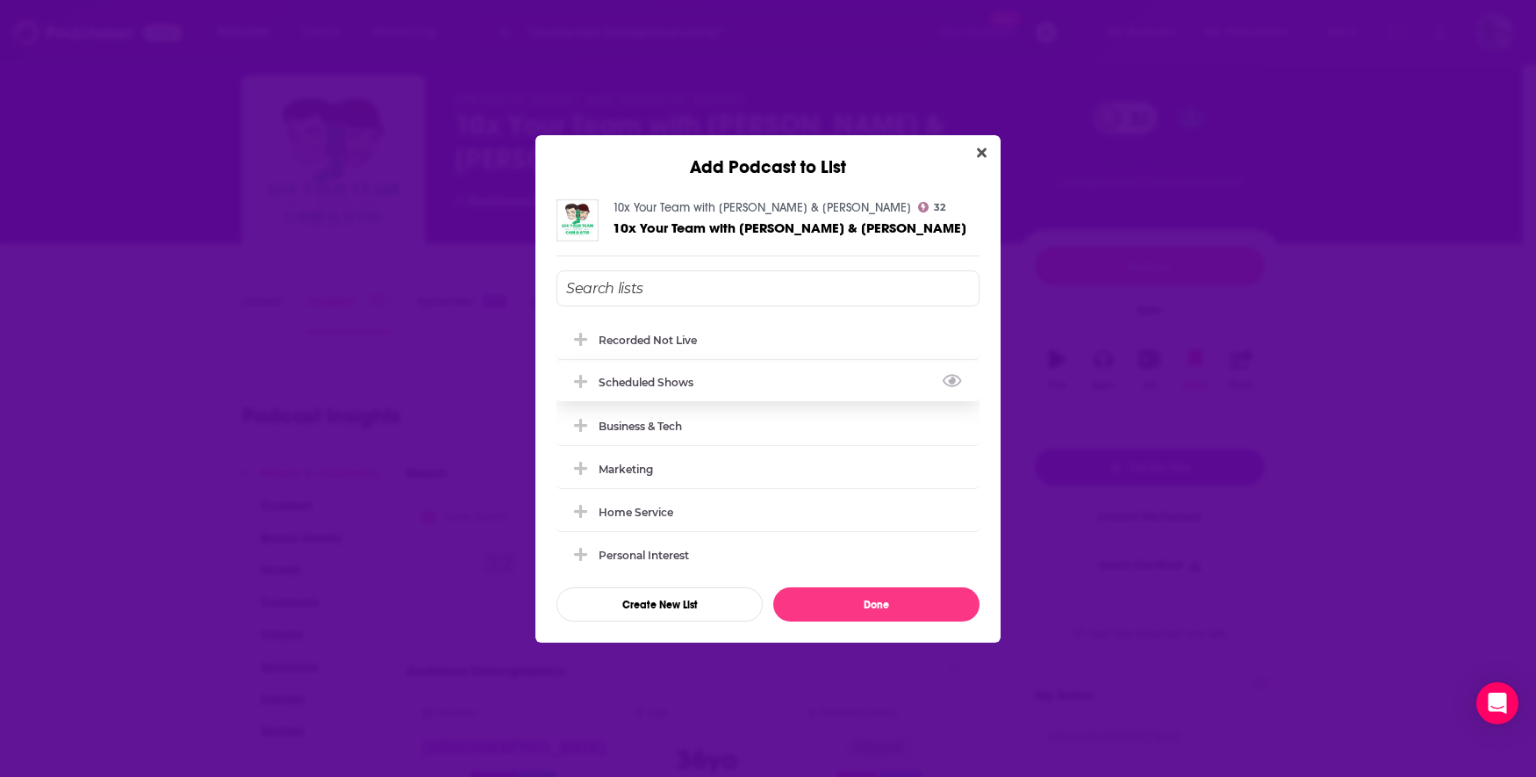
click at [688, 380] on div "Scheduled Shows" at bounding box center [650, 382] width 105 height 13
click at [881, 606] on button "Done" at bounding box center [876, 604] width 206 height 34
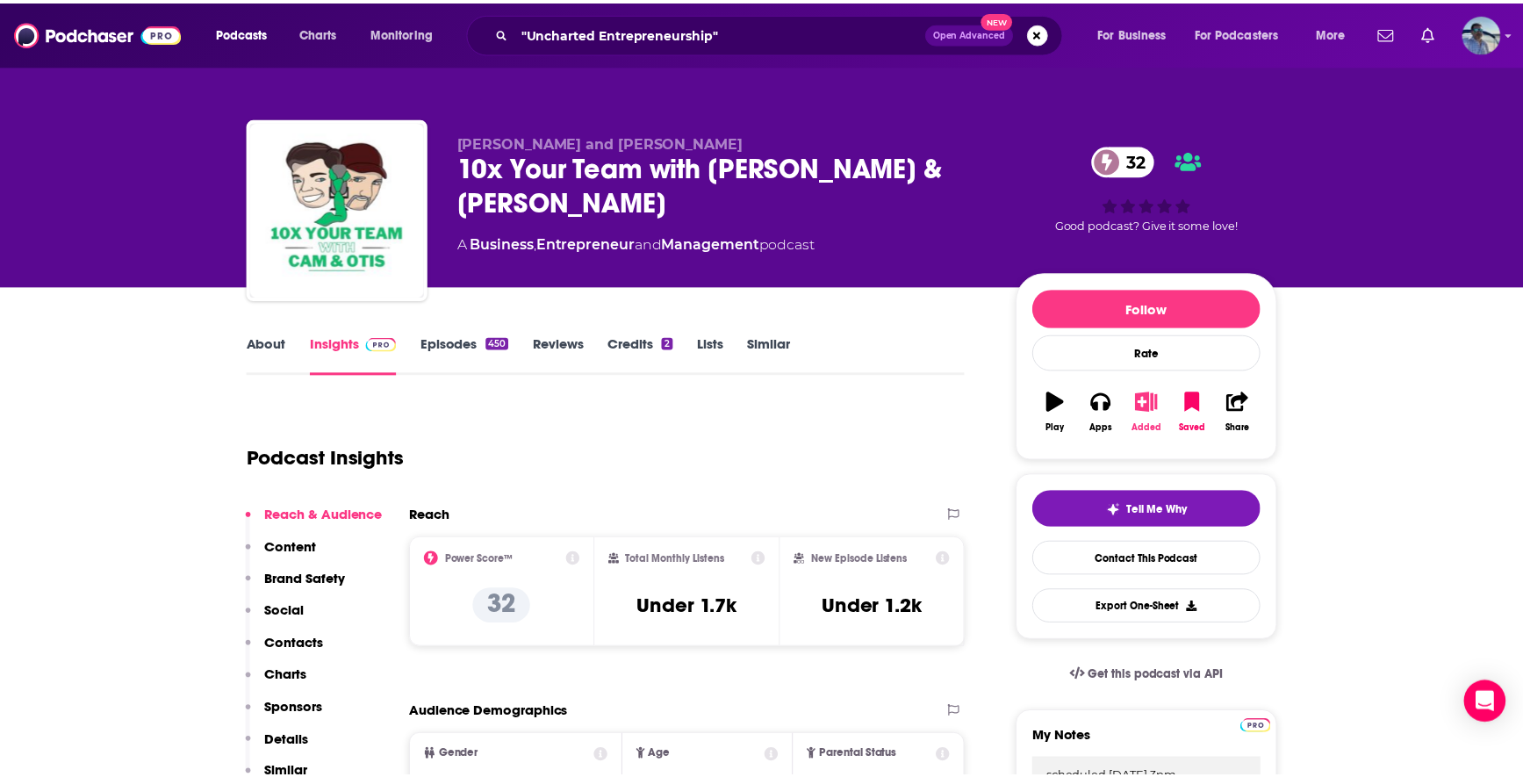
scroll to position [42, 0]
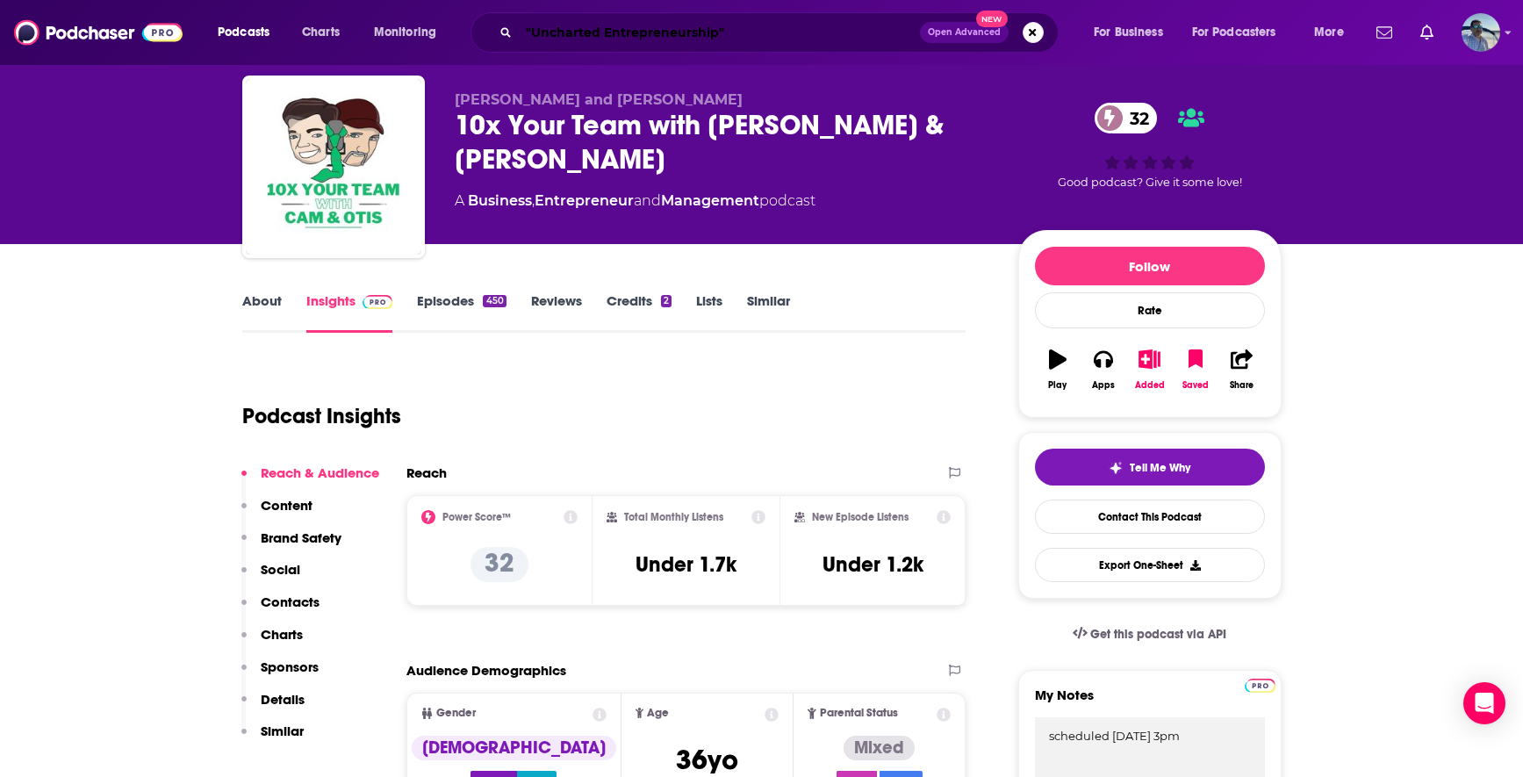
click at [766, 29] on input ""Uncharted Entrepreneurship"" at bounding box center [719, 32] width 401 height 28
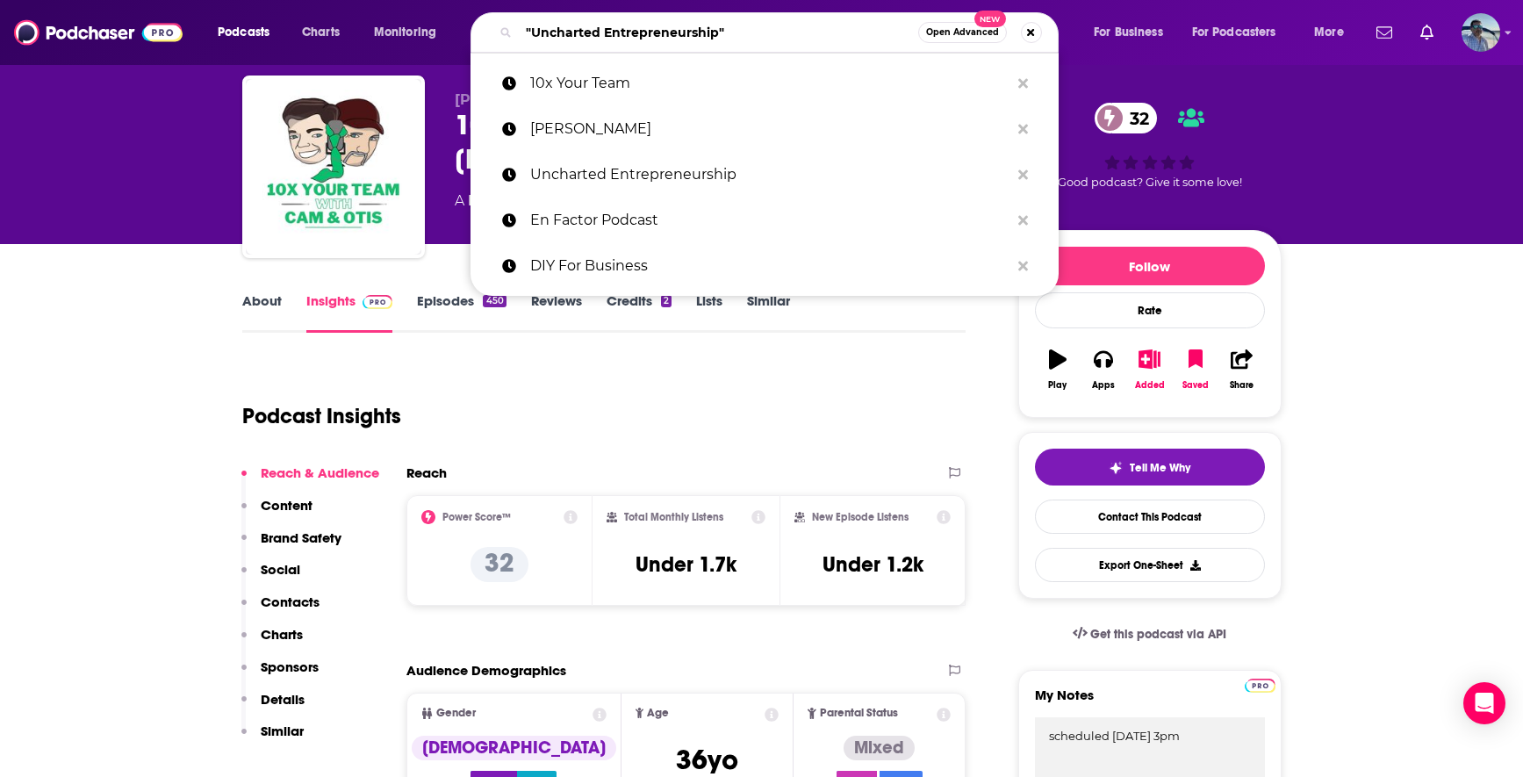
drag, startPoint x: 749, startPoint y: 22, endPoint x: 639, endPoint y: -15, distance: 116.6
click at [639, 0] on html "Podcasts Charts Monitoring "Uncharted Entrepreneurship" Open Advanced New 10x Y…" at bounding box center [761, 346] width 1523 height 777
paste input "Empowering Healthy Business"
type input "Empowering Healthy Business"
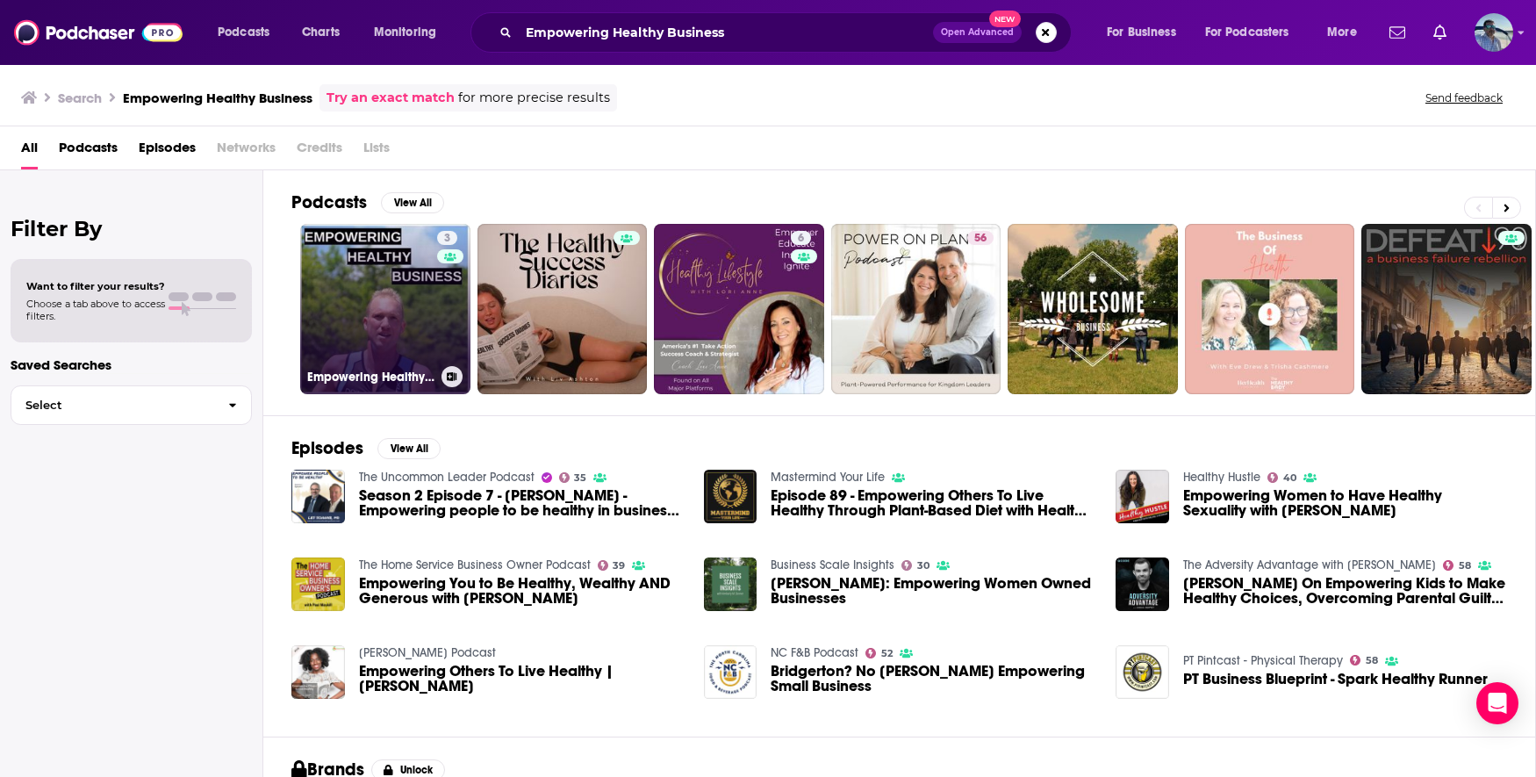
click at [403, 304] on link "3 Empowering Healthy Business: The Podcast for Small Business Owners" at bounding box center [385, 309] width 170 height 170
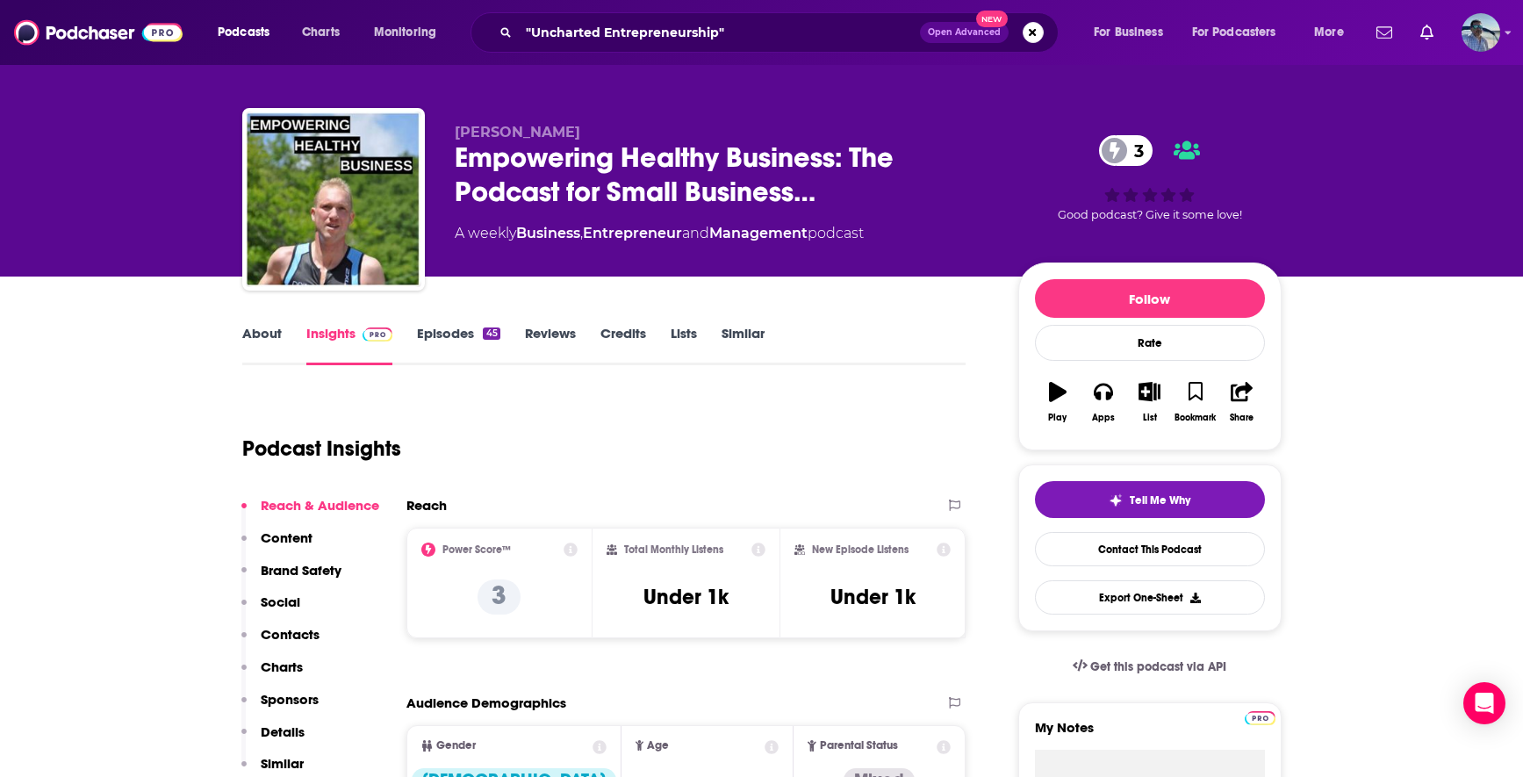
scroll to position [12, 0]
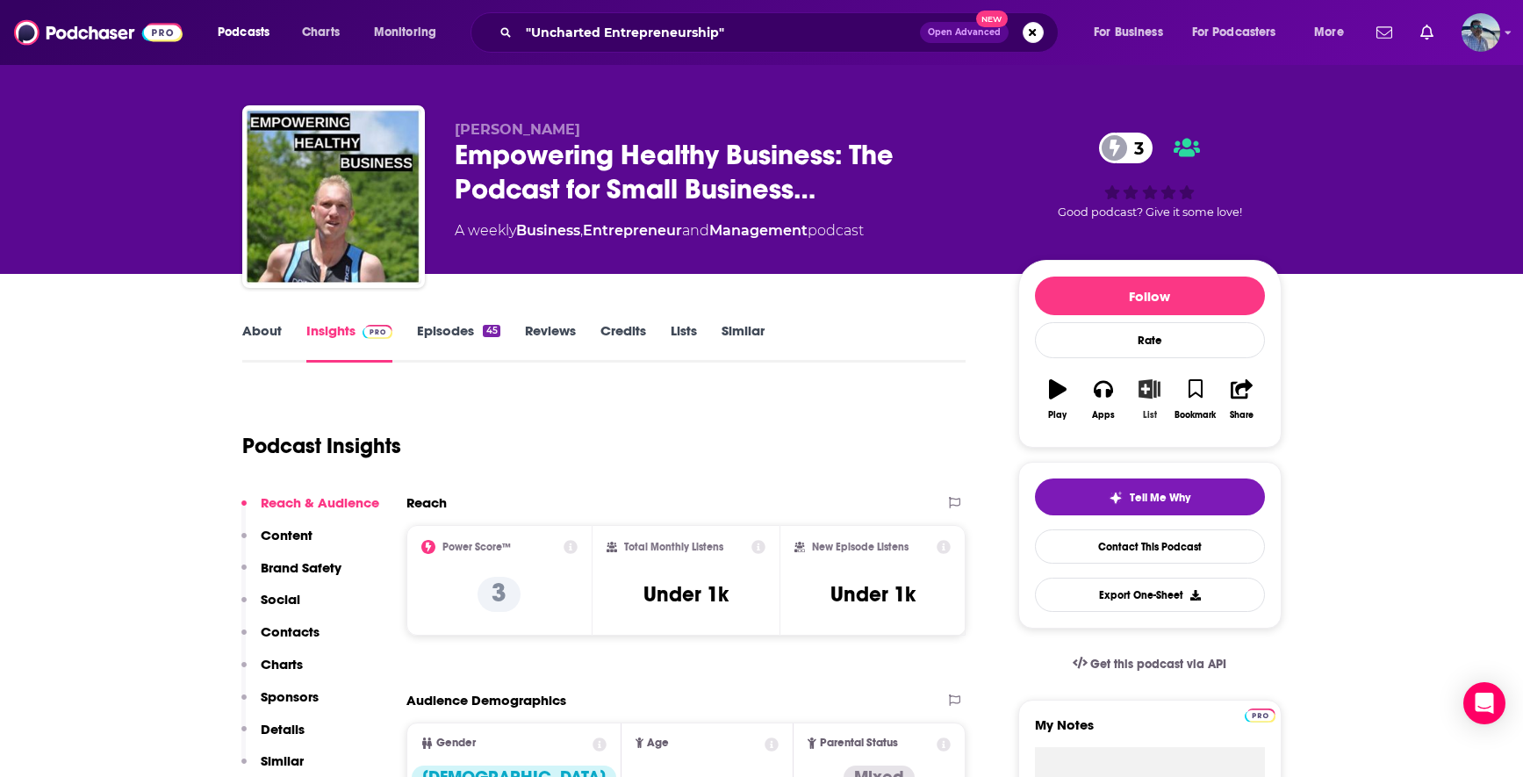
click at [1150, 386] on icon "button" at bounding box center [1149, 388] width 22 height 19
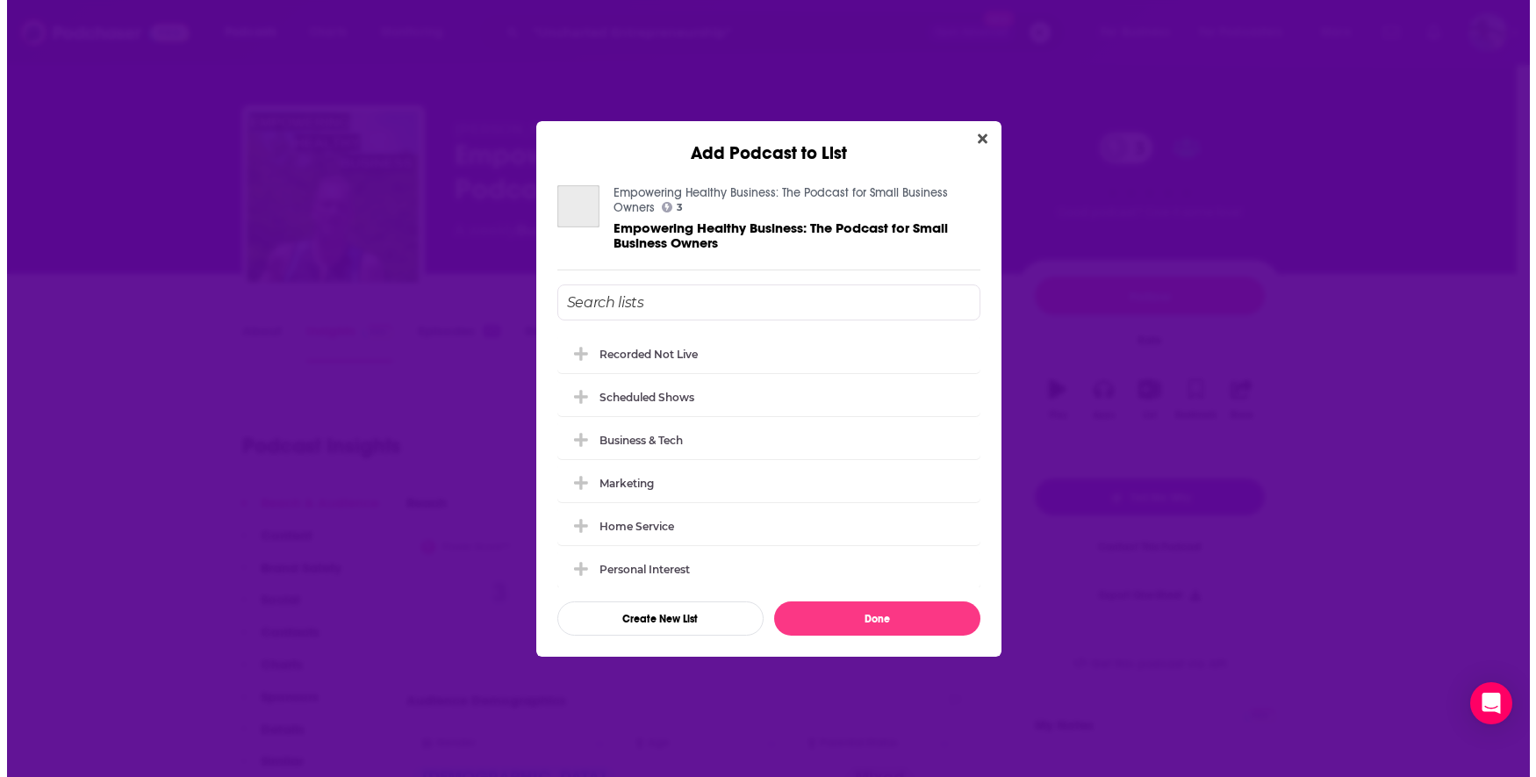
scroll to position [0, 0]
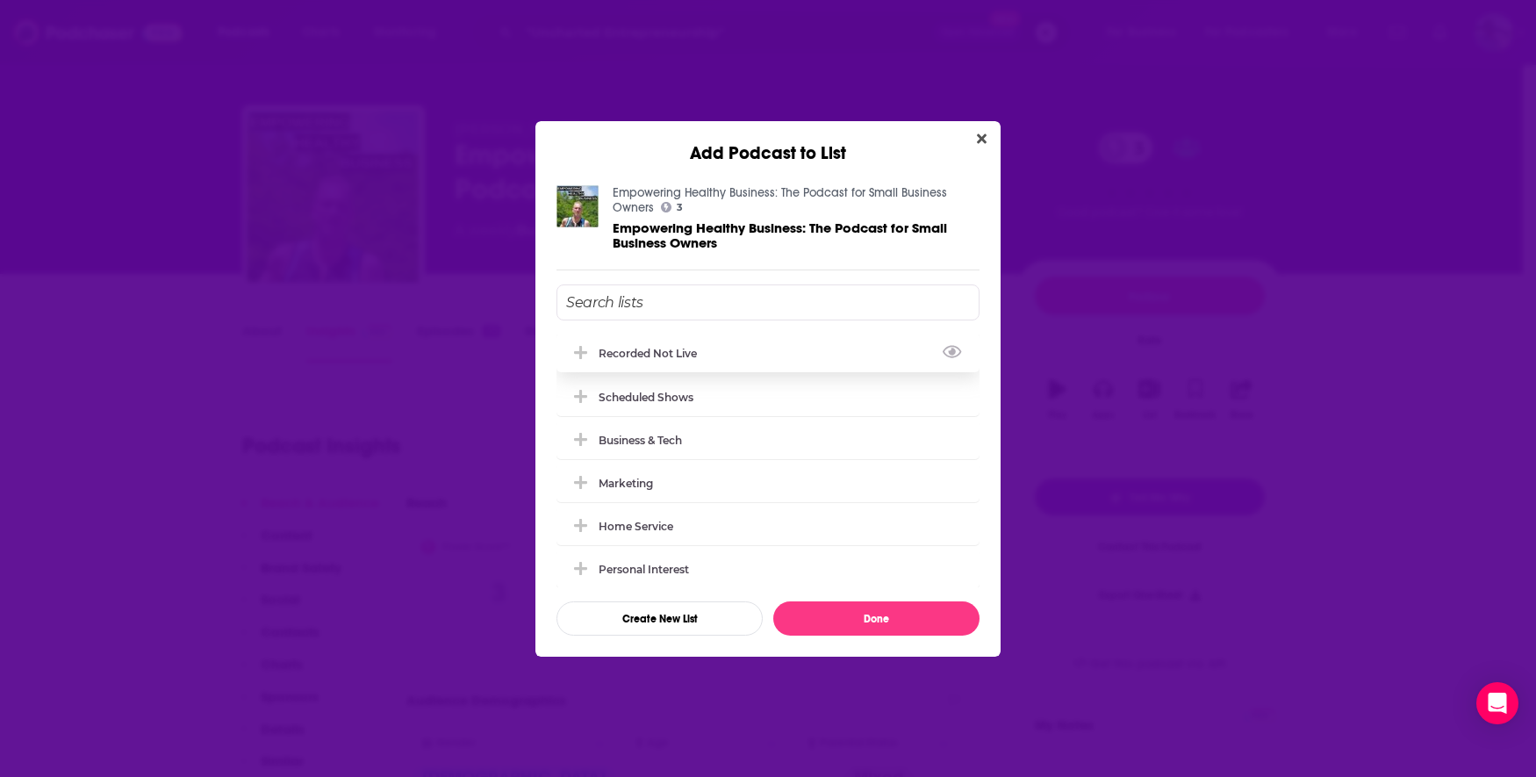
click at [710, 355] on div "Recorded Not Live" at bounding box center [767, 352] width 423 height 39
click at [847, 617] on button "Done" at bounding box center [876, 618] width 206 height 34
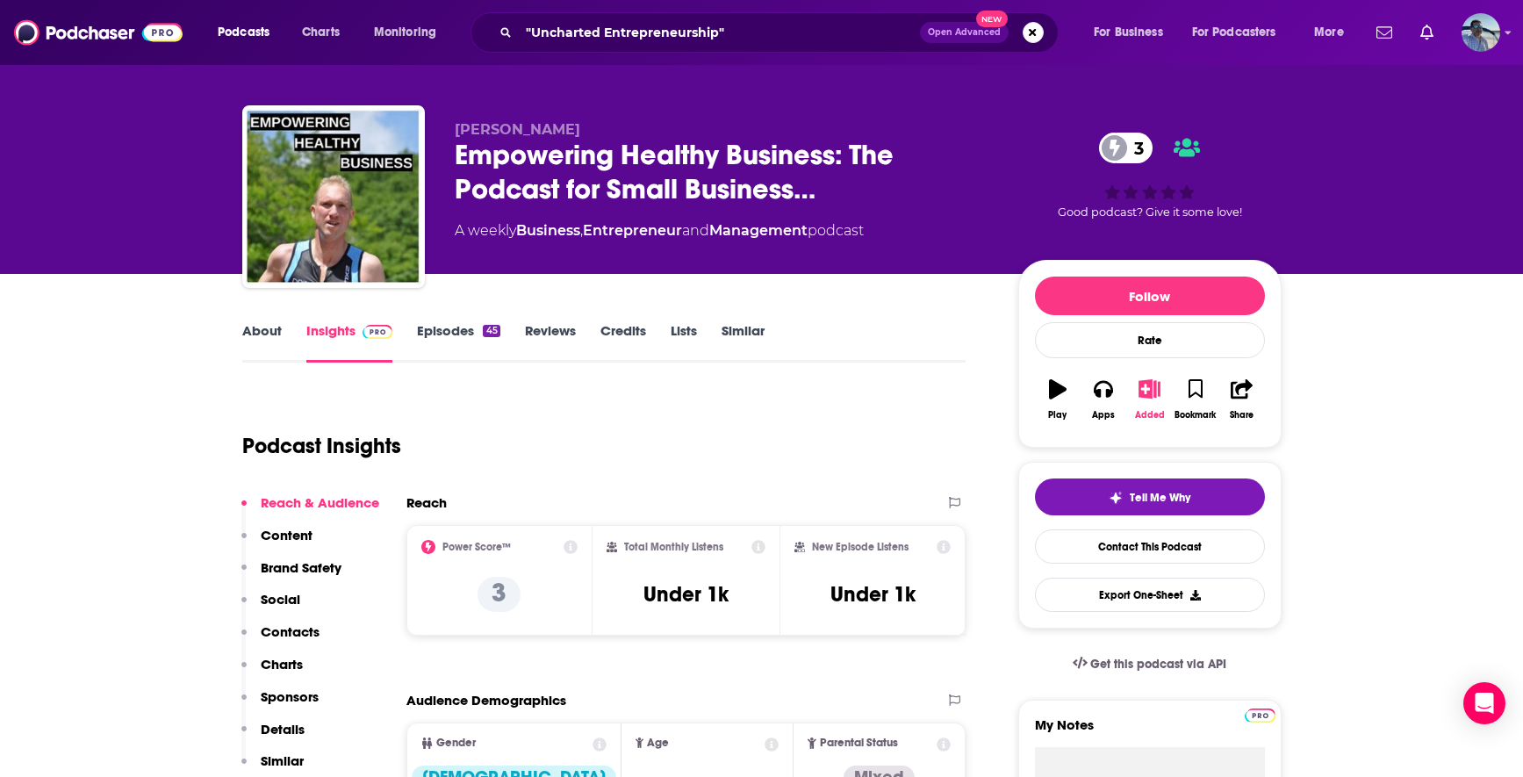
scroll to position [245, 0]
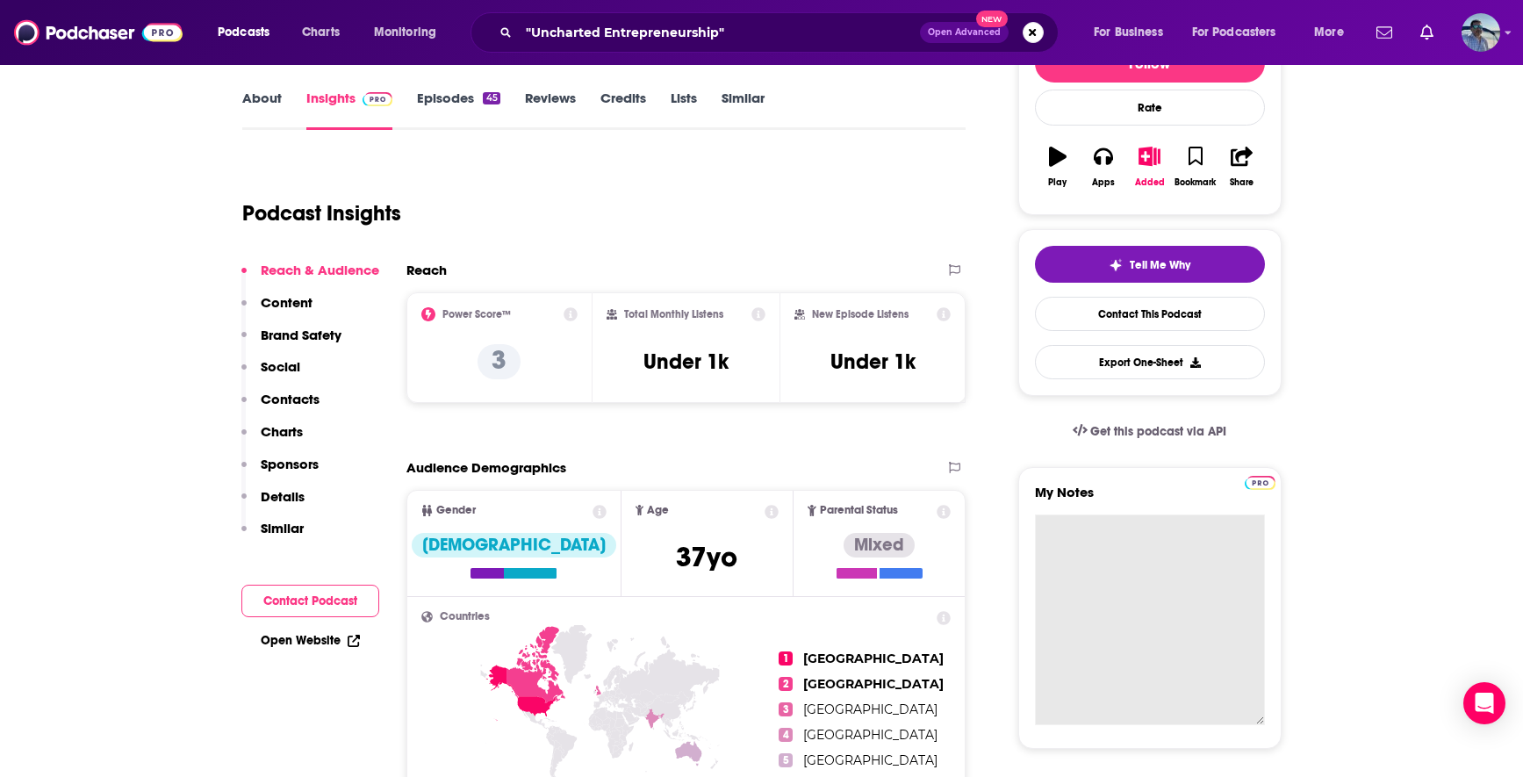
click at [1106, 549] on textarea "My Notes" at bounding box center [1150, 619] width 230 height 211
paste textarea "[DATE]"
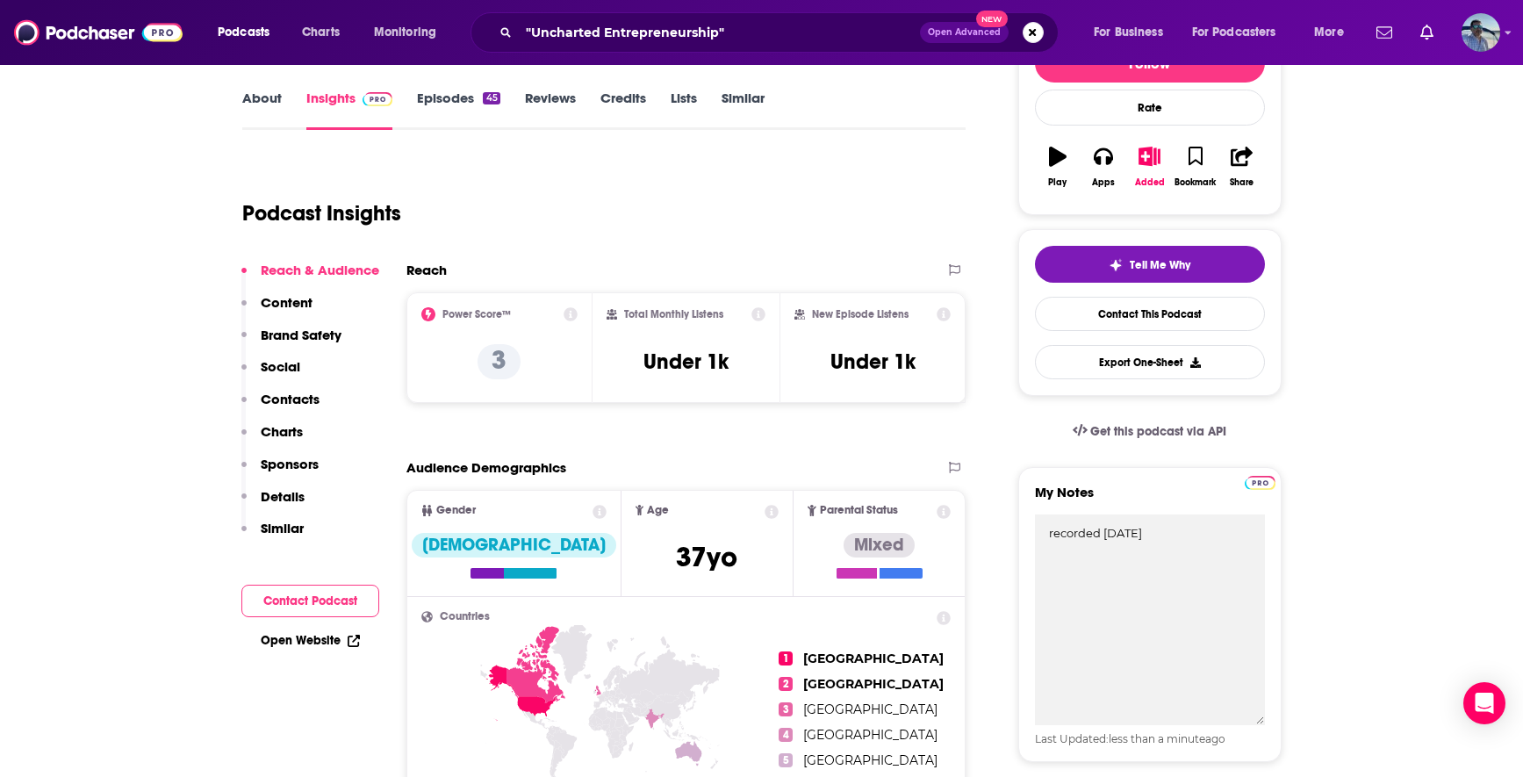
type textarea "recorded [DATE]"
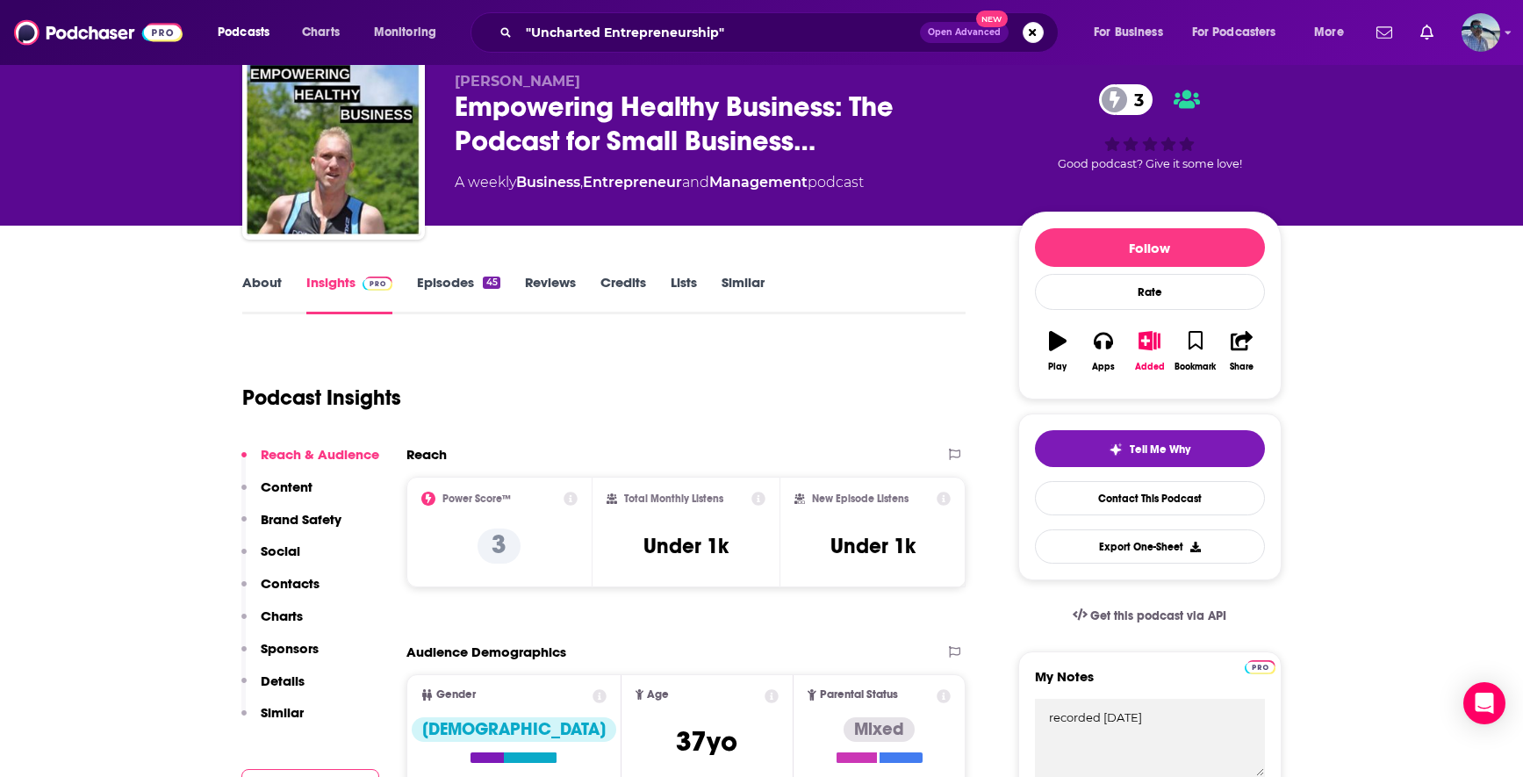
scroll to position [57, 0]
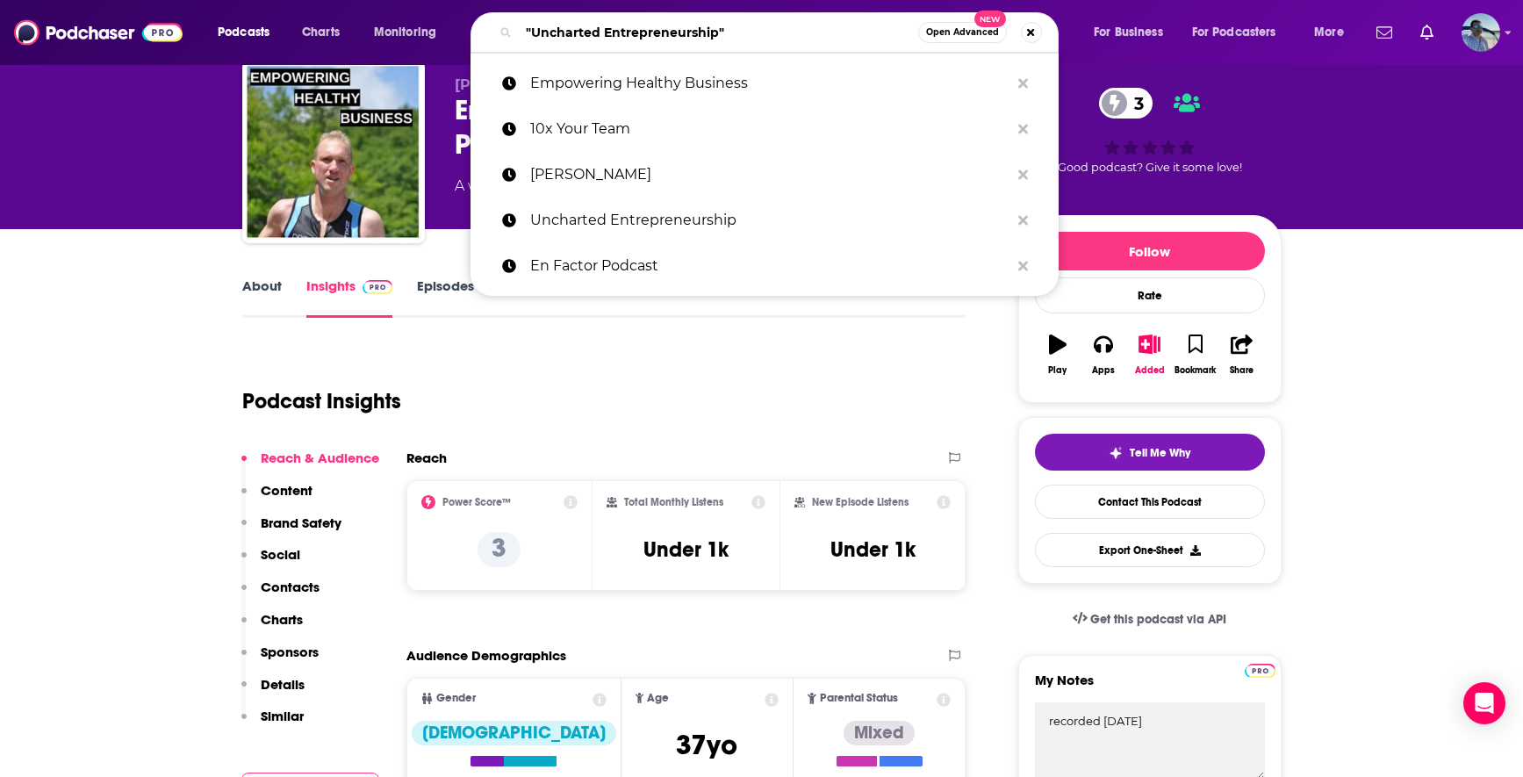
drag, startPoint x: 794, startPoint y: 31, endPoint x: 613, endPoint y: -20, distance: 187.8
click at [613, 0] on html "Podcasts Charts Monitoring "Uncharted Entrepreneurship" Open Advanced New Empow…" at bounding box center [761, 331] width 1523 height 777
paste input "Empowering Healthy Business"
type input "Empowering Healthy Business"
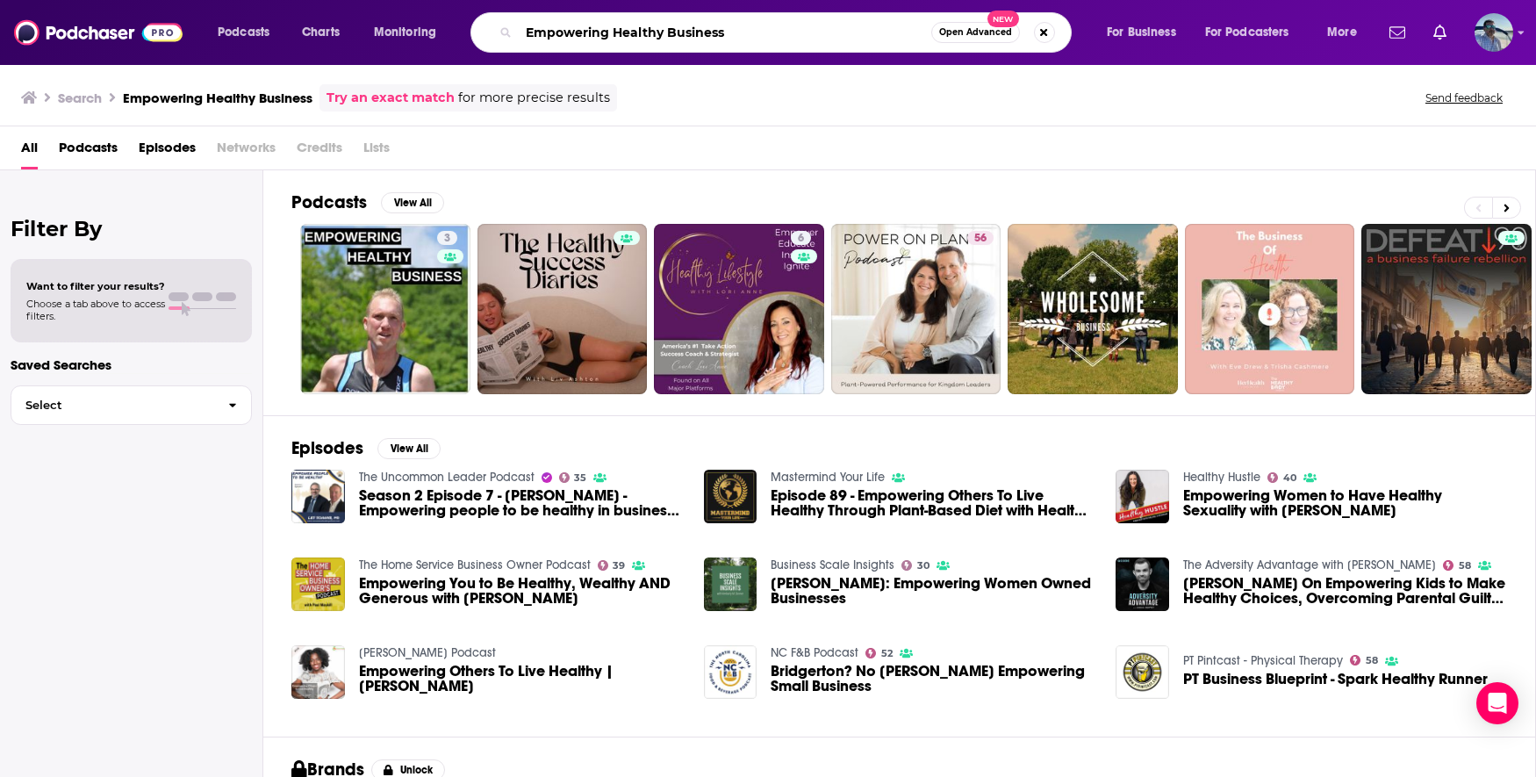
drag, startPoint x: 705, startPoint y: 17, endPoint x: 559, endPoint y: -21, distance: 150.5
click at [559, 0] on html "Podcasts Charts Monitoring Empowering Healthy Business Open Advanced New For Bu…" at bounding box center [768, 388] width 1536 height 777
paste input "SharkPreneur"
type input "SharkPreneur"
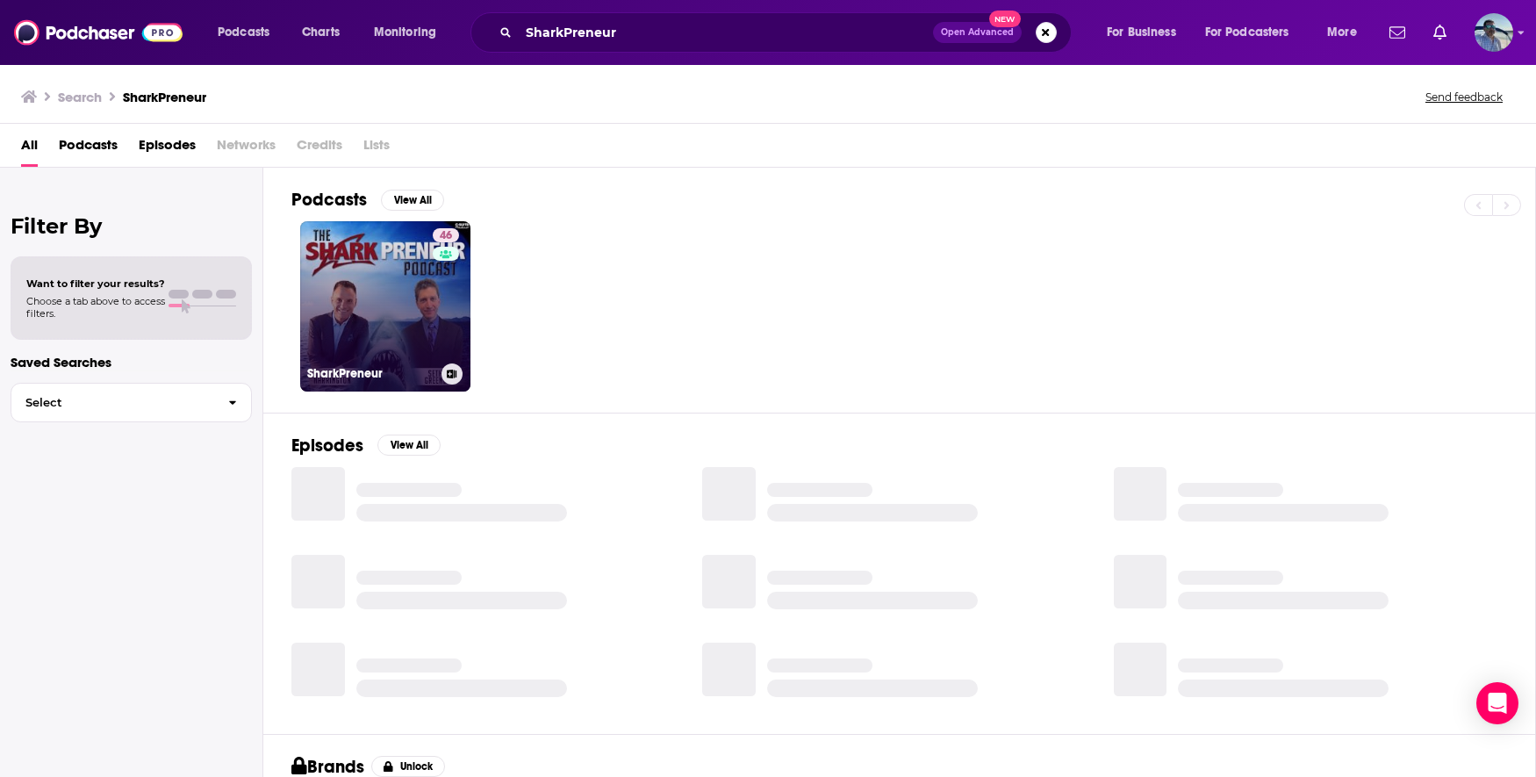
click at [341, 312] on link "46 SharkPreneur" at bounding box center [385, 306] width 170 height 170
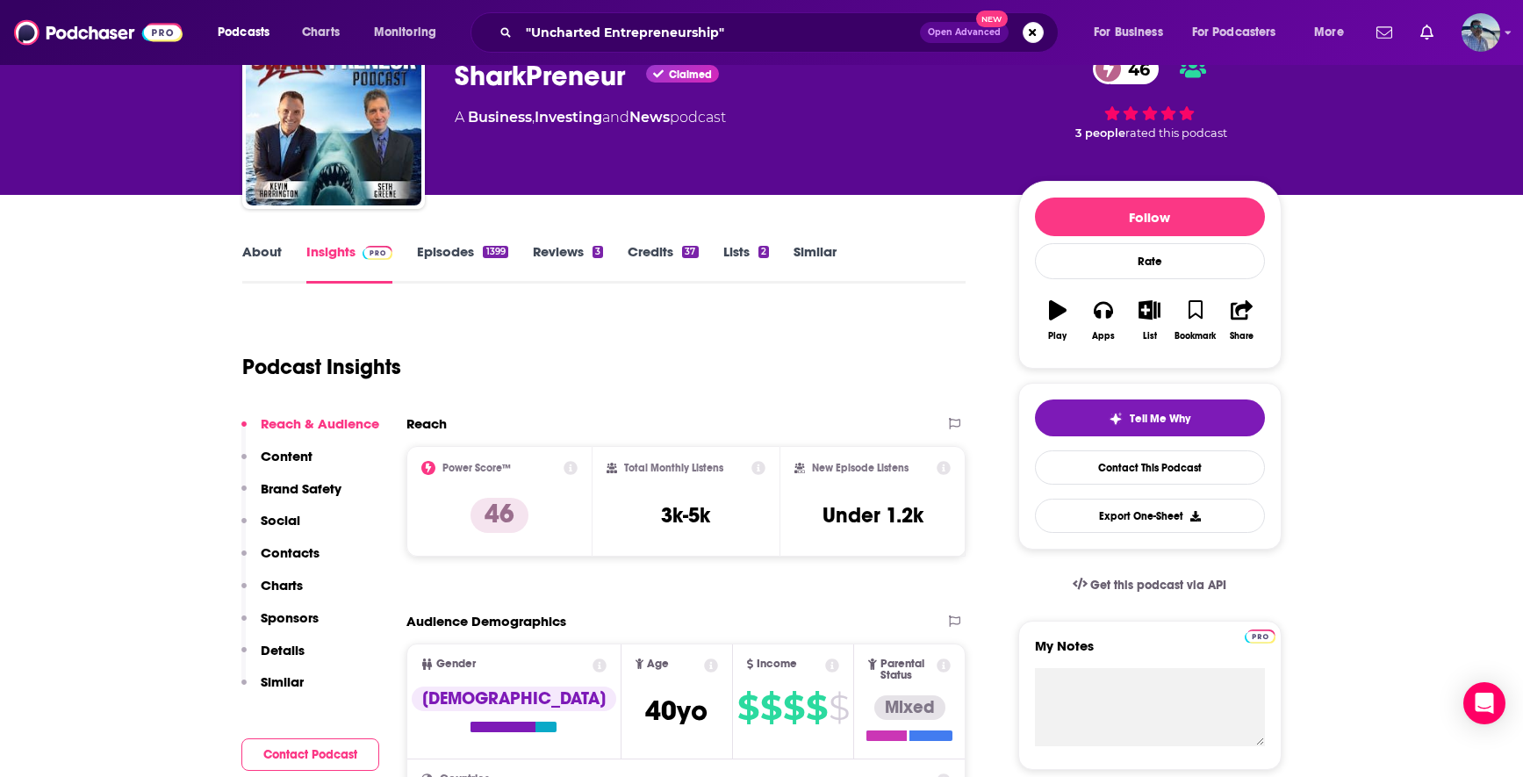
scroll to position [105, 0]
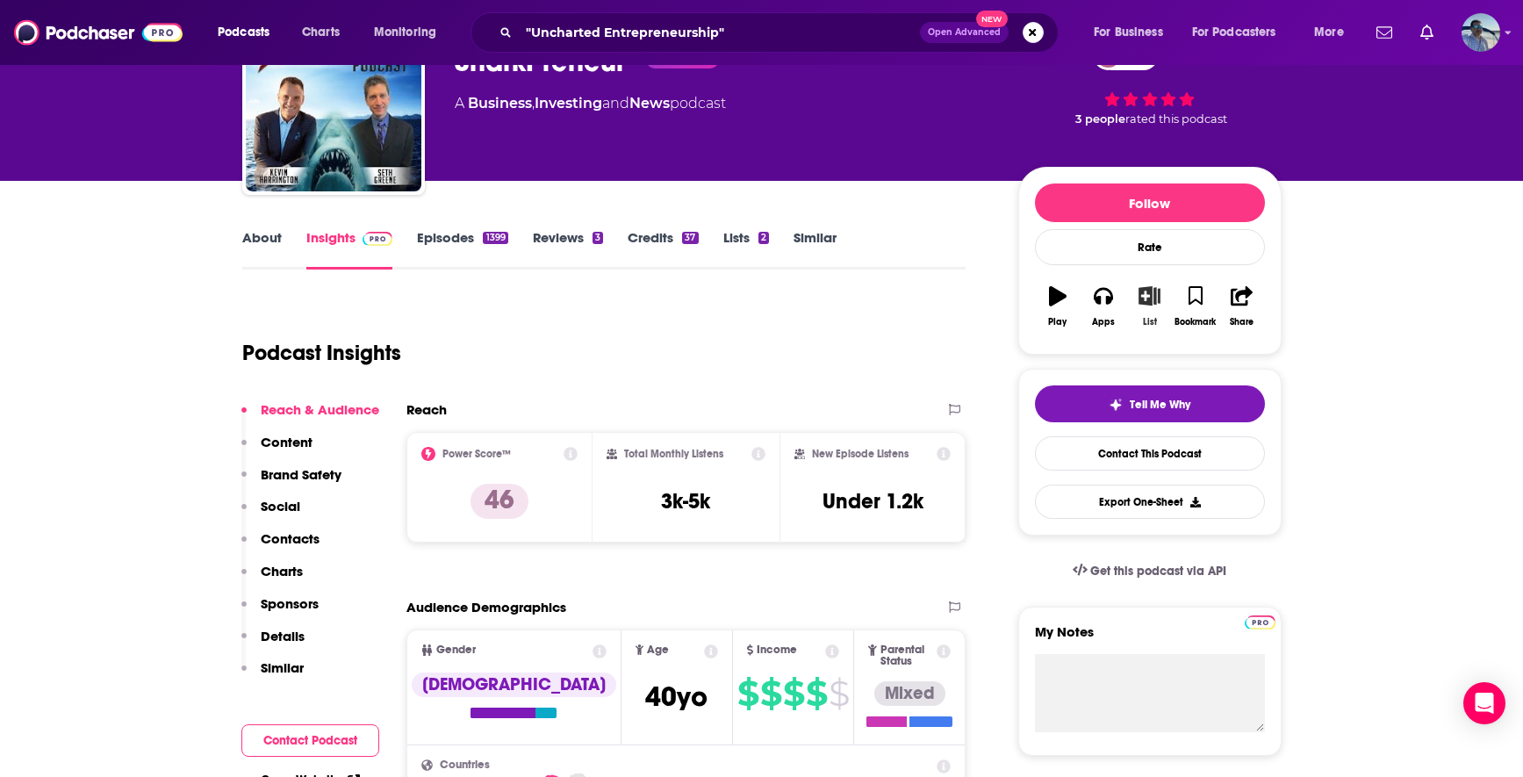
click at [1150, 297] on icon "button" at bounding box center [1149, 295] width 22 height 19
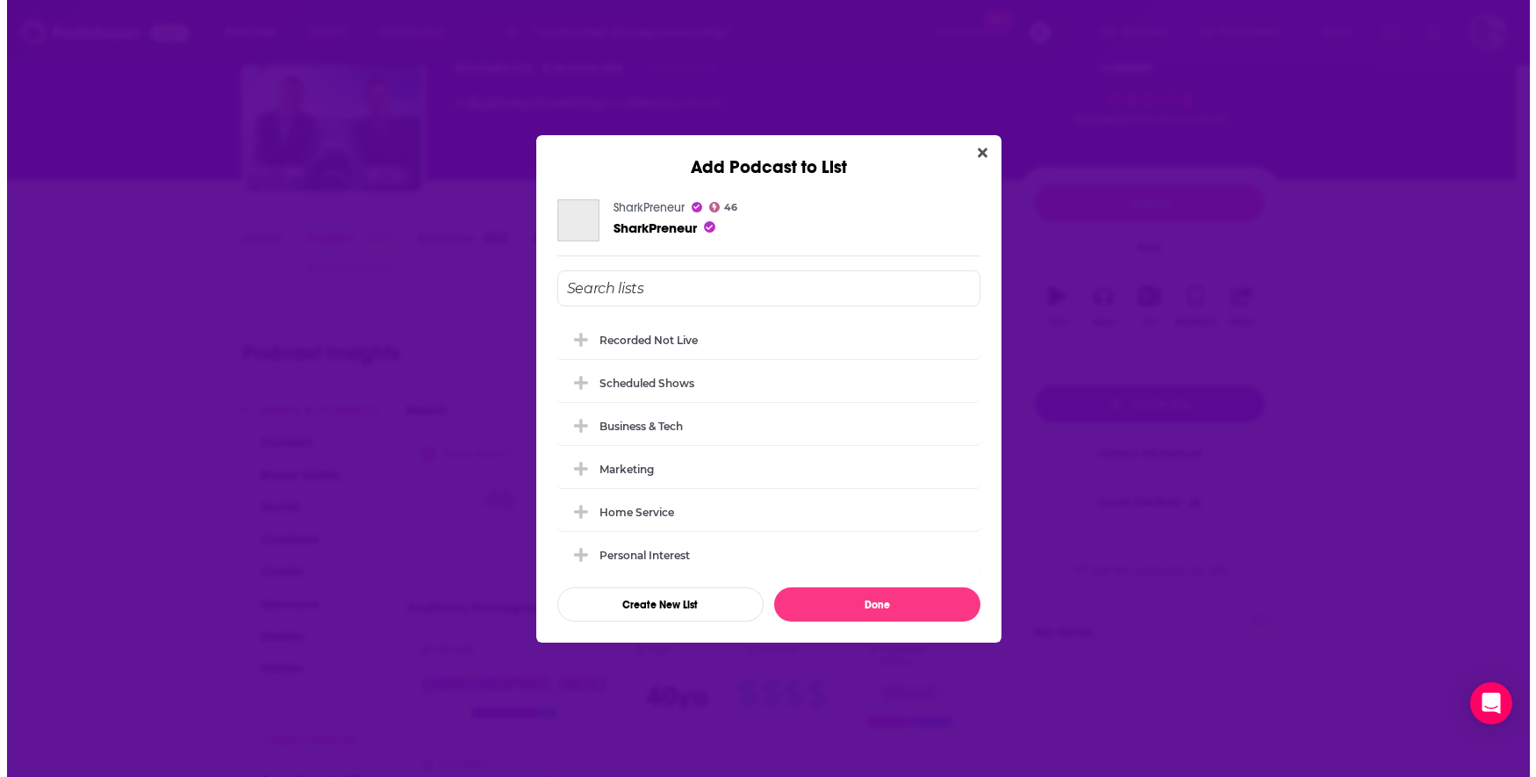
scroll to position [0, 0]
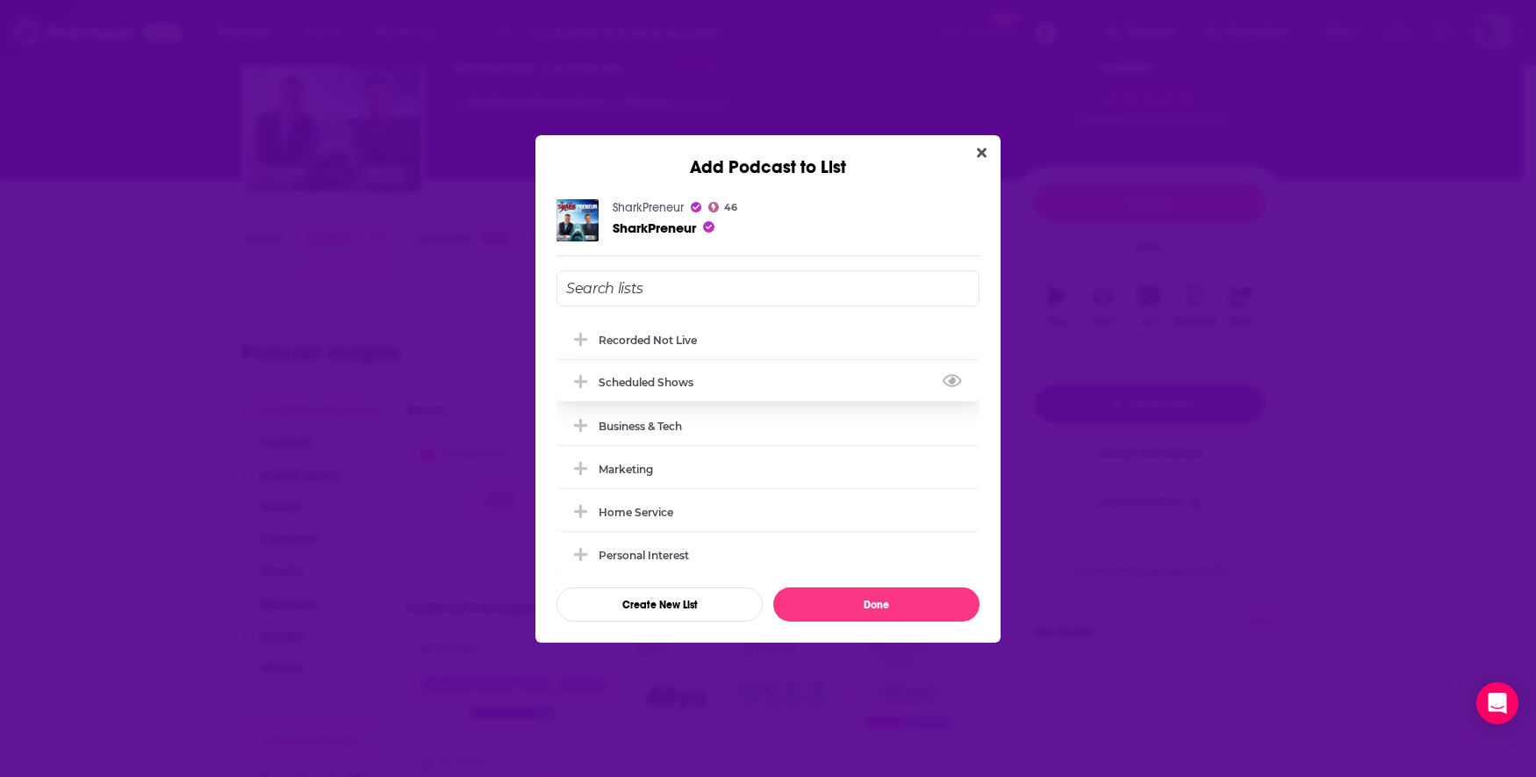
click at [688, 384] on div "Scheduled Shows" at bounding box center [650, 382] width 105 height 13
click at [850, 600] on button "Done" at bounding box center [876, 604] width 206 height 34
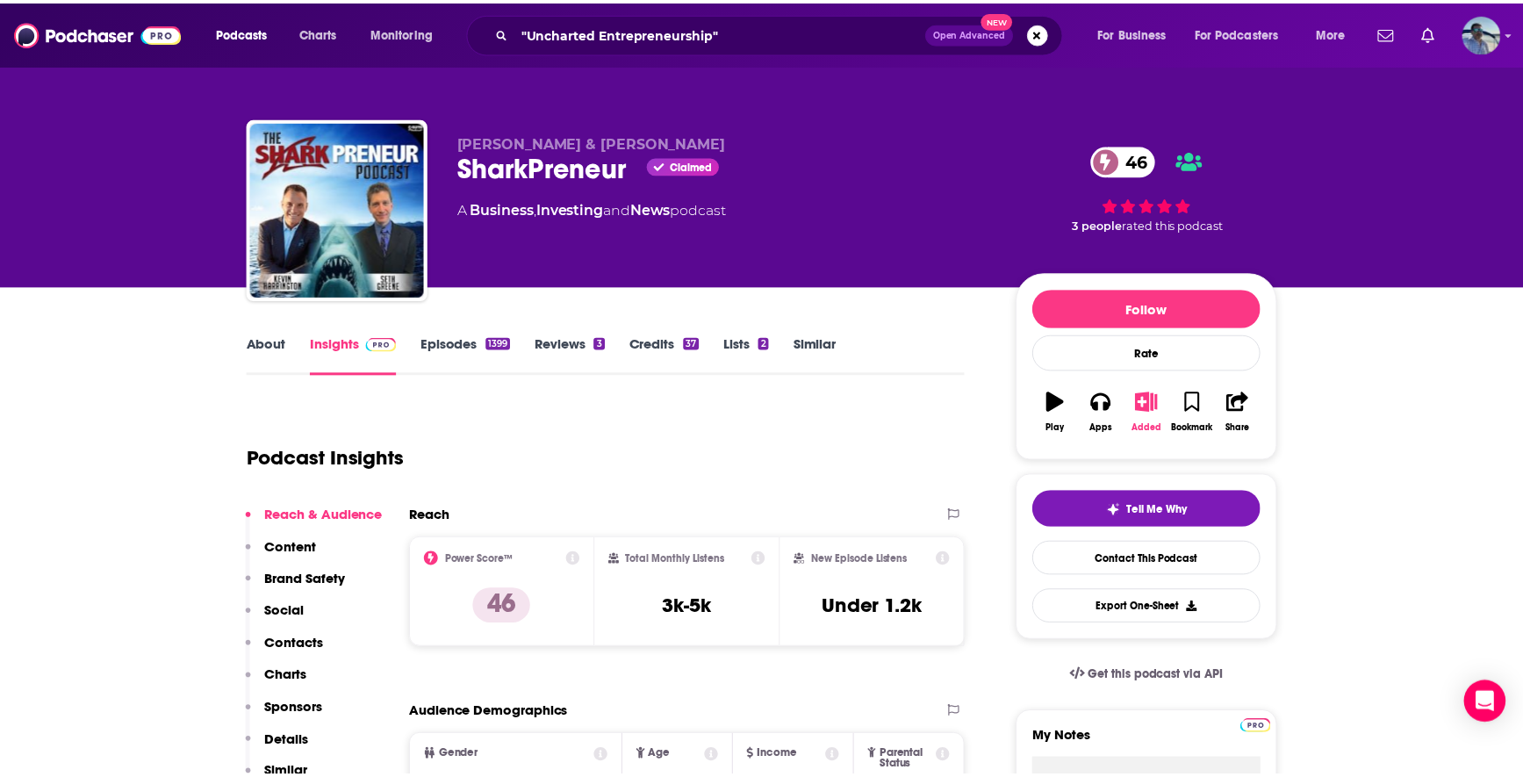
scroll to position [105, 0]
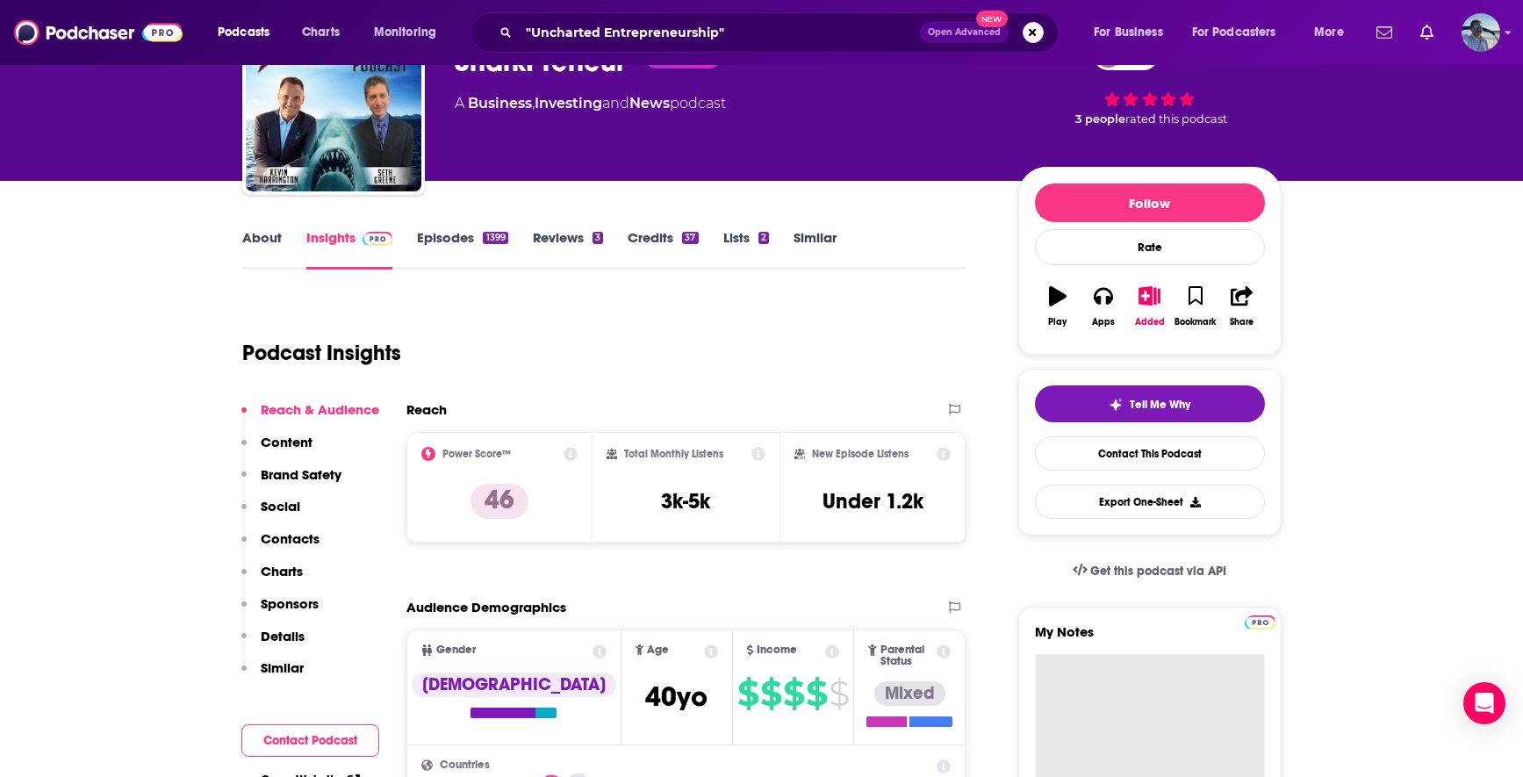
click at [1129, 688] on textarea "My Notes" at bounding box center [1150, 759] width 230 height 211
paste textarea "Host: [PERSON_NAME] Website: [URL][DOMAIN_NAME] Brief Sheet: LINK The interview…"
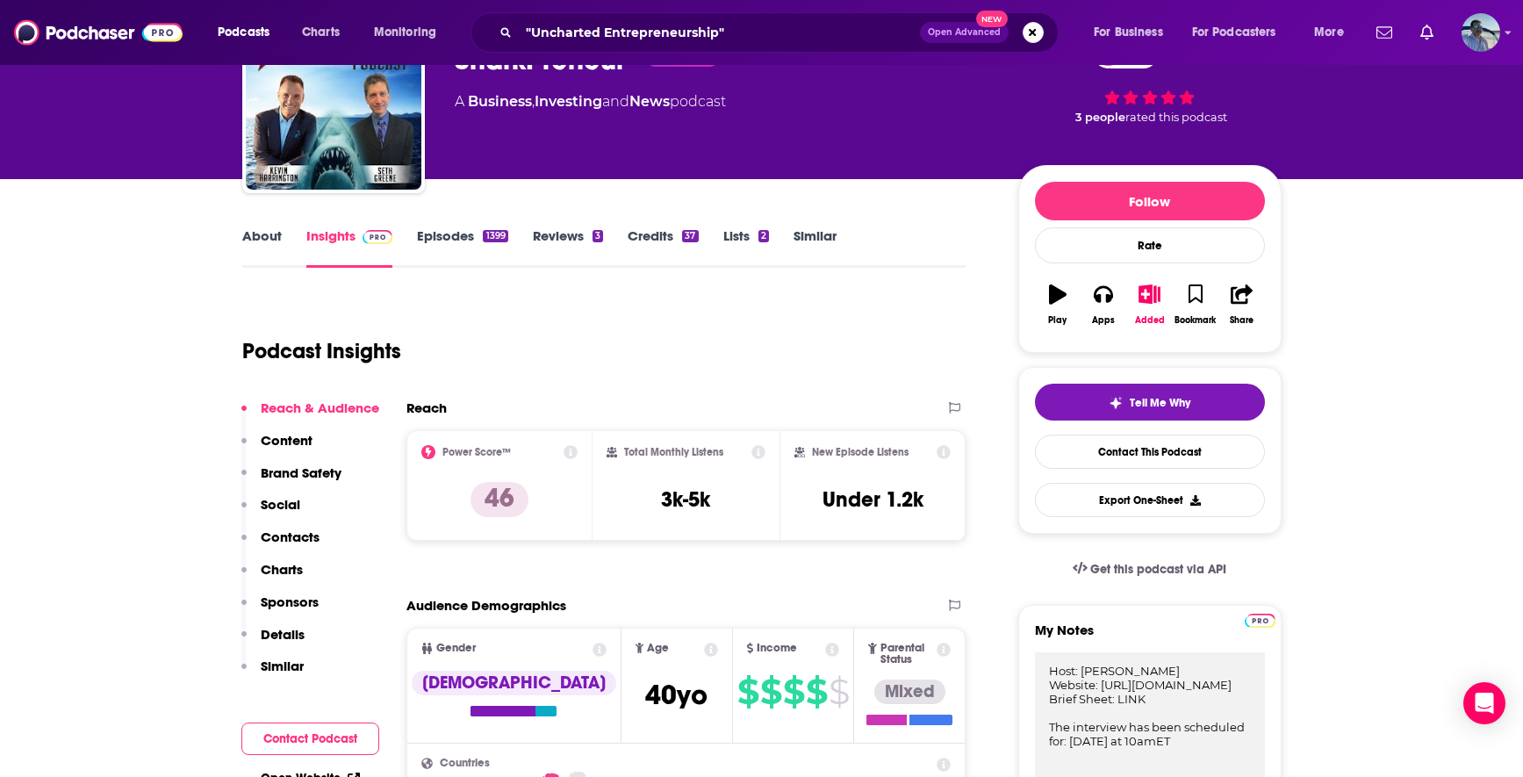
scroll to position [309, 0]
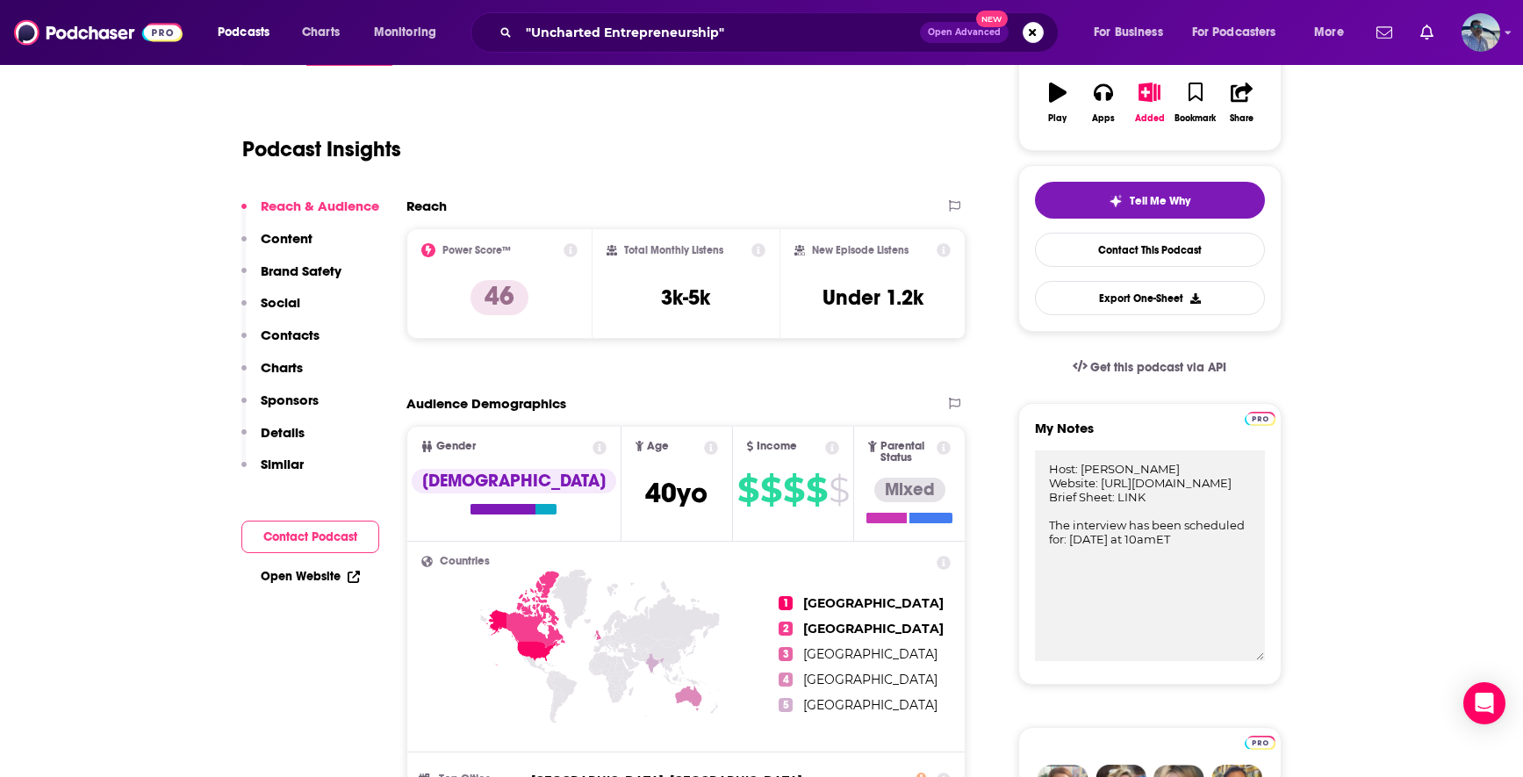
type textarea "Host: [PERSON_NAME] Website: [URL][DOMAIN_NAME] Brief Sheet: LINK The interview…"
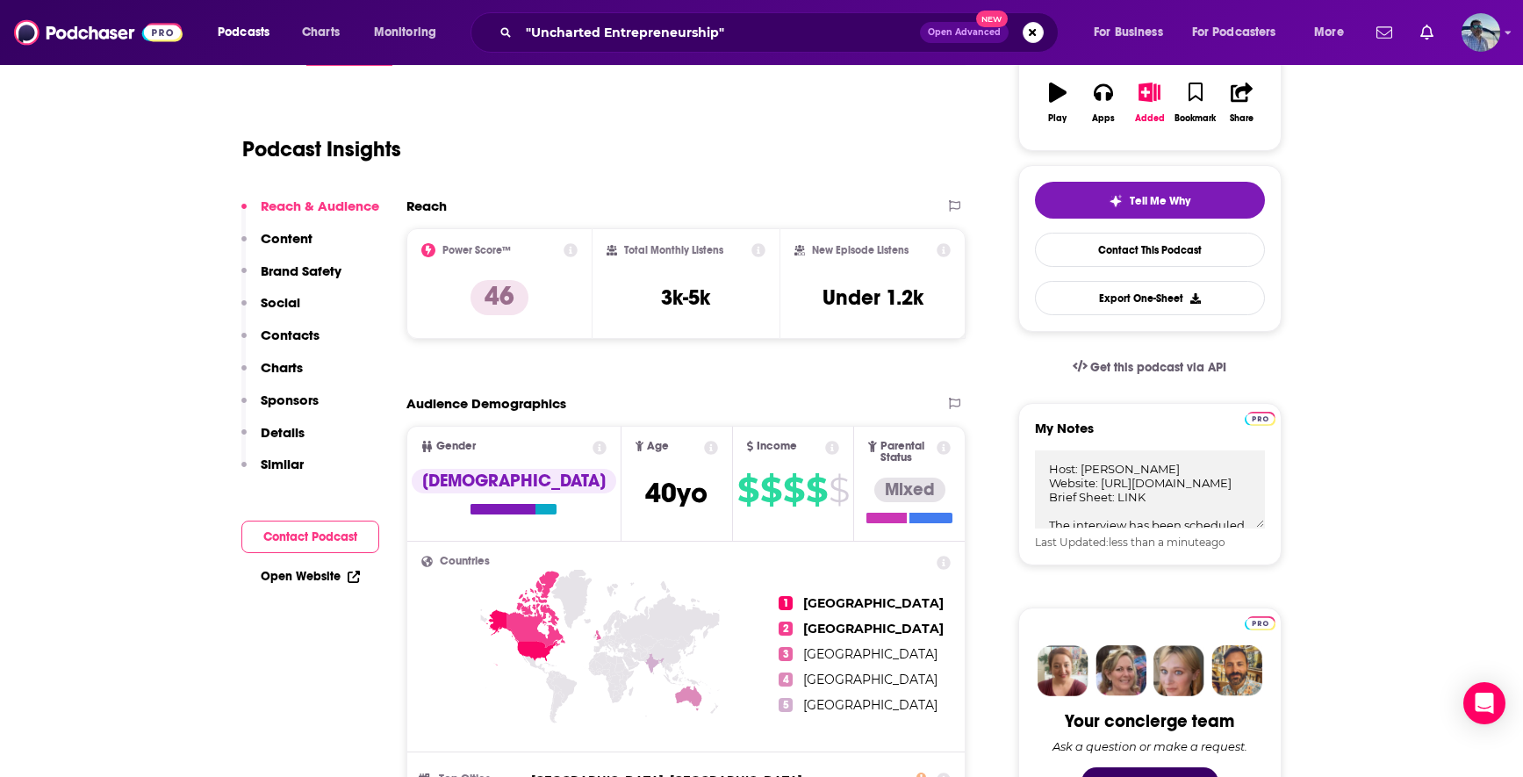
scroll to position [44, 0]
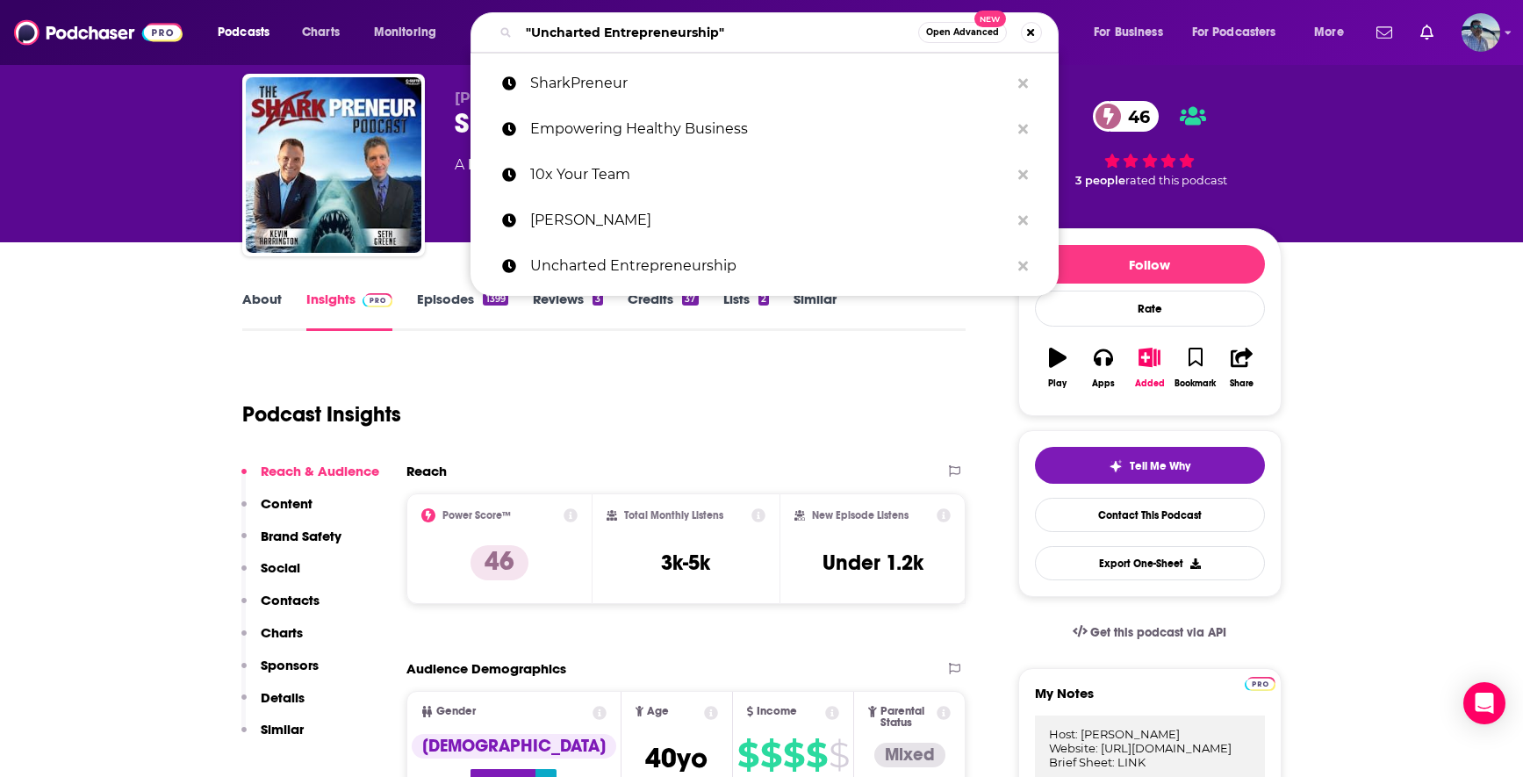
drag, startPoint x: 777, startPoint y: 30, endPoint x: 625, endPoint y: 15, distance: 152.5
click at [626, 16] on div ""Uncharted Entrepreneurship" Open Advanced New" at bounding box center [764, 32] width 588 height 40
paste input "The AI for Sales Podcast"
type input "The AI for Sales Podcast"
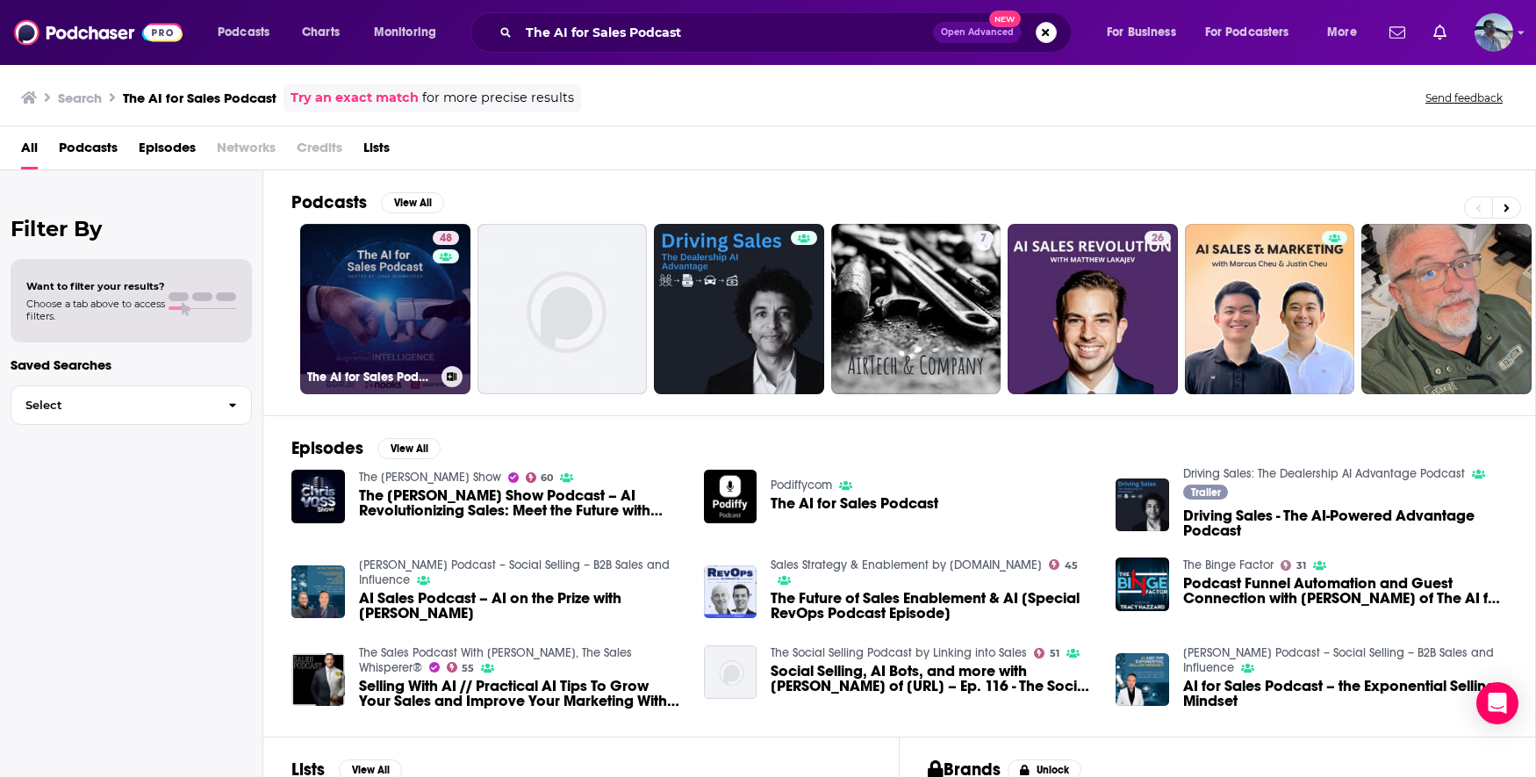
click at [391, 292] on link "48 The AI for Sales Podcast" at bounding box center [385, 309] width 170 height 170
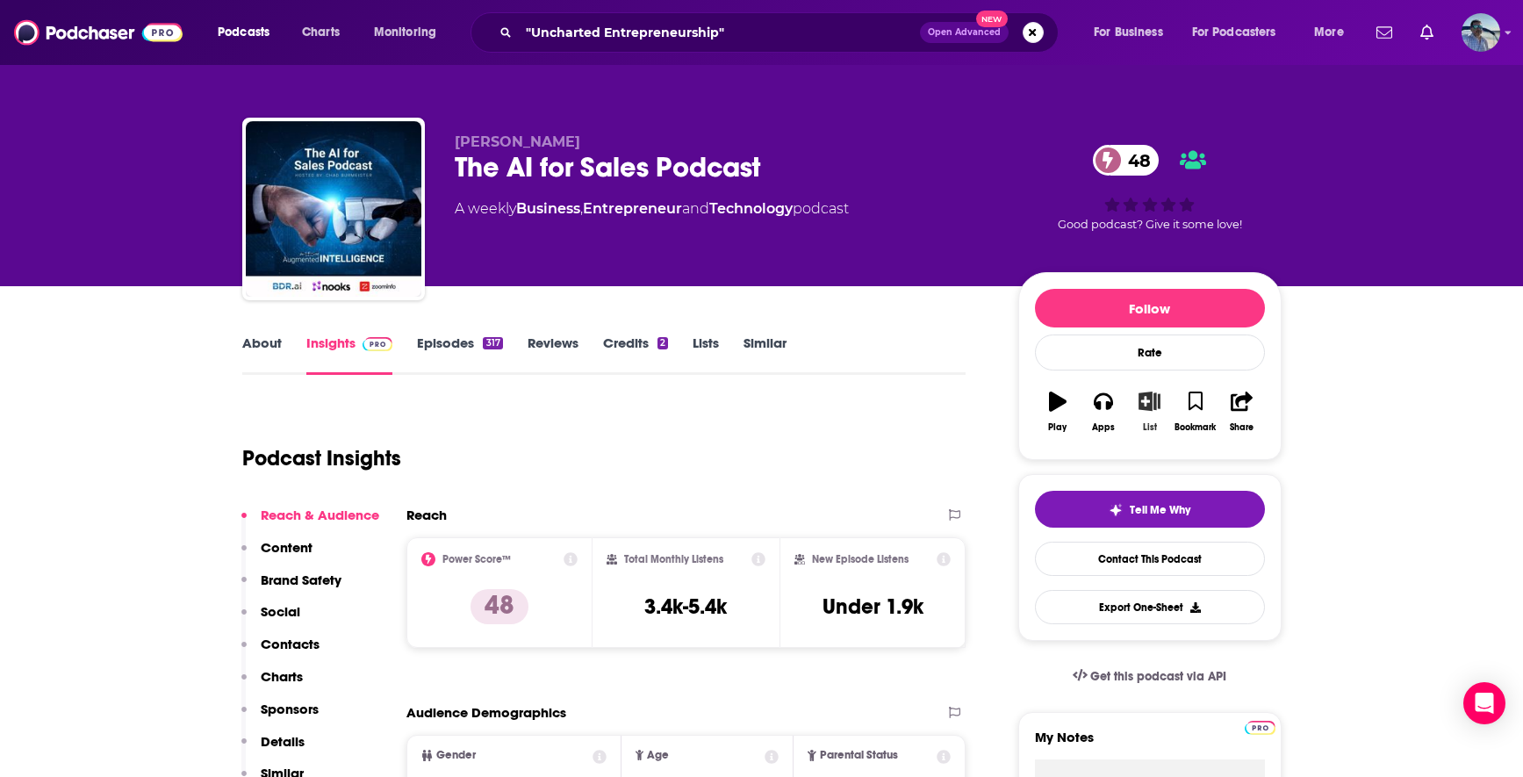
click at [1158, 404] on icon "button" at bounding box center [1149, 400] width 22 height 19
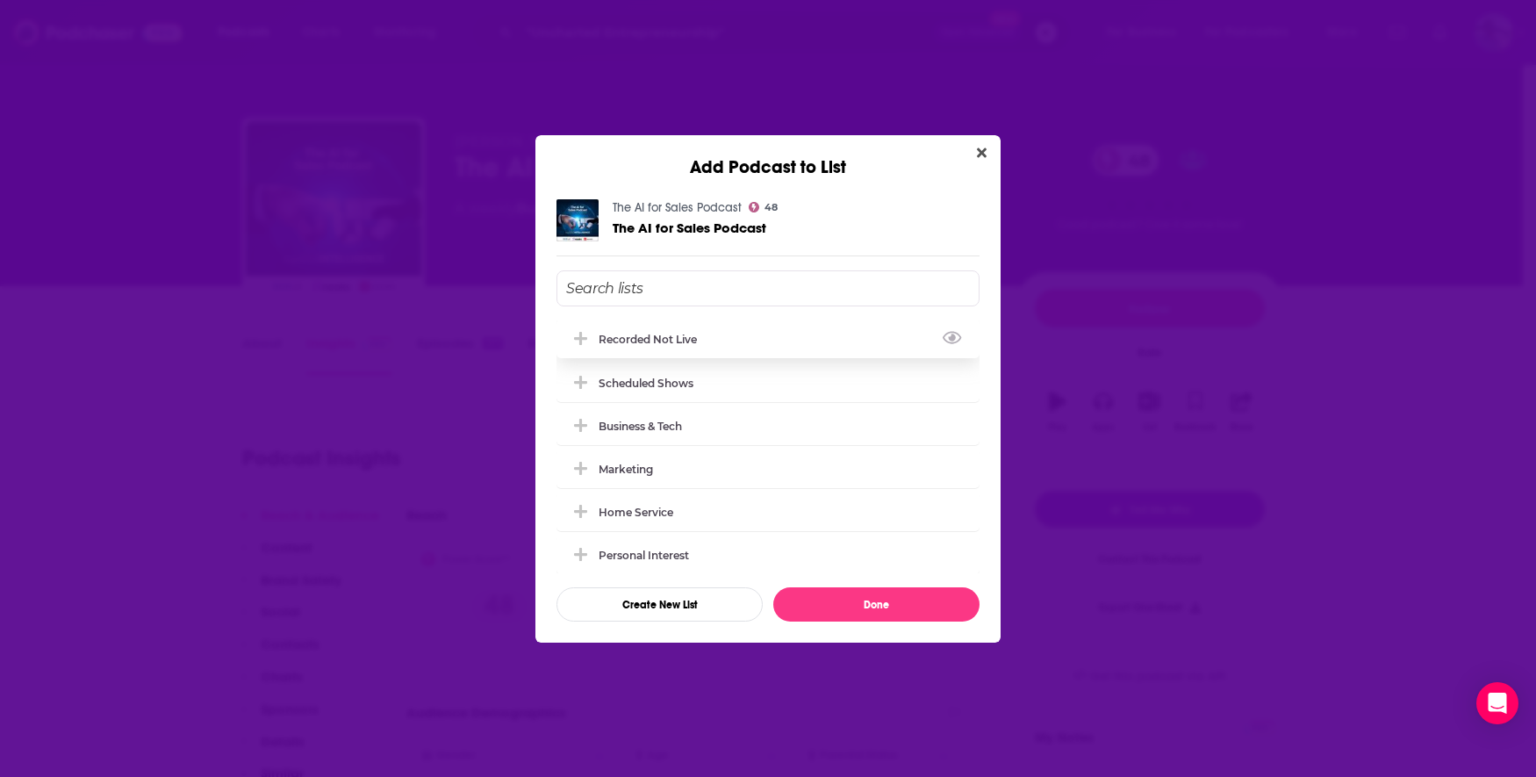
click at [681, 336] on div "Recorded Not Live" at bounding box center [652, 339] width 109 height 13
click at [882, 588] on button "Done" at bounding box center [876, 604] width 206 height 34
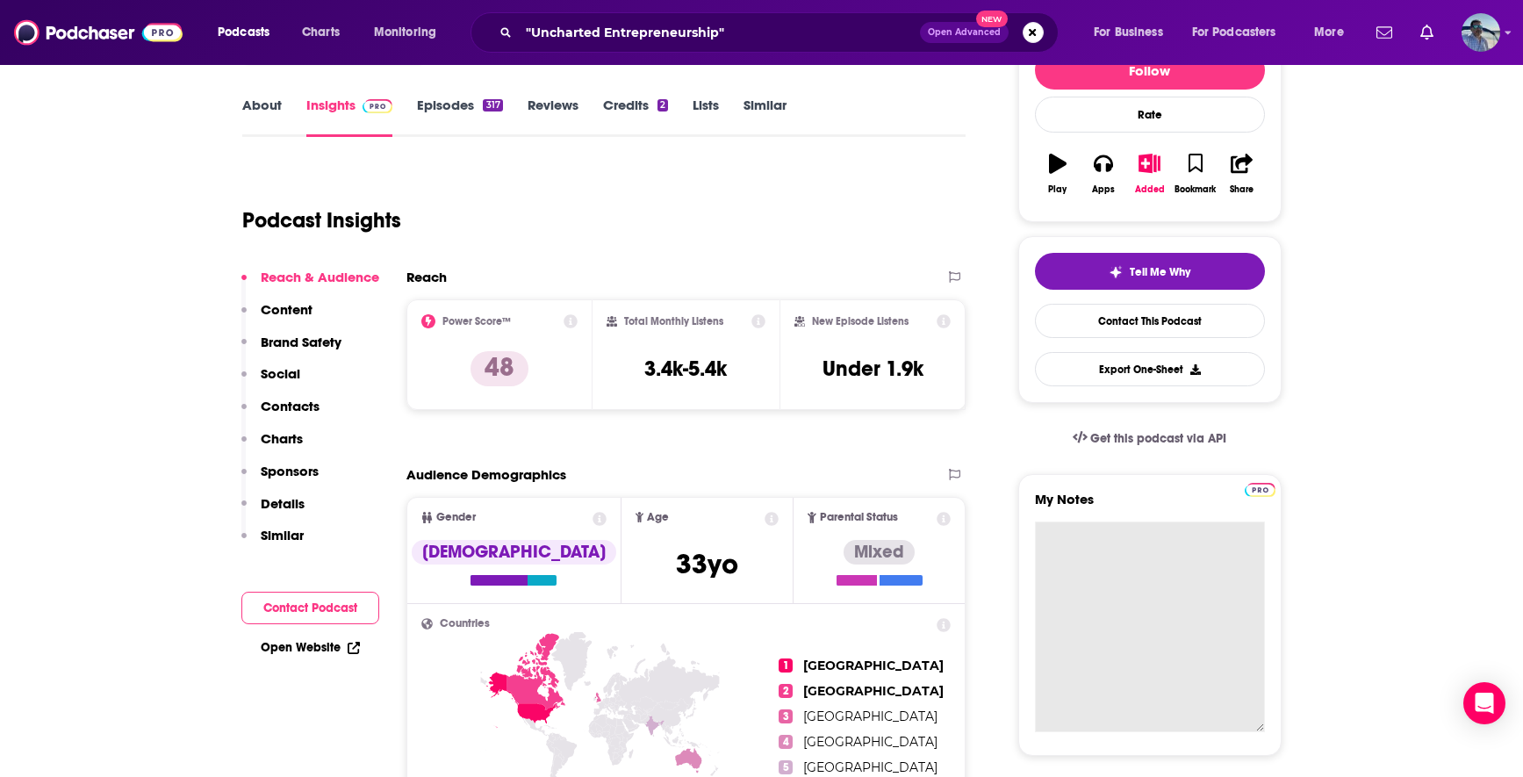
scroll to position [247, 0]
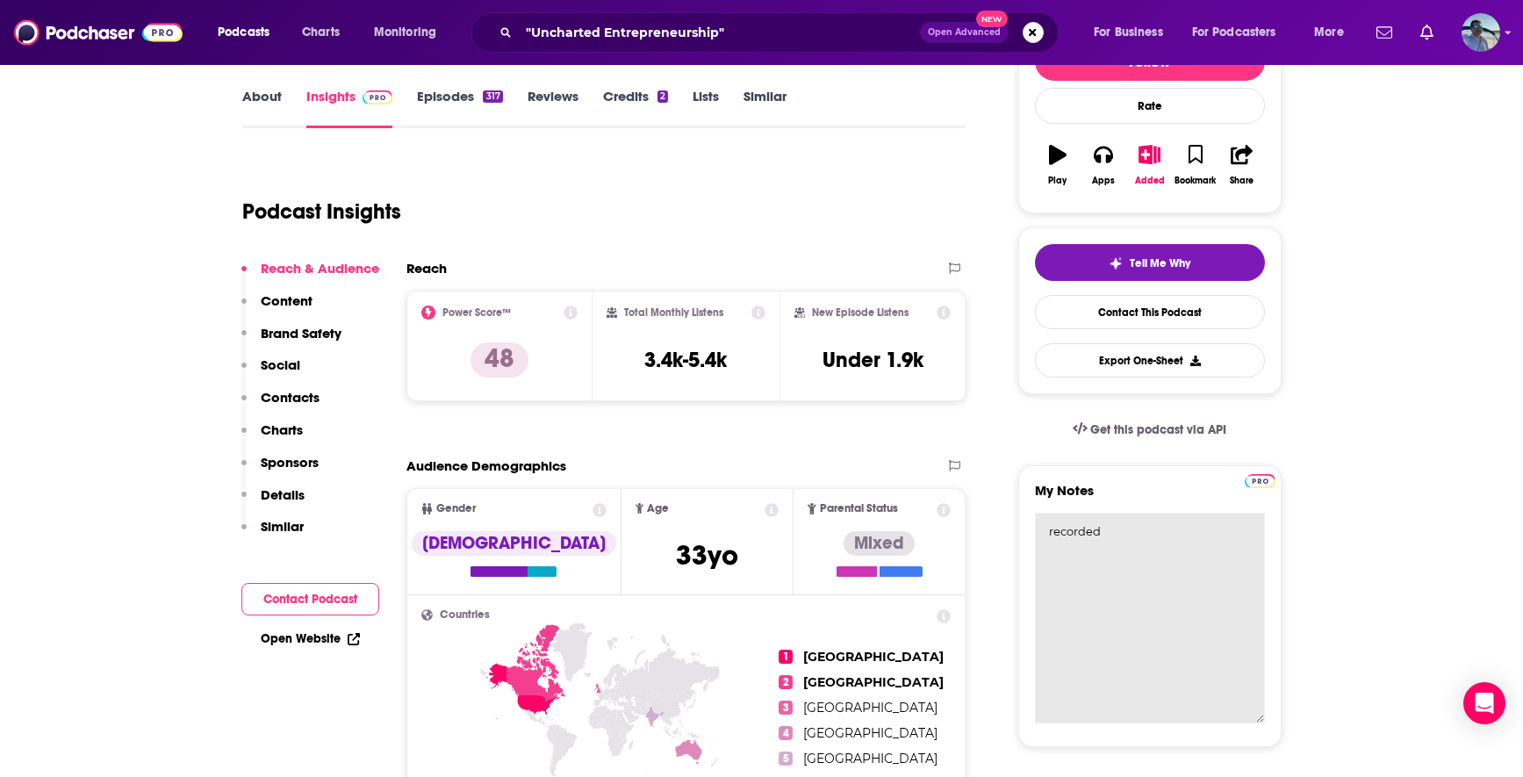
paste textarea "[DATE] at 10amET"
drag, startPoint x: 1143, startPoint y: 533, endPoint x: 1251, endPoint y: 543, distance: 109.3
click at [1251, 543] on textarea "recorded [DATE] at 10amET" at bounding box center [1150, 617] width 230 height 211
drag, startPoint x: 1140, startPoint y: 532, endPoint x: 1232, endPoint y: 534, distance: 92.2
click at [1232, 534] on textarea "recorded [DATE] 10am" at bounding box center [1150, 617] width 230 height 211
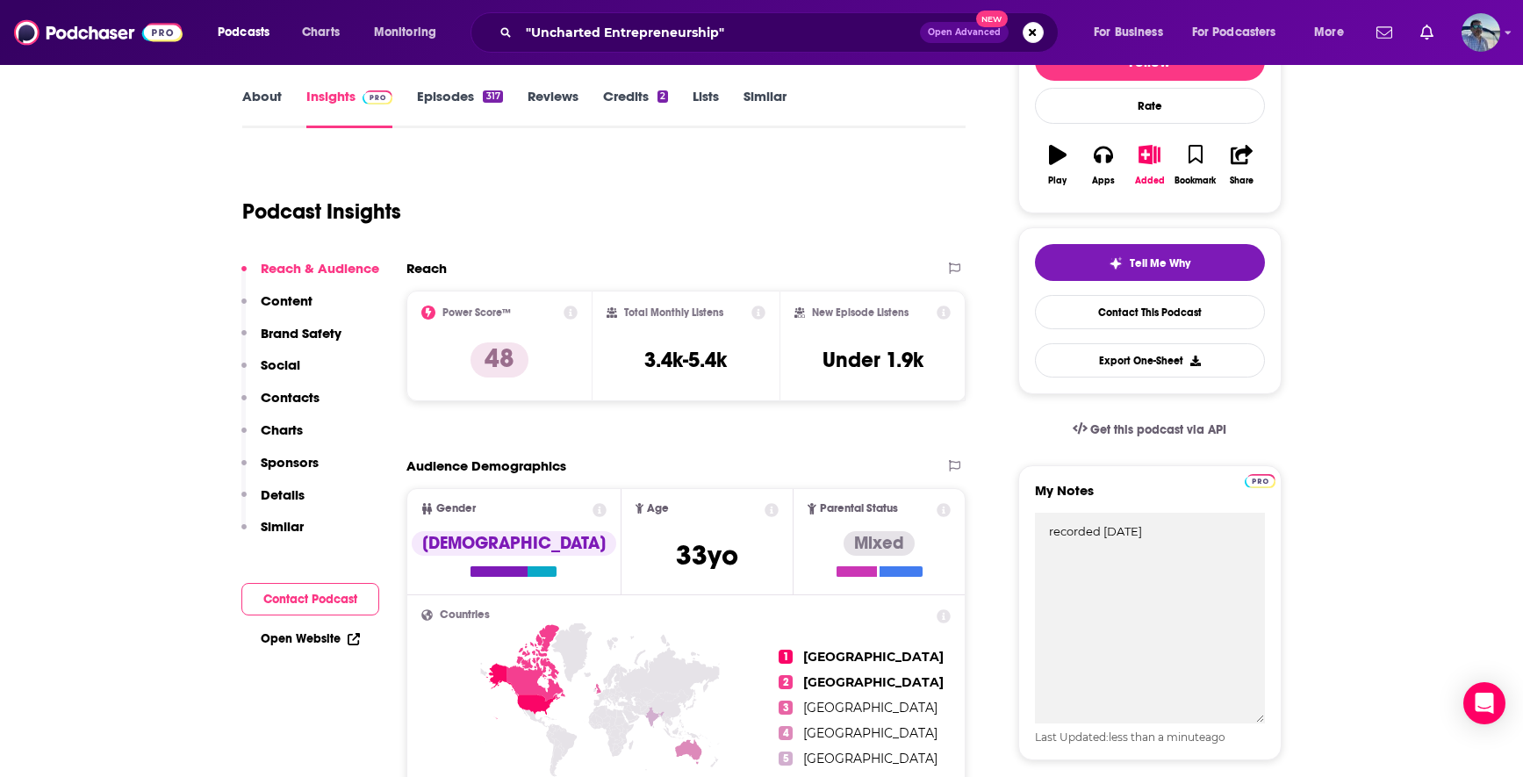
type textarea "recorded [DATE]"
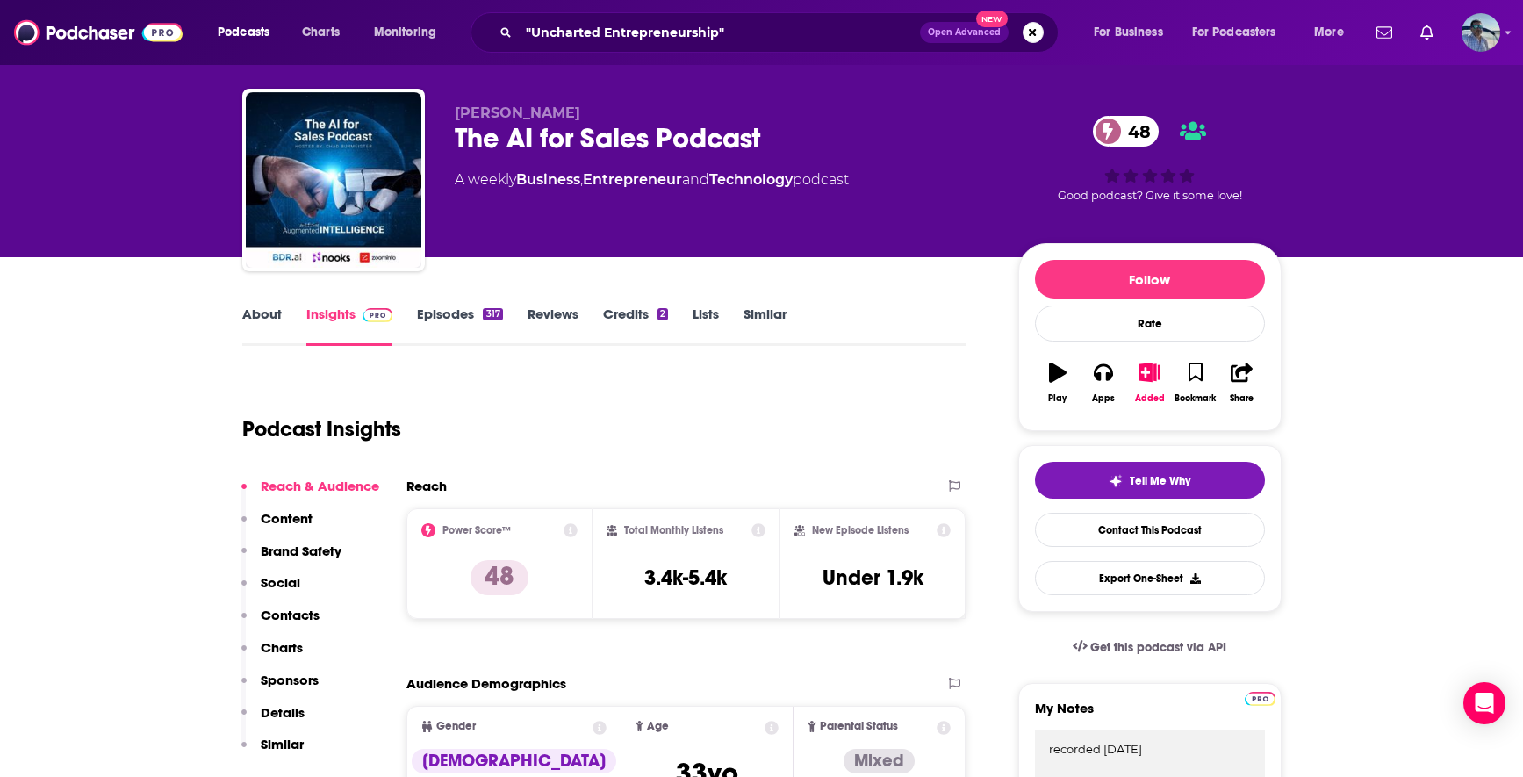
scroll to position [0, 0]
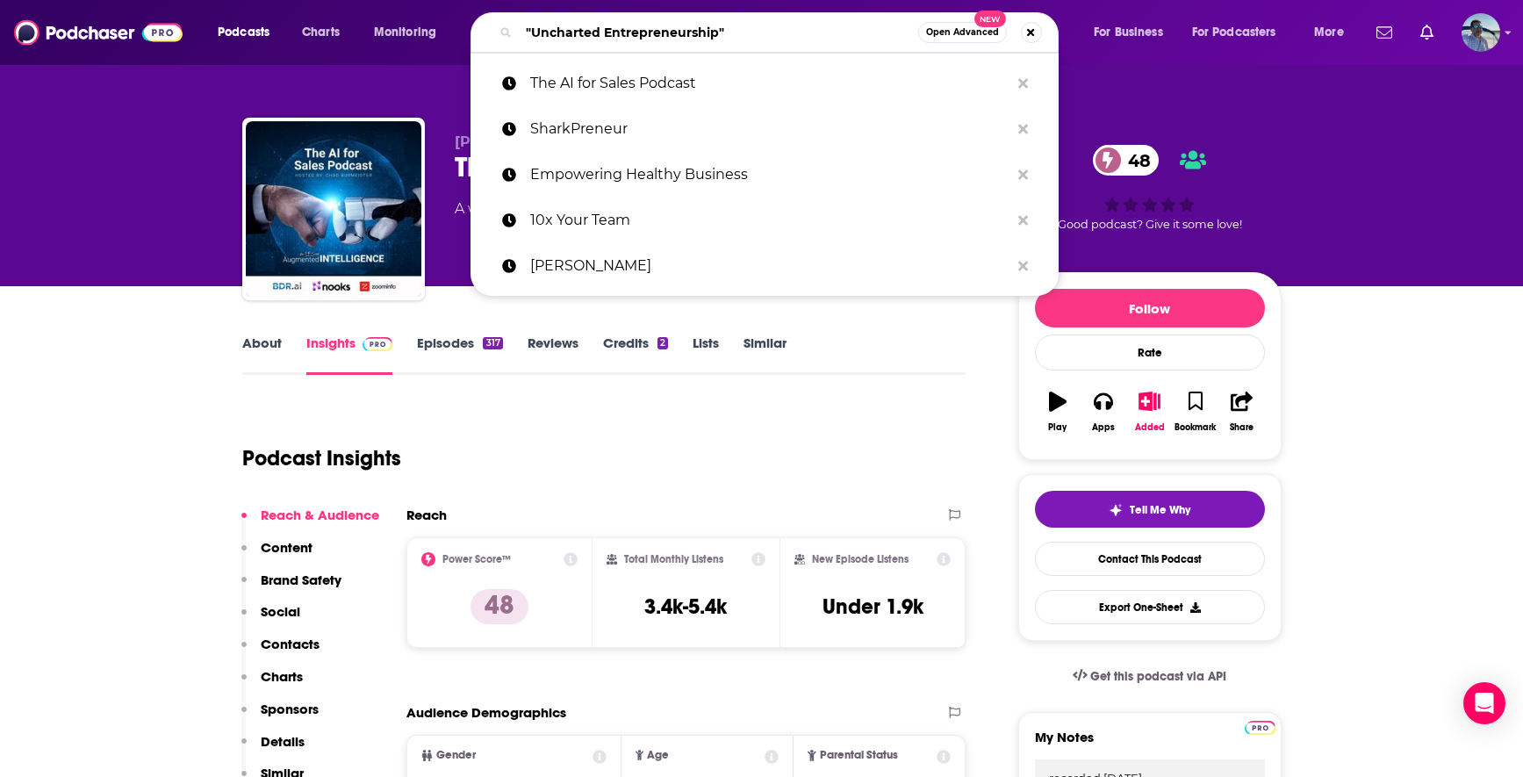
drag, startPoint x: 742, startPoint y: 27, endPoint x: 625, endPoint y: -14, distance: 124.6
click at [625, 0] on html "Podcasts Charts Monitoring "Uncharted Entrepreneurship" Open Advanced New The A…" at bounding box center [761, 388] width 1523 height 777
paste input "Customer Success Playbook"
type input "Customer Success Playbook"
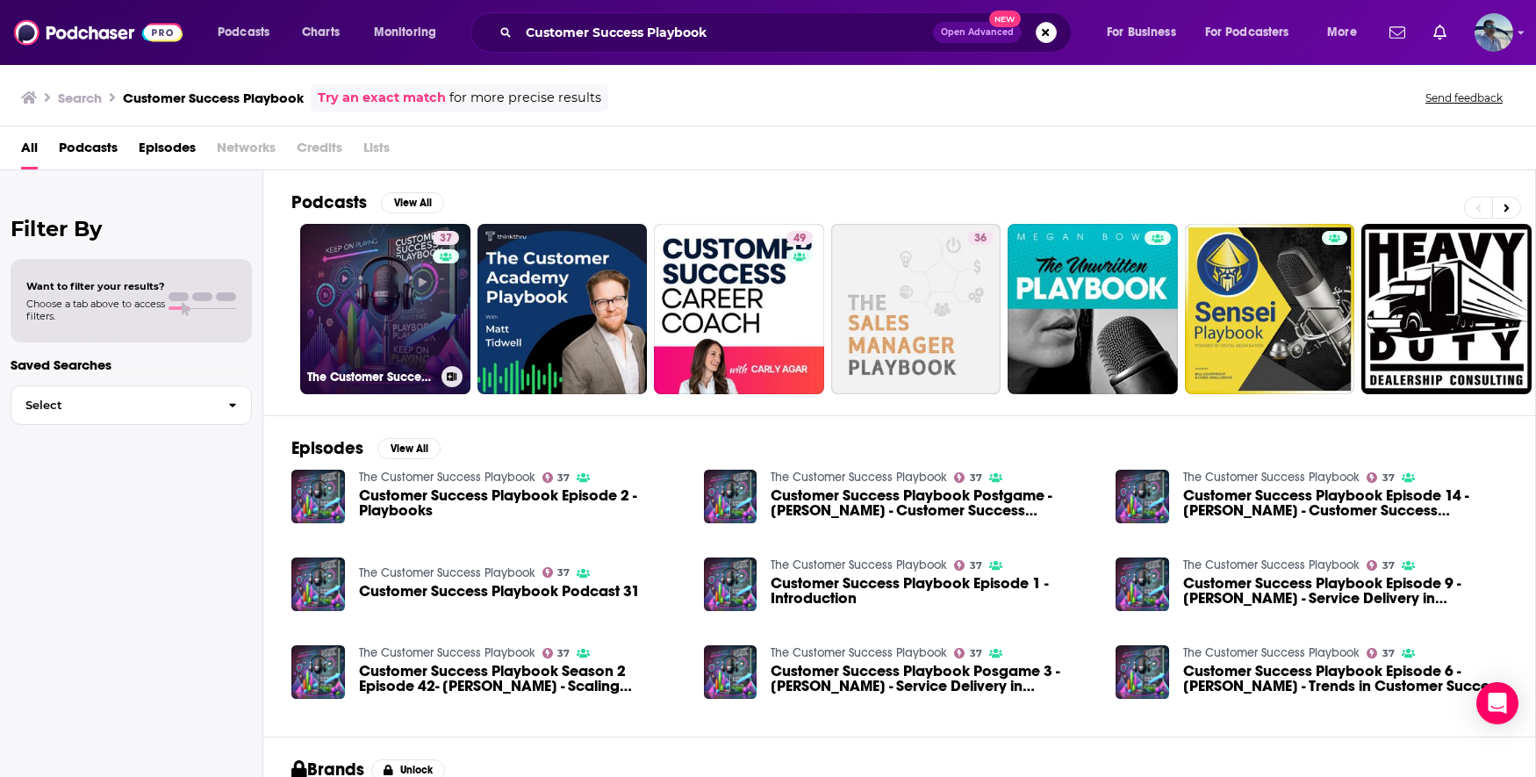
click at [424, 323] on link "37 The Customer Success Playbook" at bounding box center [385, 309] width 170 height 170
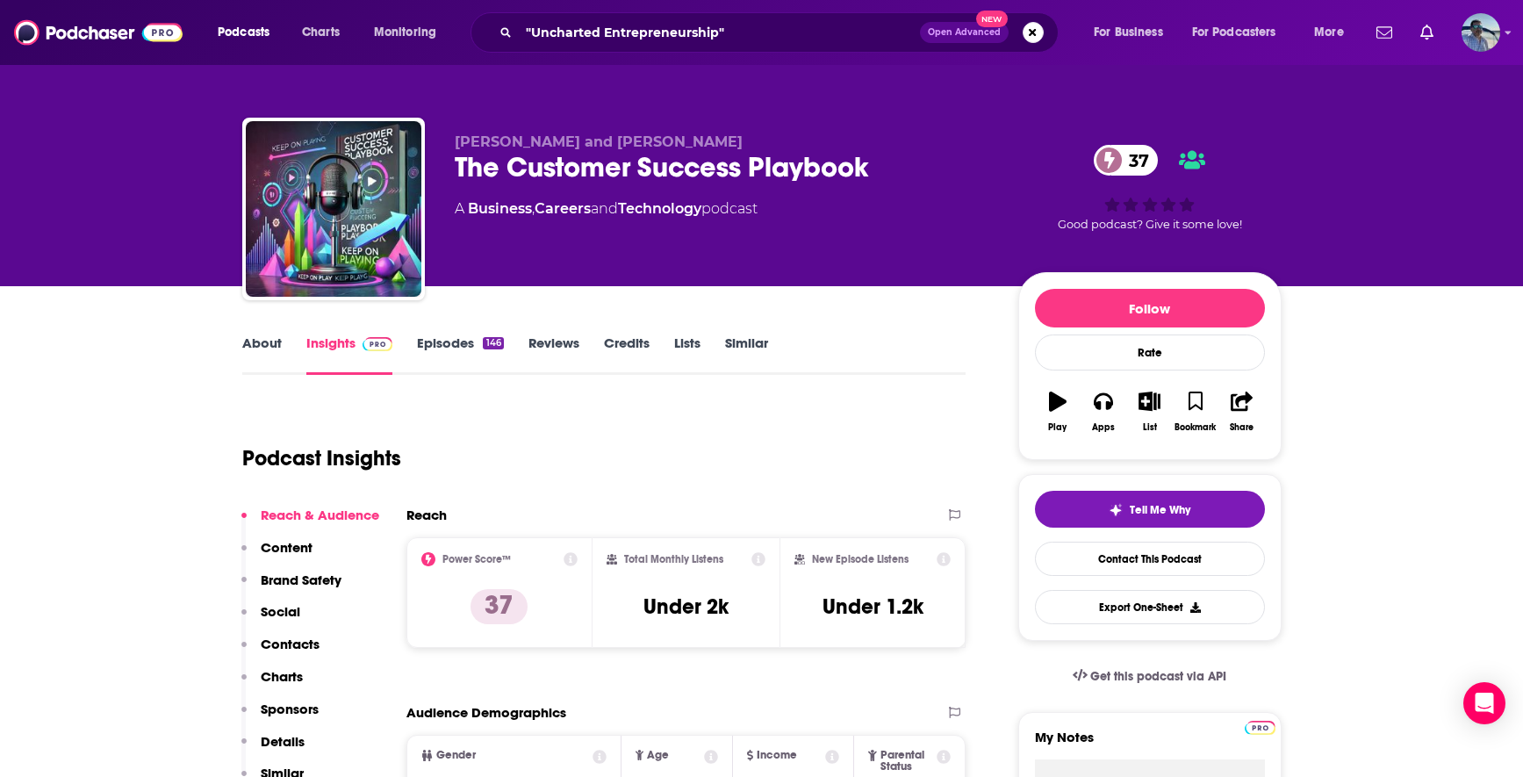
scroll to position [251, 0]
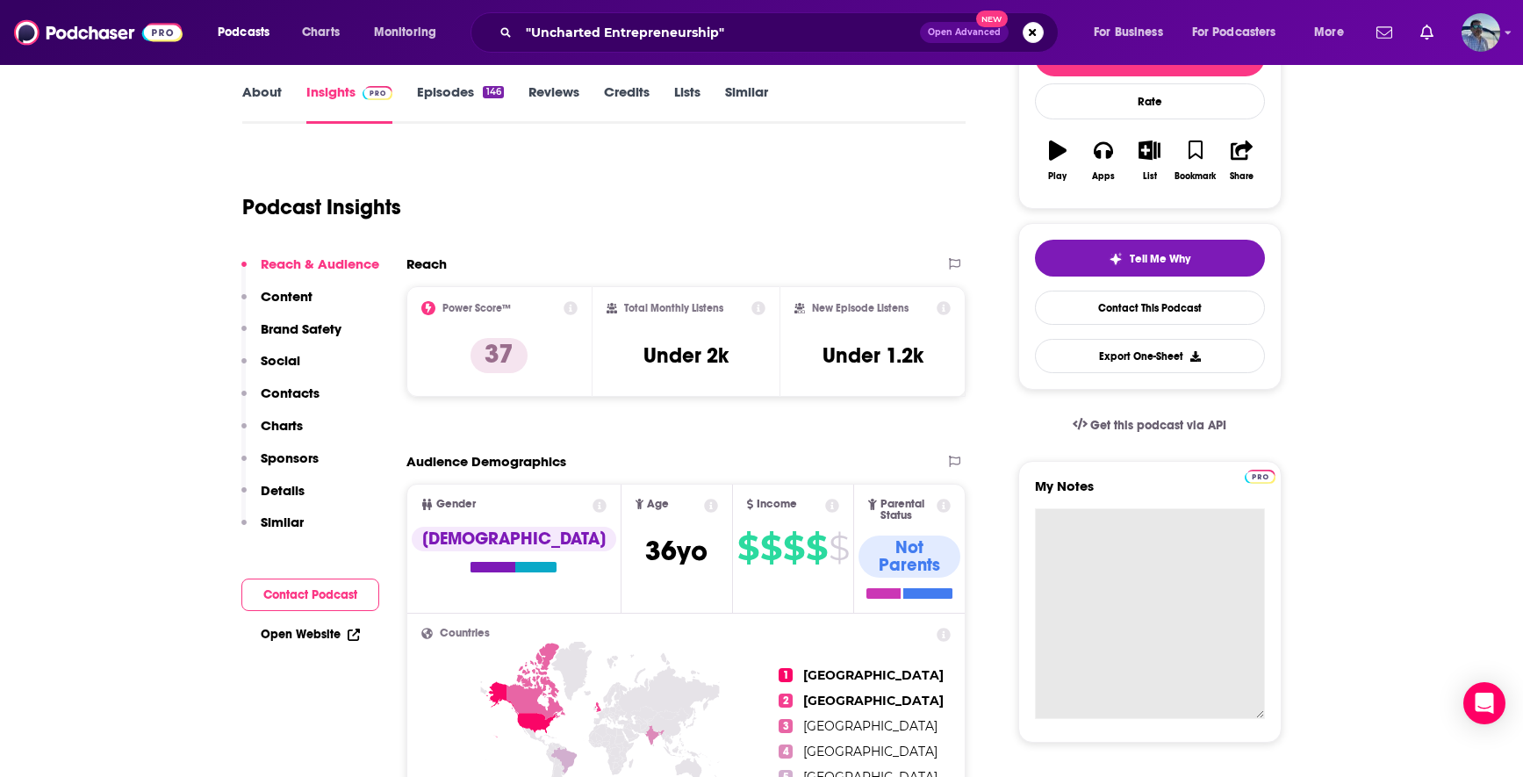
click at [1115, 557] on textarea "My Notes" at bounding box center [1150, 613] width 230 height 211
paste textarea "[DATE]"
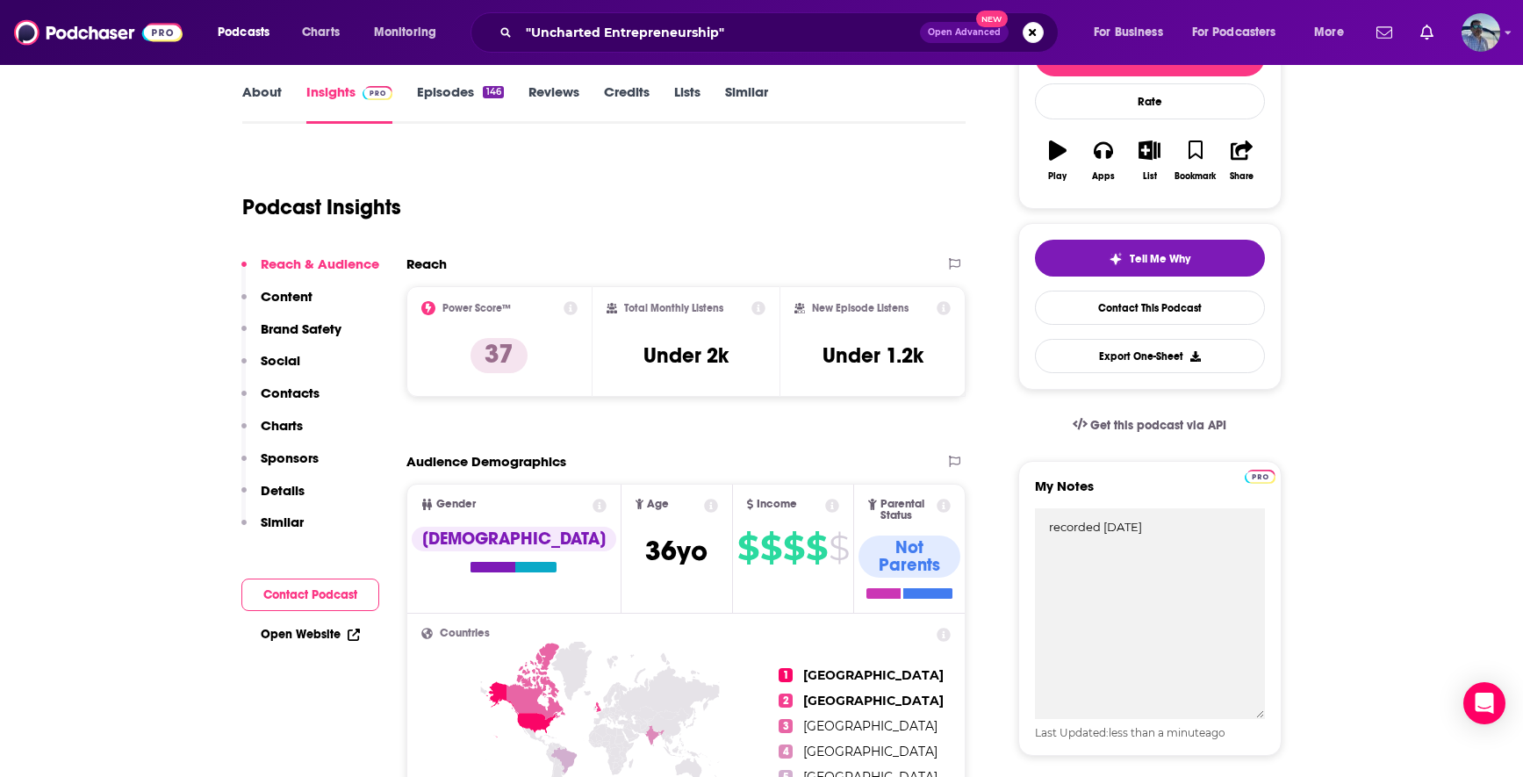
type textarea "recorded [DATE]"
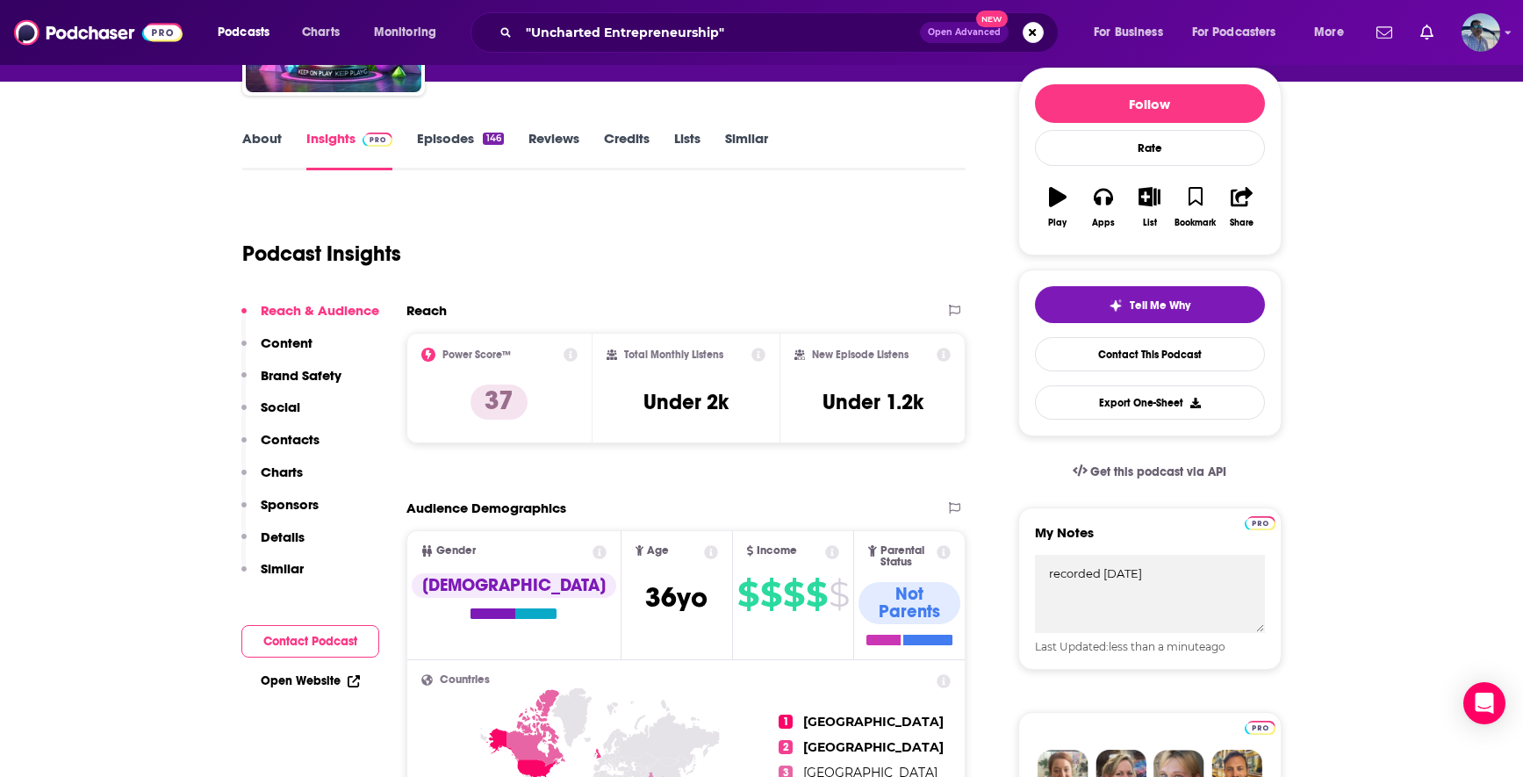
scroll to position [203, 0]
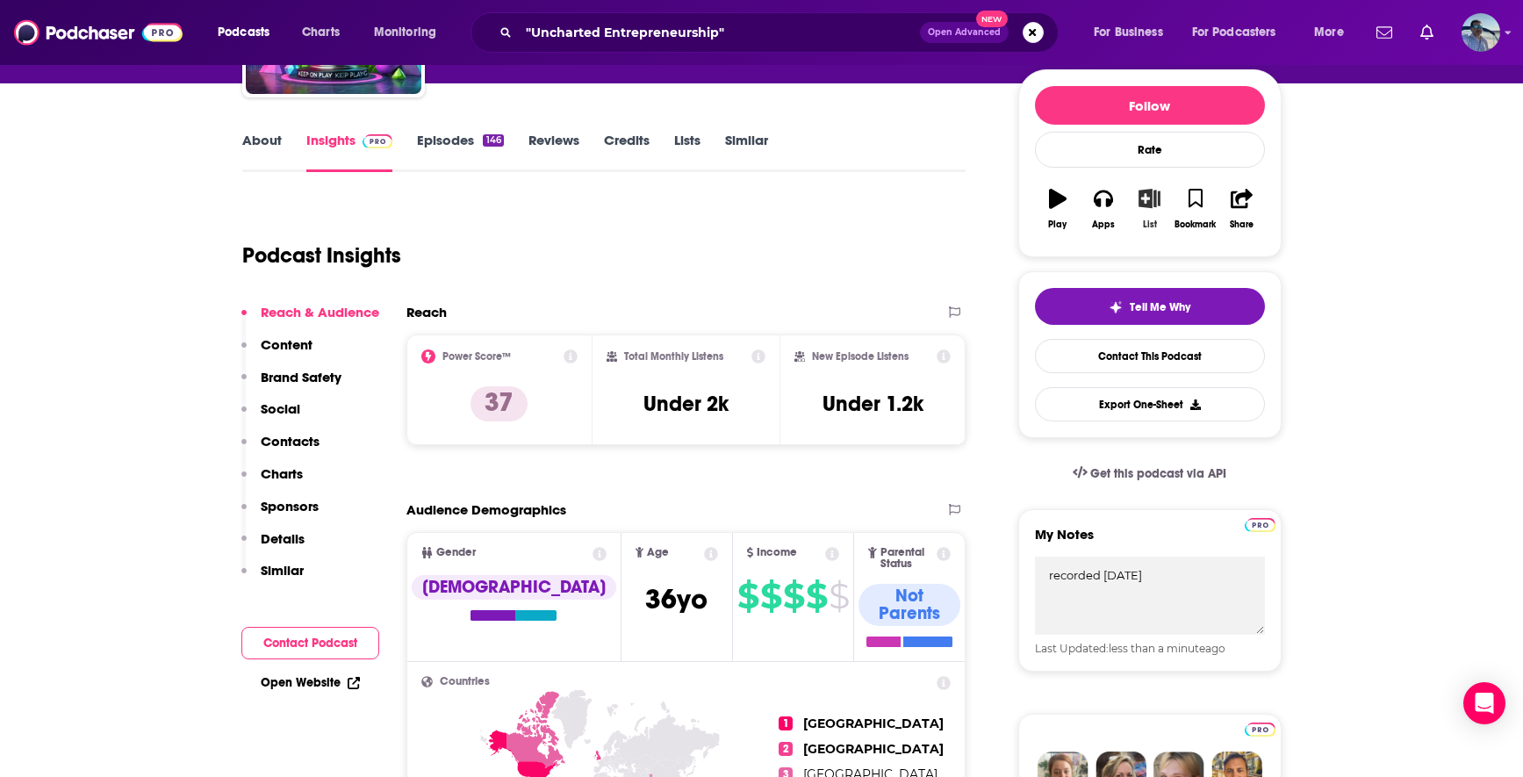
click at [1142, 209] on button "List" at bounding box center [1149, 208] width 46 height 63
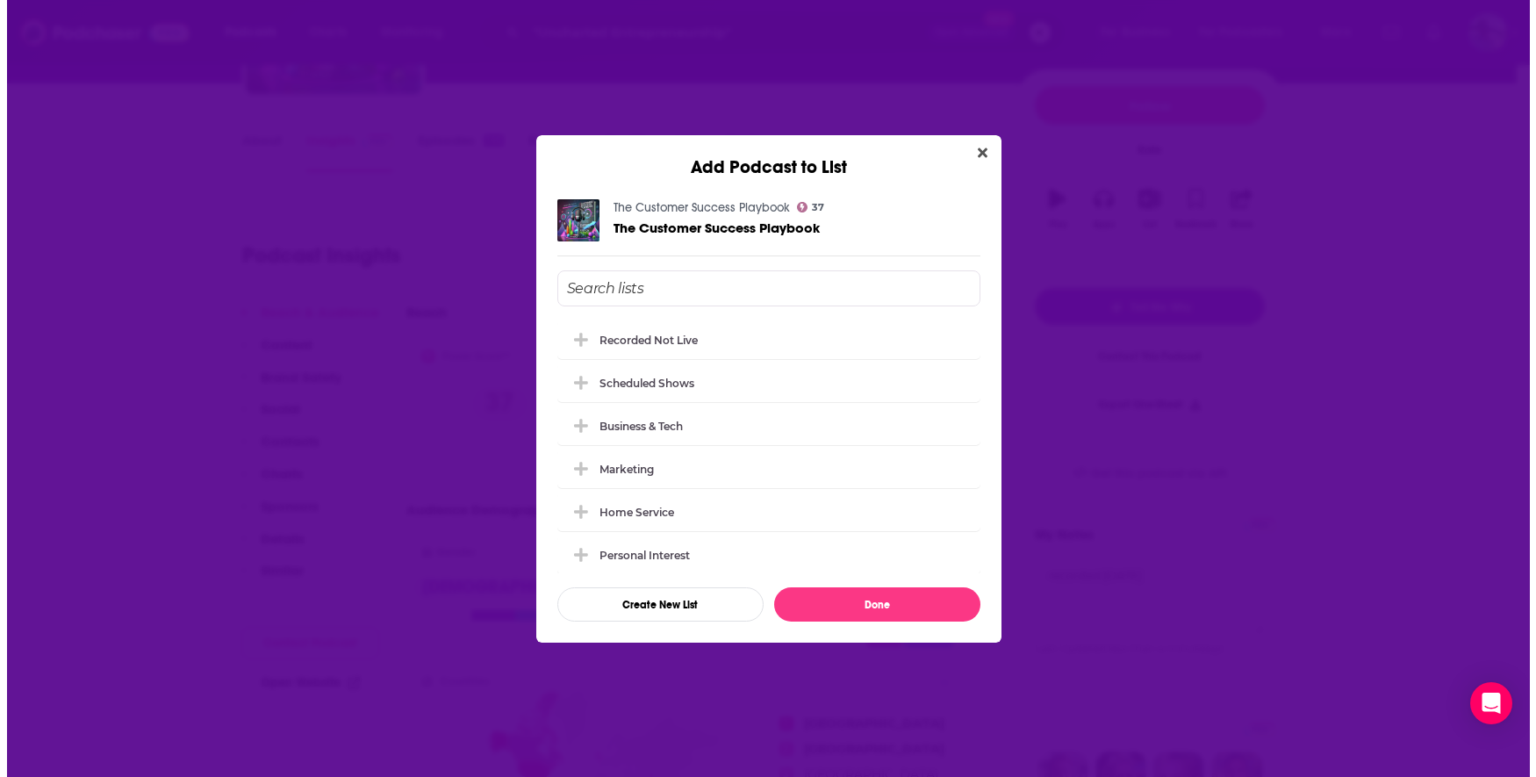
scroll to position [0, 0]
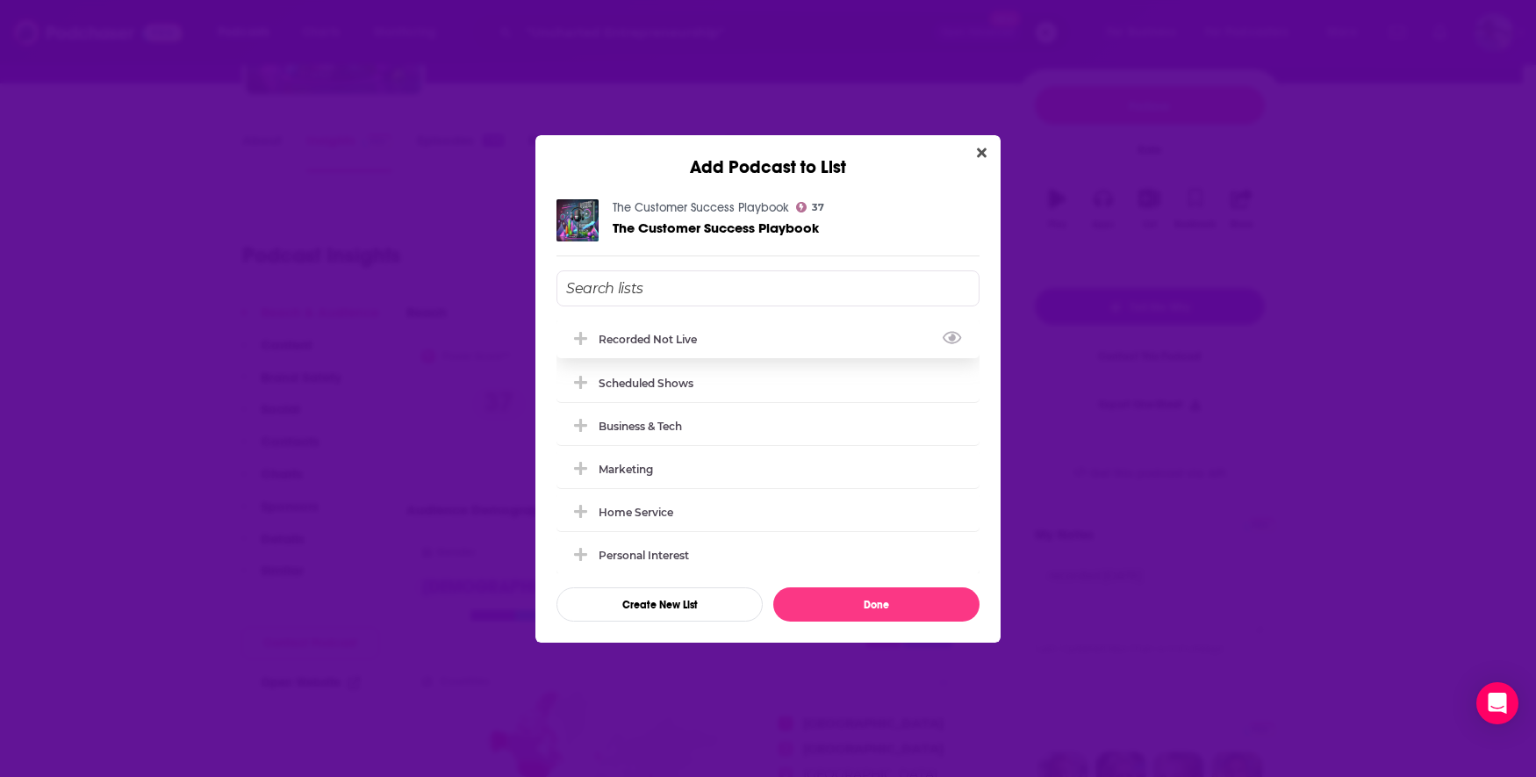
click at [684, 336] on div "Recorded Not Live" at bounding box center [652, 339] width 109 height 13
click at [836, 612] on button "Done" at bounding box center [876, 604] width 206 height 34
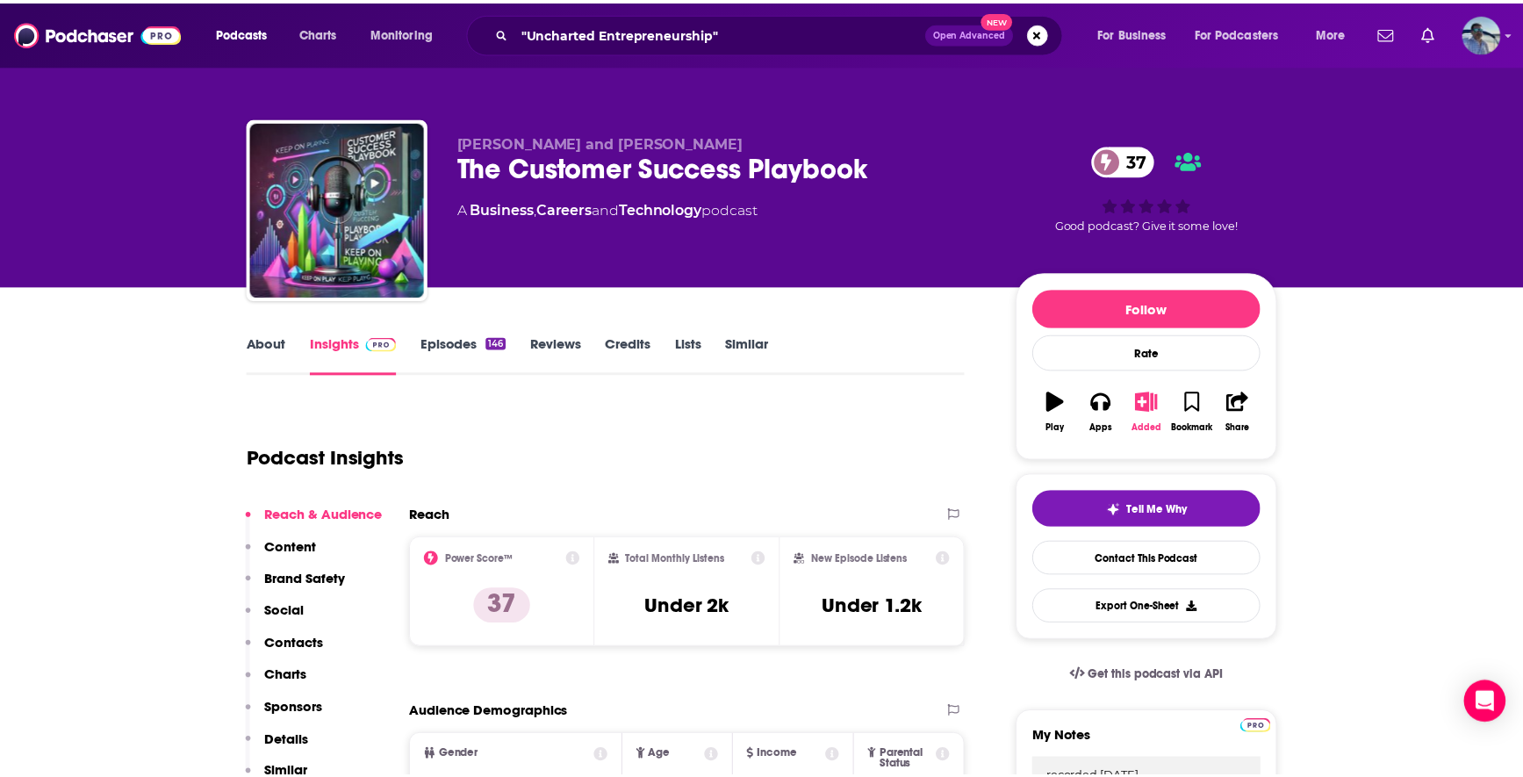
scroll to position [203, 0]
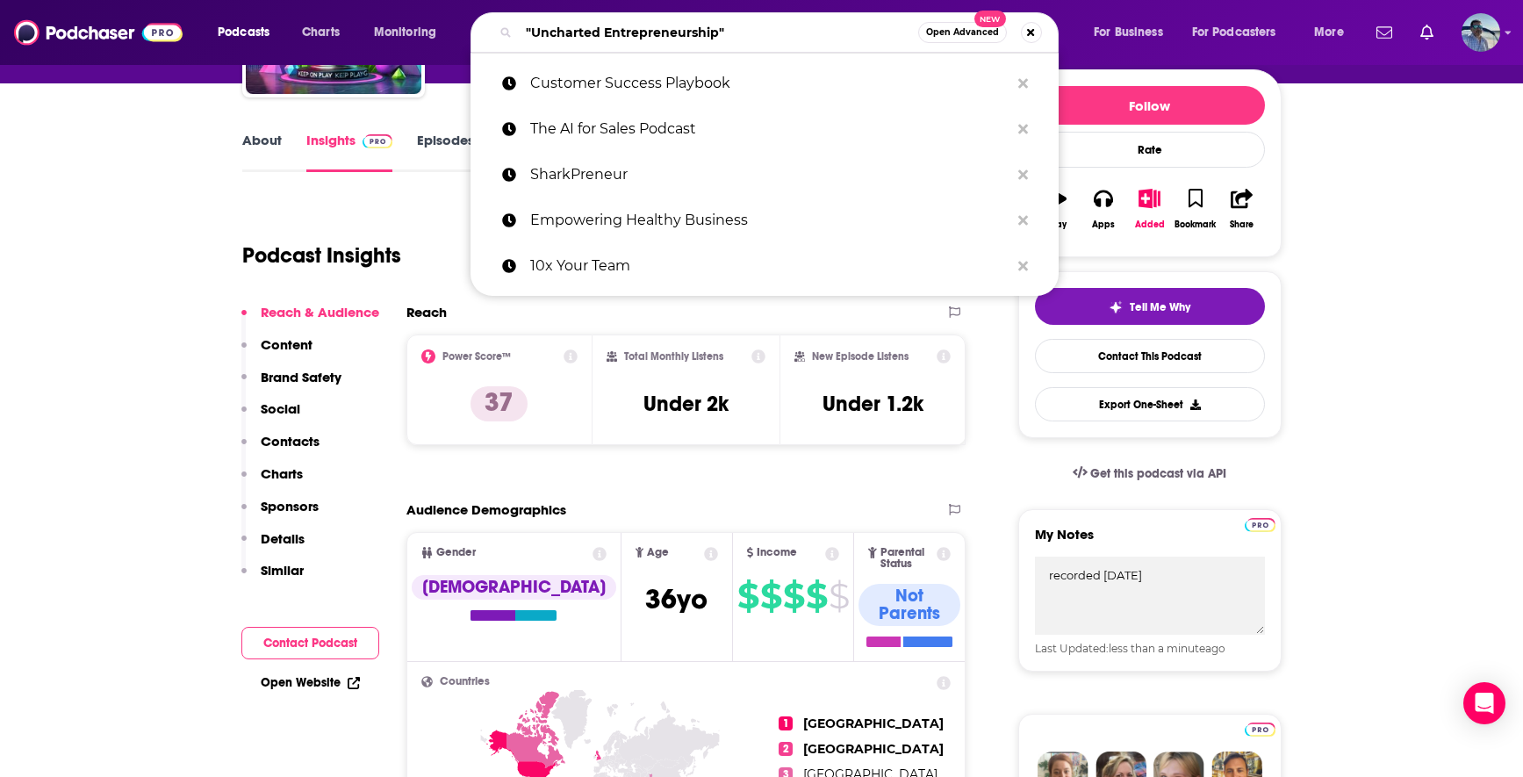
drag, startPoint x: 570, startPoint y: -18, endPoint x: 557, endPoint y: -22, distance: 13.6
click at [557, 0] on html "Podcasts Charts Monitoring "Uncharted Entrepreneurship" Open Advanced New Custo…" at bounding box center [761, 185] width 1523 height 777
paste input "Roadmap To Growing An Agency"
type input "Roadmap To Growing An Agency"
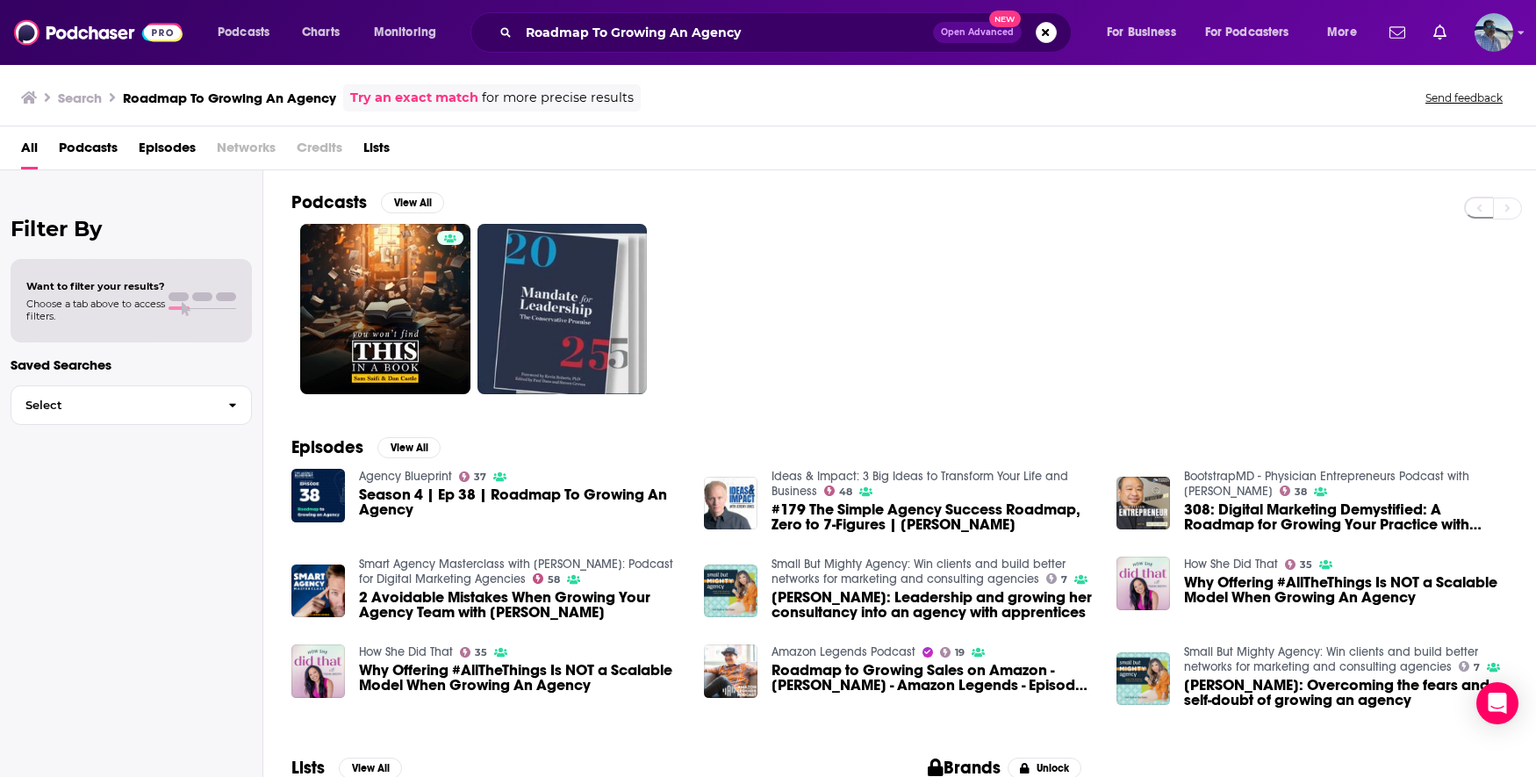
click at [92, 140] on span "Podcasts" at bounding box center [88, 151] width 59 height 36
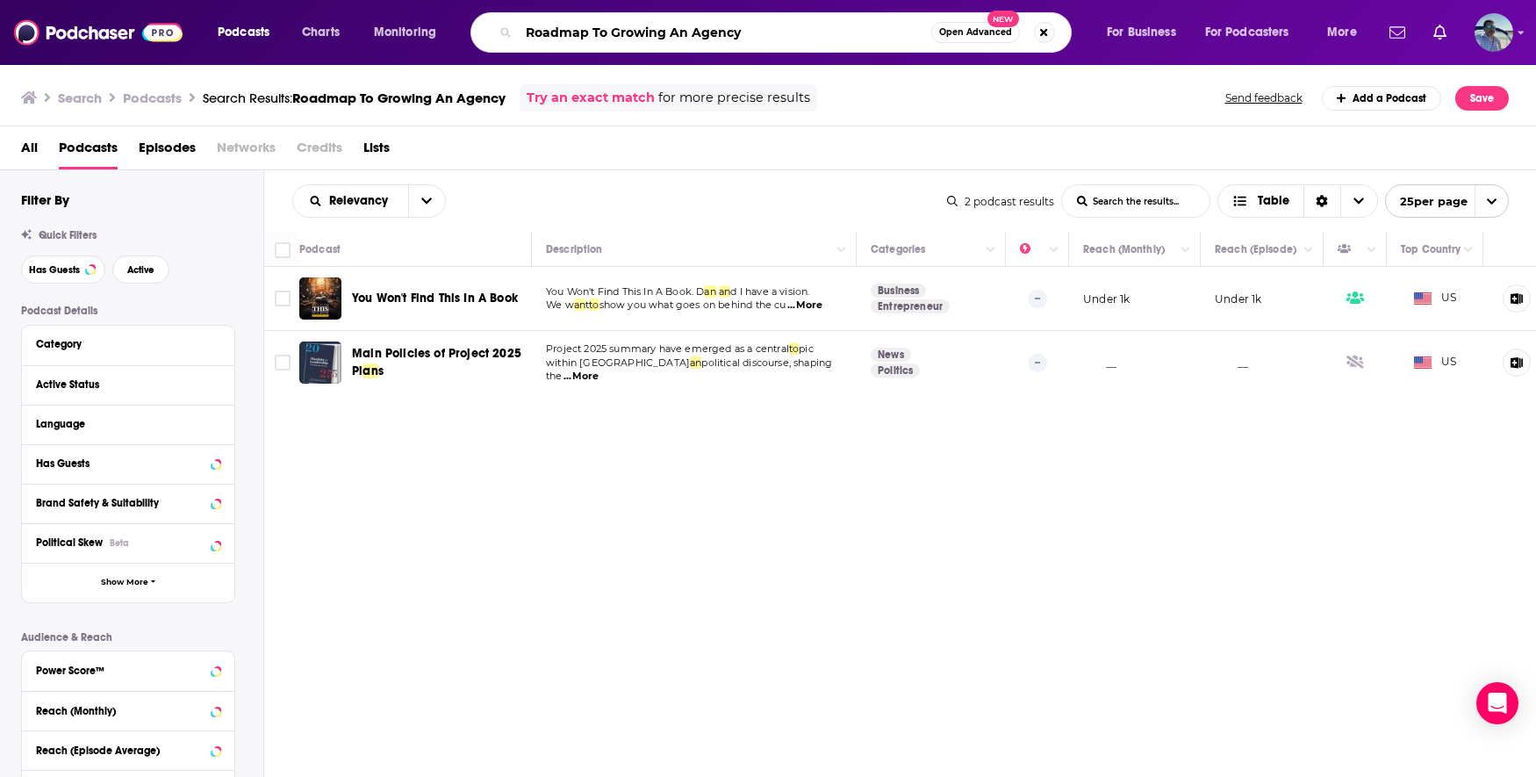
drag, startPoint x: 744, startPoint y: 22, endPoint x: 606, endPoint y: -14, distance: 142.4
click at [606, 0] on html "Podcasts Charts Monitoring Roadmap To Growing An Agency Open Advanced New For B…" at bounding box center [768, 388] width 1536 height 777
paste input "[PERSON_NAME]"
type input "[PERSON_NAME]"
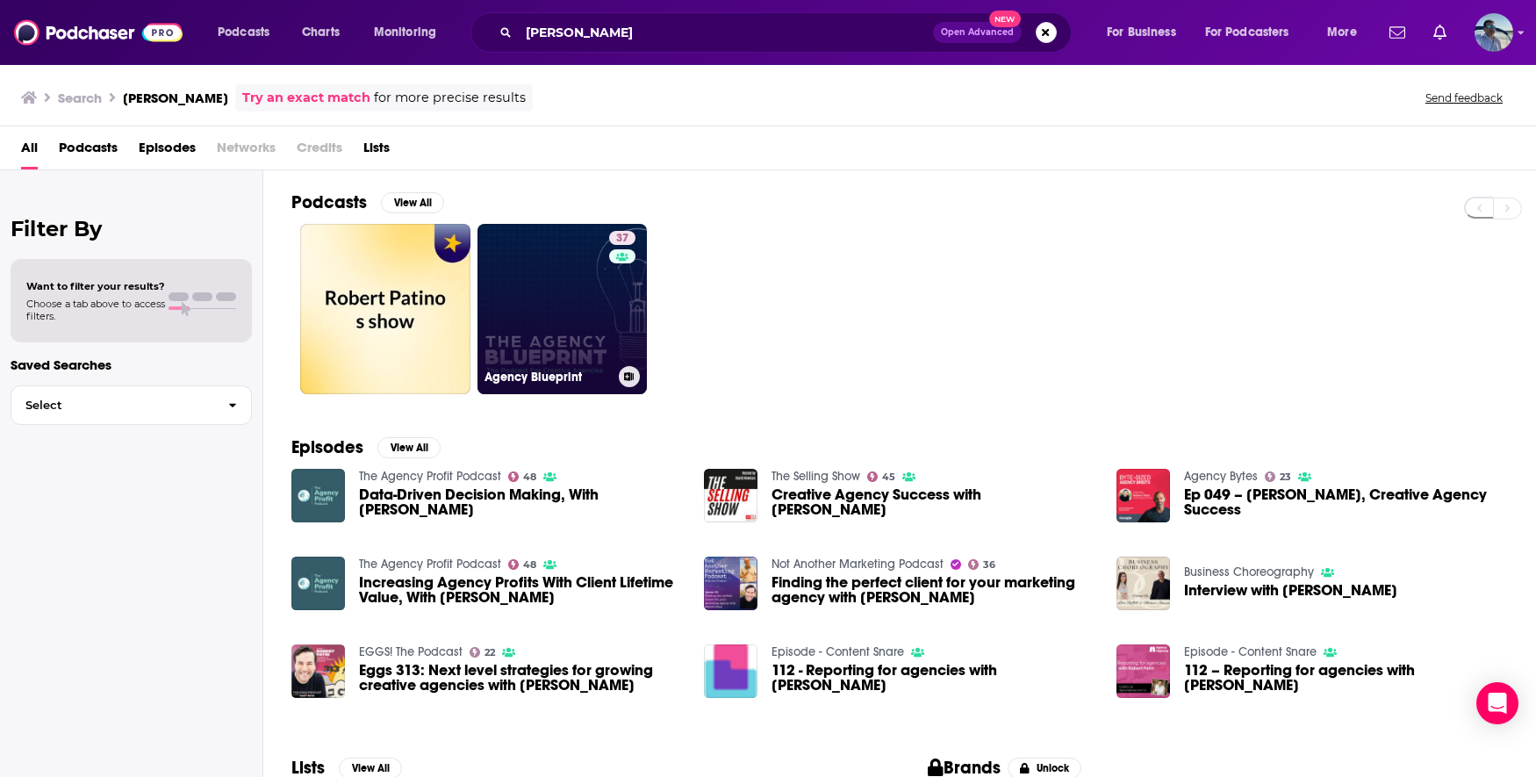
click at [538, 304] on link "37 Agency Blueprint" at bounding box center [562, 309] width 170 height 170
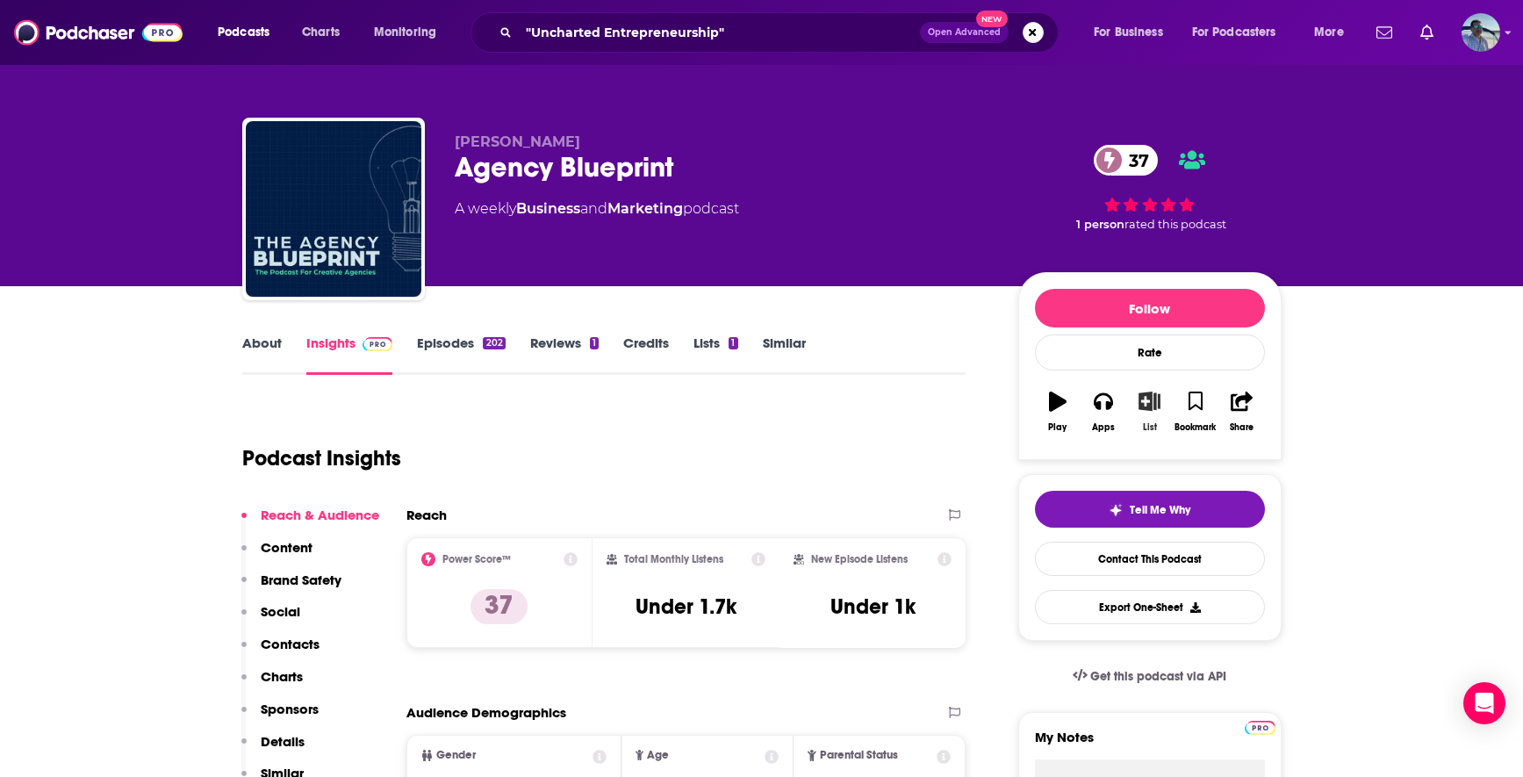
click at [1141, 402] on icon "button" at bounding box center [1149, 400] width 22 height 19
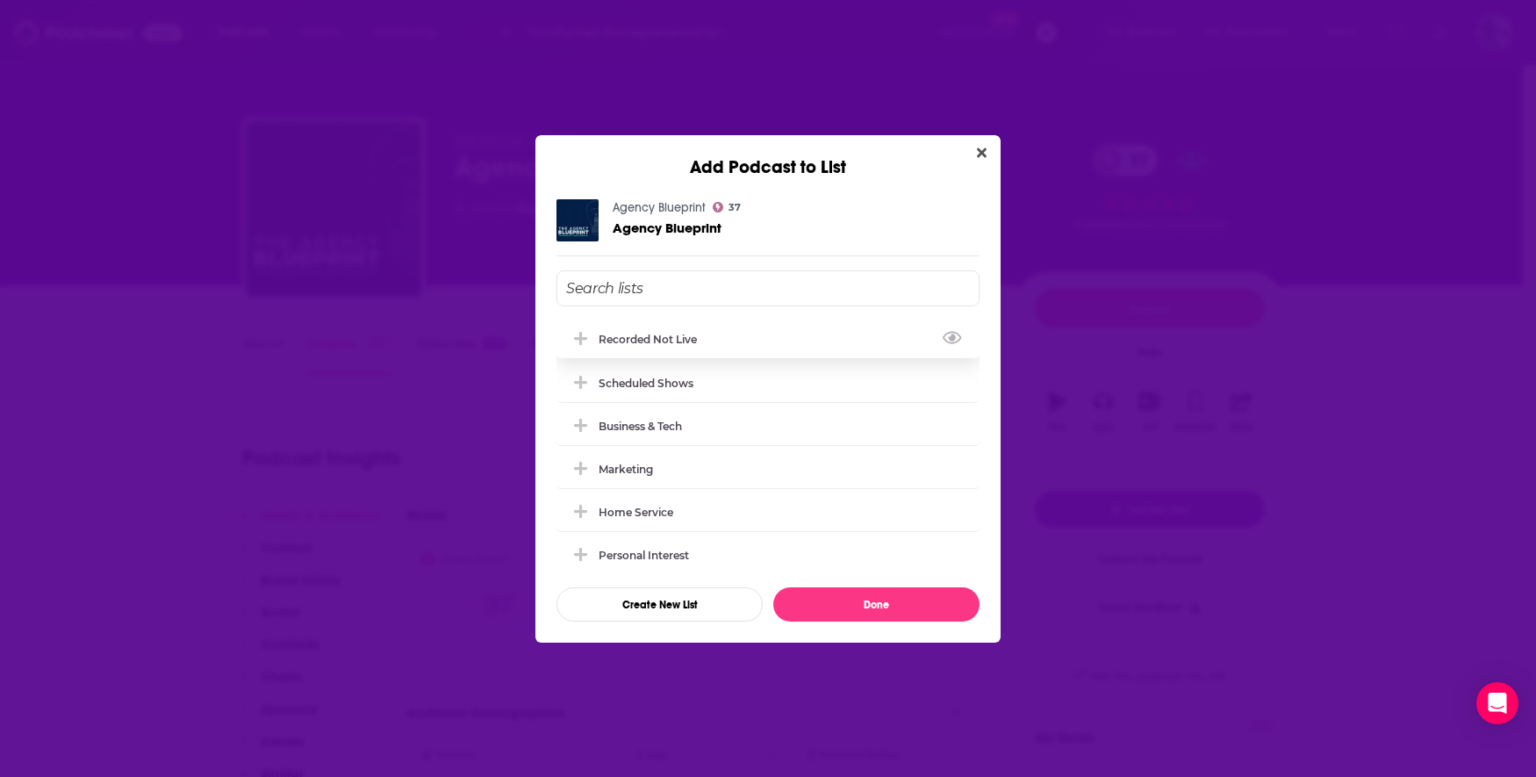
click at [691, 342] on div "Recorded Not Live" at bounding box center [652, 339] width 109 height 13
click at [881, 596] on button "Done" at bounding box center [876, 604] width 206 height 34
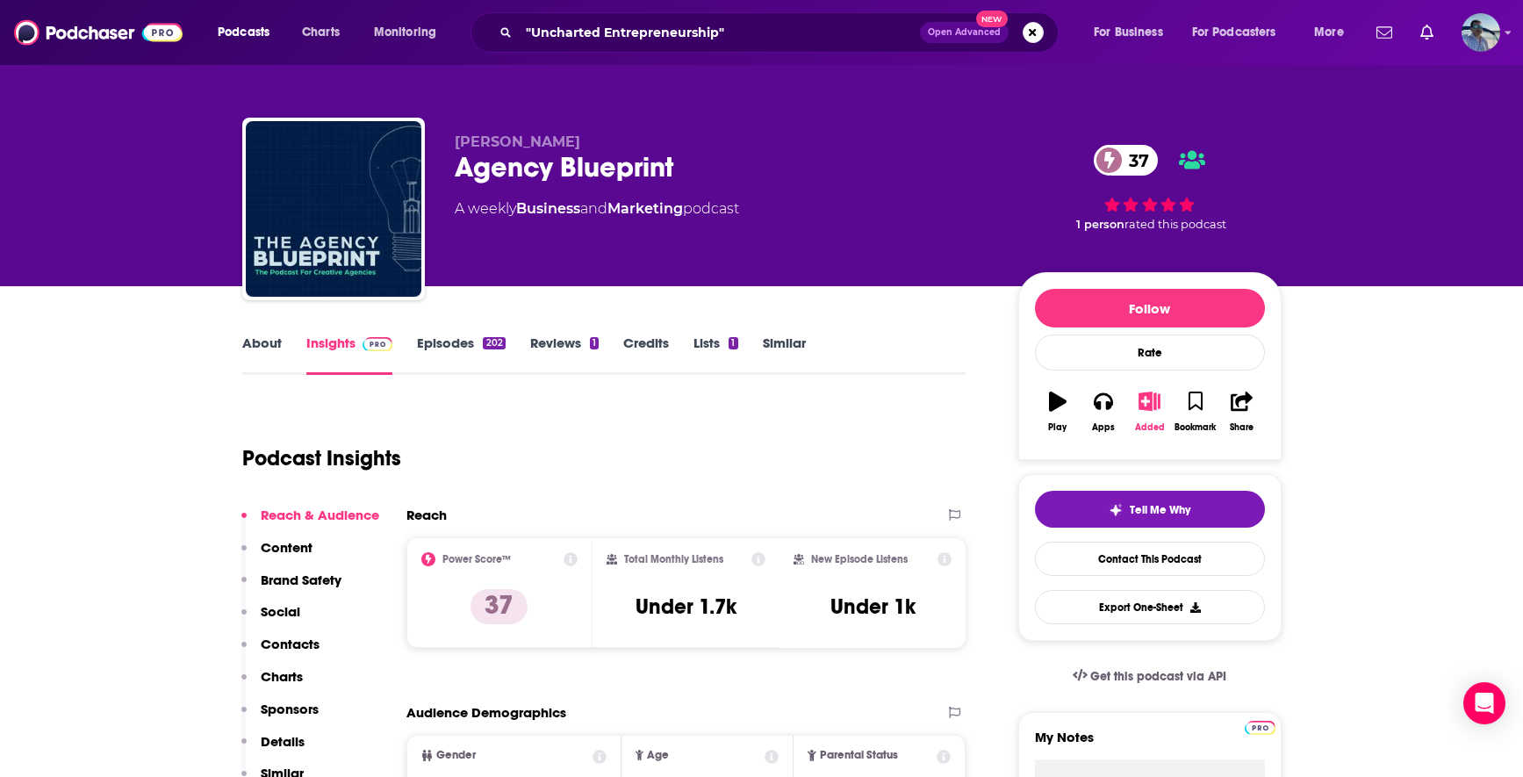
scroll to position [233, 0]
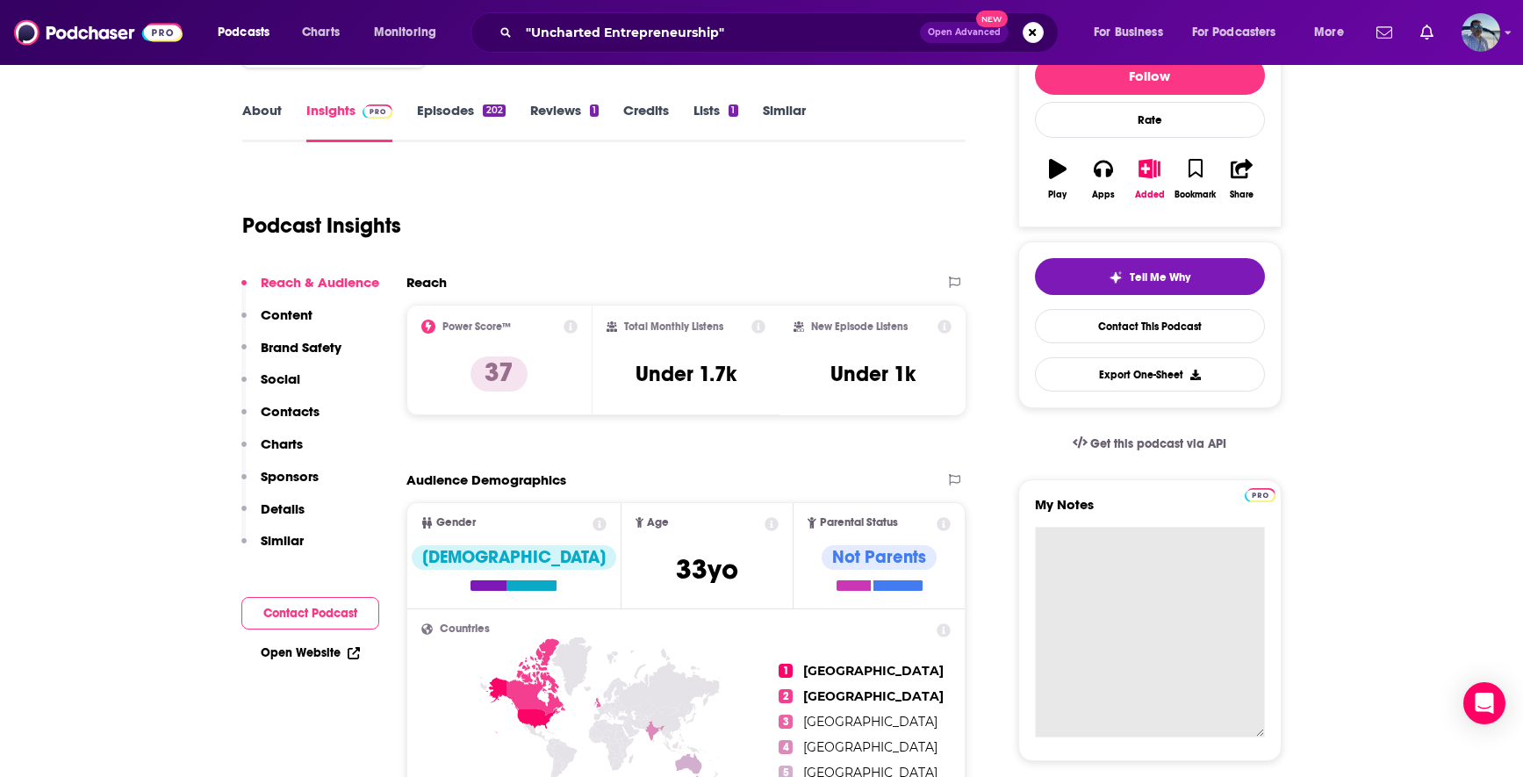
click at [1177, 563] on textarea "My Notes" at bounding box center [1150, 632] width 230 height 211
paste textarea "Jun 17, 2025"
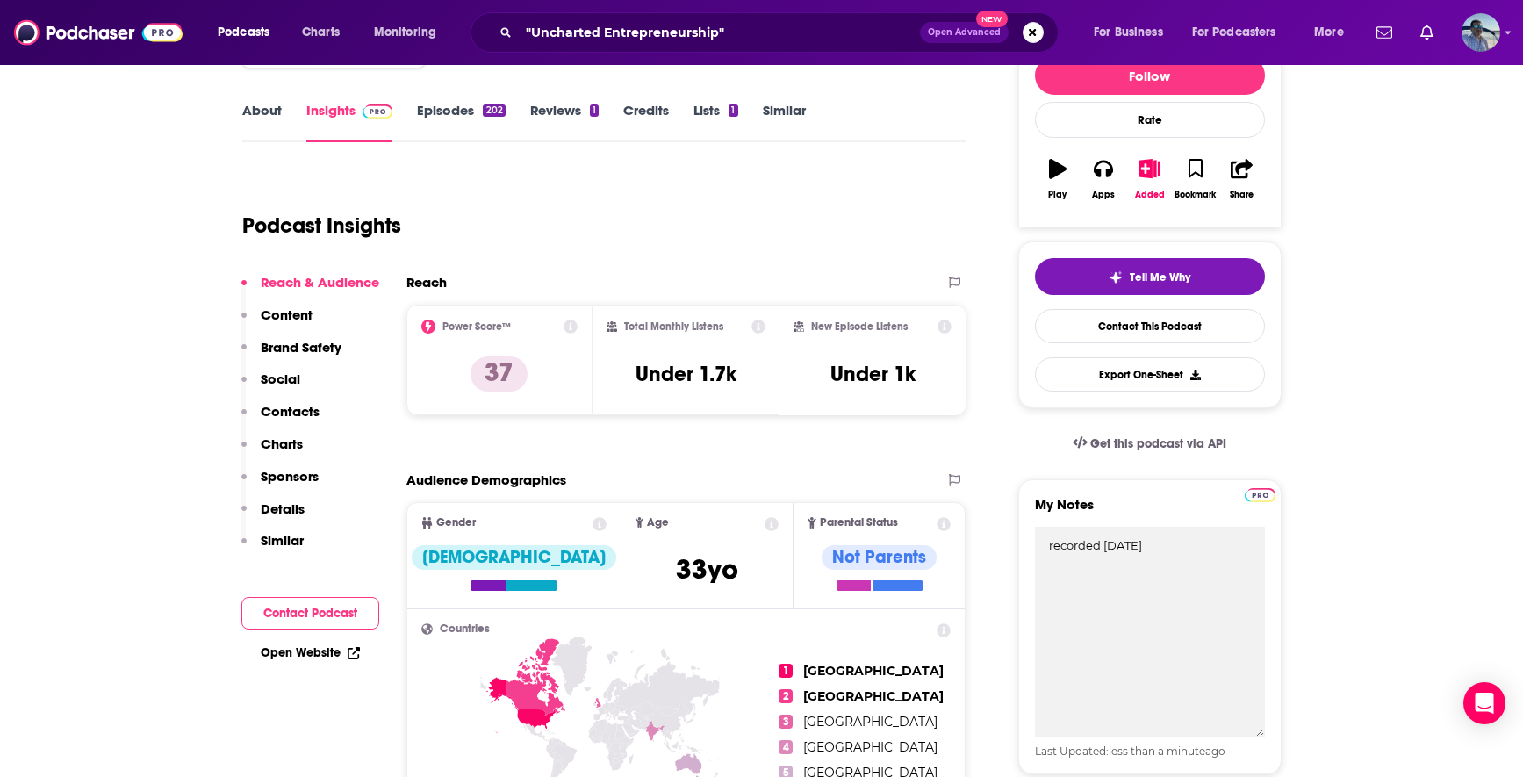
type textarea "recorded Jun 17, 2025"
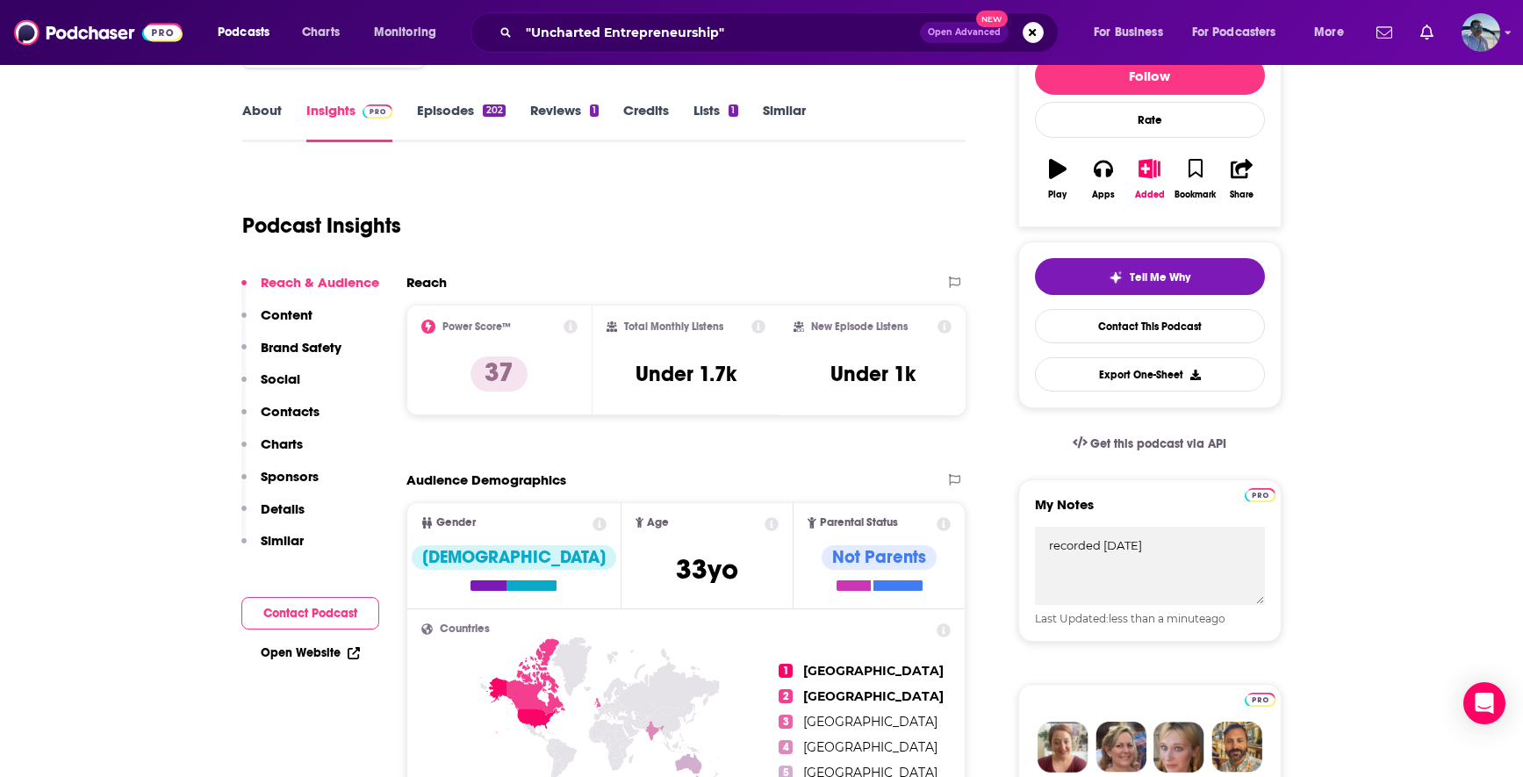
drag, startPoint x: 756, startPoint y: 32, endPoint x: 632, endPoint y: -8, distance: 131.0
click at [632, 0] on html "Podcasts Charts Monitoring "Uncharted Entrepreneurship" Open Advanced New For B…" at bounding box center [761, 155] width 1523 height 777
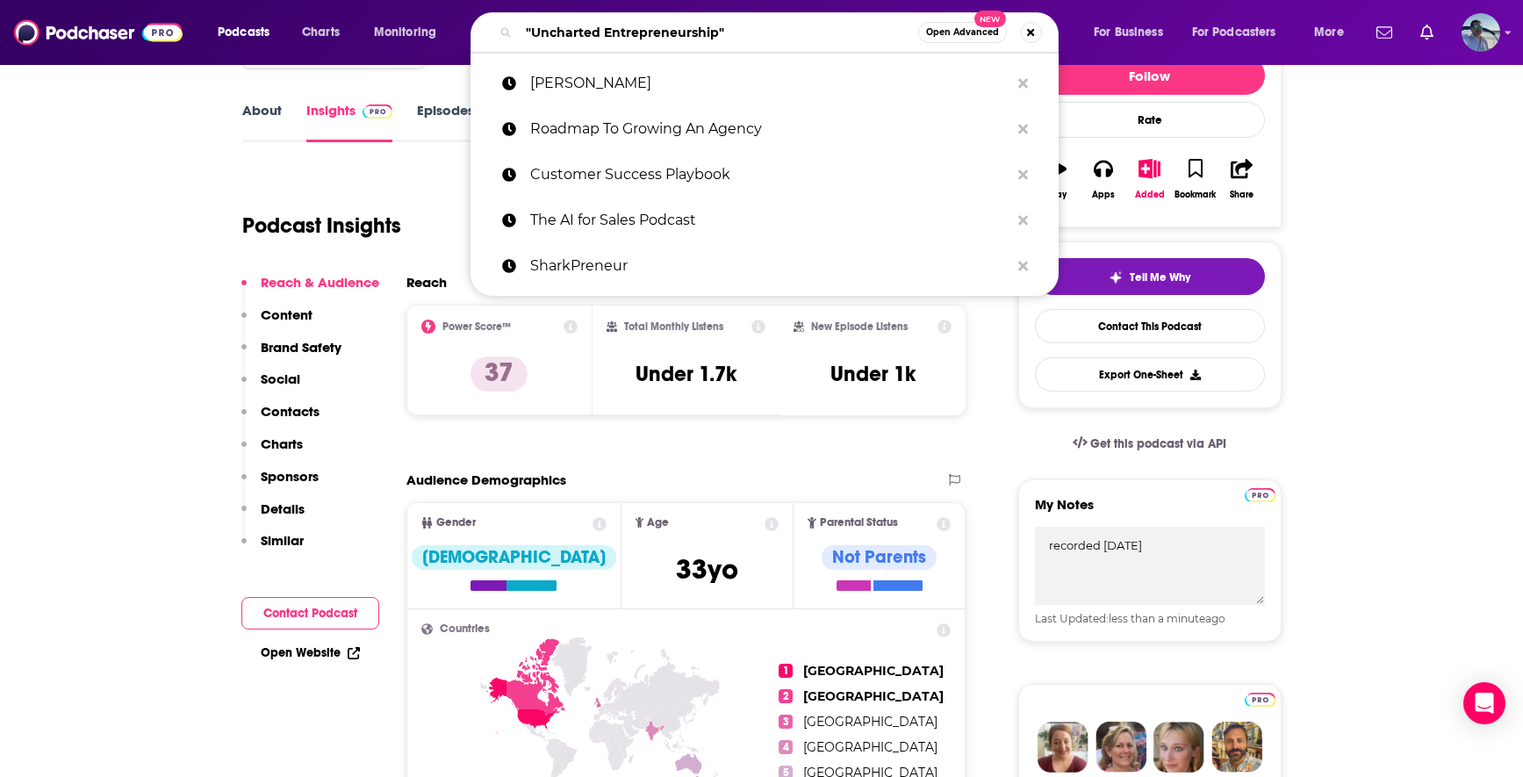
paste input "Innovative Entrepreneurs"
type input "Innovative Entrepreneurs"
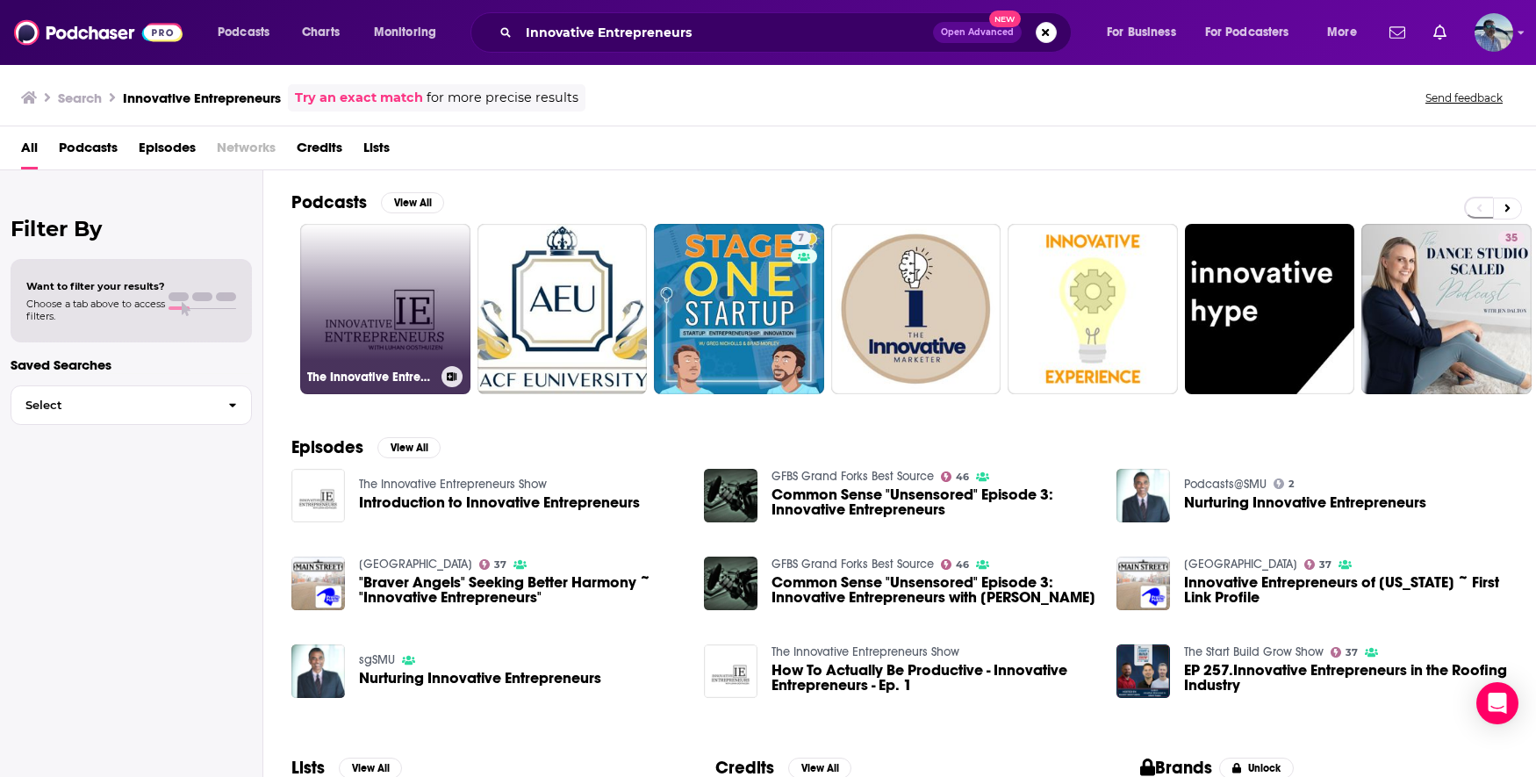
click at [412, 305] on link "The Innovative Entrepreneurs Show" at bounding box center [385, 309] width 170 height 170
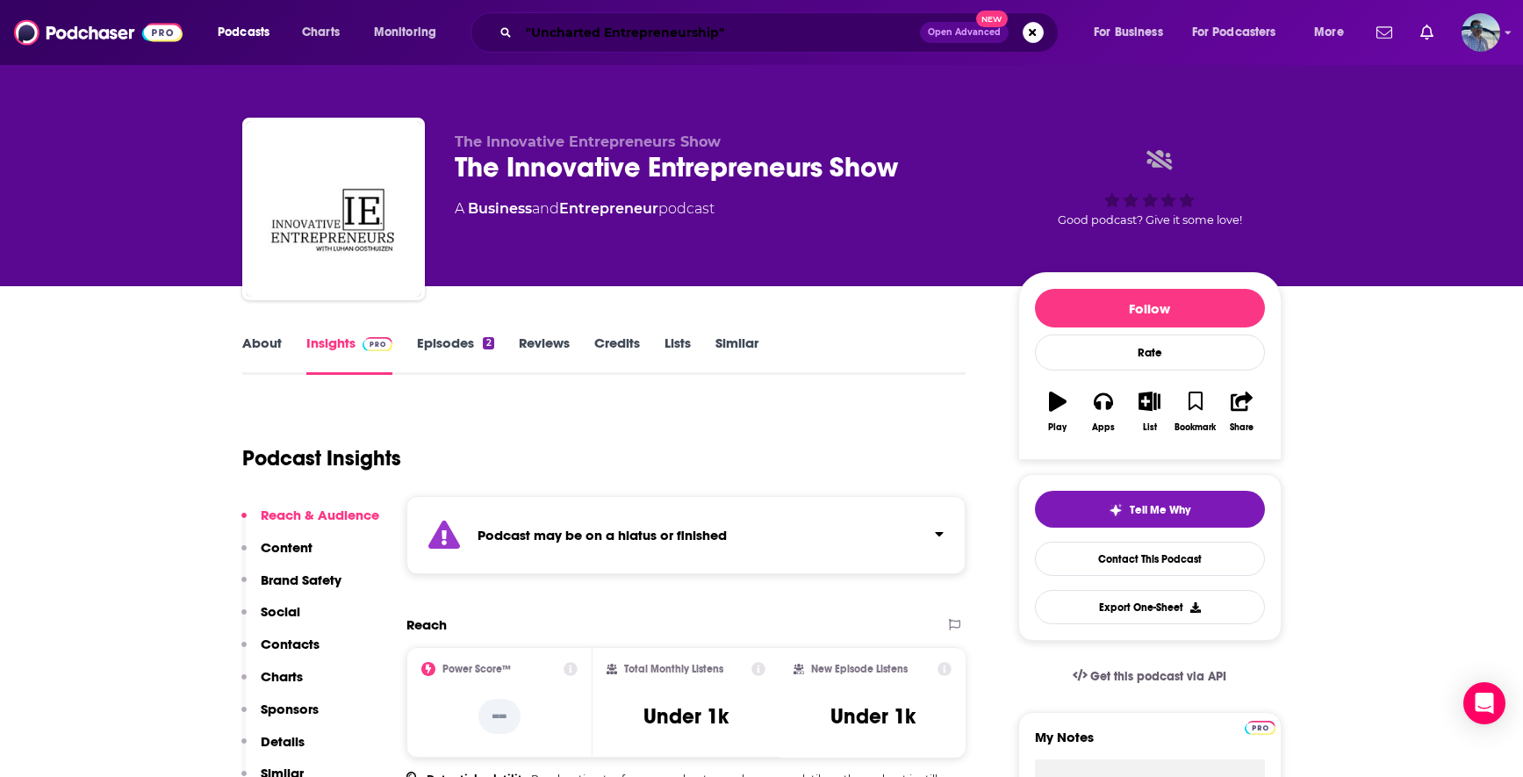
drag, startPoint x: 773, startPoint y: 25, endPoint x: 579, endPoint y: -18, distance: 198.8
click at [579, 0] on html "Podcasts Charts Monitoring "Uncharted Entrepreneurship" Open Advanced New For B…" at bounding box center [761, 388] width 1523 height 777
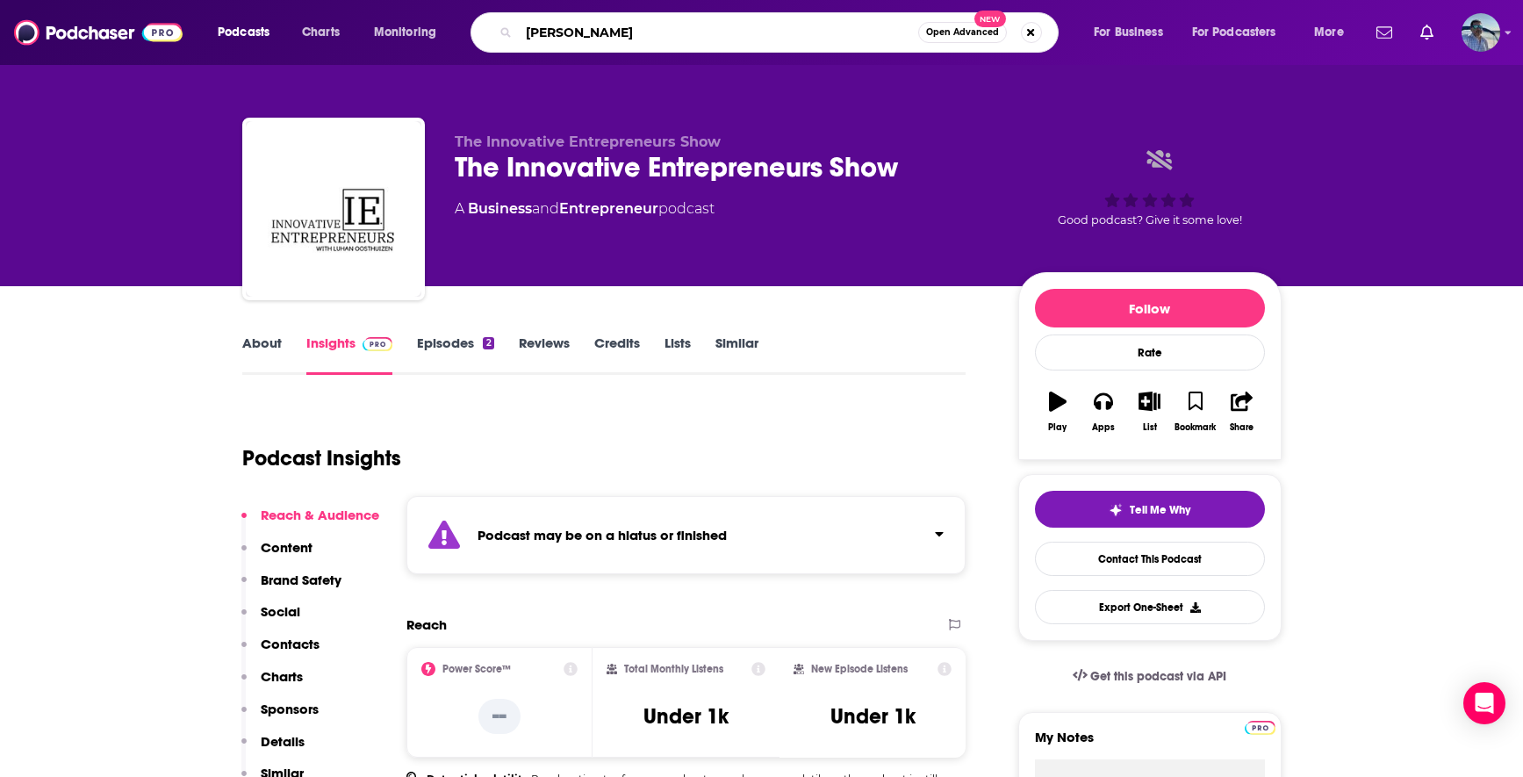
type input "erica bailey"
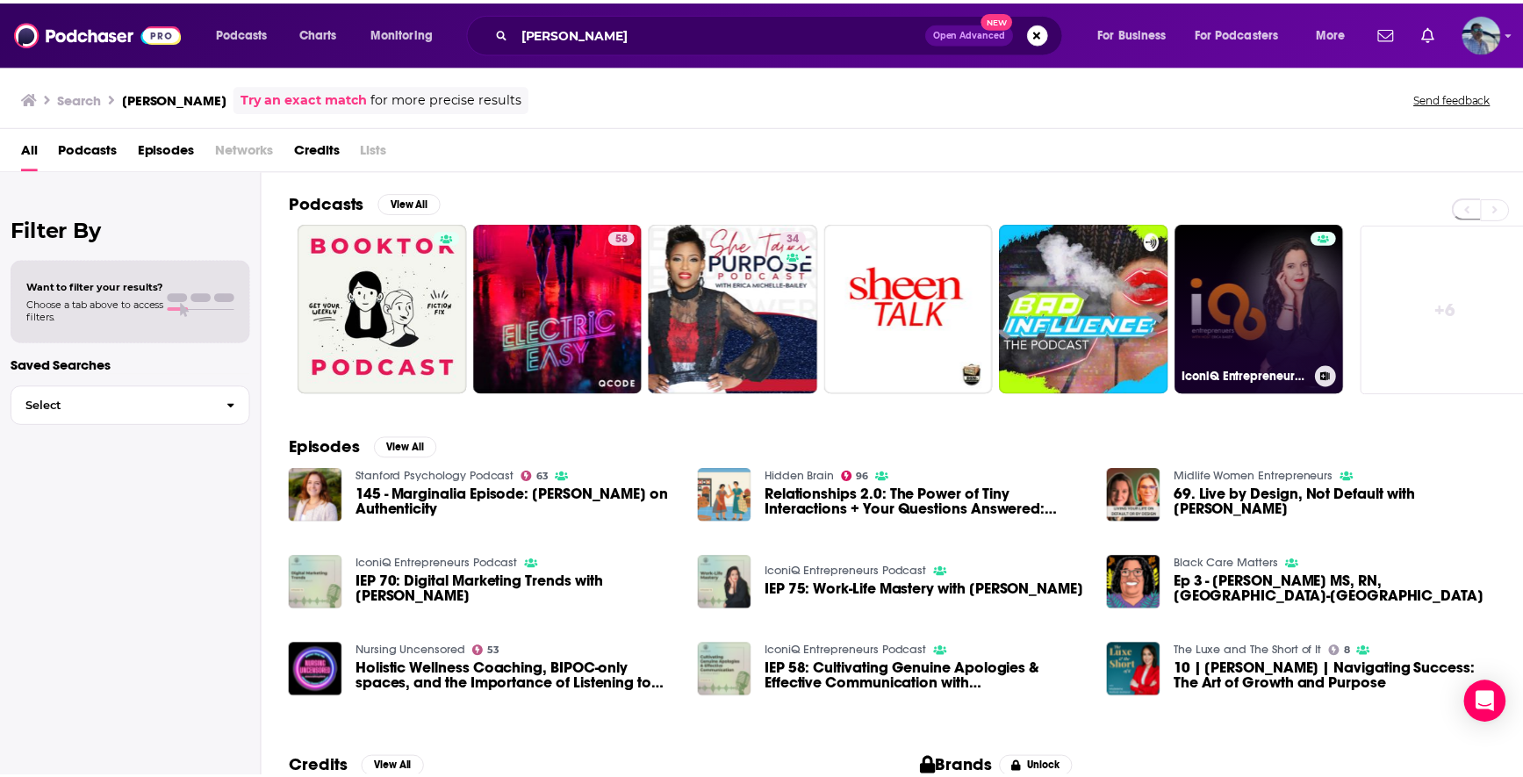
scroll to position [4, 0]
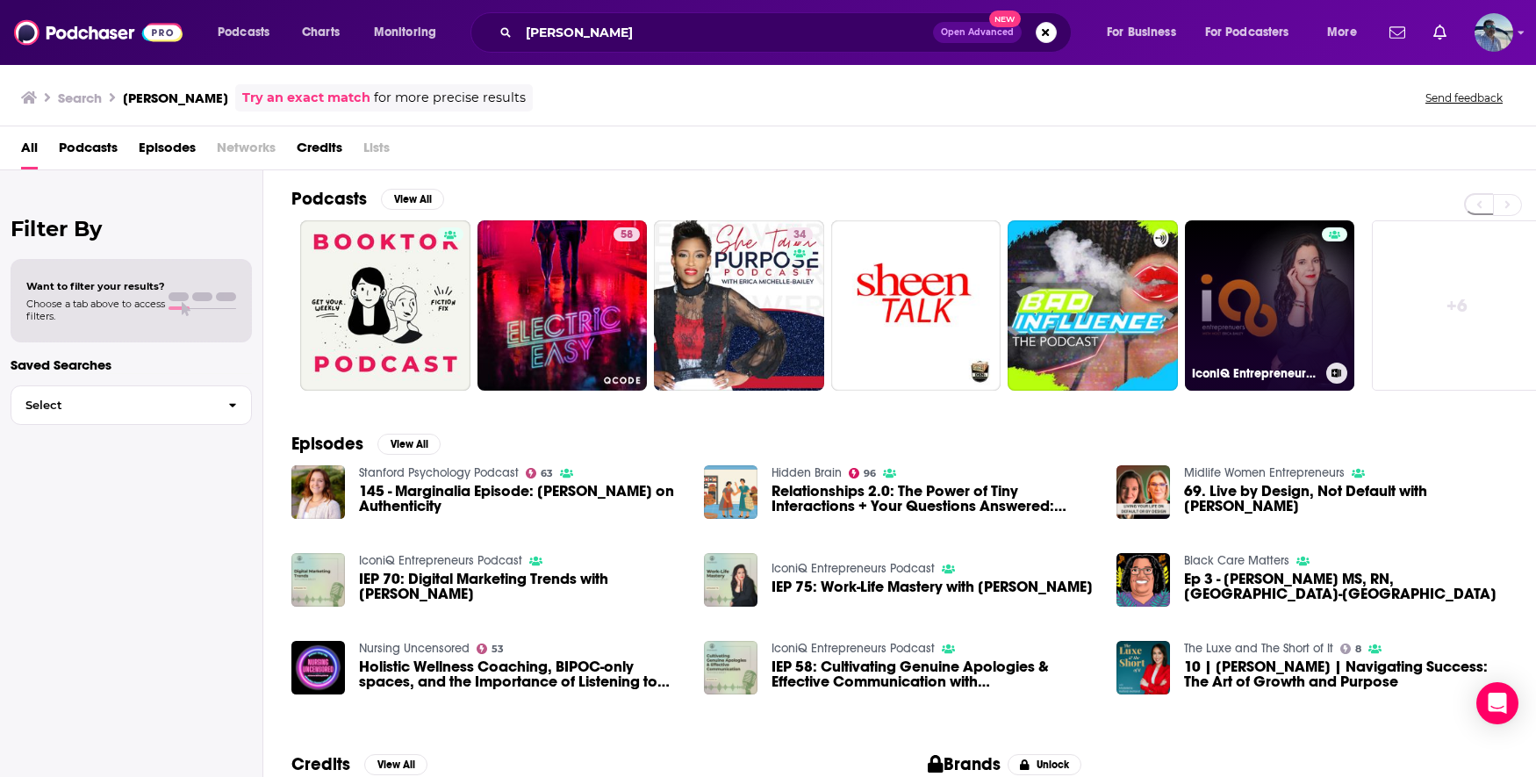
click at [1276, 305] on link "IconiQ Entrepreneurs Podcast" at bounding box center [1270, 305] width 170 height 170
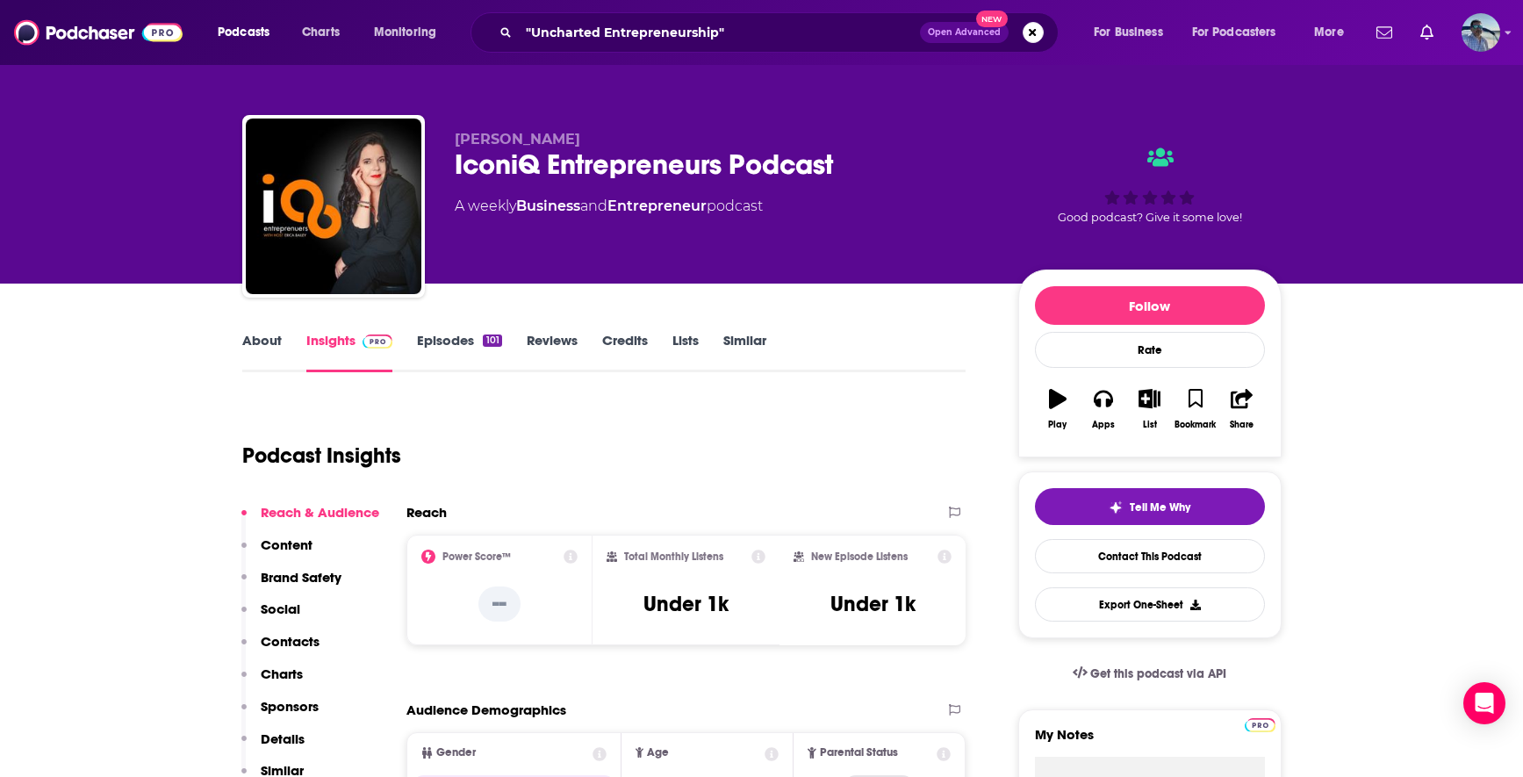
scroll to position [4, 0]
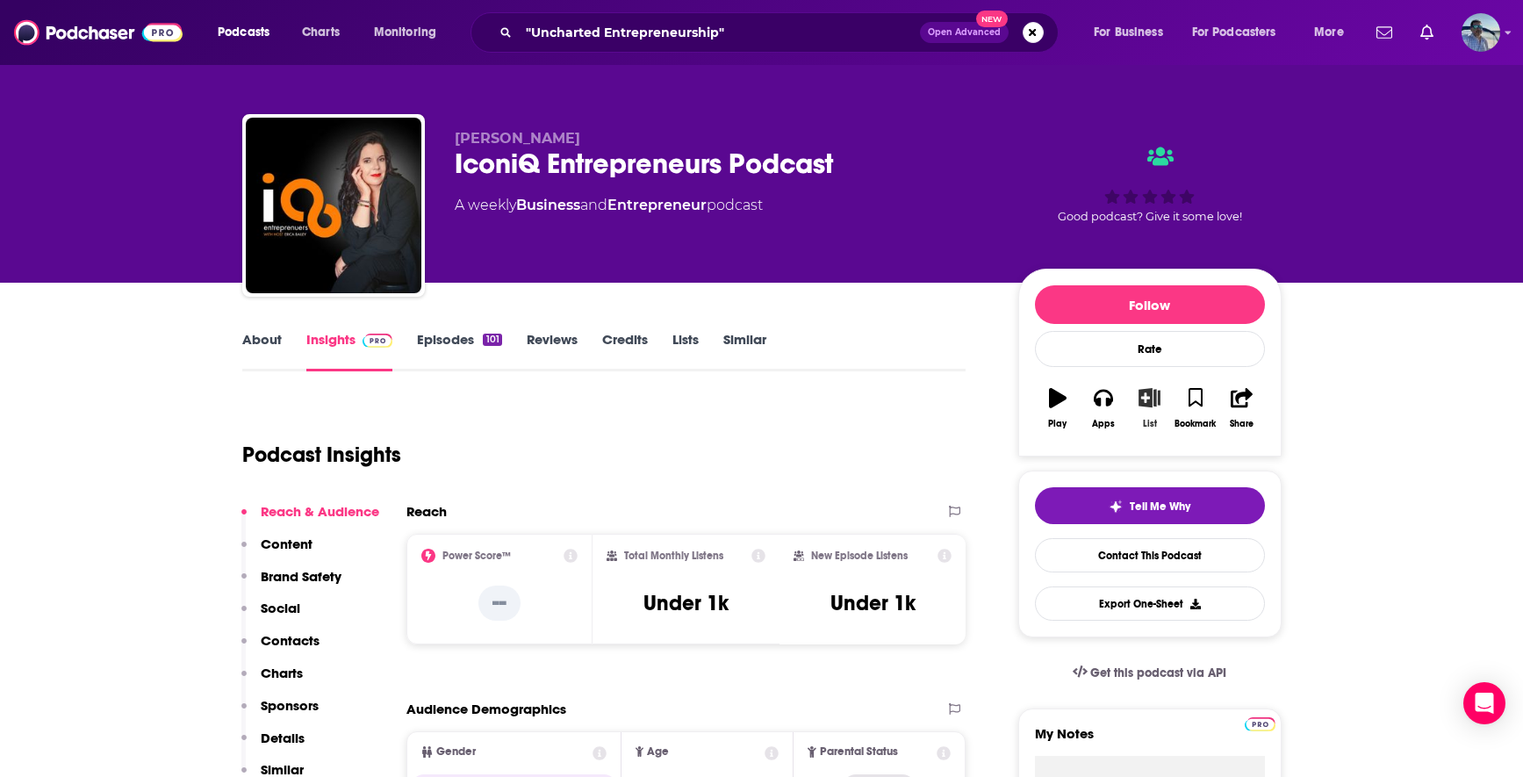
click at [1151, 398] on icon "button" at bounding box center [1149, 397] width 22 height 19
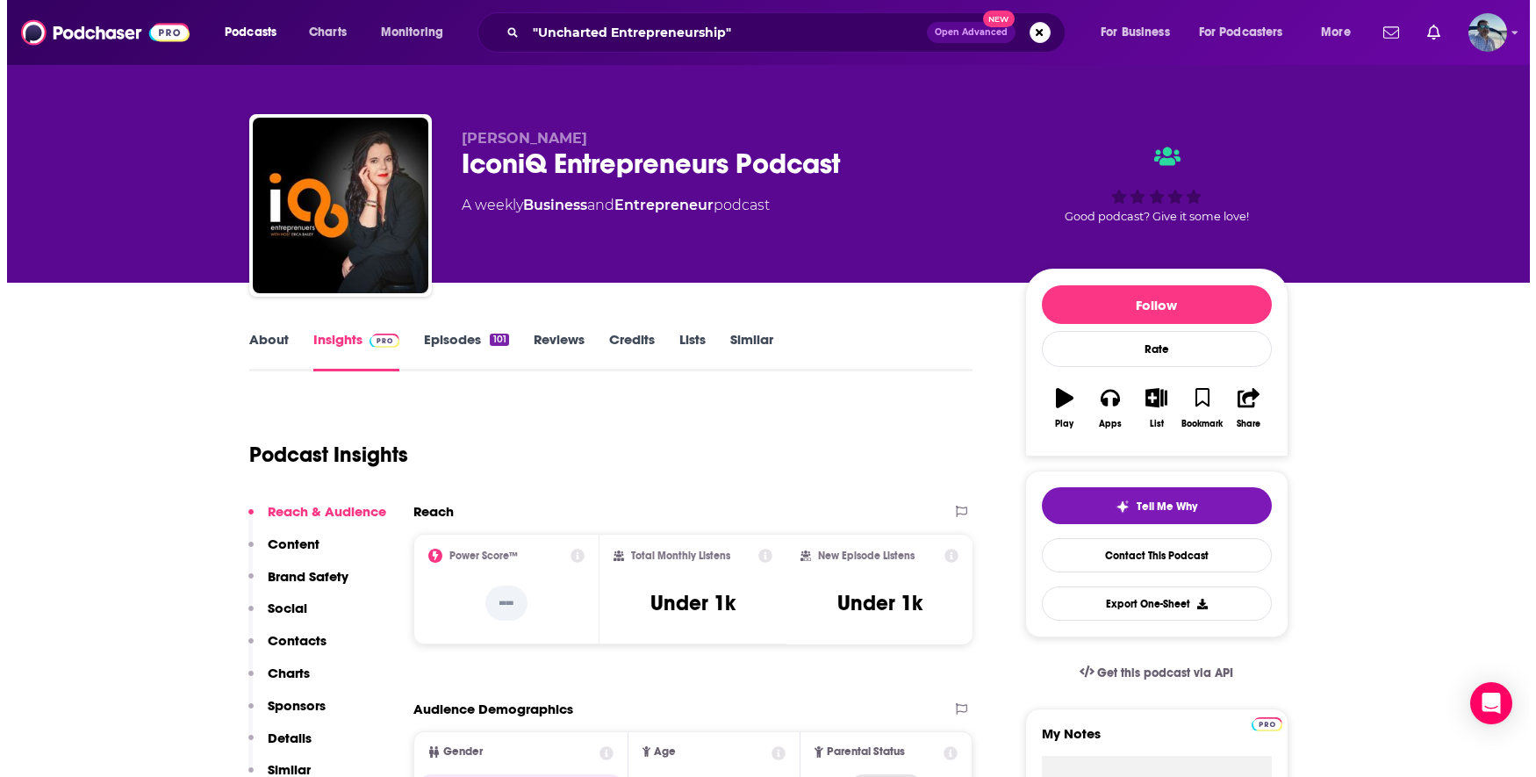
scroll to position [0, 0]
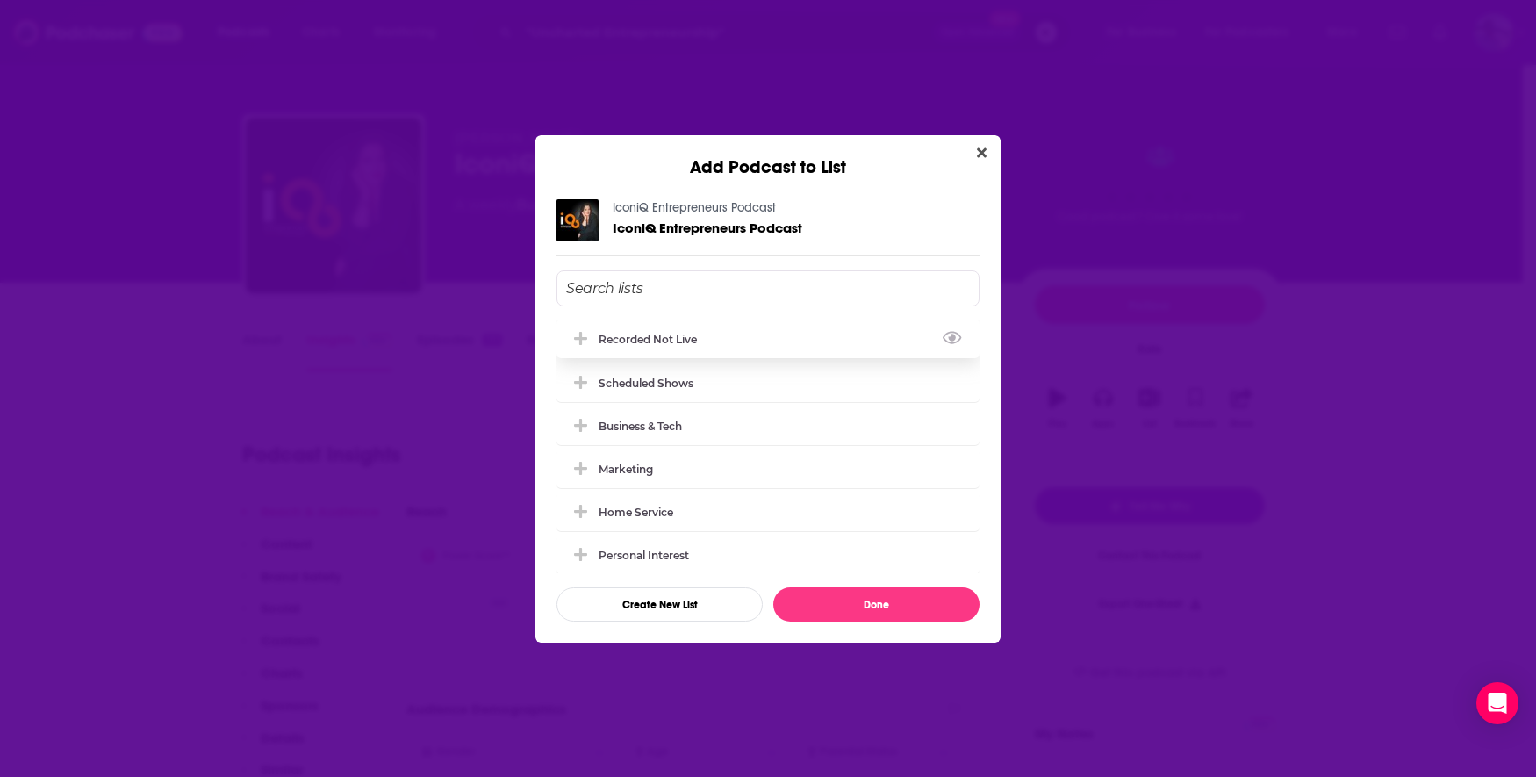
click at [651, 339] on div "Recorded Not Live" at bounding box center [652, 339] width 109 height 13
click at [794, 596] on button "Done" at bounding box center [876, 604] width 206 height 34
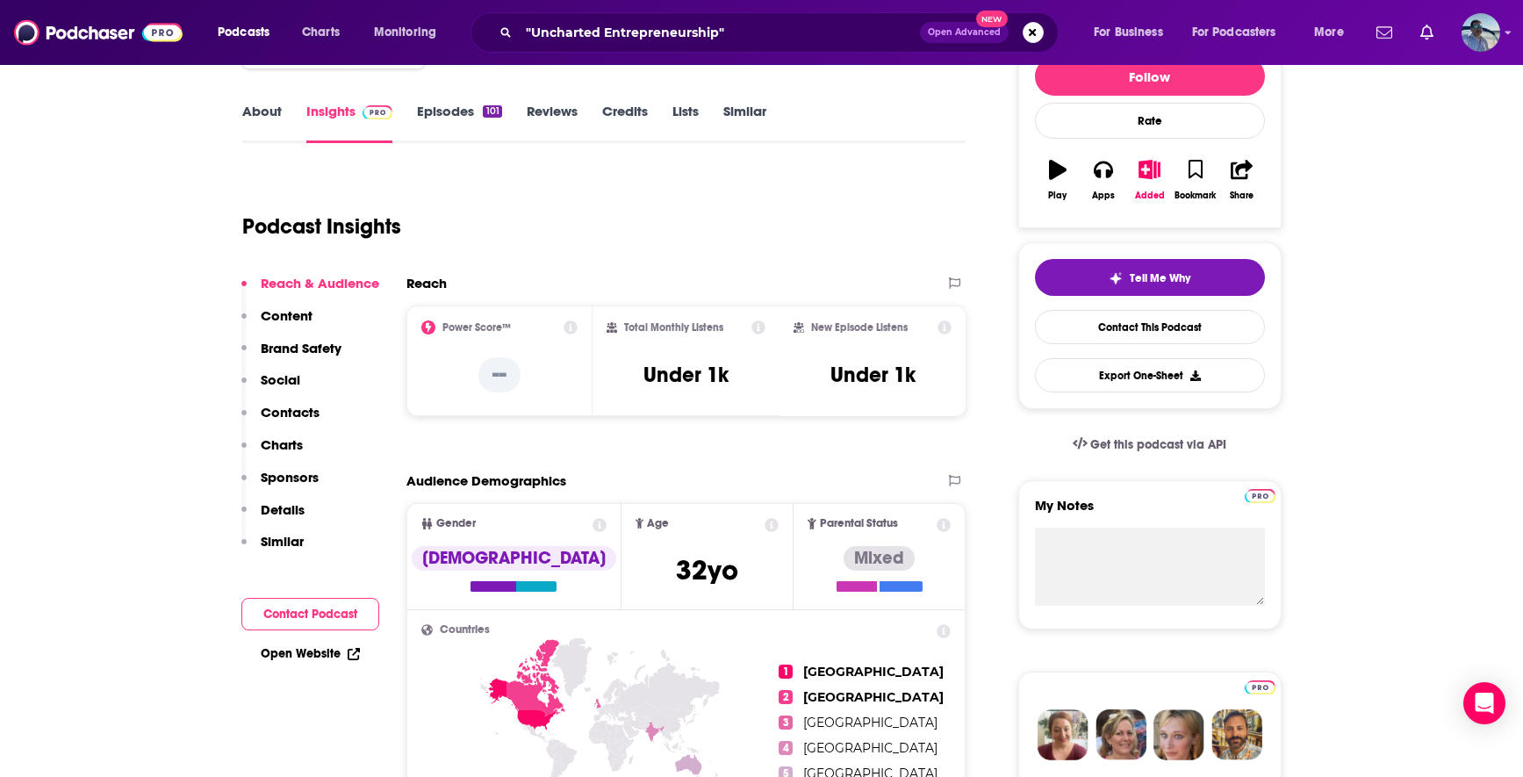
scroll to position [254, 0]
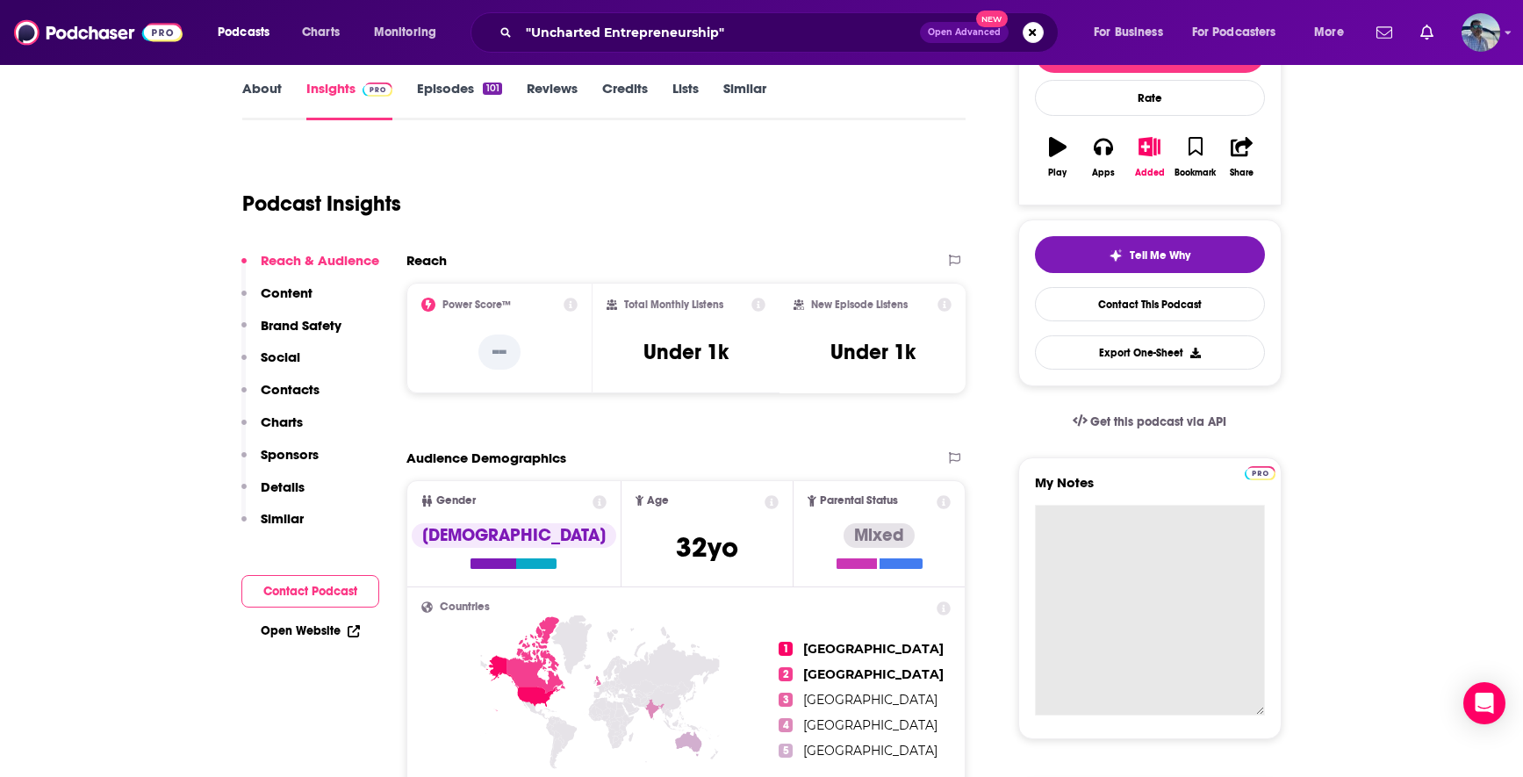
click at [1128, 541] on textarea "My Notes" at bounding box center [1150, 610] width 230 height 211
paste textarea "June 19th"
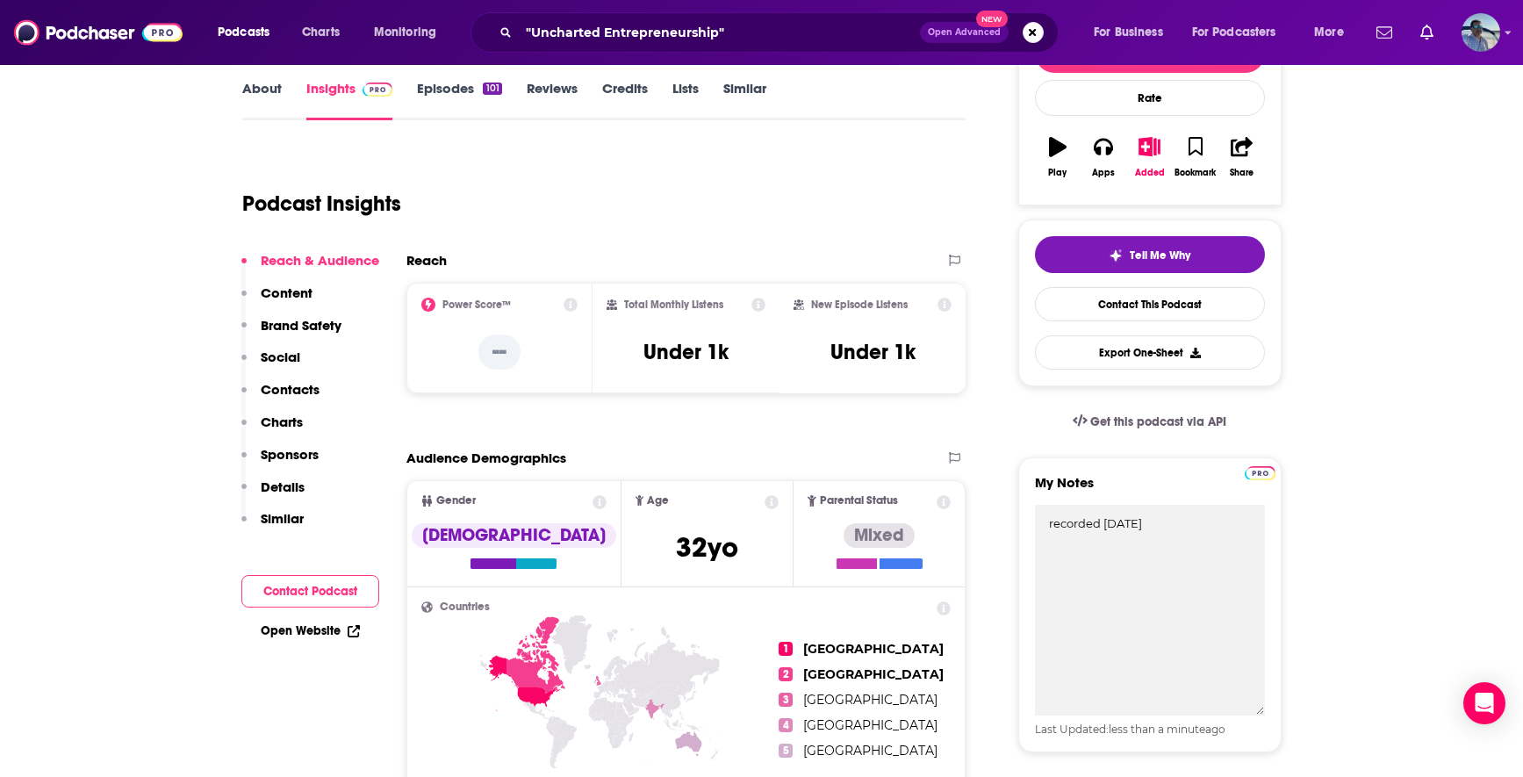
type textarea "recorded June 19th 2025"
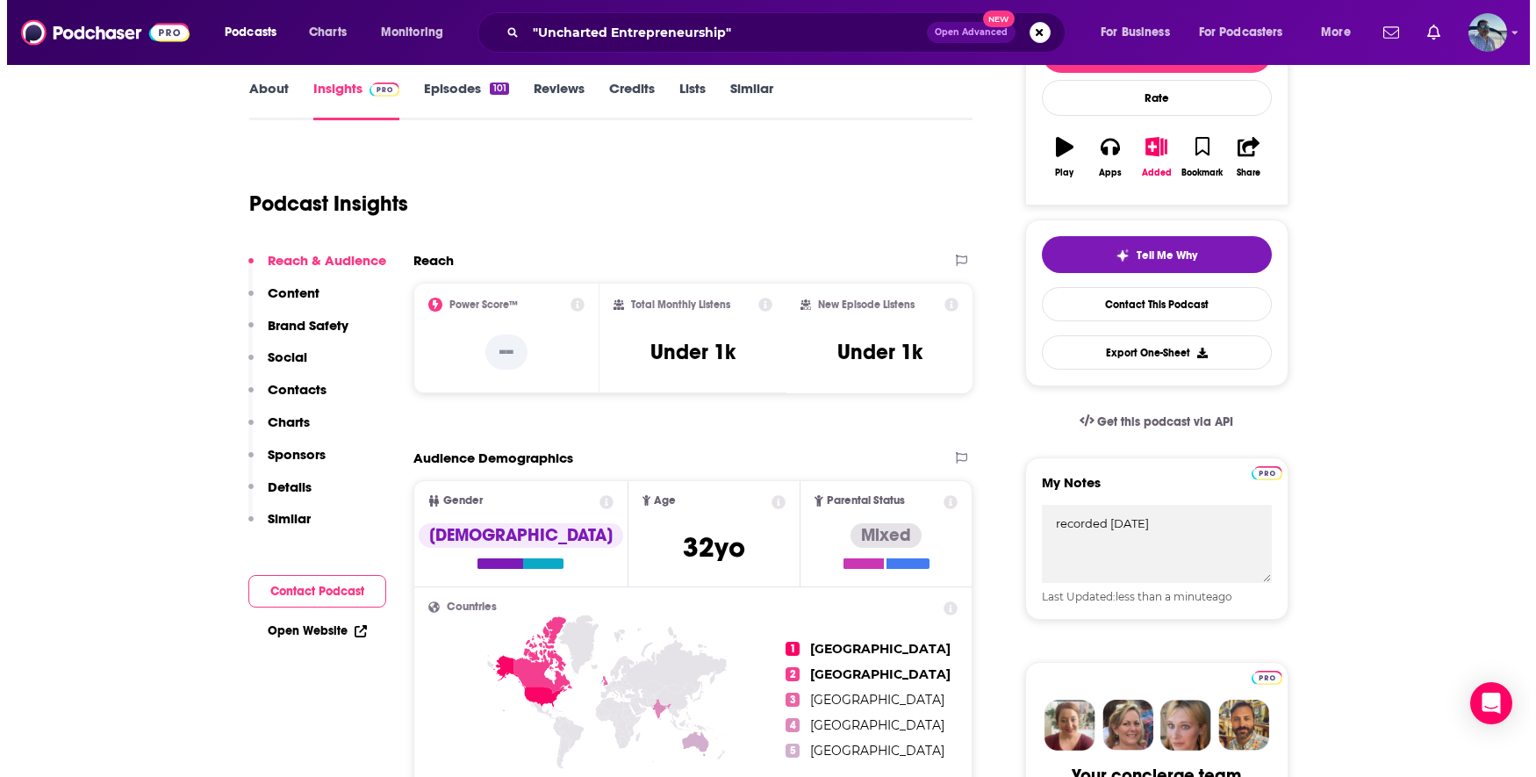
scroll to position [0, 0]
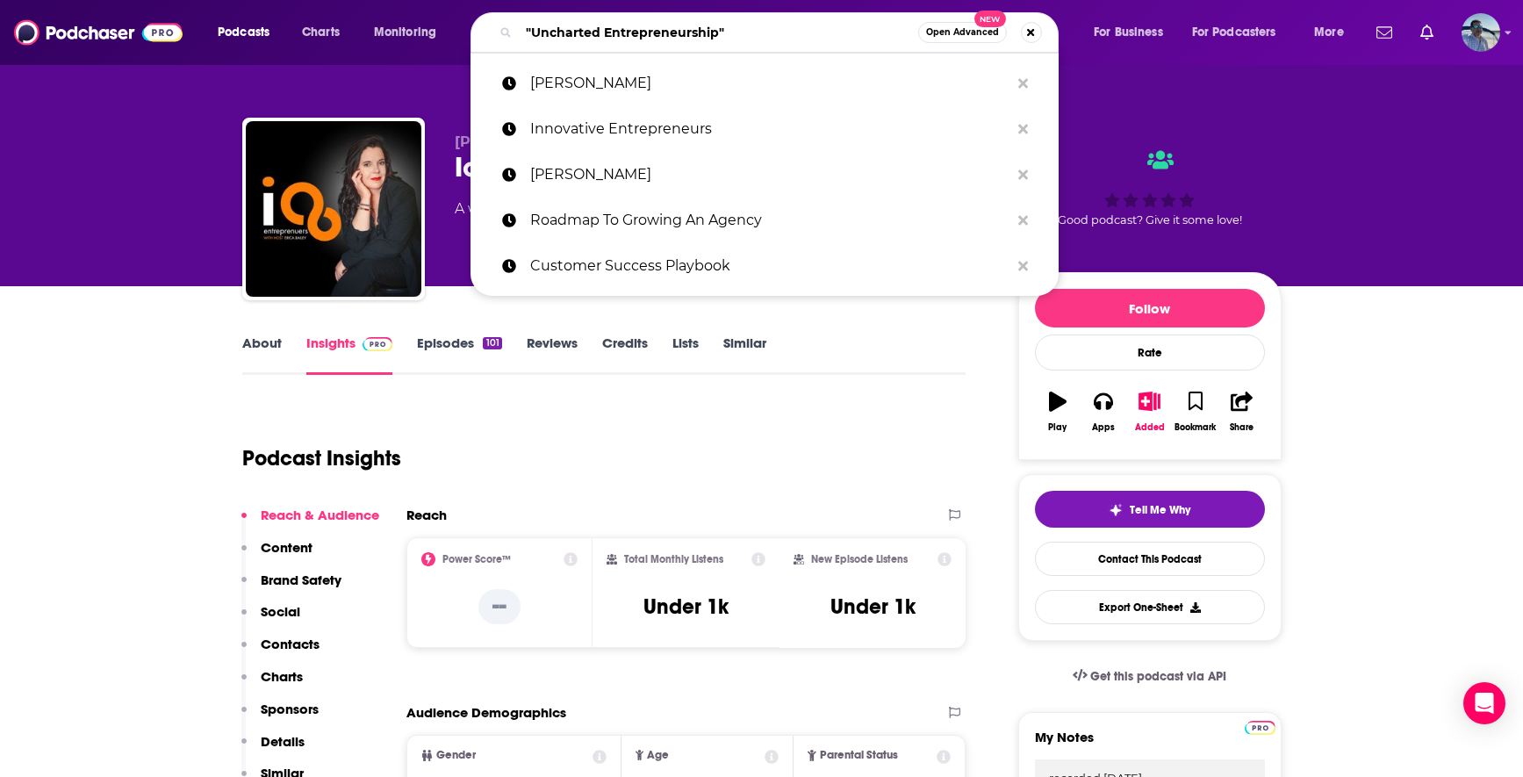
drag, startPoint x: 727, startPoint y: 23, endPoint x: 436, endPoint y: -67, distance: 303.9
click at [436, 0] on html "Podcasts Charts Monitoring "Uncharted Entrepreneurship" Open Advanced New erica…" at bounding box center [761, 388] width 1523 height 777
paste input "Dan Melnick"
type input "Dan Melnick"
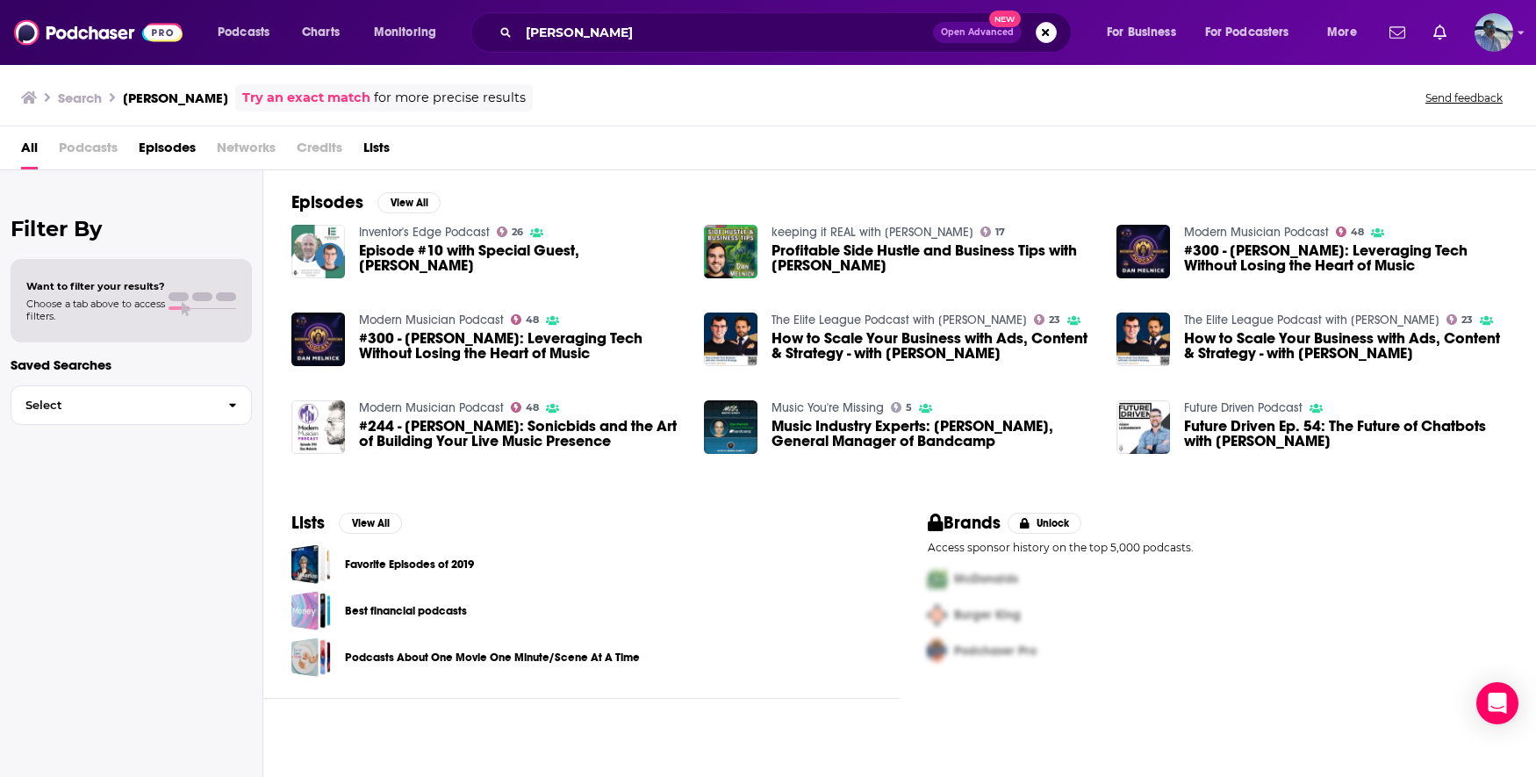
click at [320, 252] on img "Episode #10 with Special Guest, Dan Melnick" at bounding box center [318, 252] width 54 height 54
